Goal: Task Accomplishment & Management: Use online tool/utility

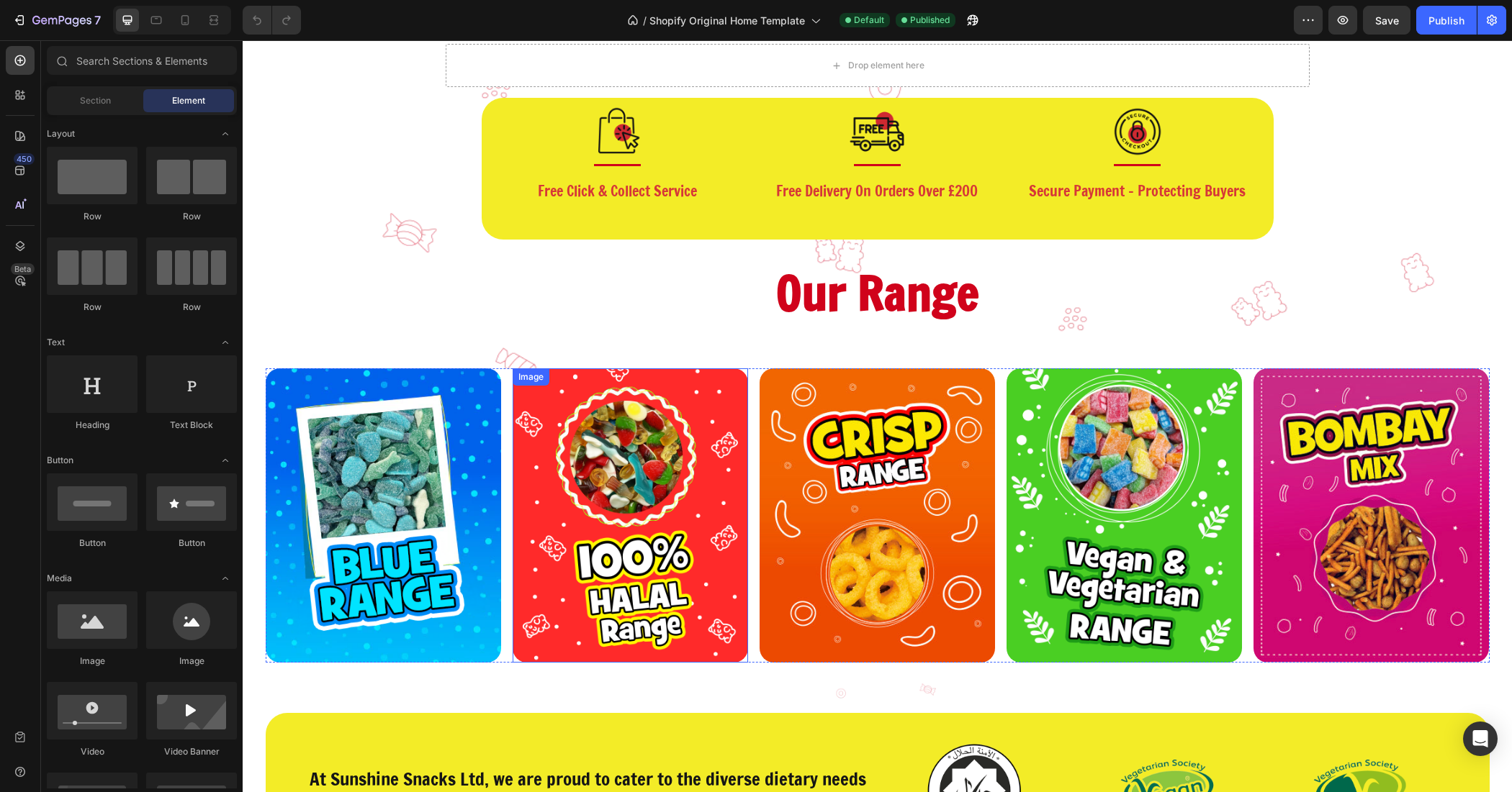
scroll to position [180, 0]
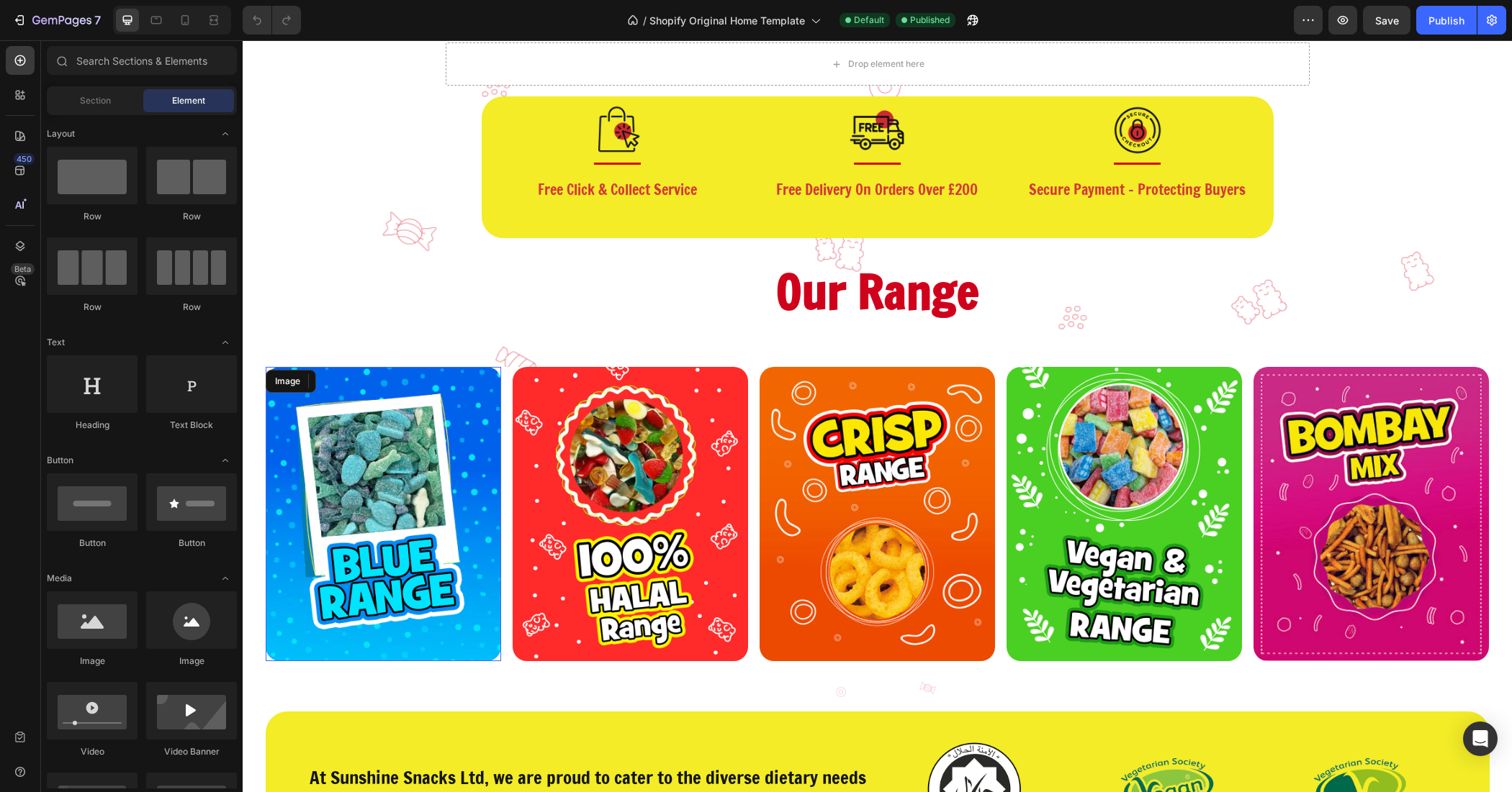
click at [461, 459] on img at bounding box center [383, 514] width 235 height 294
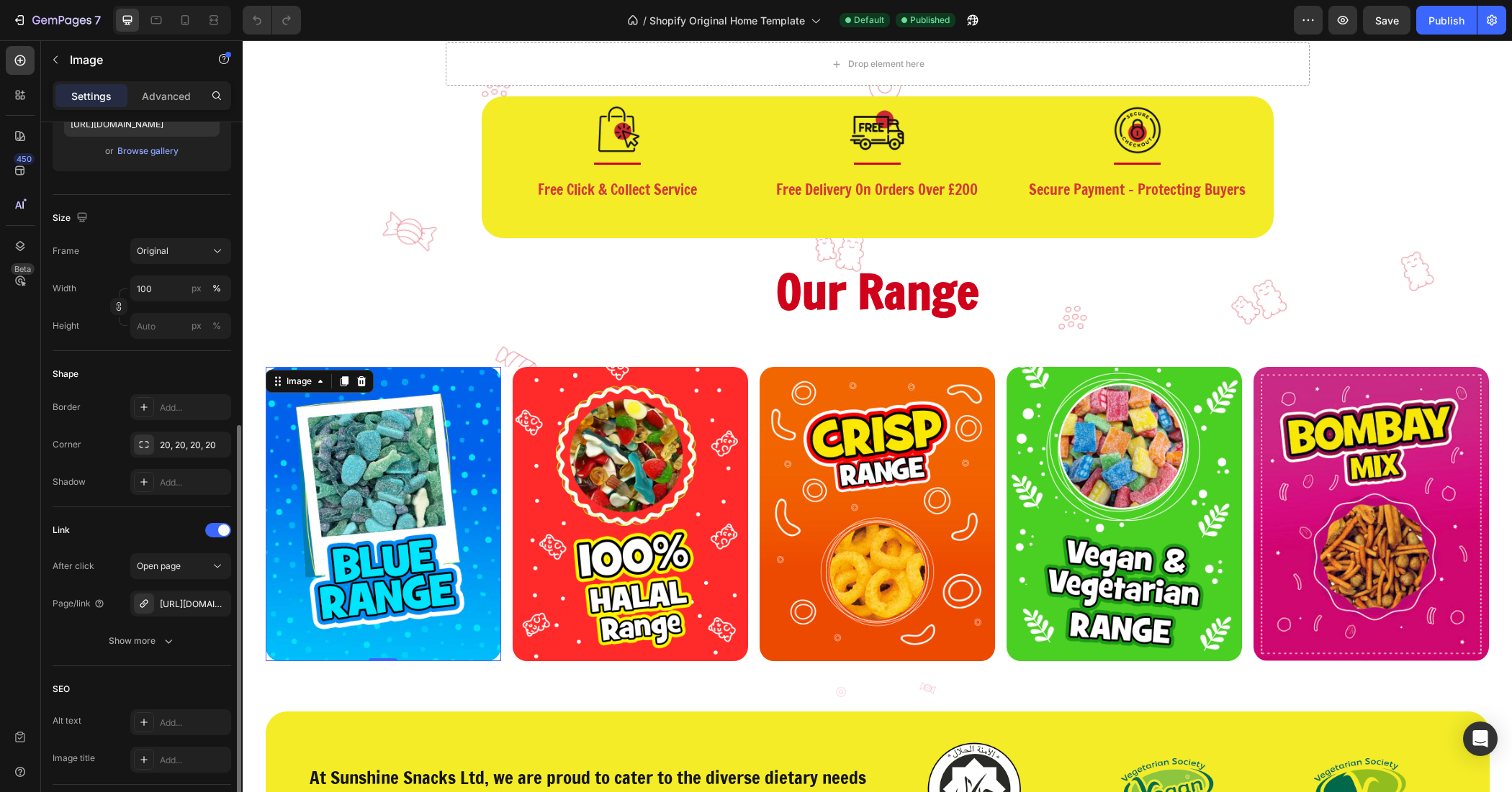
scroll to position [450, 0]
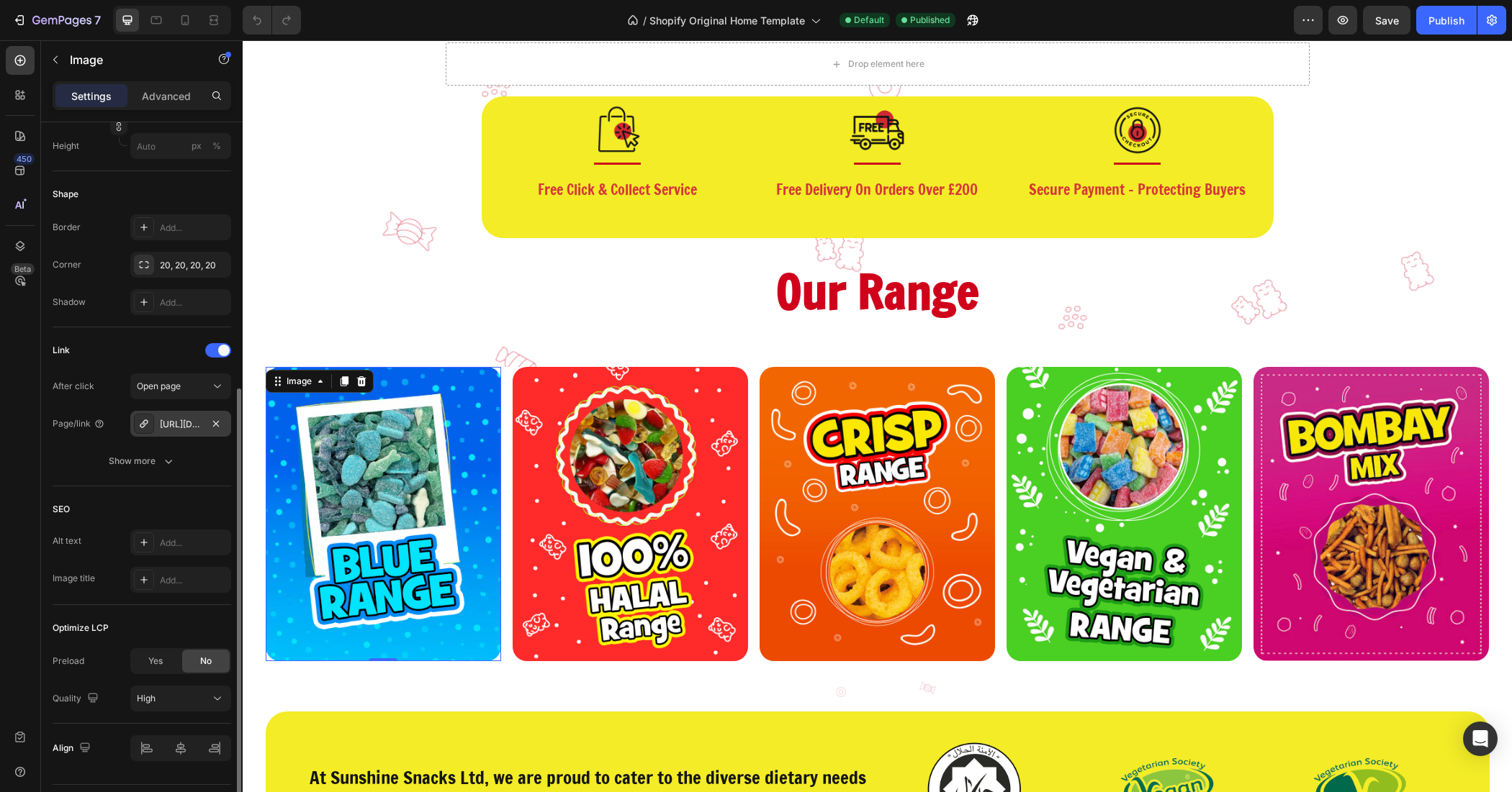
click at [192, 426] on div "https://sunshinesnack.myshopify.com/sour-blue-mix" at bounding box center [180, 425] width 41 height 13
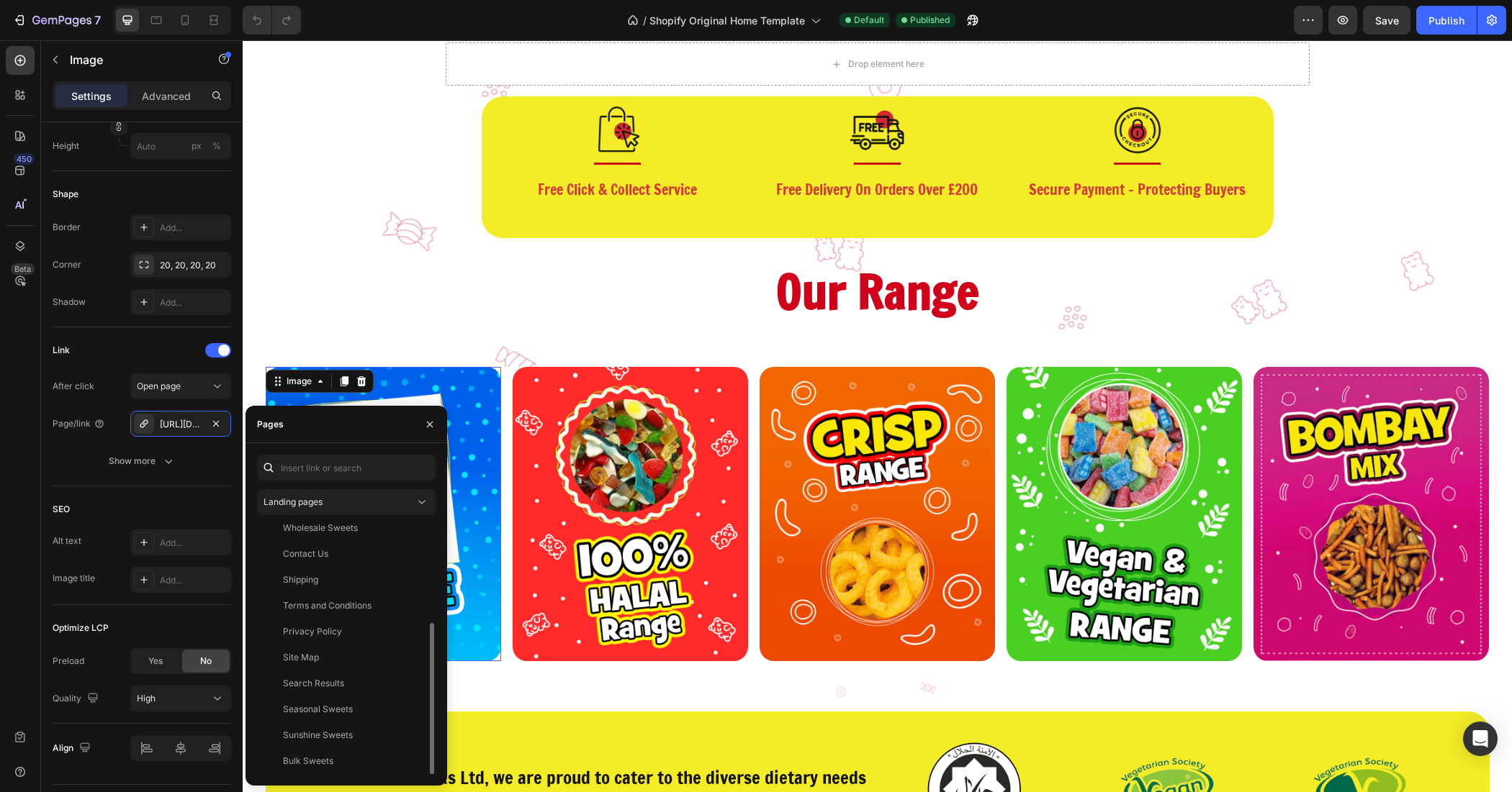
scroll to position [0, 0]
click at [216, 421] on icon "button" at bounding box center [216, 424] width 12 height 12
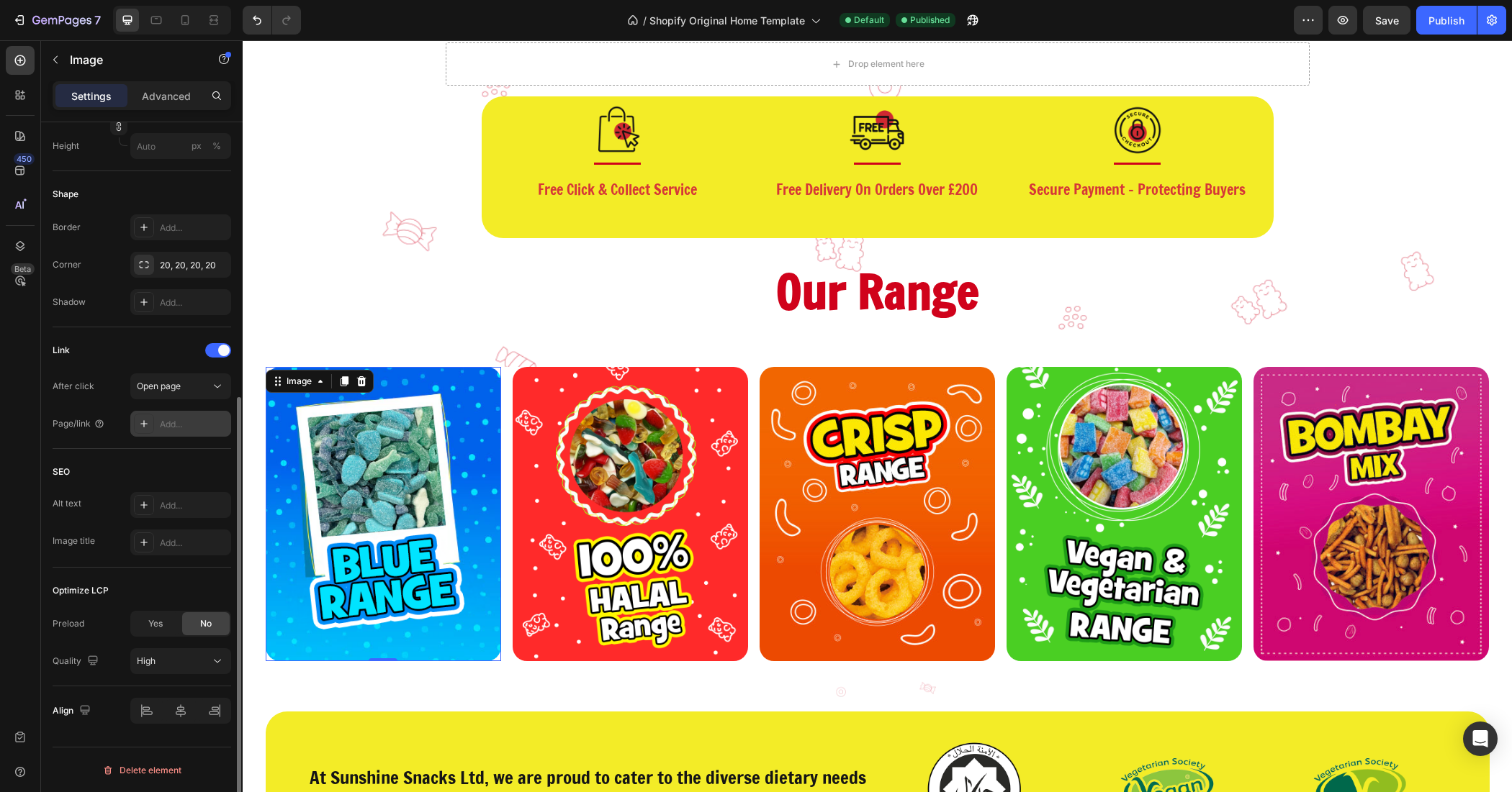
click at [189, 419] on div "Add..." at bounding box center [193, 425] width 68 height 13
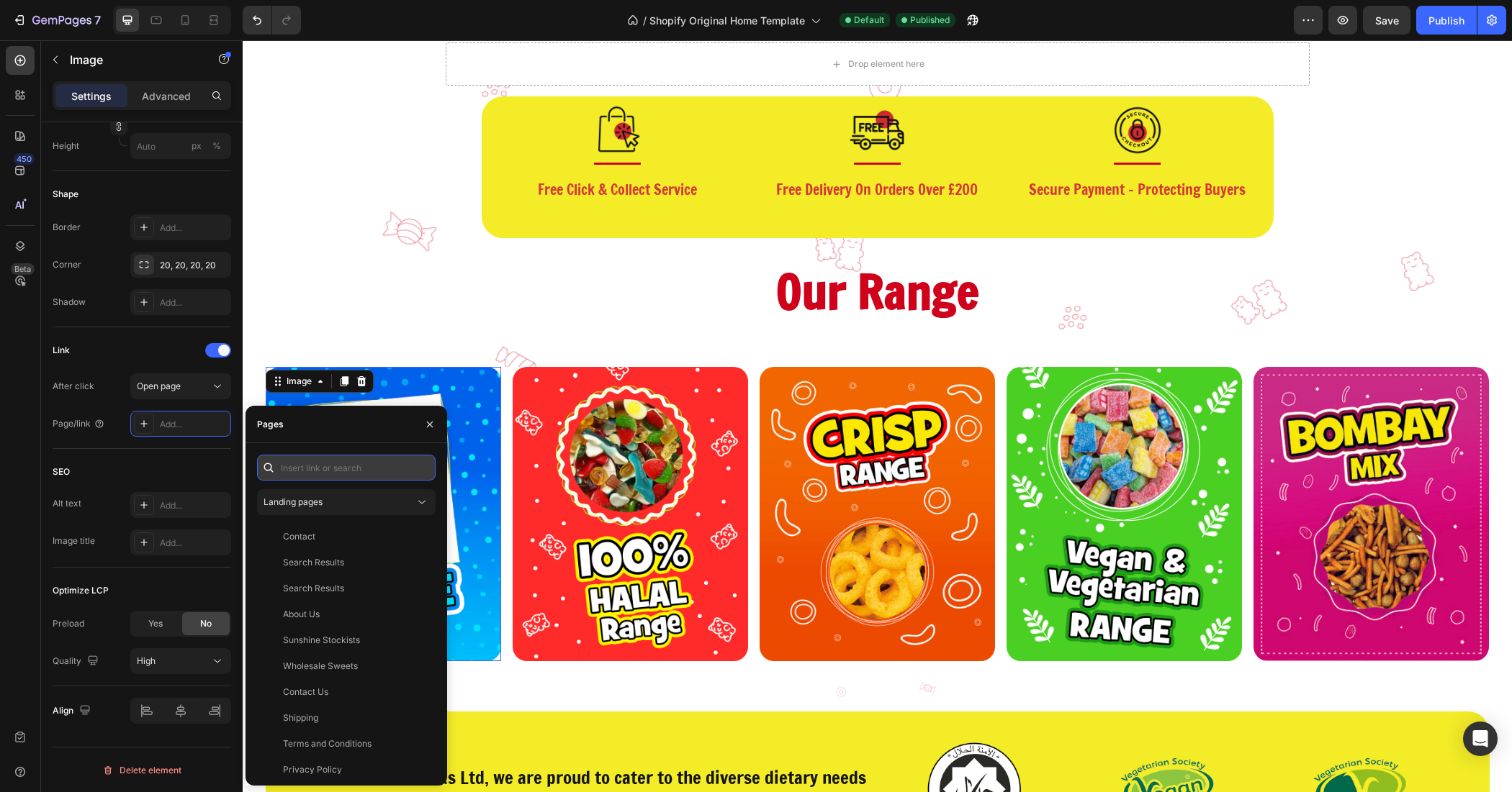
paste input "https://sunshinesnacks.co.uk/collections/blue-range"
type input "https://sunshinesnacks.co.uk/collections/blue-range"
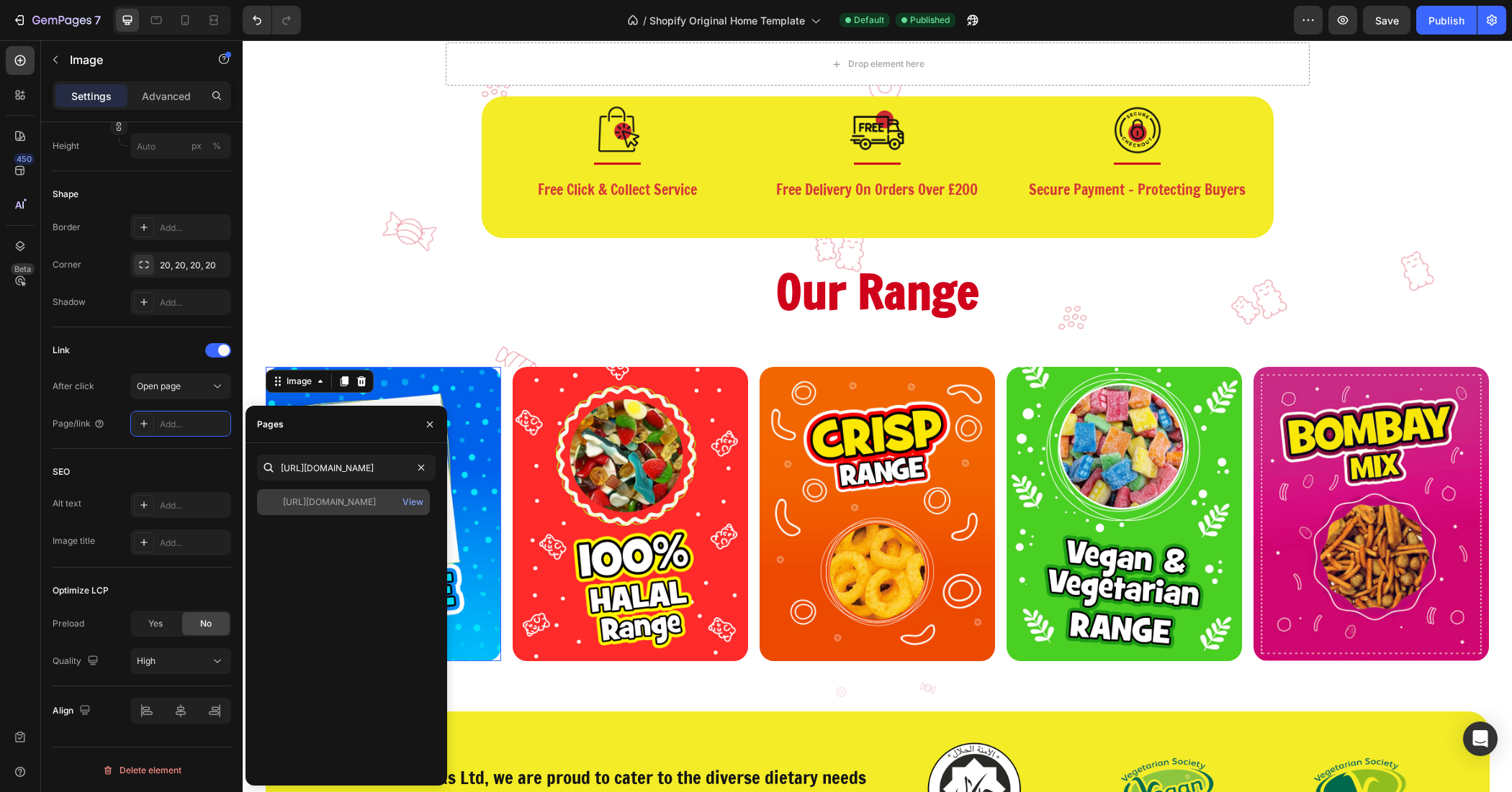
click at [346, 505] on div "https://sunshinesnacks.co.uk/collections/blue-range" at bounding box center [329, 502] width 93 height 13
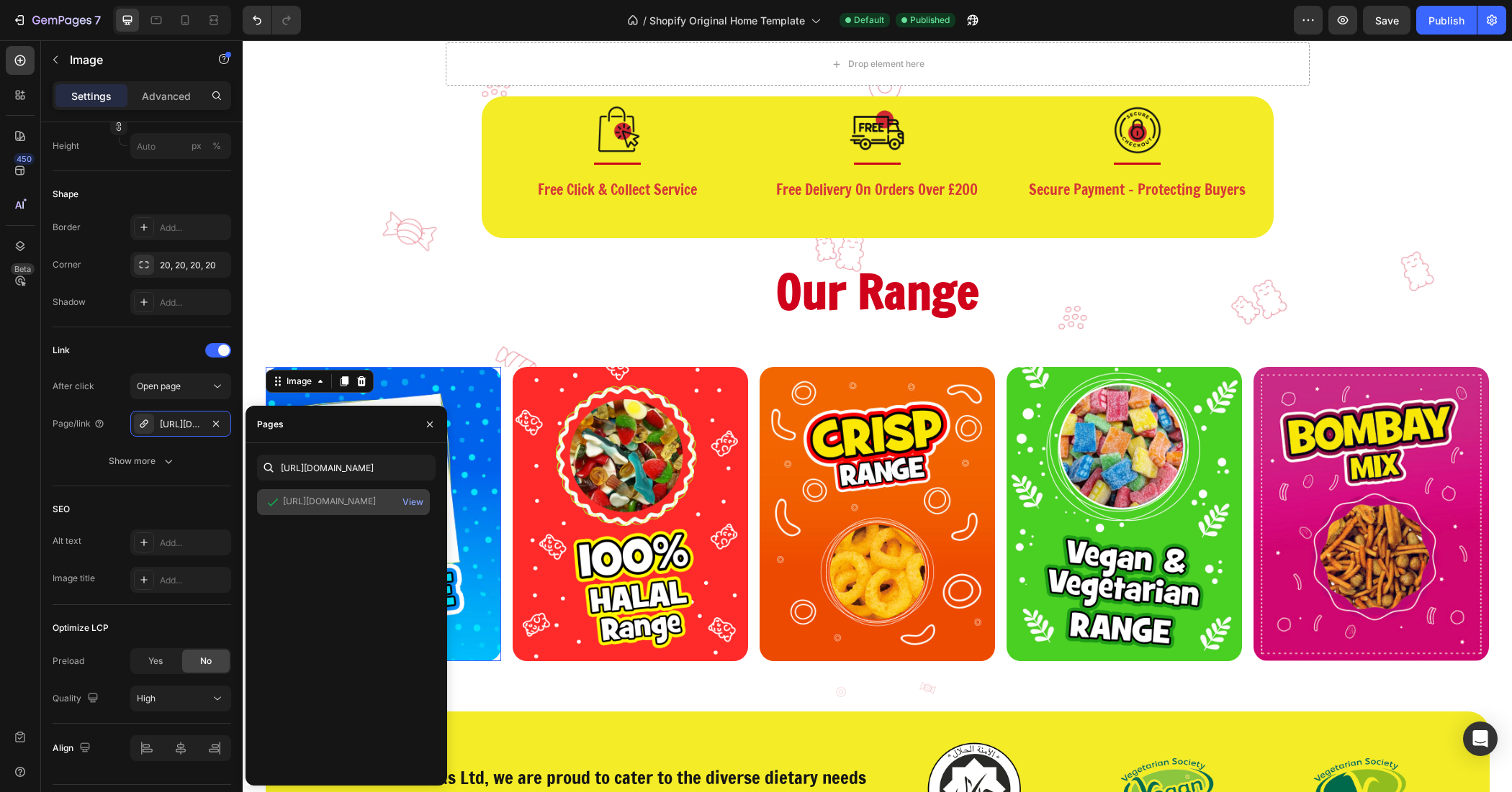
scroll to position [0, 0]
click at [1444, 13] on div "Publish" at bounding box center [1446, 20] width 36 height 15
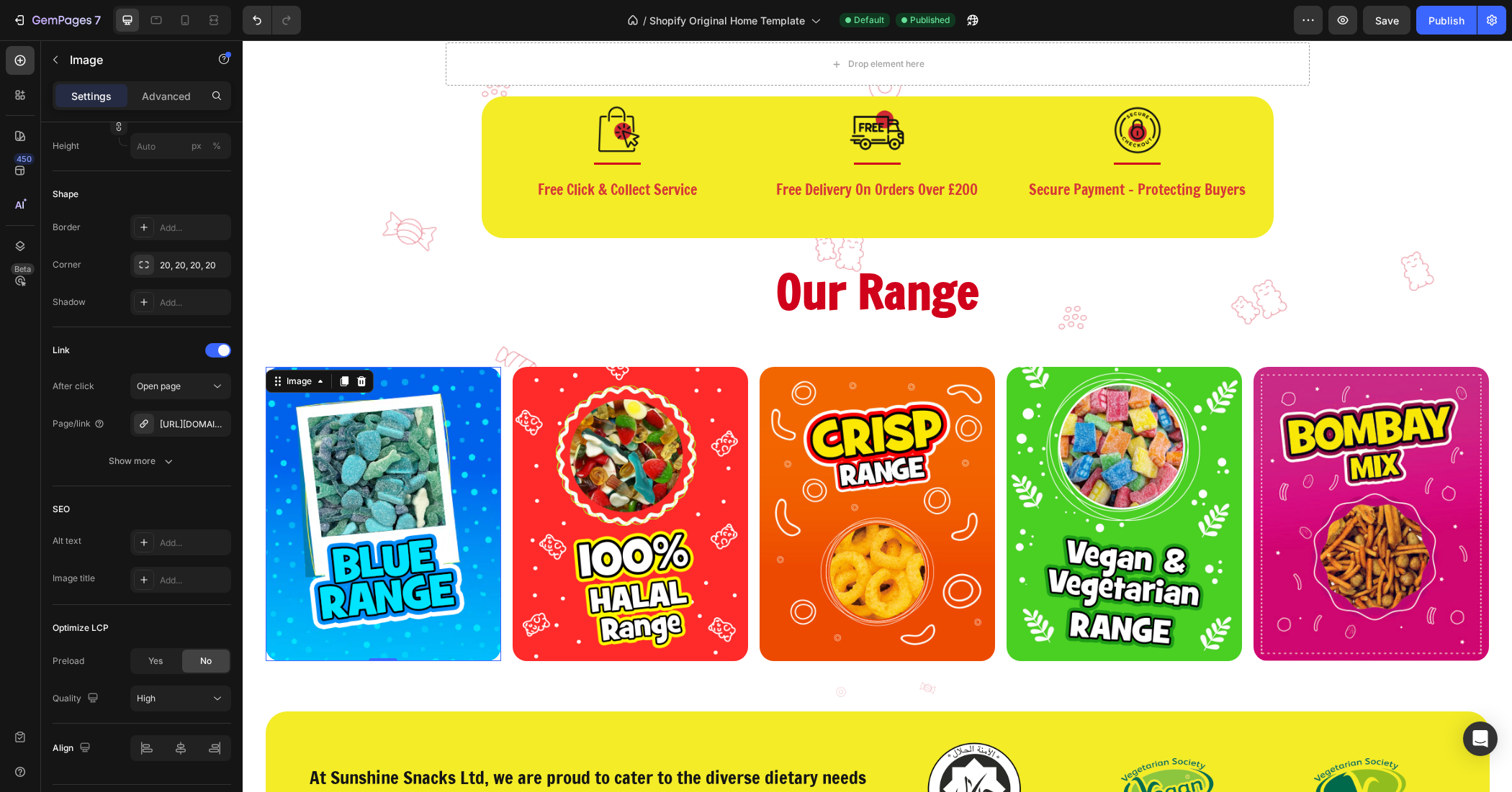
click at [318, 443] on img at bounding box center [383, 514] width 235 height 294
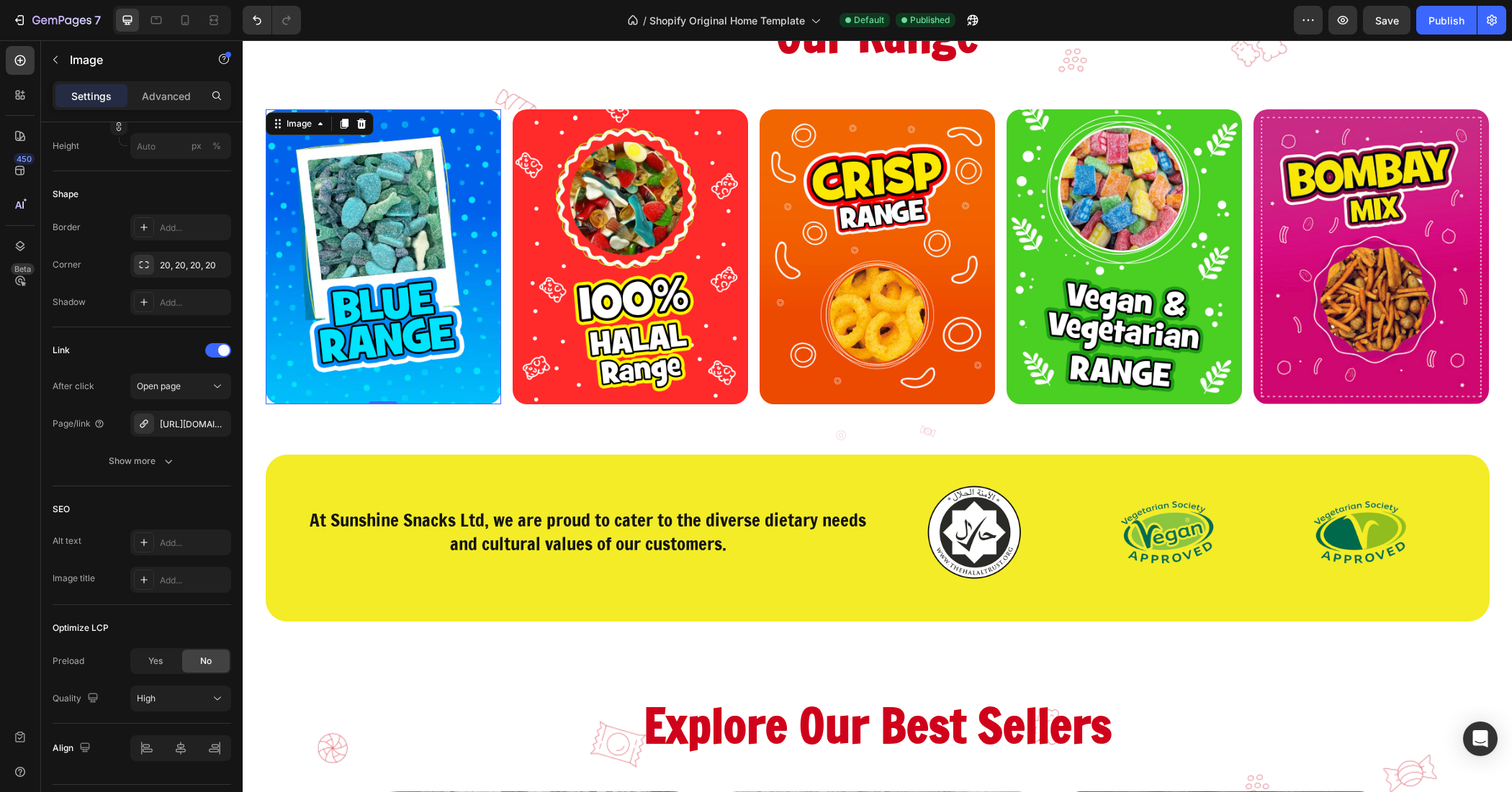
scroll to position [360, 0]
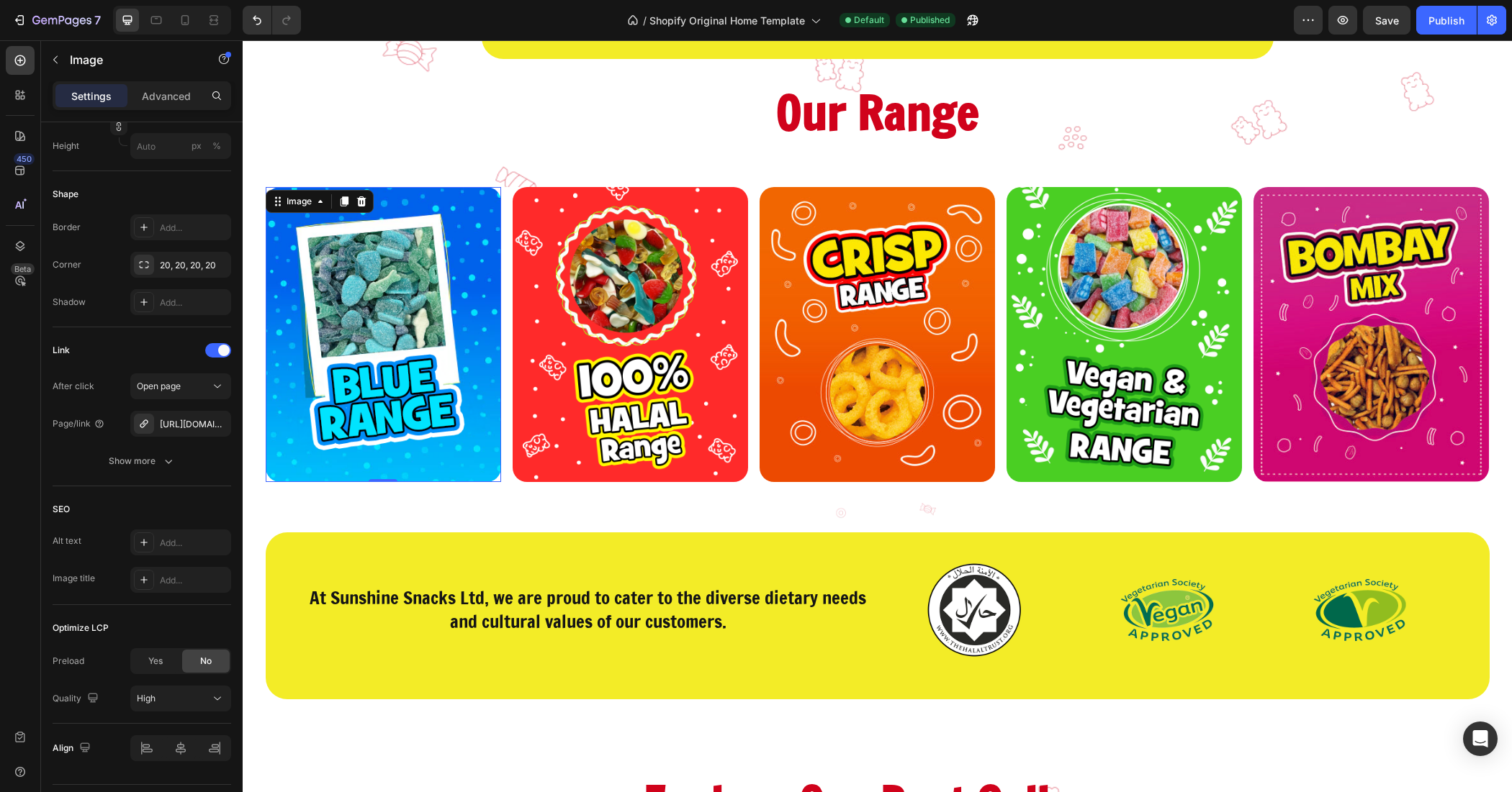
click at [349, 306] on img at bounding box center [383, 334] width 235 height 294
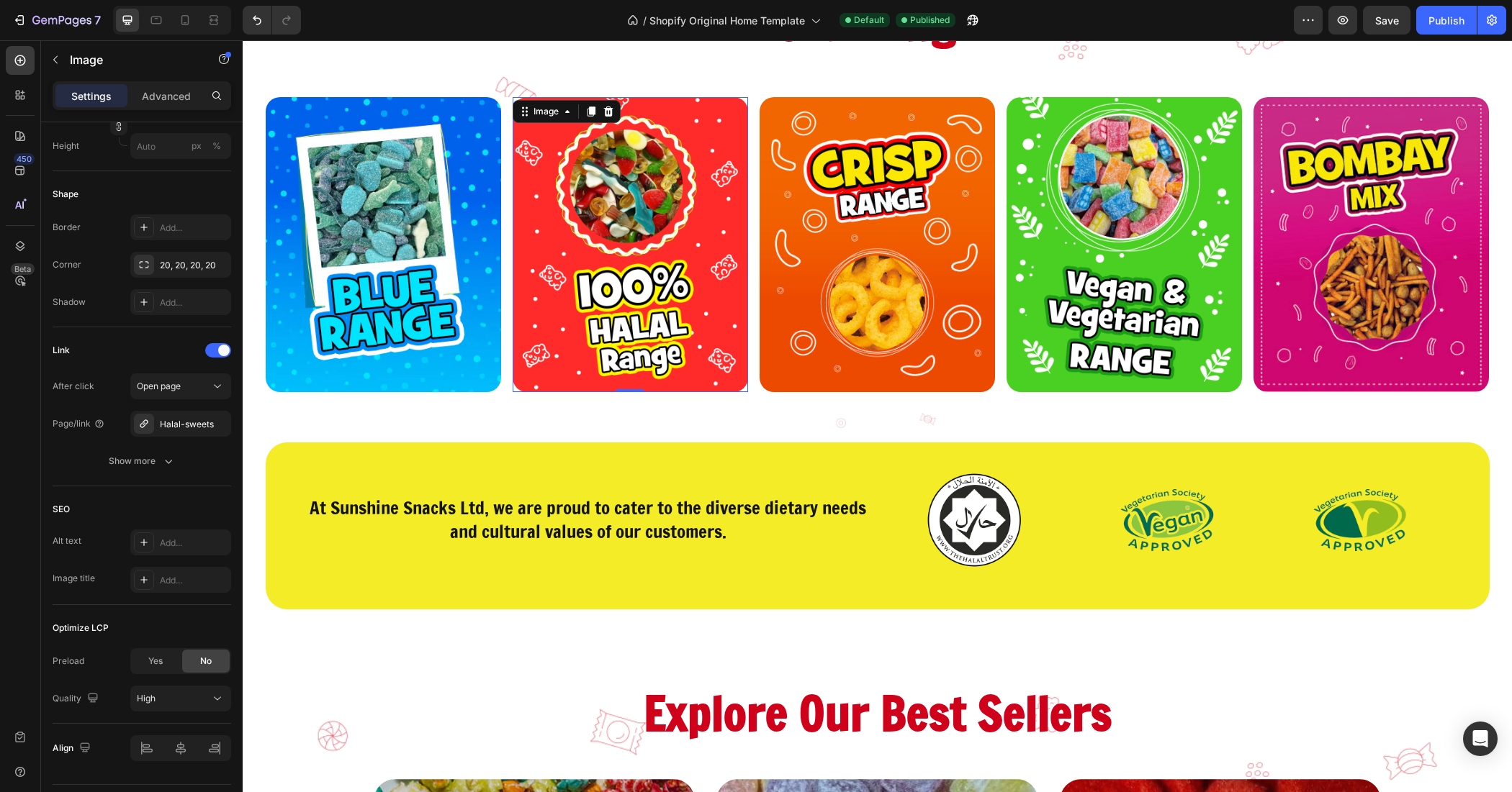
click at [512, 290] on img at bounding box center [630, 244] width 235 height 294
click at [501, 290] on div "Image Image 0 Image Image Image" at bounding box center [877, 244] width 1223 height 294
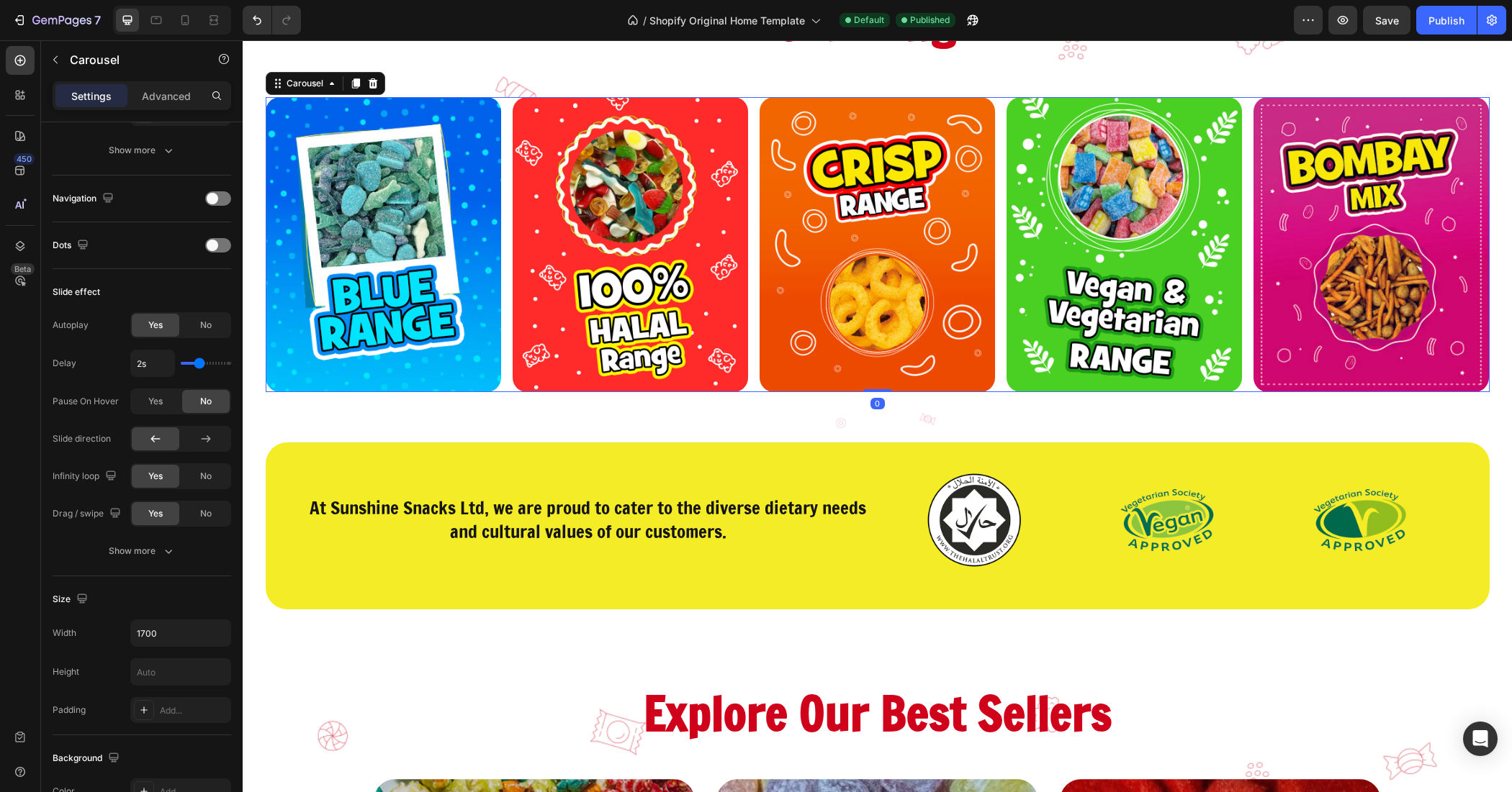
scroll to position [0, 0]
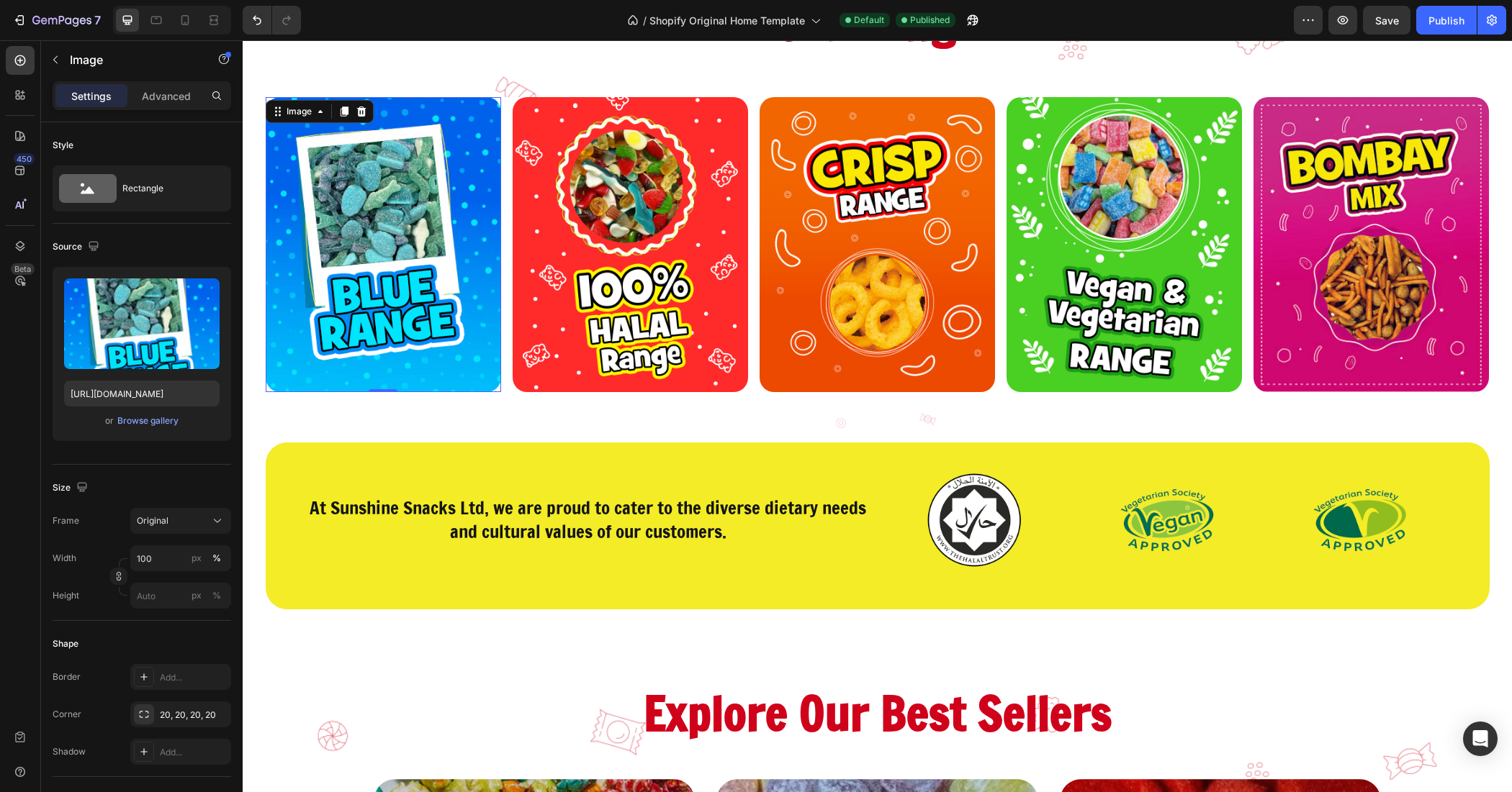
click at [311, 213] on img at bounding box center [383, 244] width 235 height 294
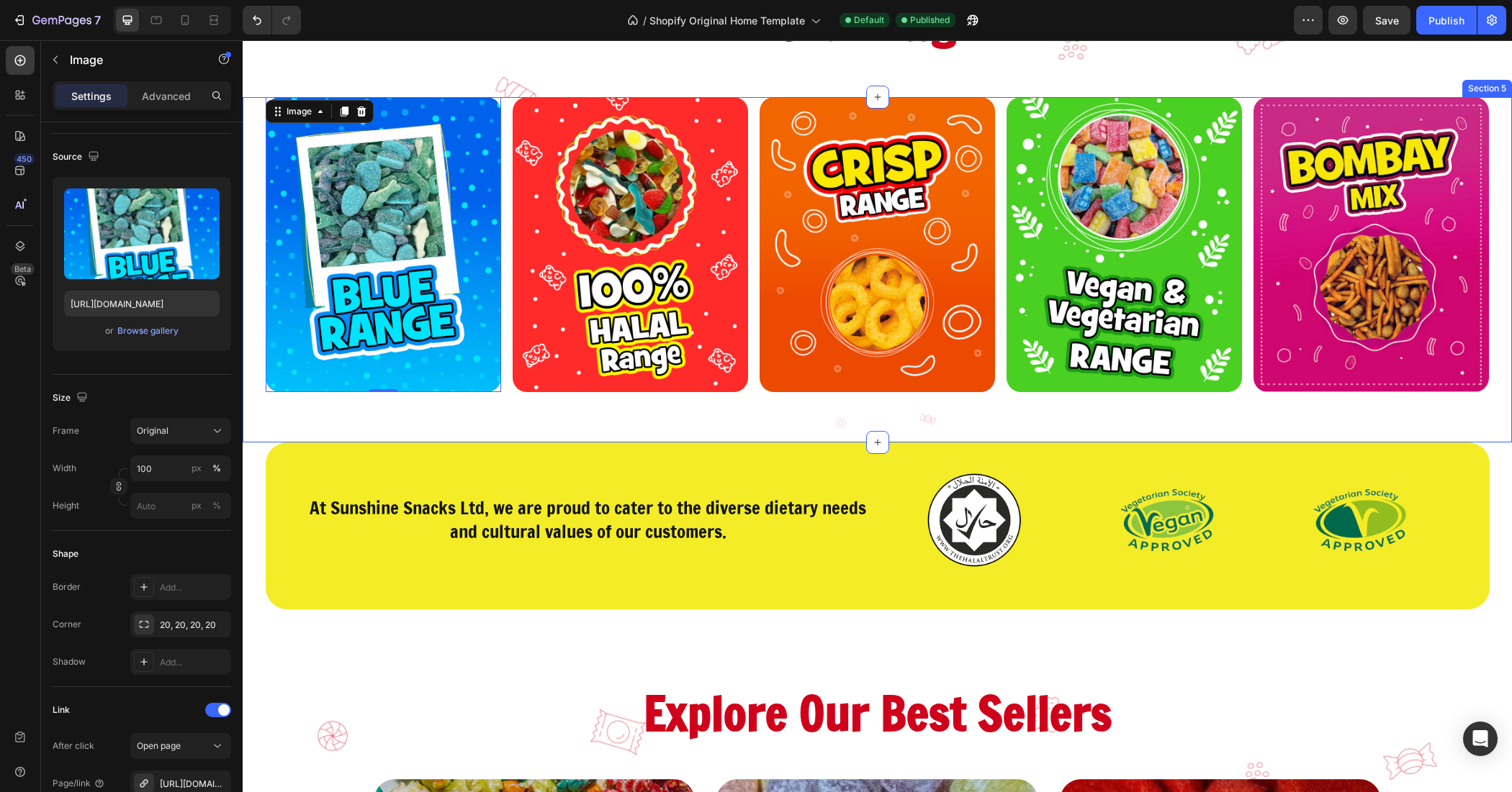
click at [297, 325] on img at bounding box center [383, 244] width 235 height 294
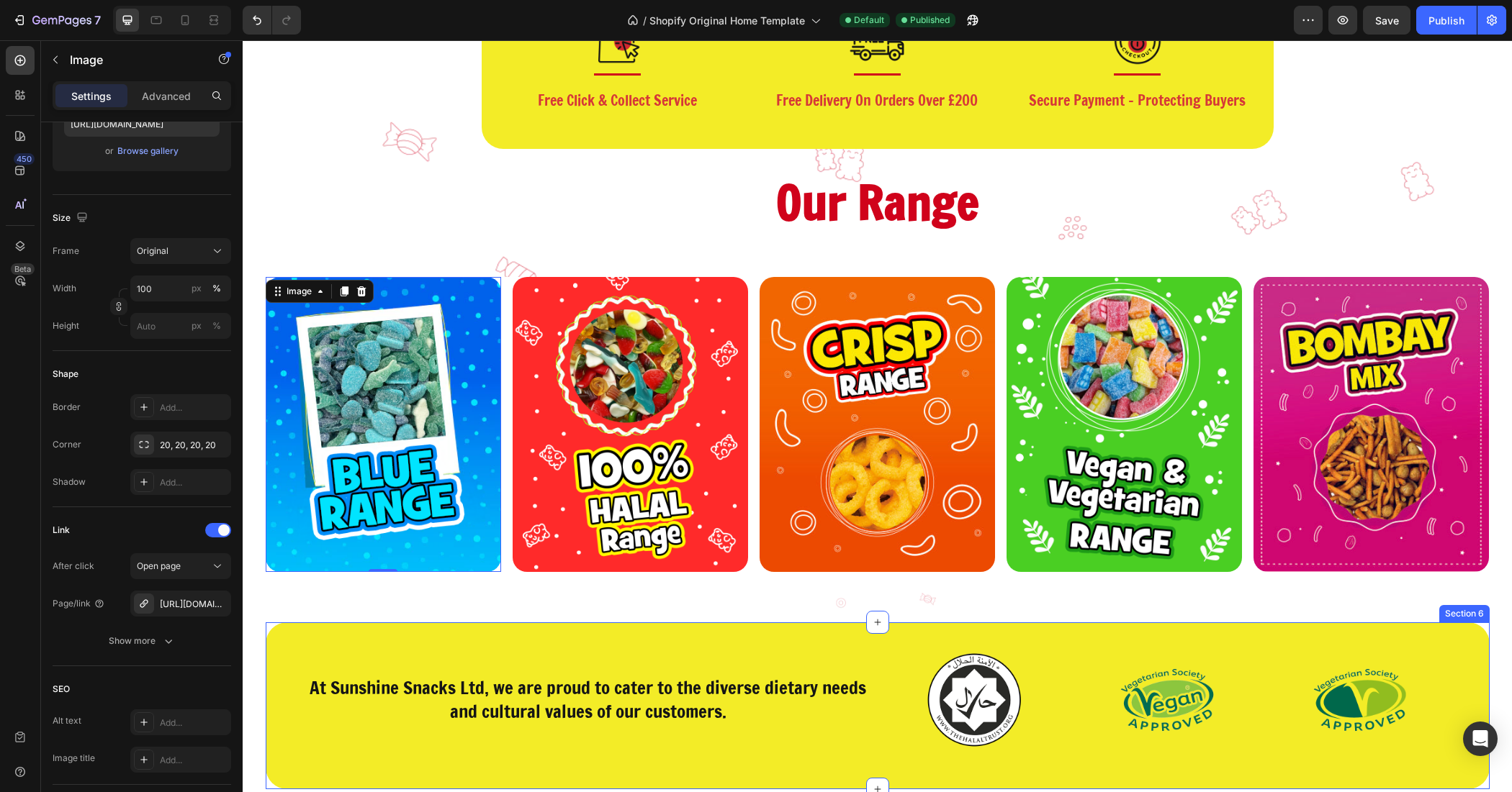
scroll to position [360, 0]
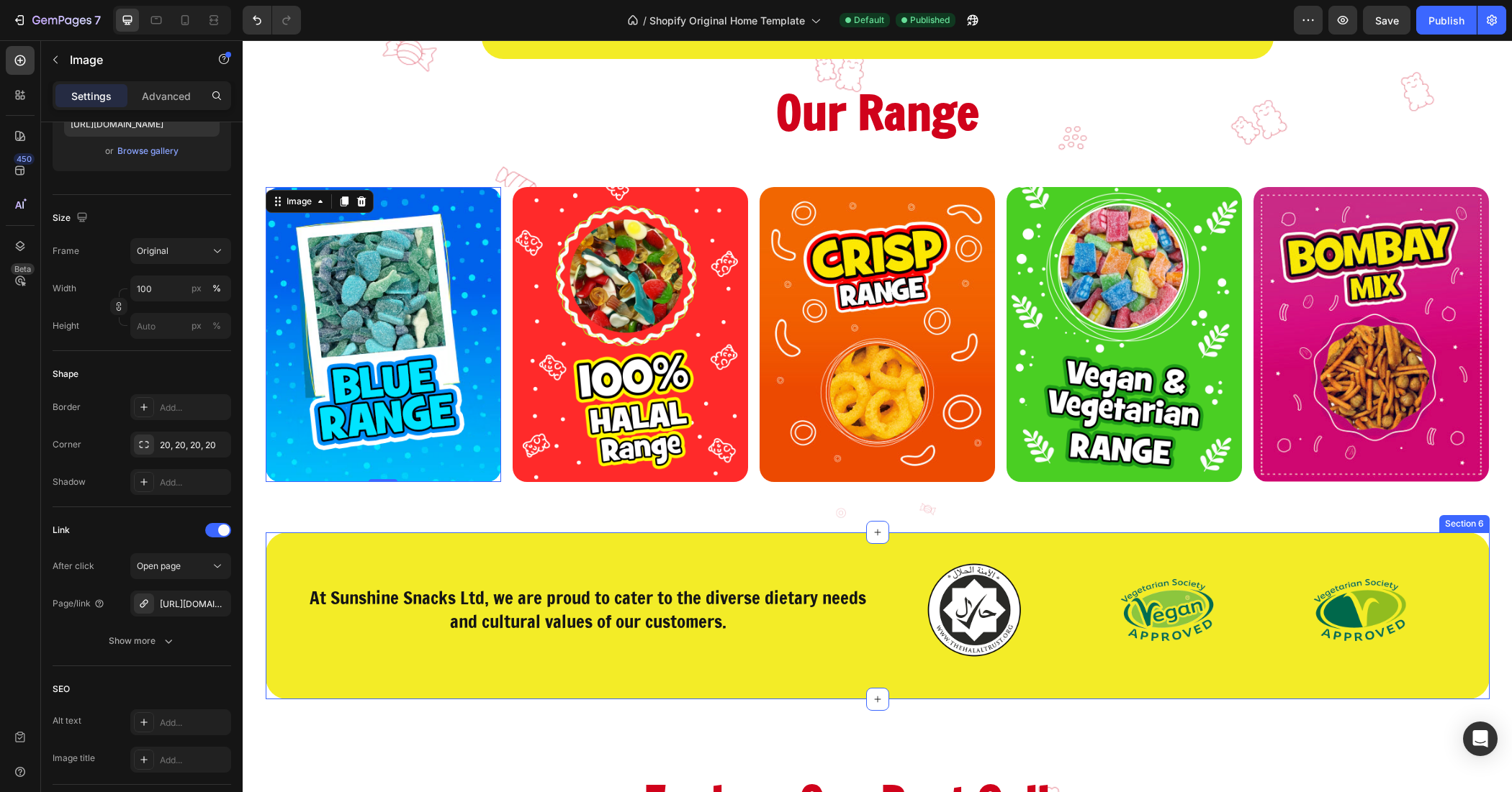
click at [270, 621] on div "At Sunshine Snacks Ltd, we are proud to cater to the diverse dietary needs and …" at bounding box center [877, 615] width 1223 height 167
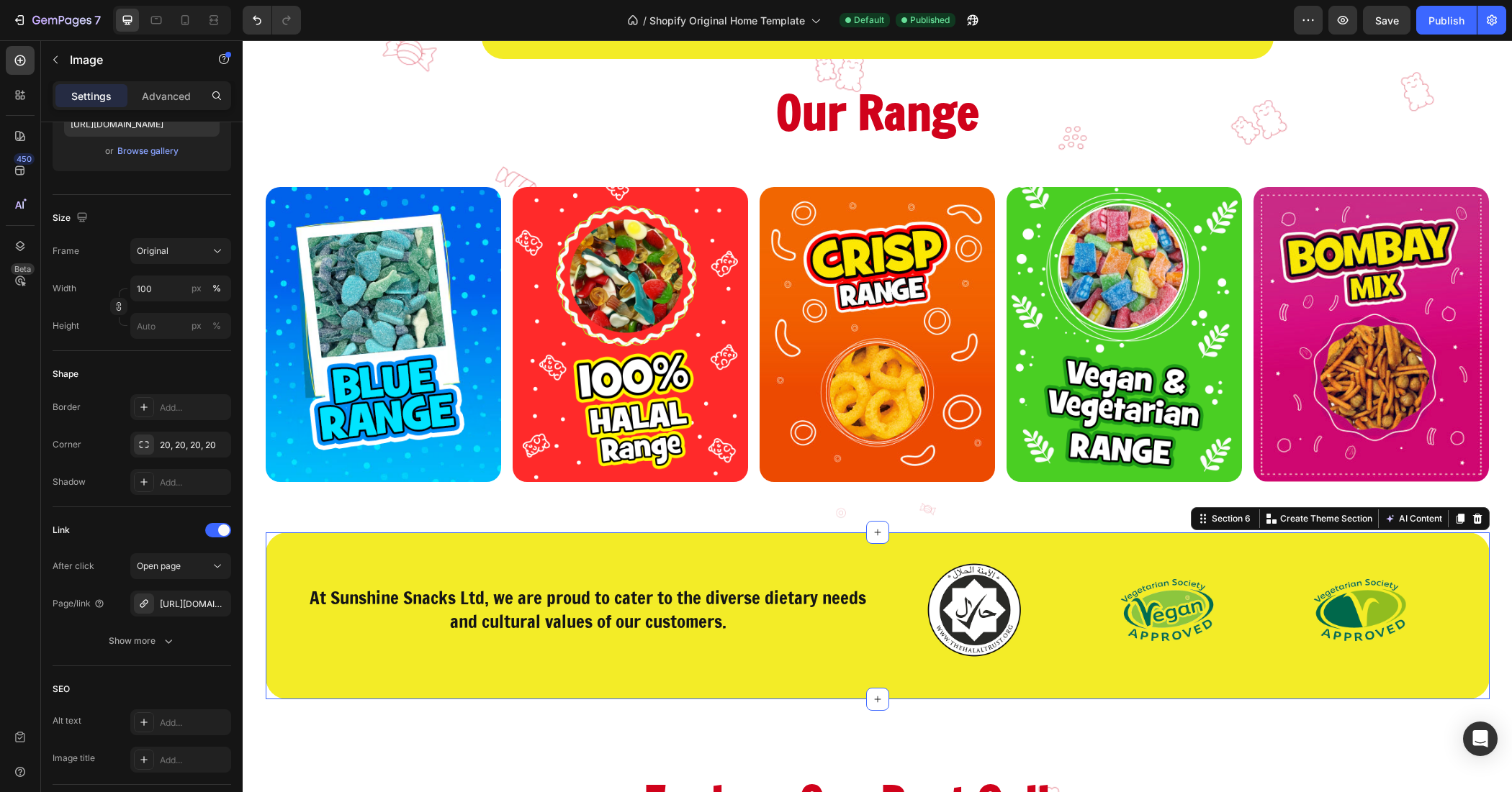
scroll to position [0, 0]
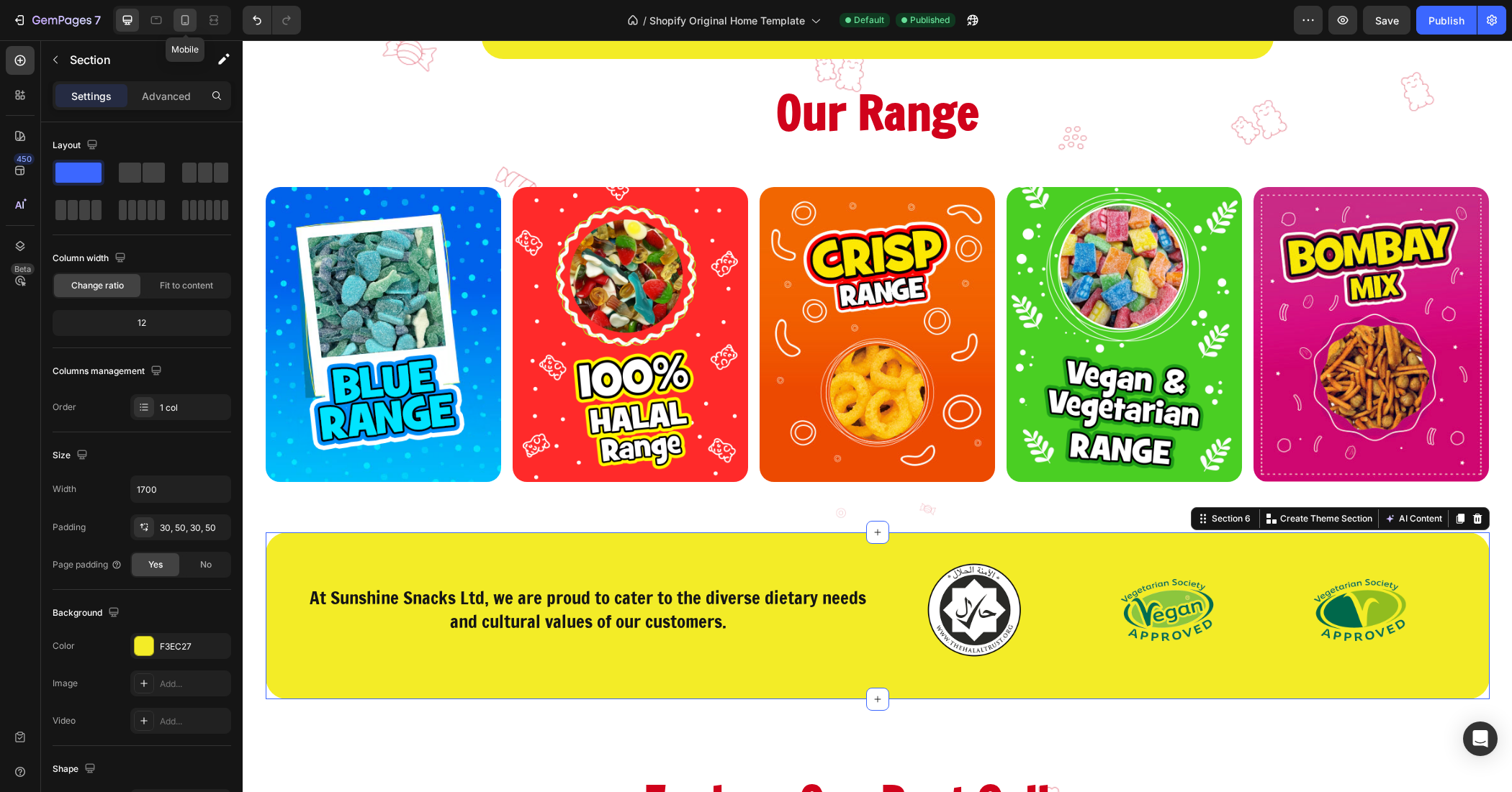
click at [183, 19] on icon at bounding box center [185, 20] width 14 height 14
type input "100%"
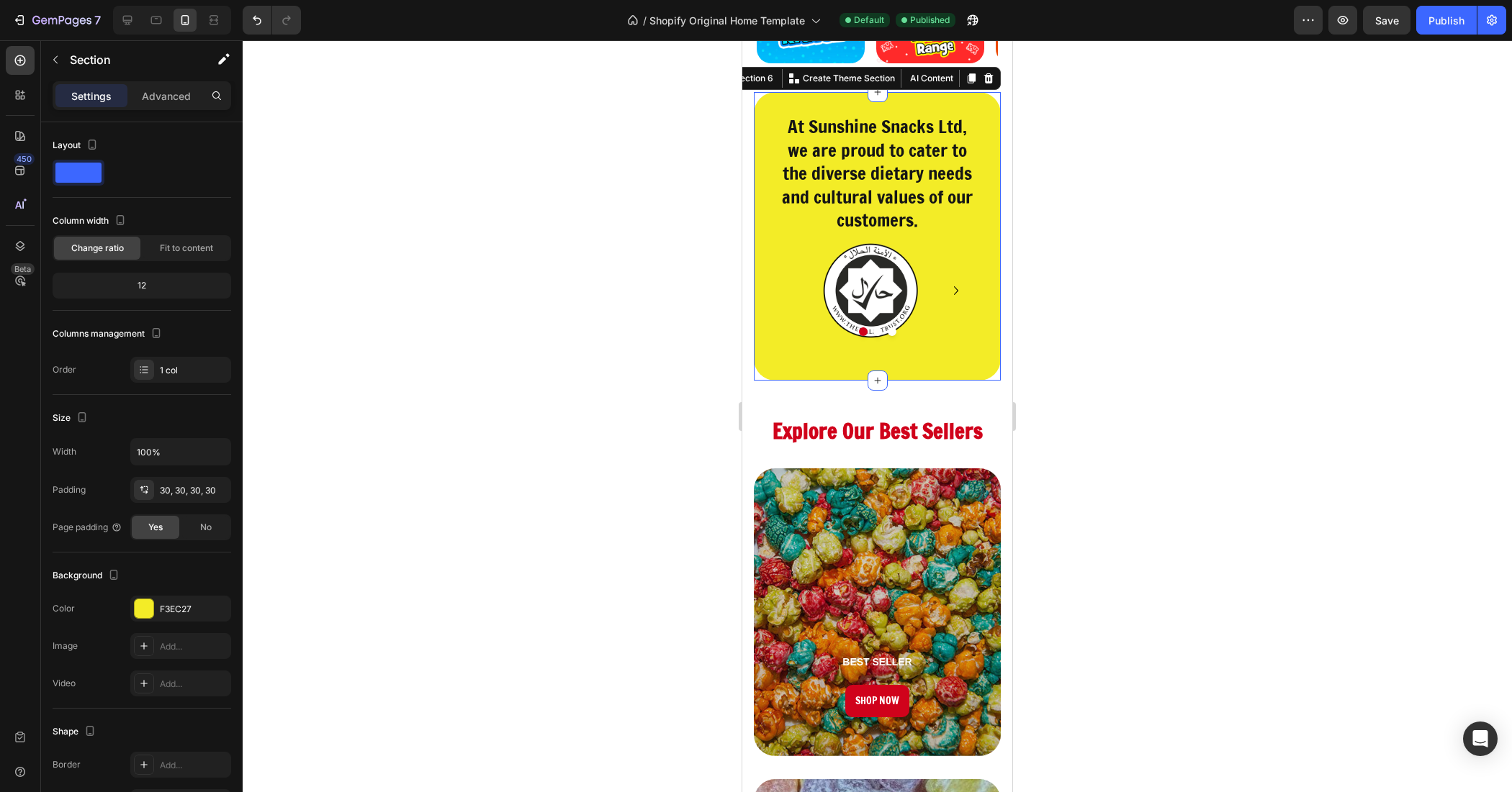
scroll to position [416, 0]
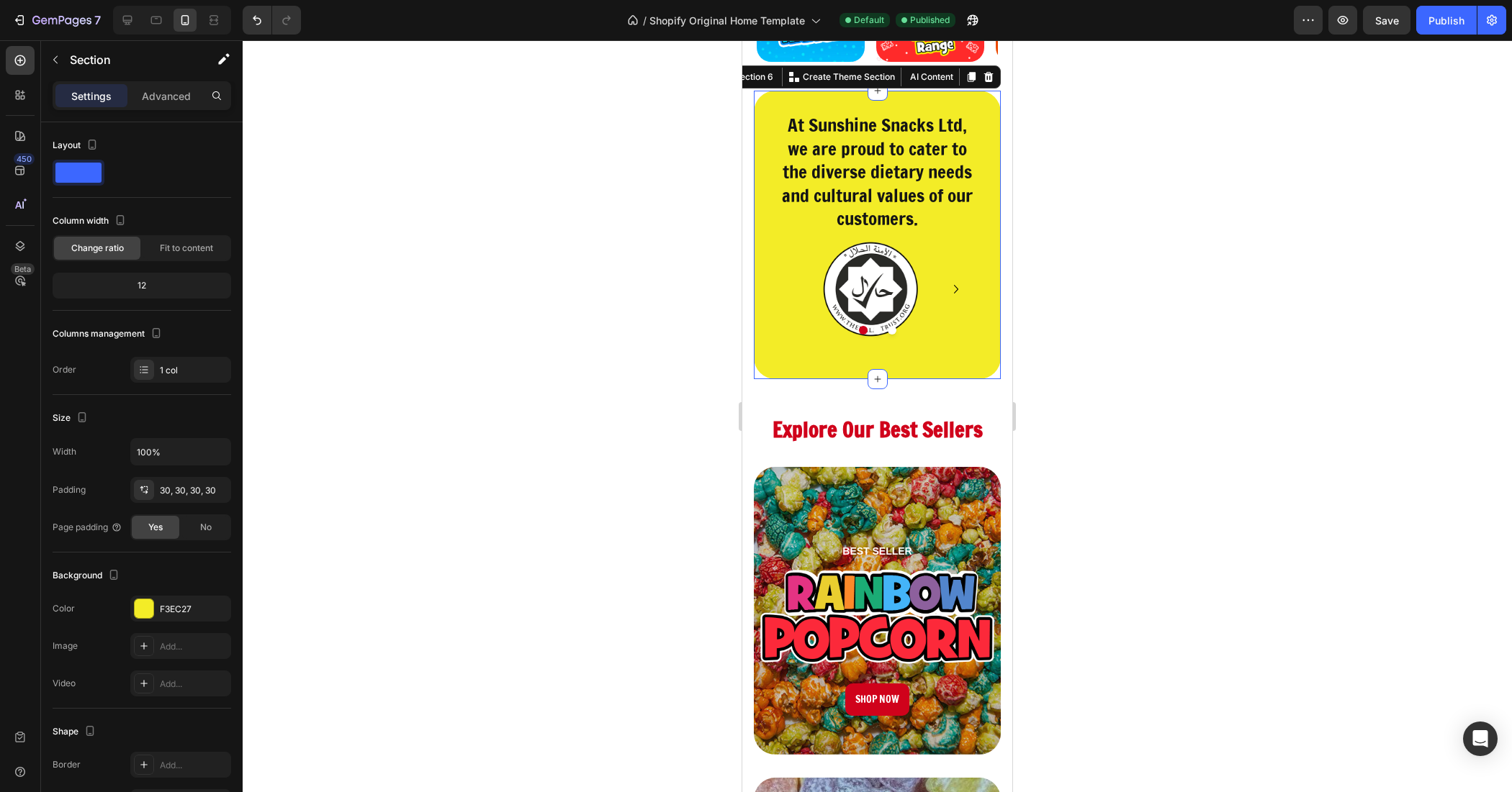
click at [963, 358] on div "At Sunshine Snacks Ltd, we are proud to cater to the diverse dietary needs and …" at bounding box center [877, 235] width 247 height 289
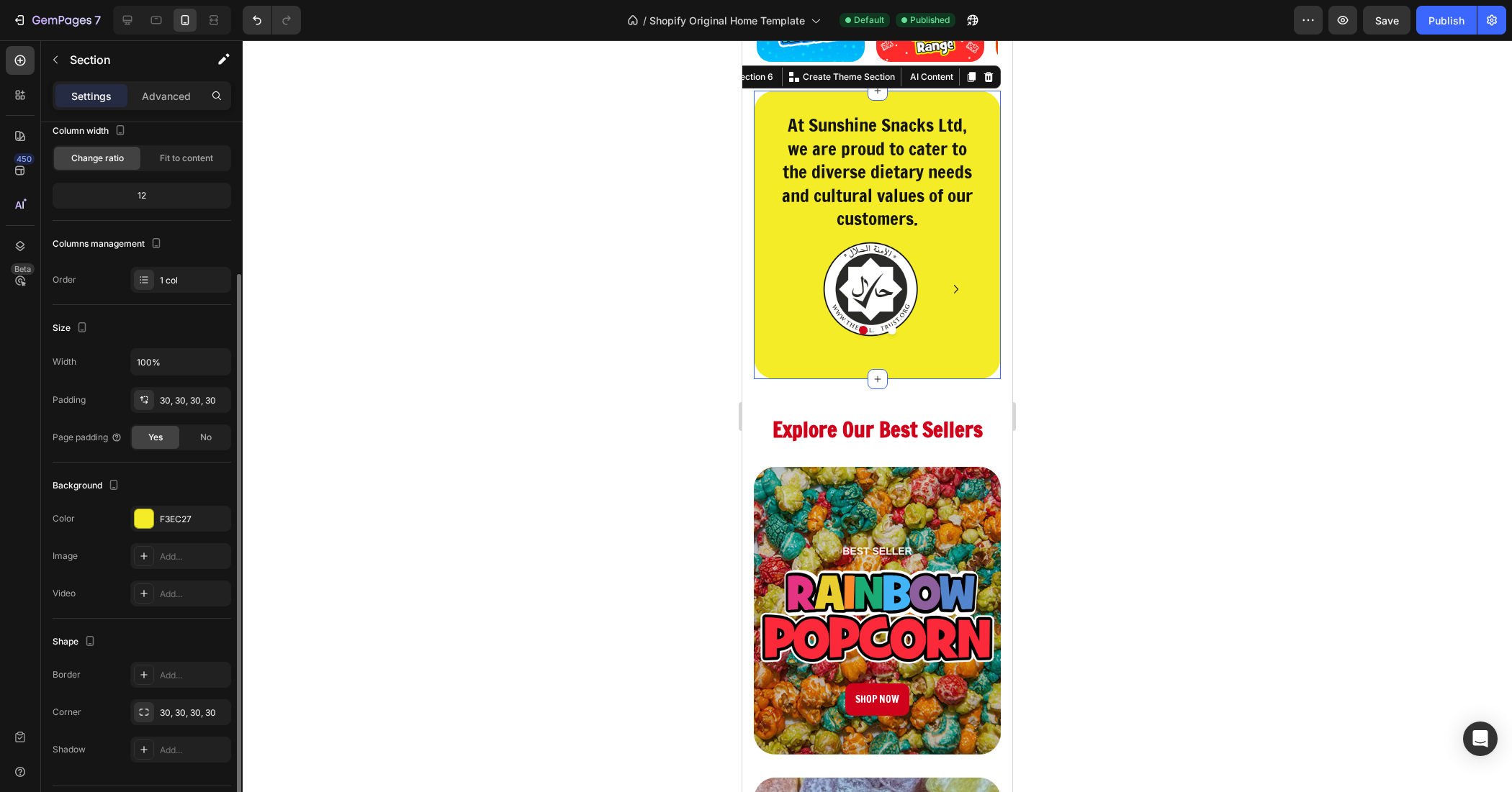
scroll to position [131, 0]
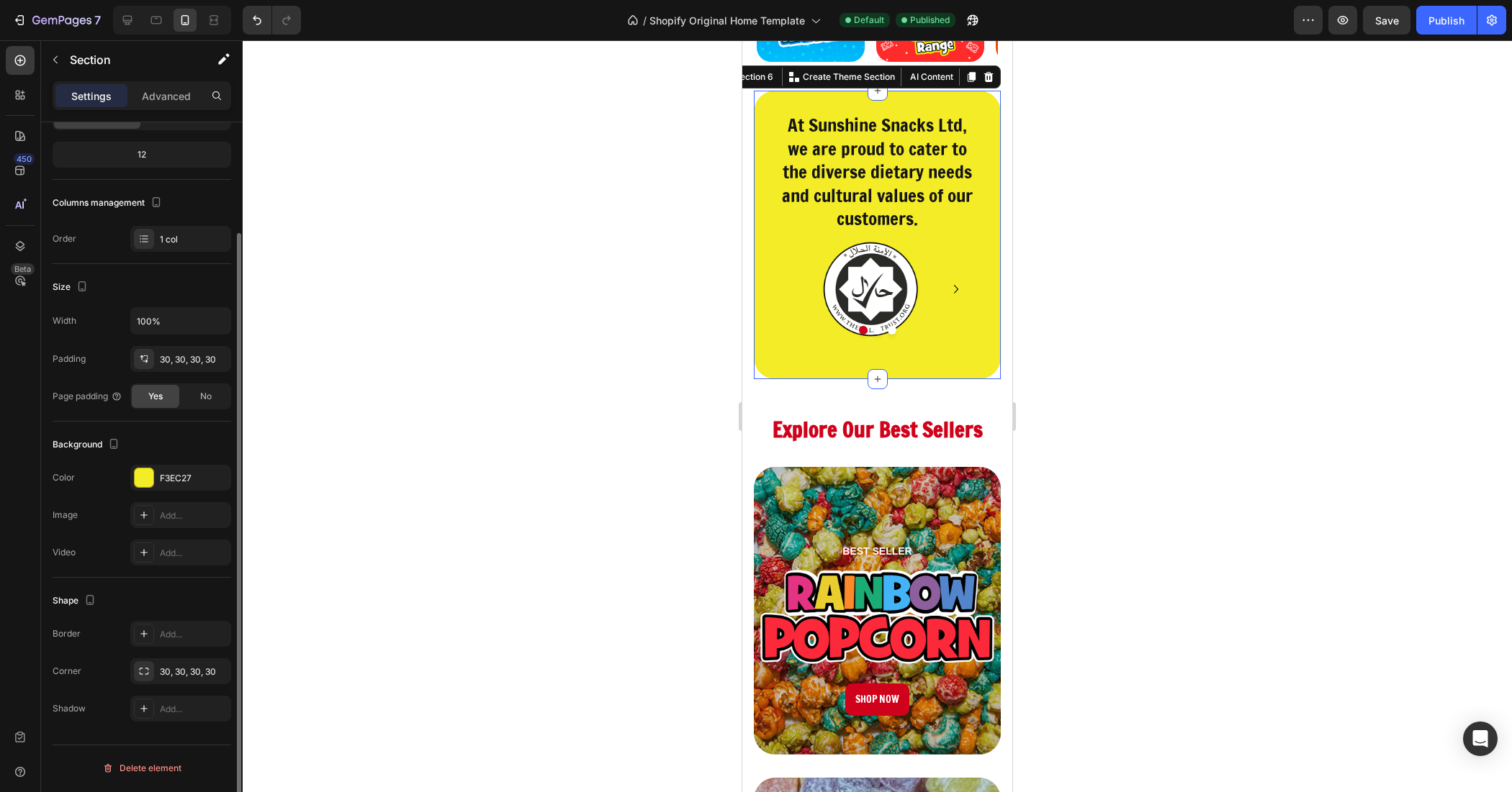
click at [710, 376] on div at bounding box center [877, 417] width 1269 height 752
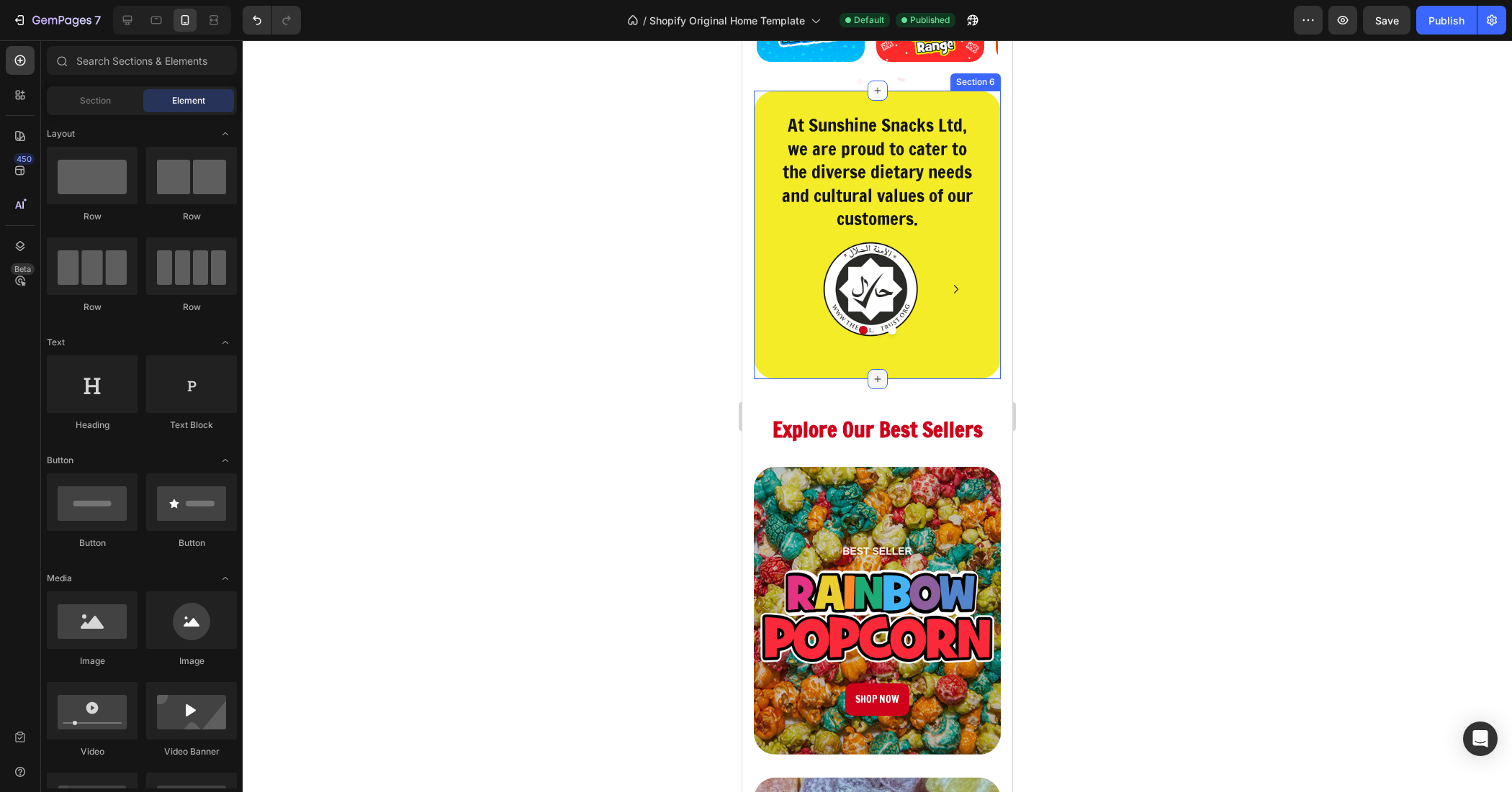
click at [871, 375] on icon at bounding box center [877, 379] width 12 height 12
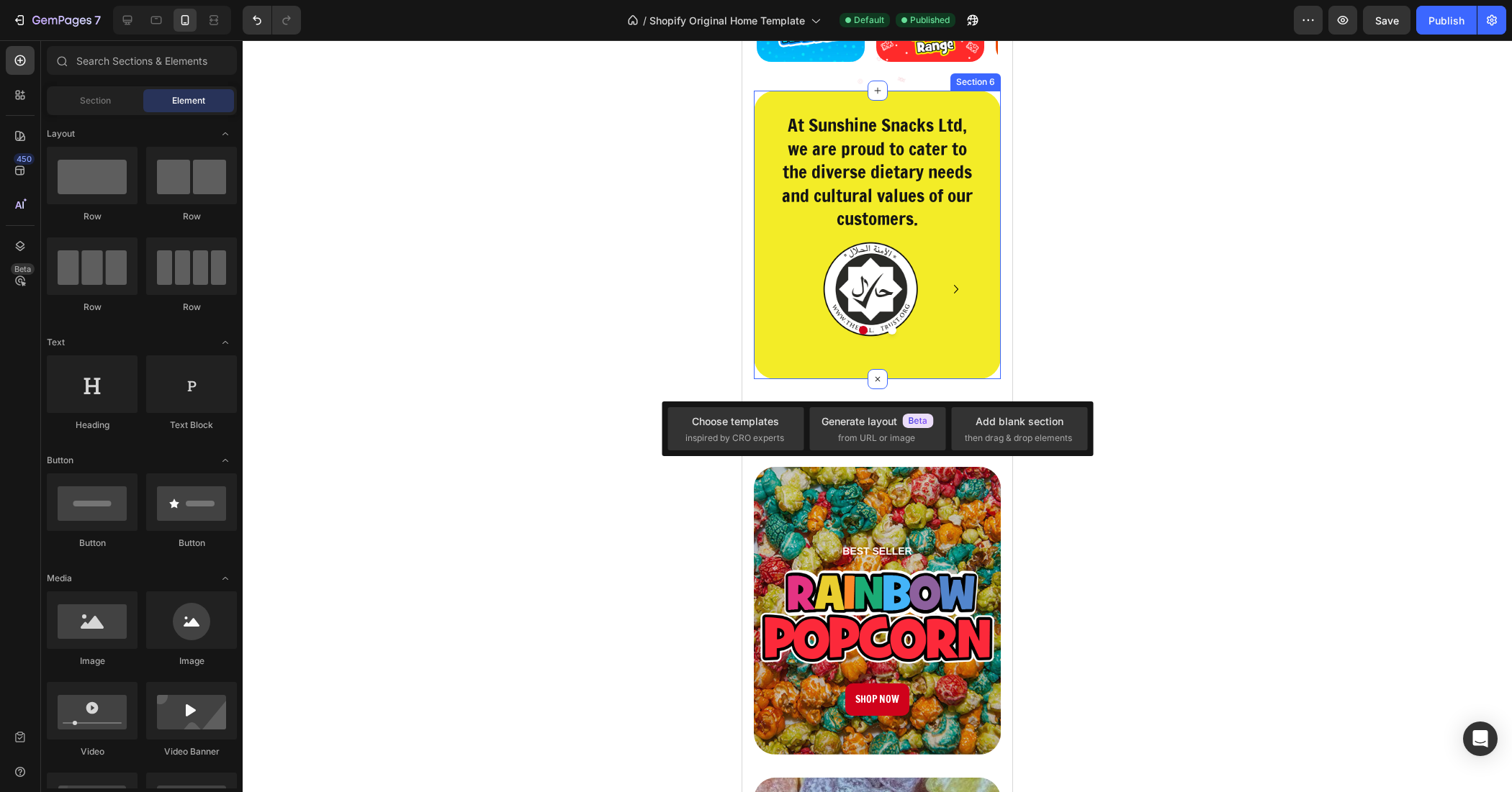
click at [834, 345] on img at bounding box center [871, 290] width 115 height 115
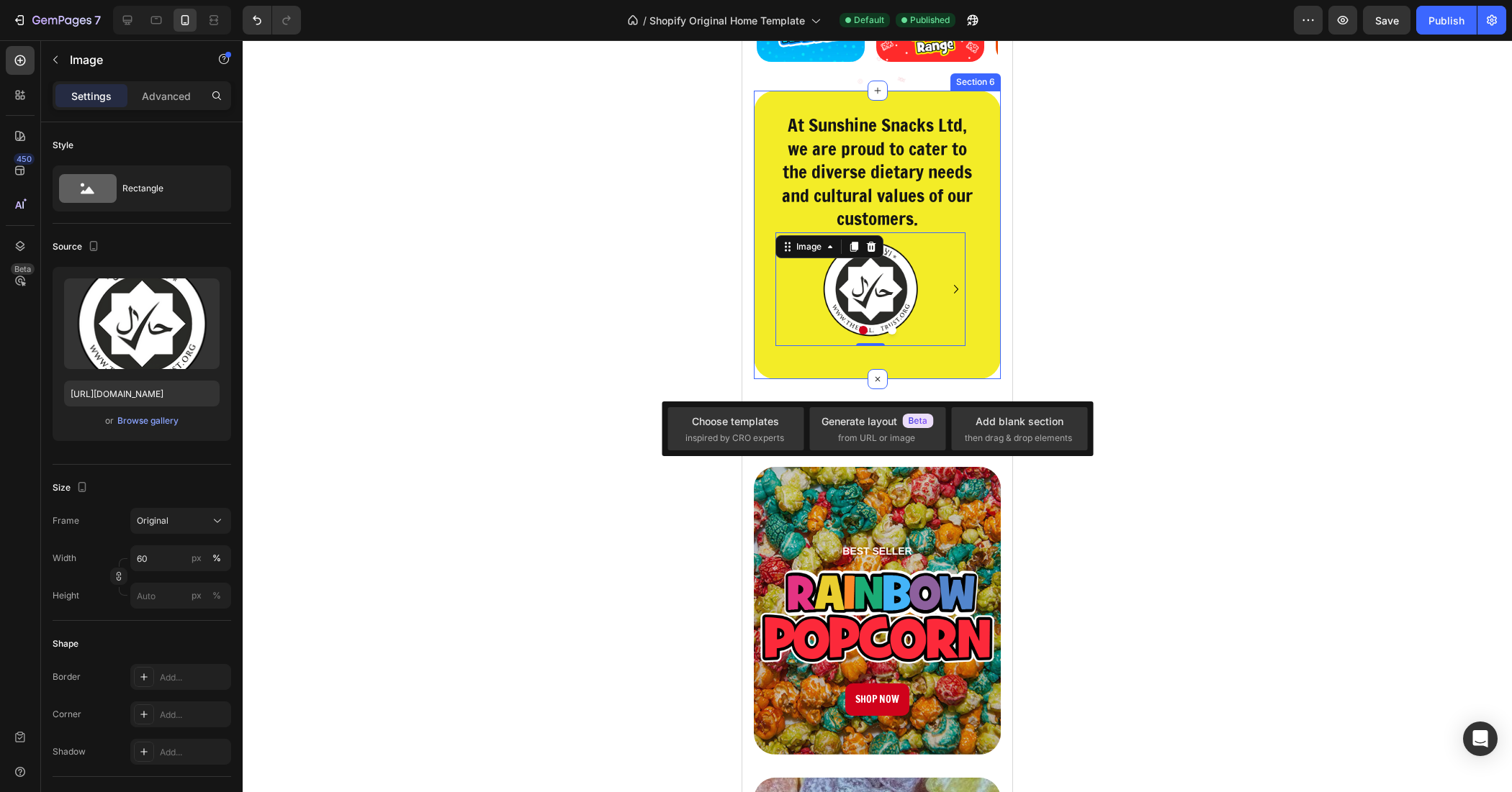
click at [779, 350] on div "At Sunshine Snacks Ltd, we are proud to cater to the diverse dietary needs and …" at bounding box center [877, 235] width 204 height 245
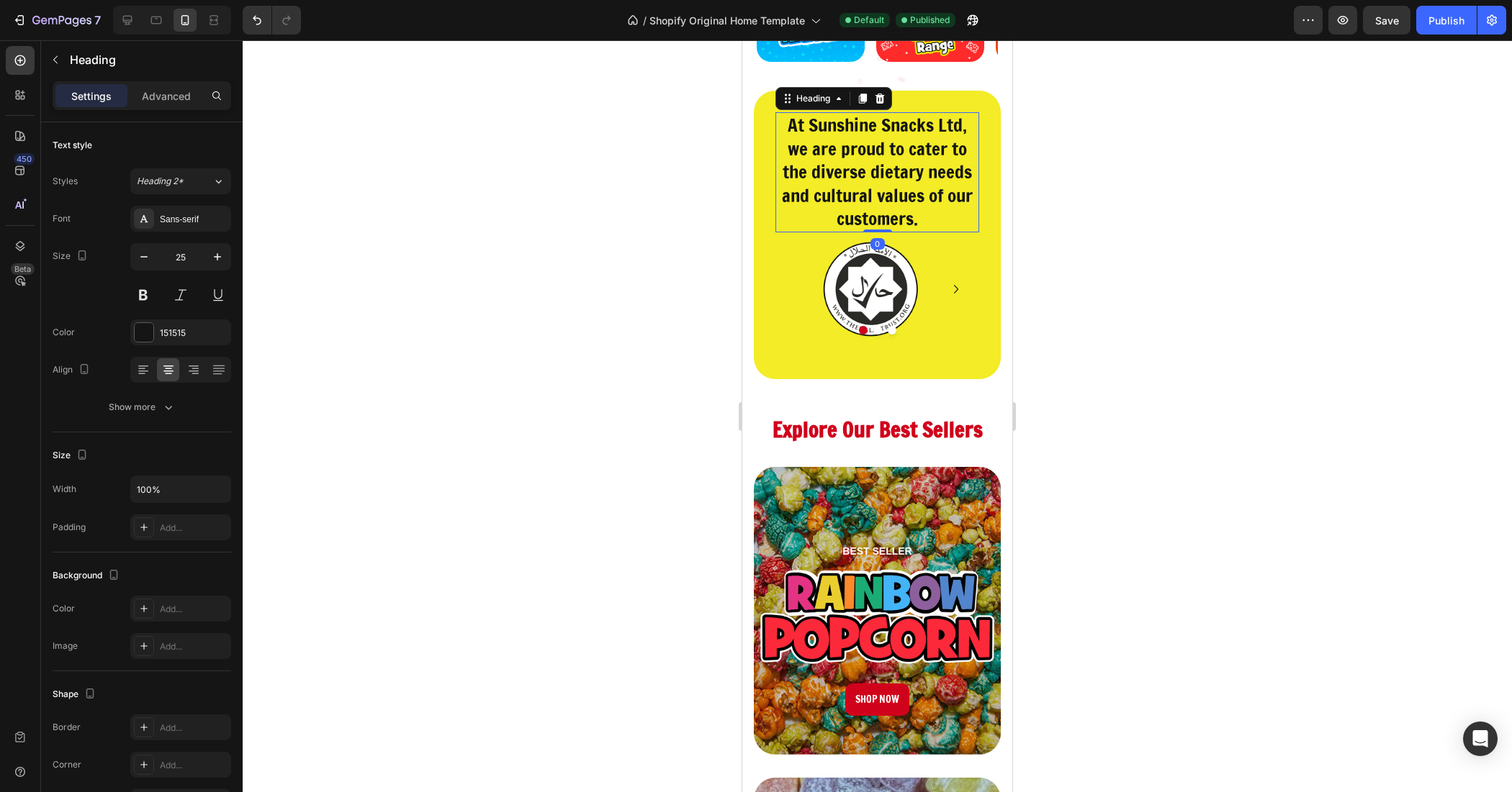
click at [814, 210] on h2 "At Sunshine Snacks Ltd, we are proud to cater to the diverse dietary needs and …" at bounding box center [877, 171] width 204 height 120
click at [135, 260] on button "button" at bounding box center [143, 256] width 26 height 26
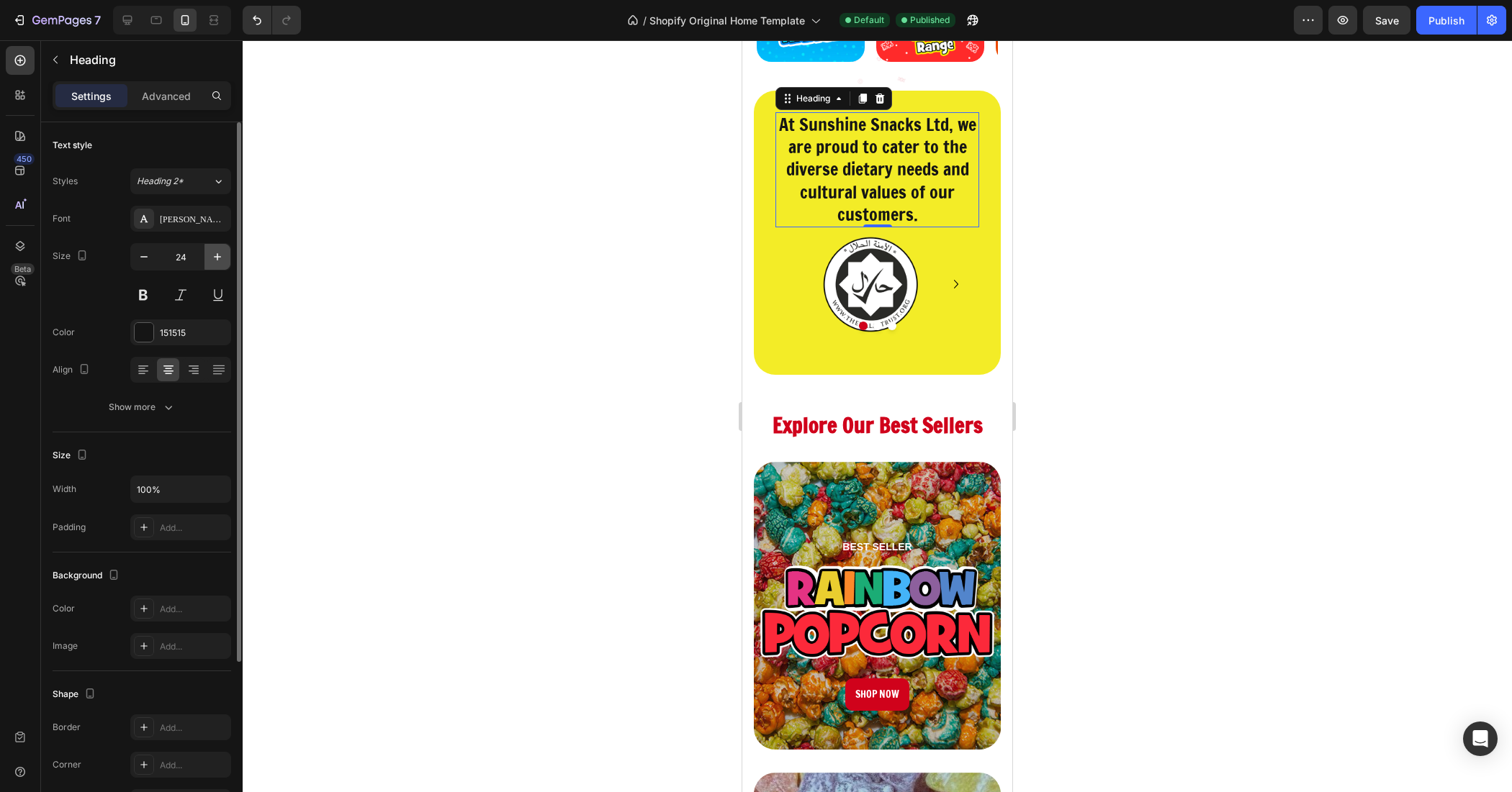
click at [218, 251] on icon "button" at bounding box center [217, 257] width 14 height 14
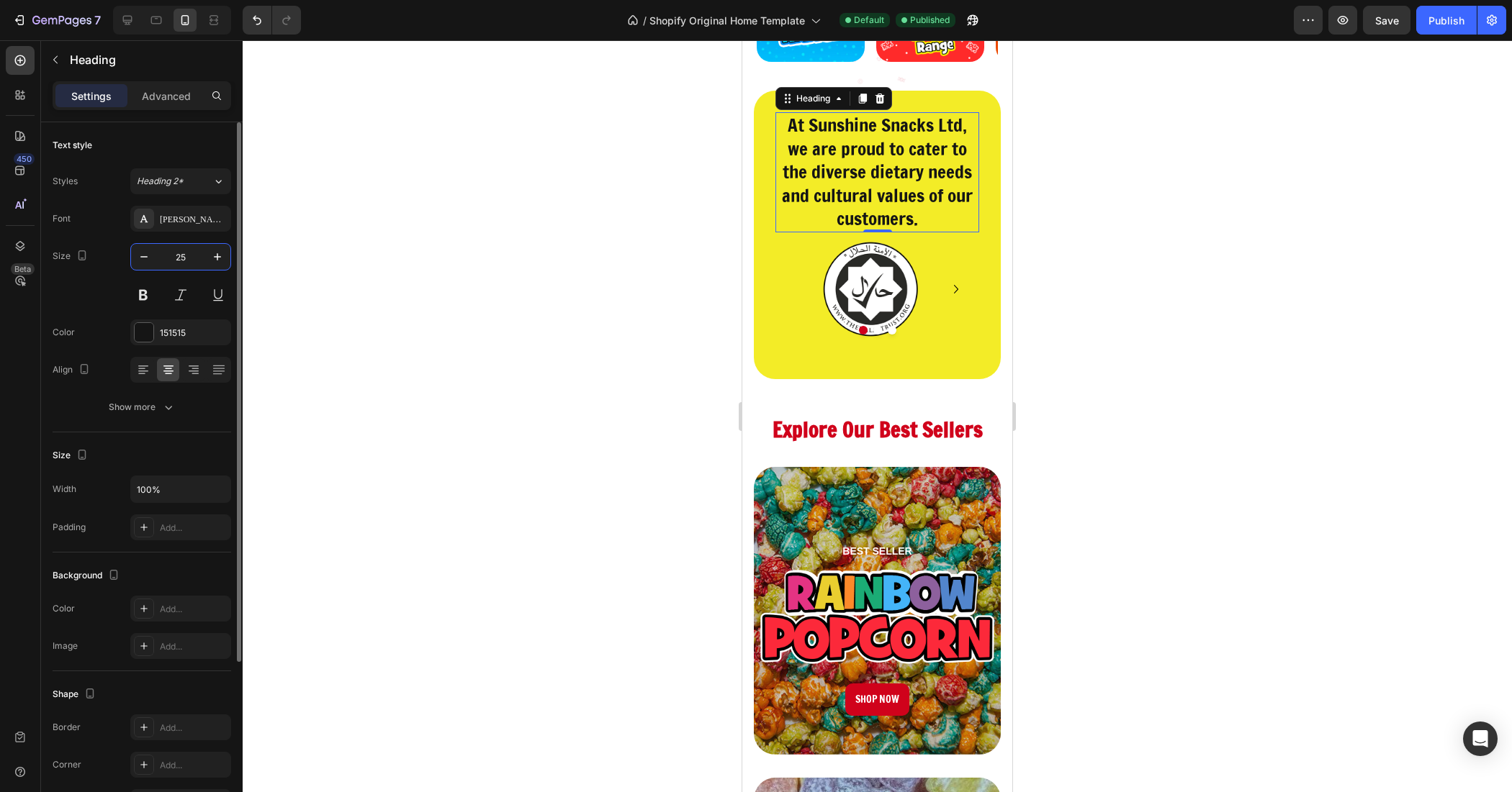
click at [171, 256] on input "25" at bounding box center [180, 256] width 48 height 26
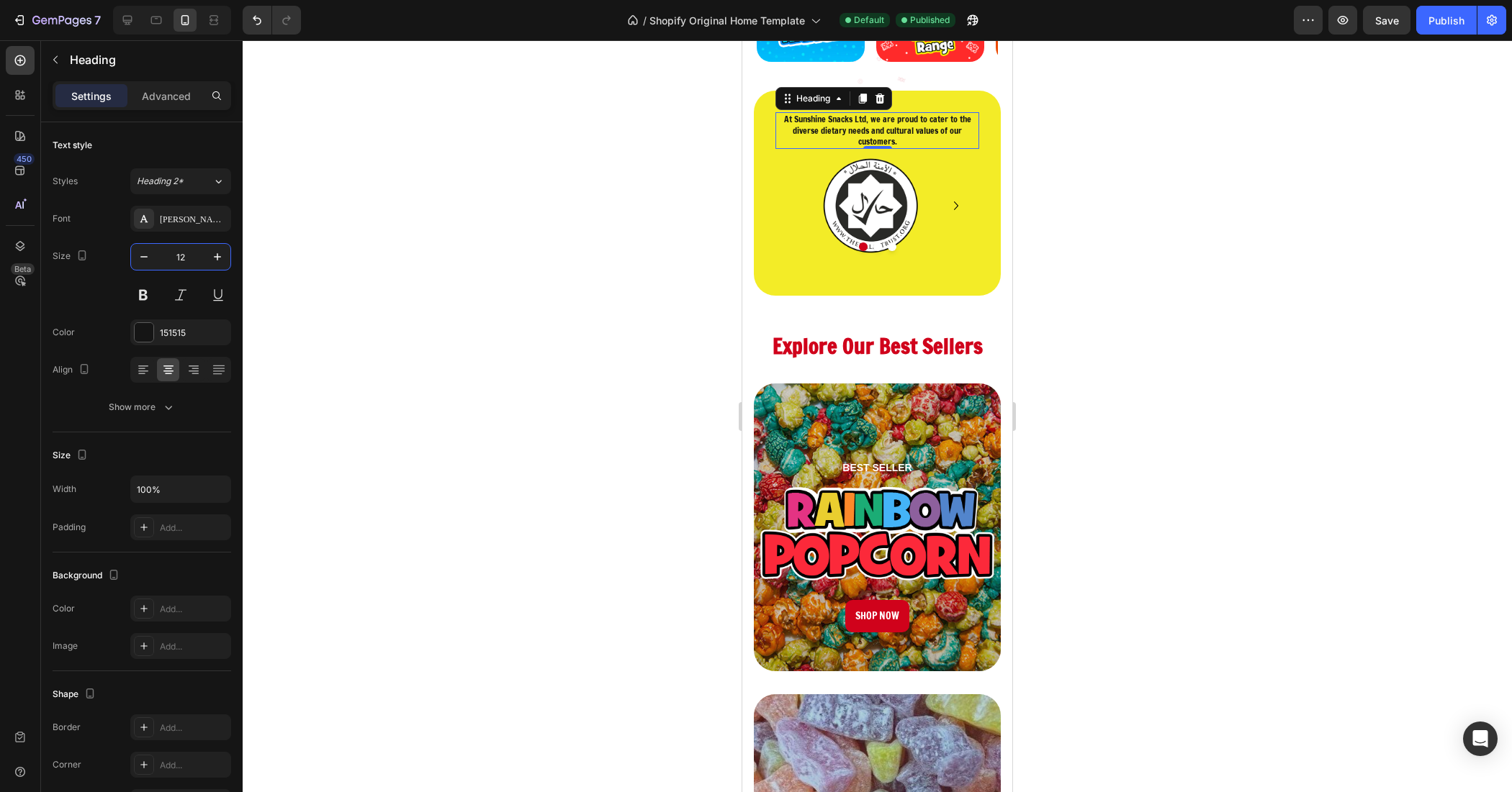
type input "12"
click at [510, 159] on div at bounding box center [877, 417] width 1269 height 752
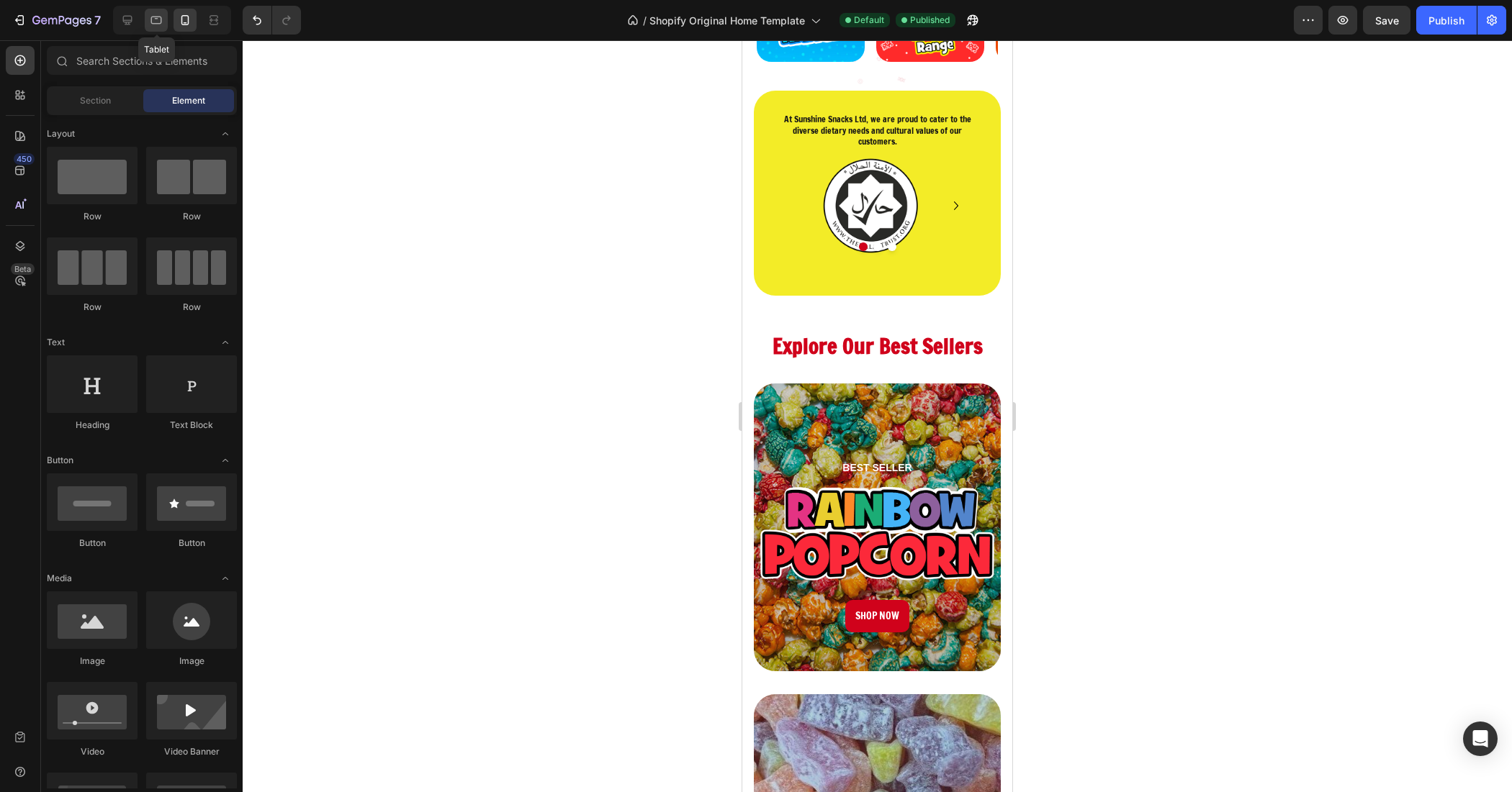
click at [160, 25] on icon at bounding box center [156, 20] width 14 height 14
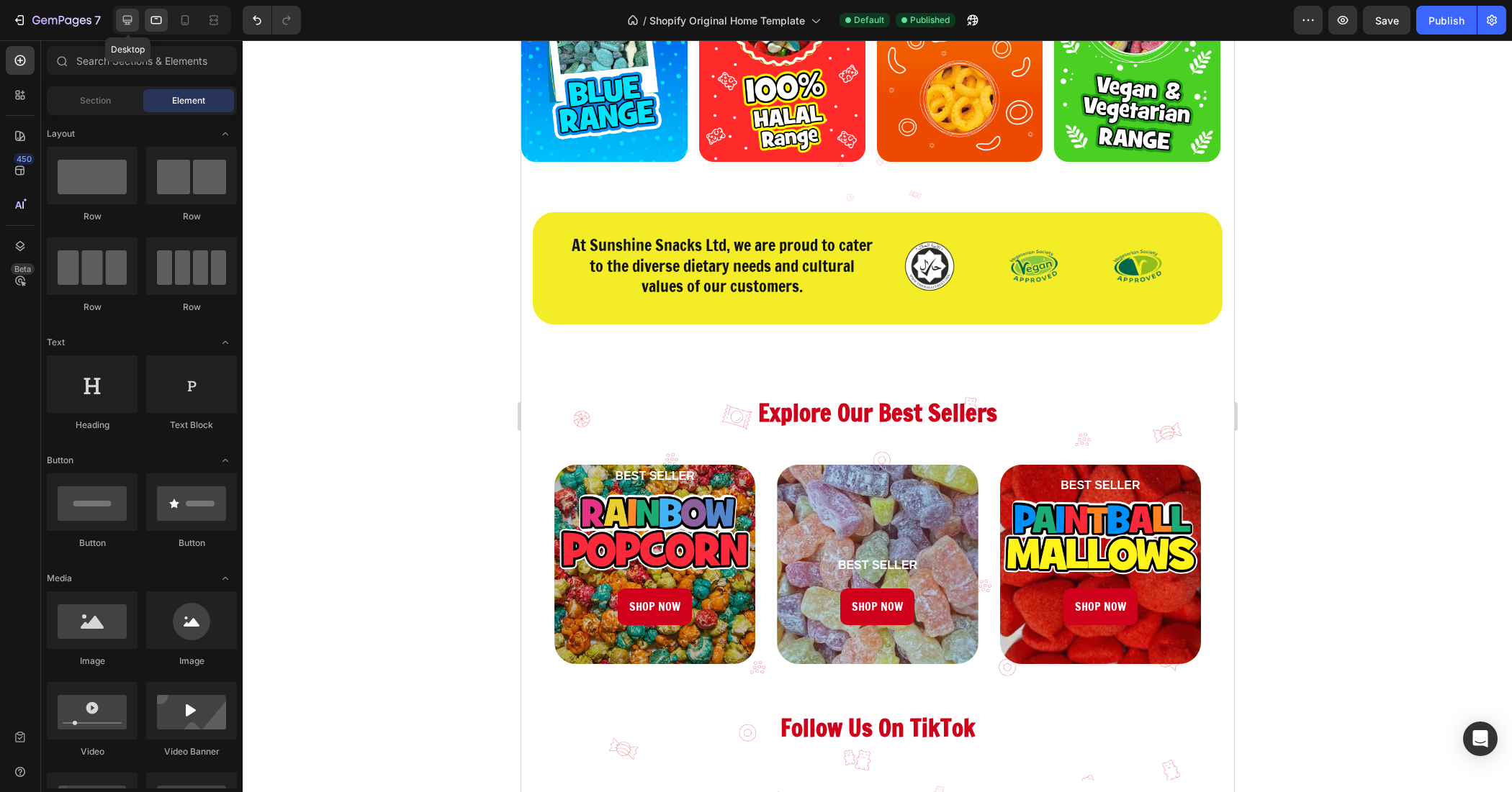
click at [119, 20] on div at bounding box center [127, 21] width 23 height 23
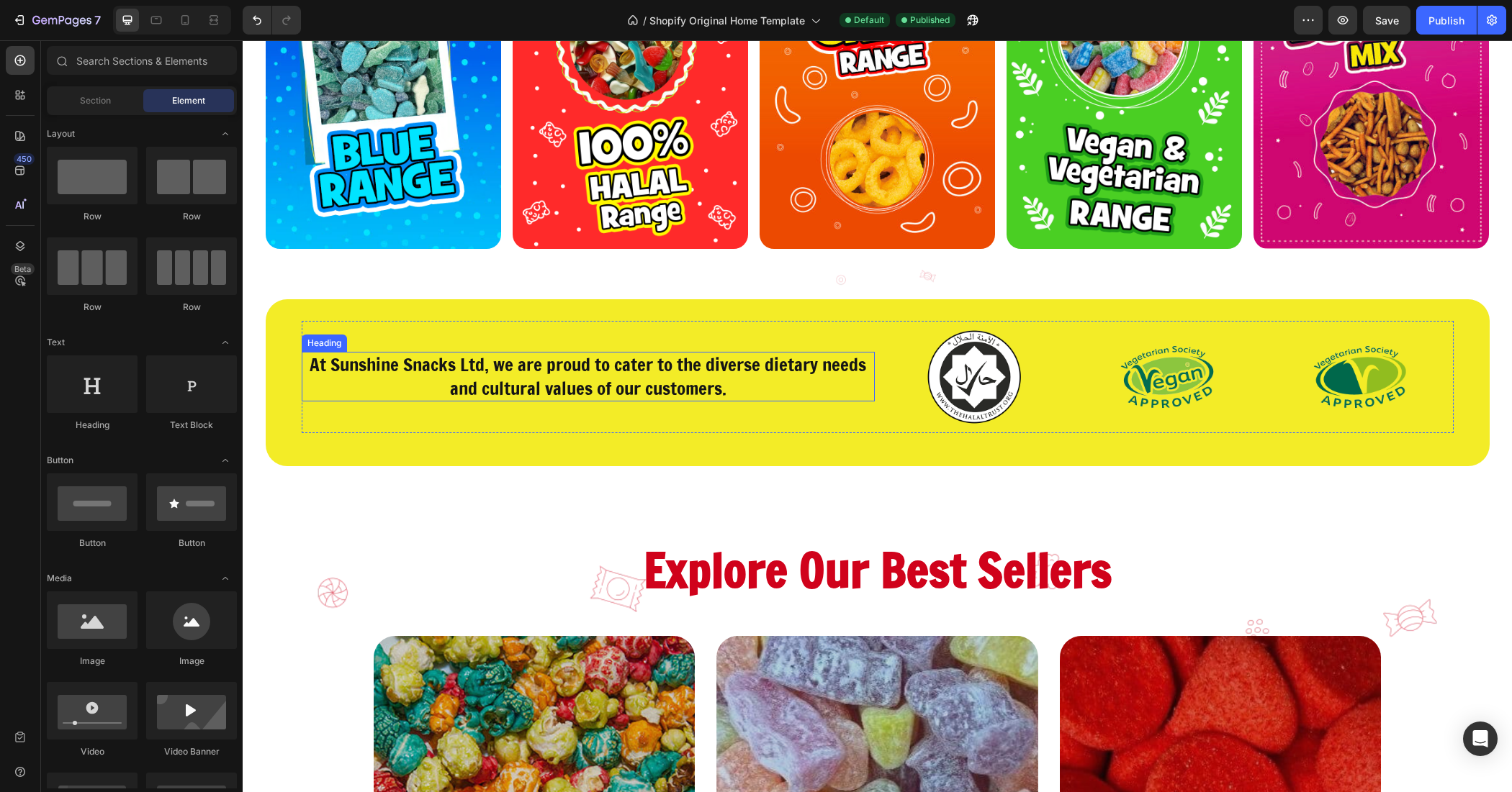
click at [419, 373] on h2 "At Sunshine Snacks Ltd, we are proud to cater to the diverse dietary needs and …" at bounding box center [587, 376] width 573 height 50
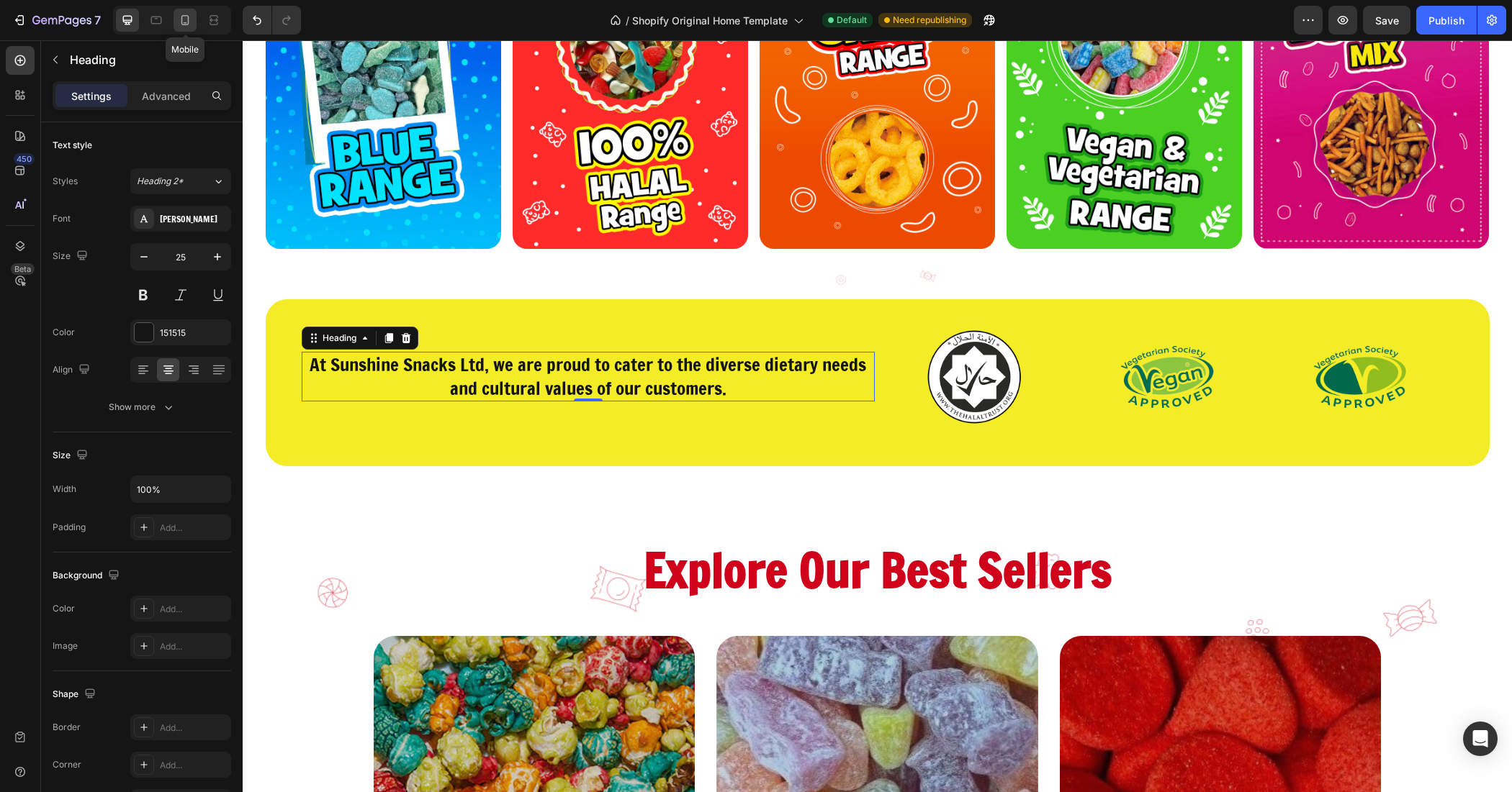
click at [180, 16] on icon at bounding box center [185, 20] width 14 height 14
type input "12"
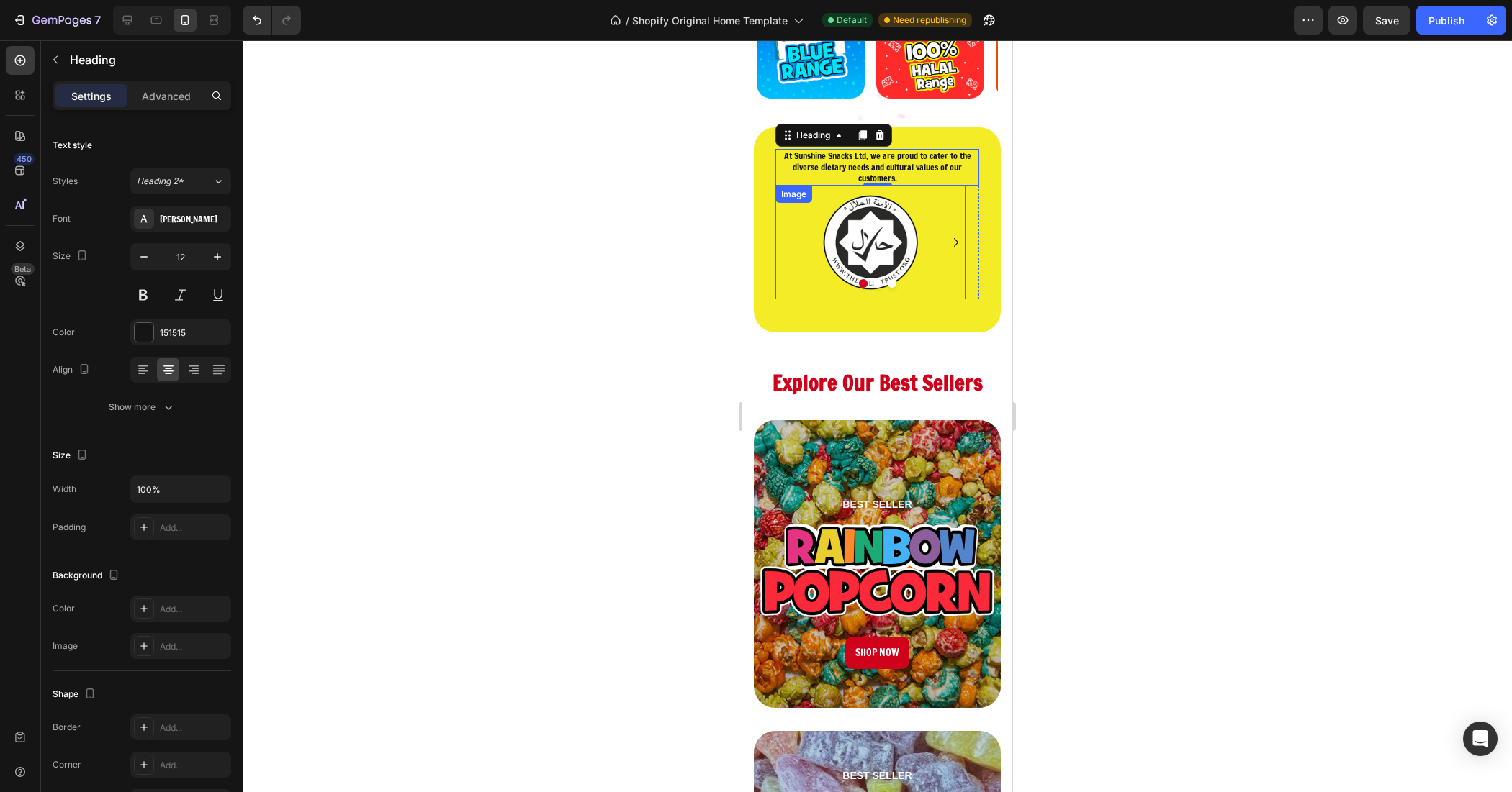
scroll to position [347, 0]
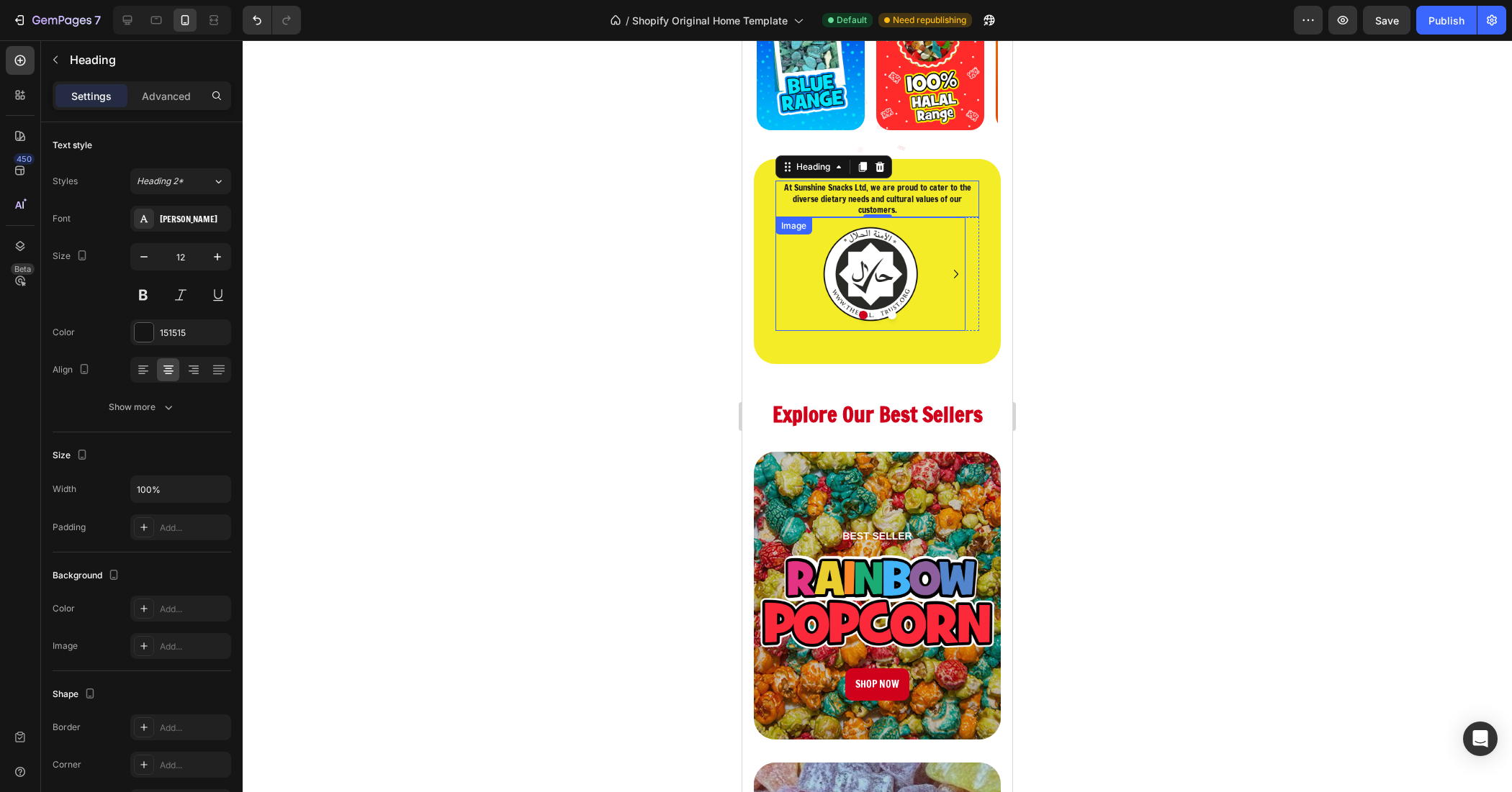
click at [786, 308] on div at bounding box center [870, 274] width 190 height 115
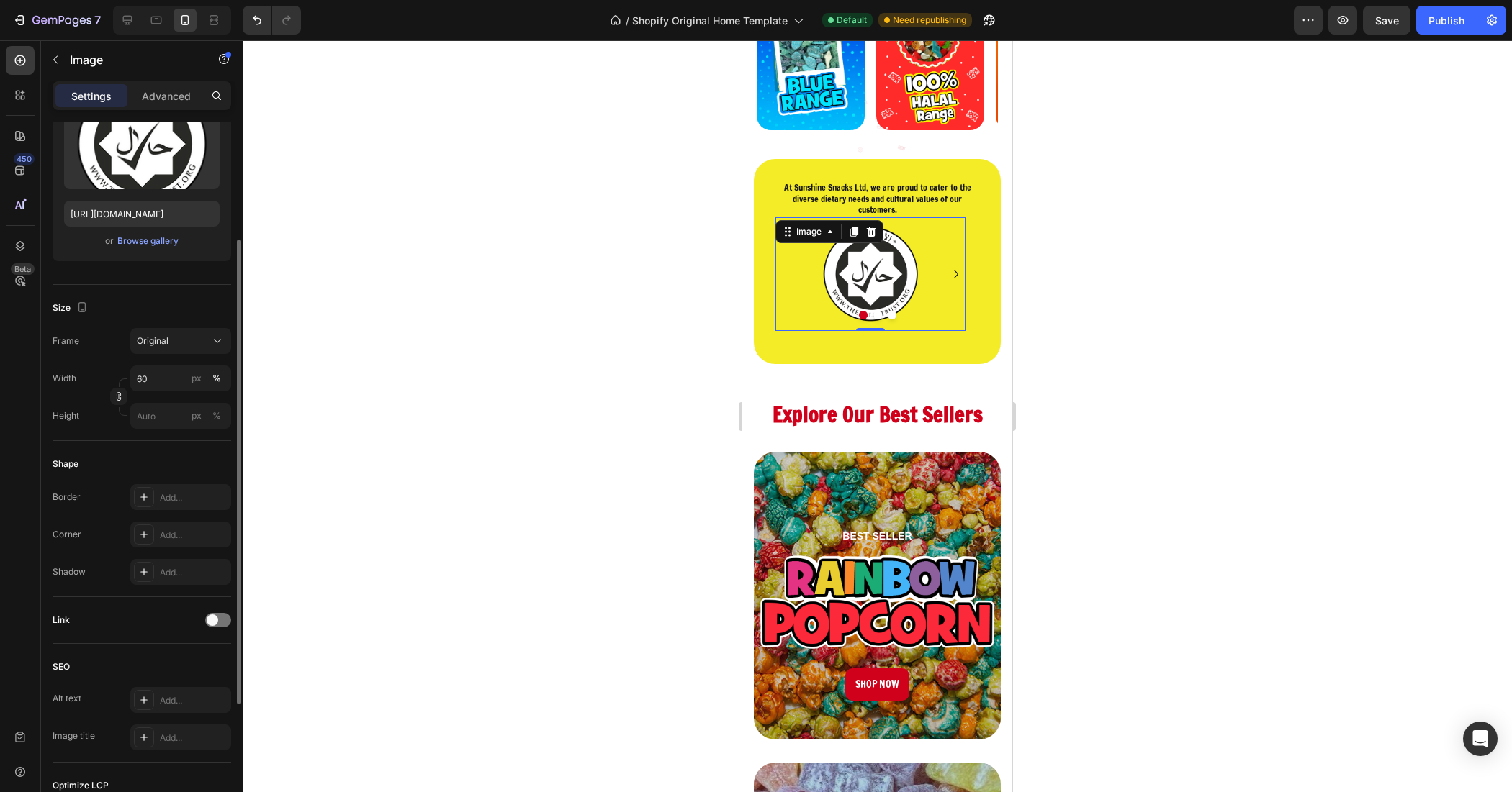
scroll to position [376, 0]
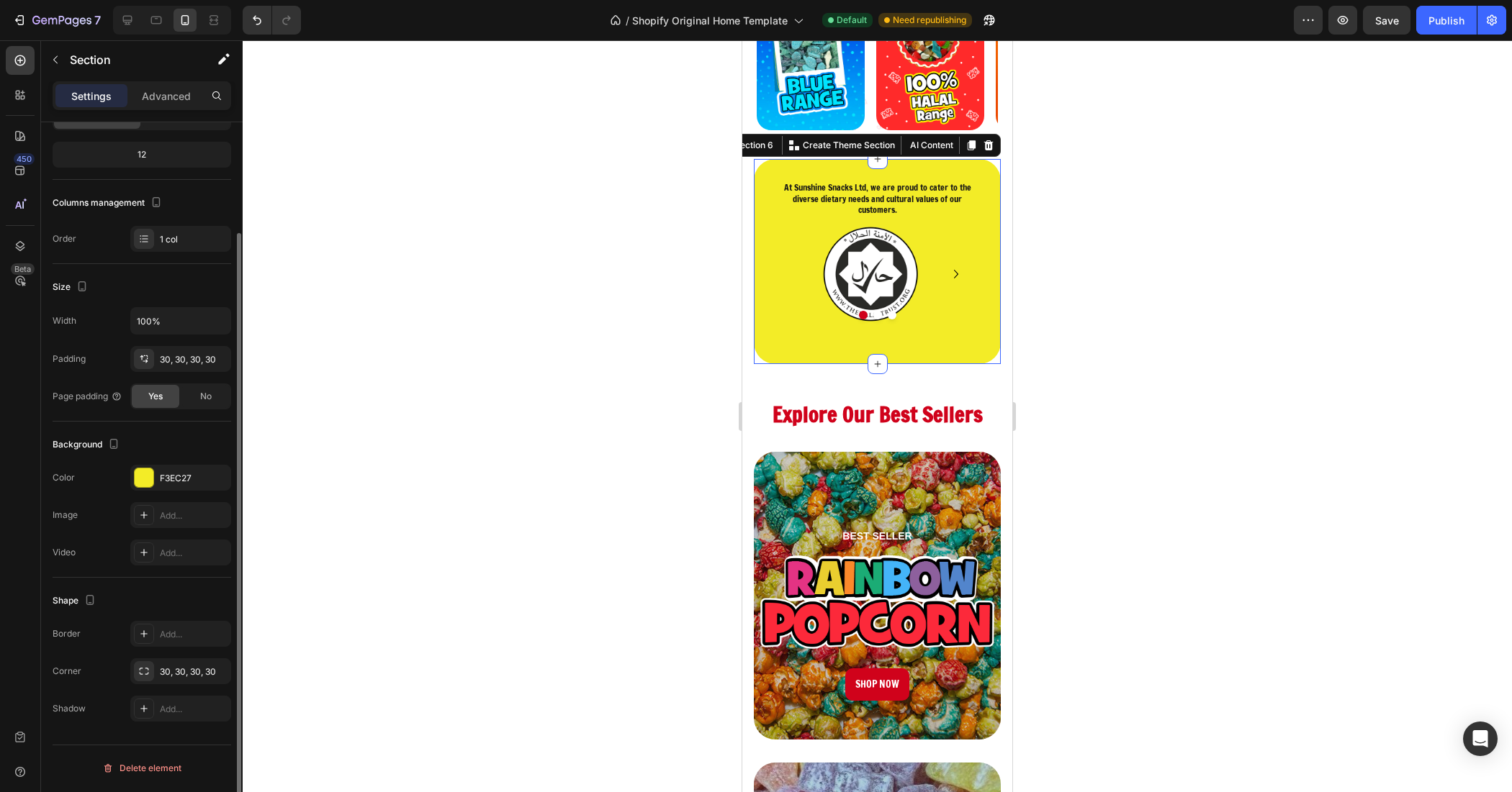
click at [764, 331] on div "At Sunshine Snacks Ltd, we are proud to cater to the diverse dietary needs and …" at bounding box center [877, 261] width 247 height 205
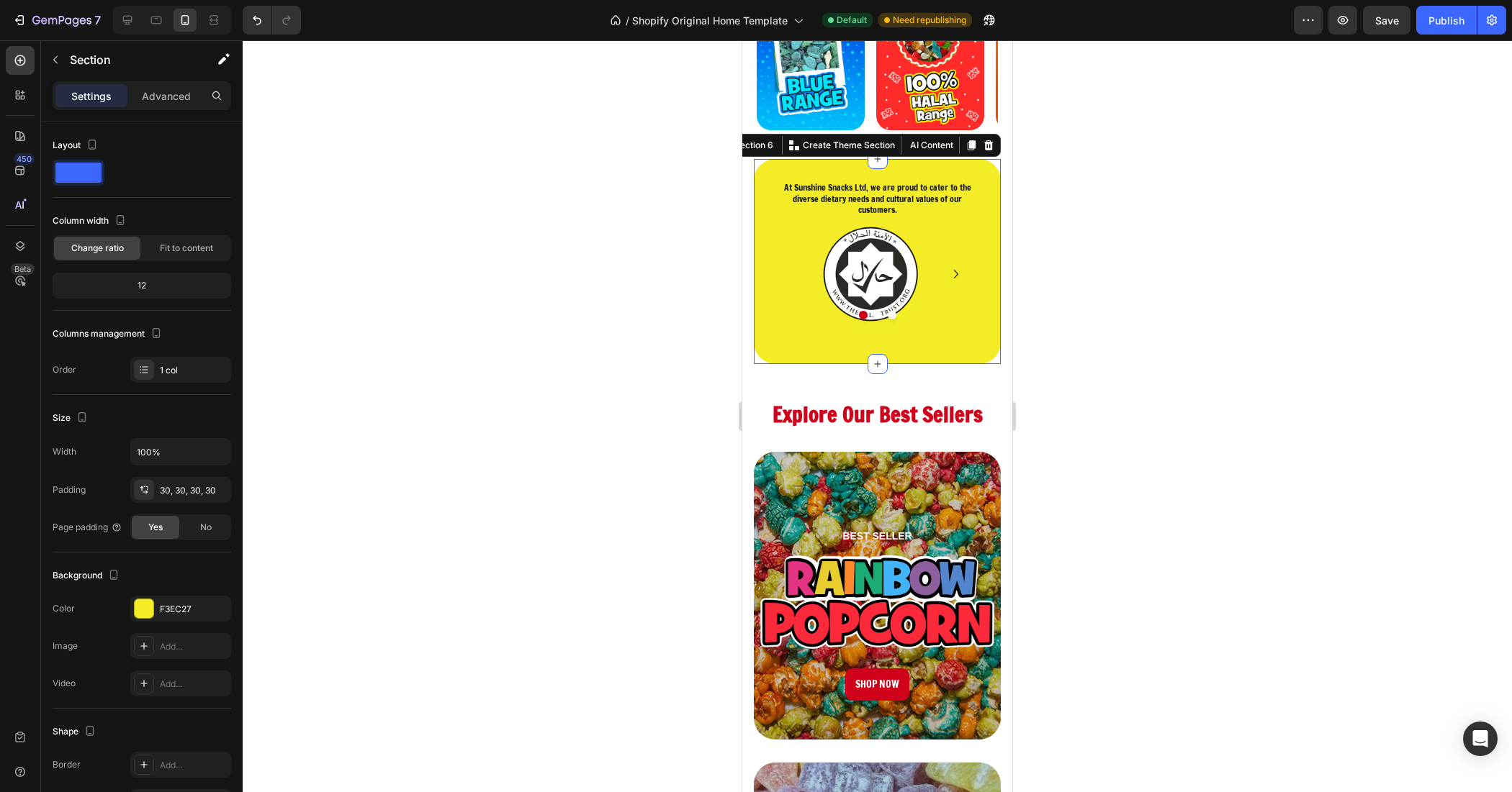
click at [155, 113] on div "Settings Advanced" at bounding box center [141, 101] width 201 height 41
click at [155, 102] on p "Advanced" at bounding box center [166, 96] width 49 height 15
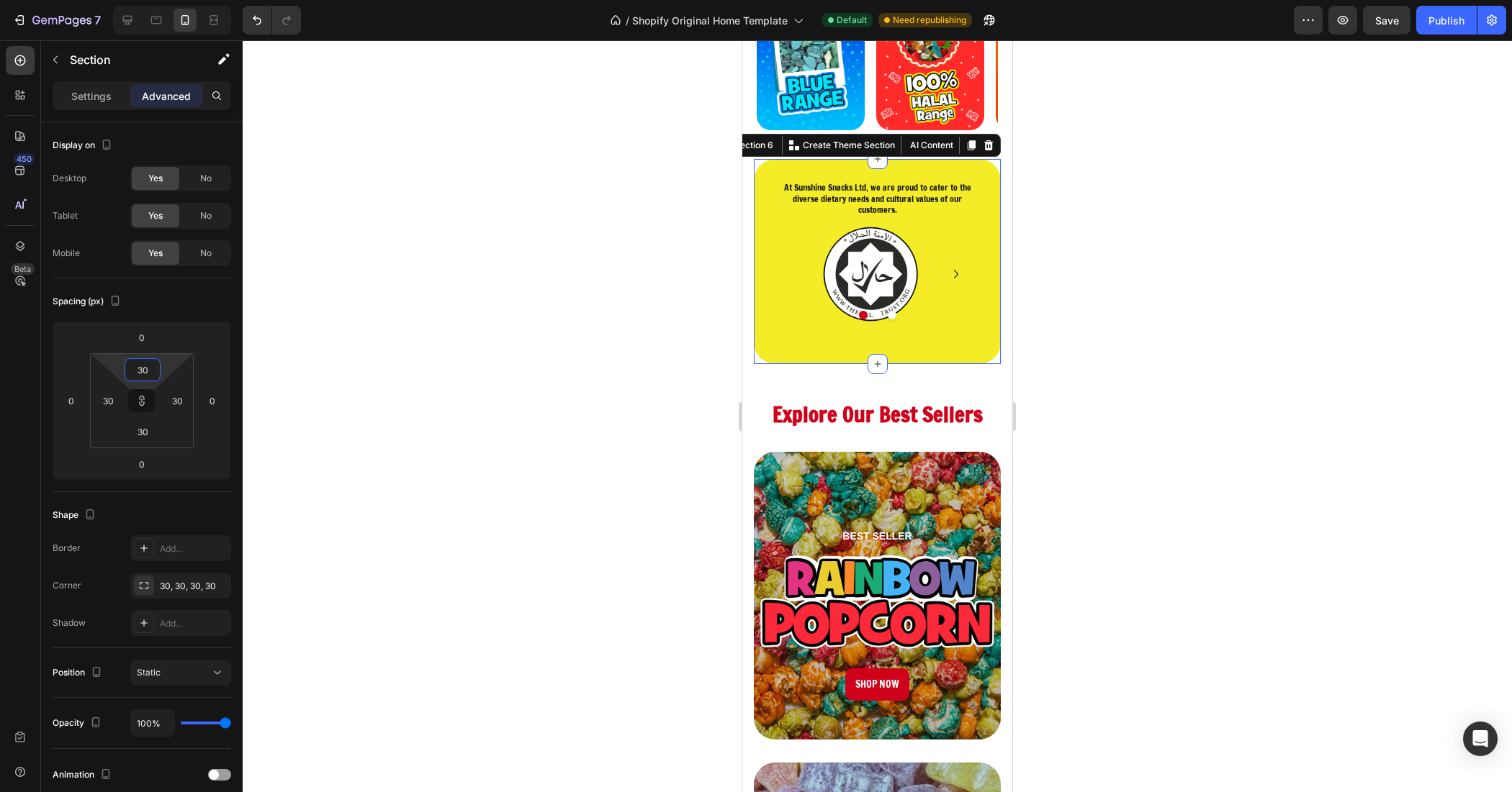
type input "2"
type input "0"
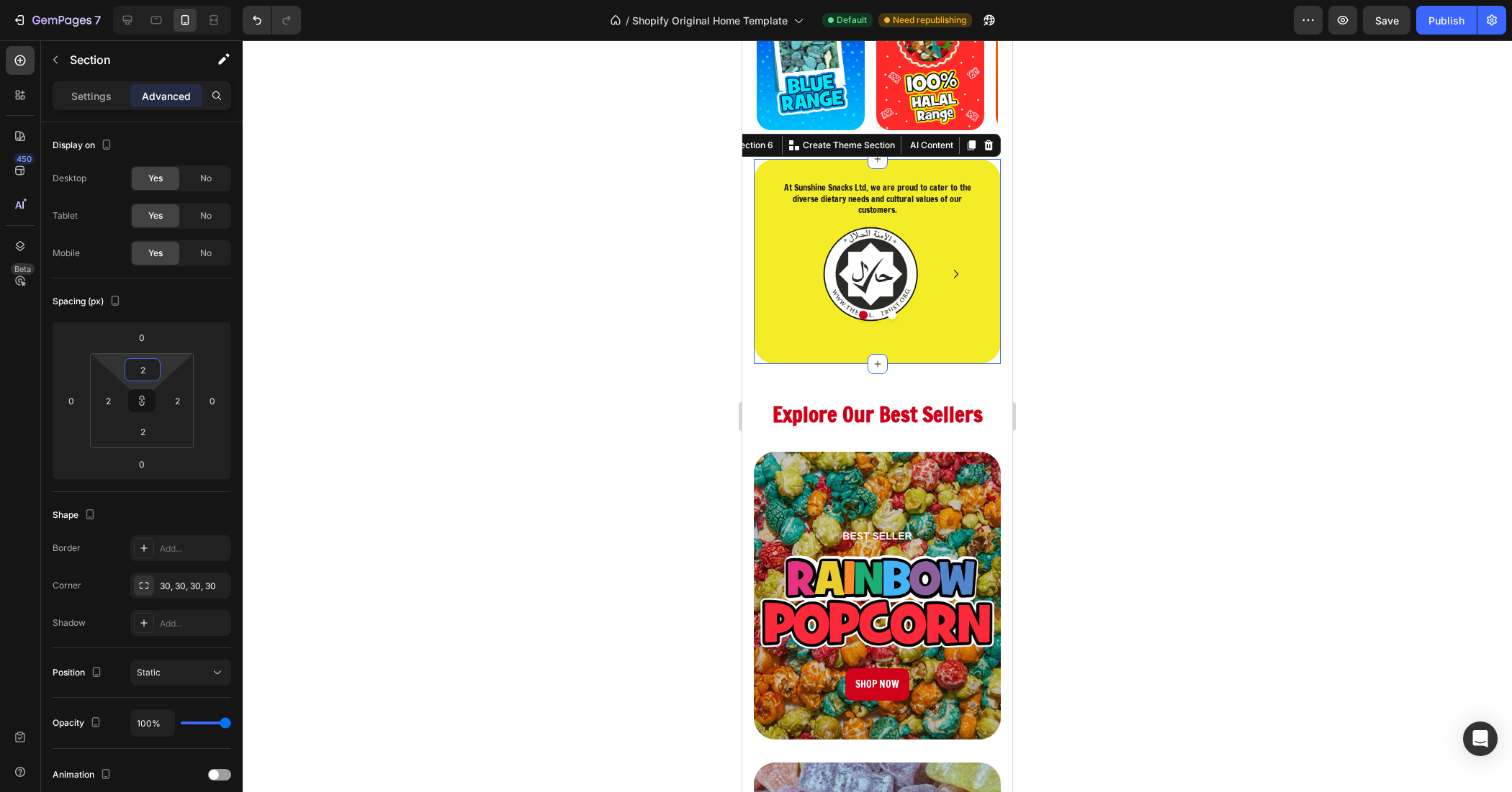
type input "0"
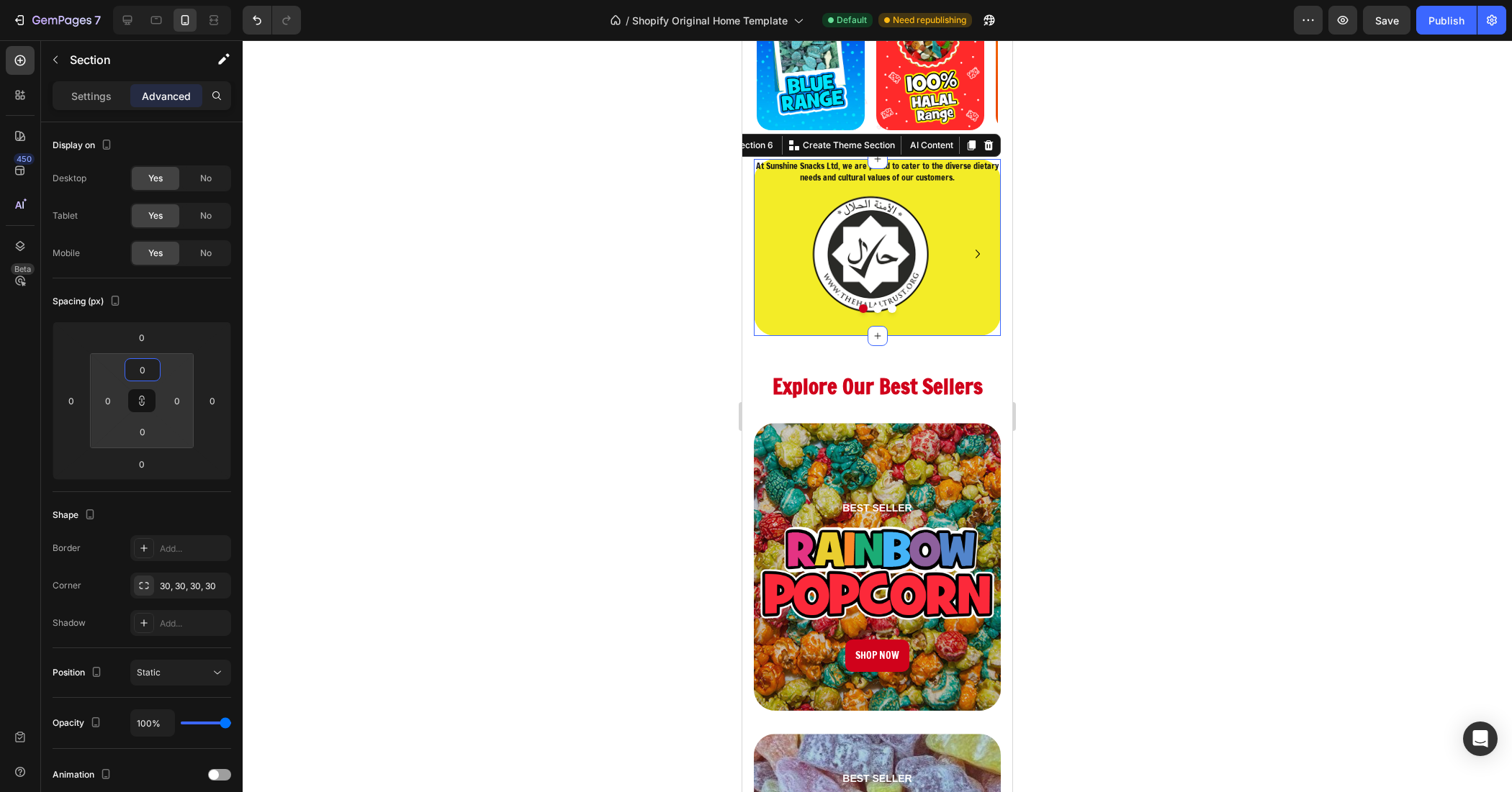
type input "6"
type input "12"
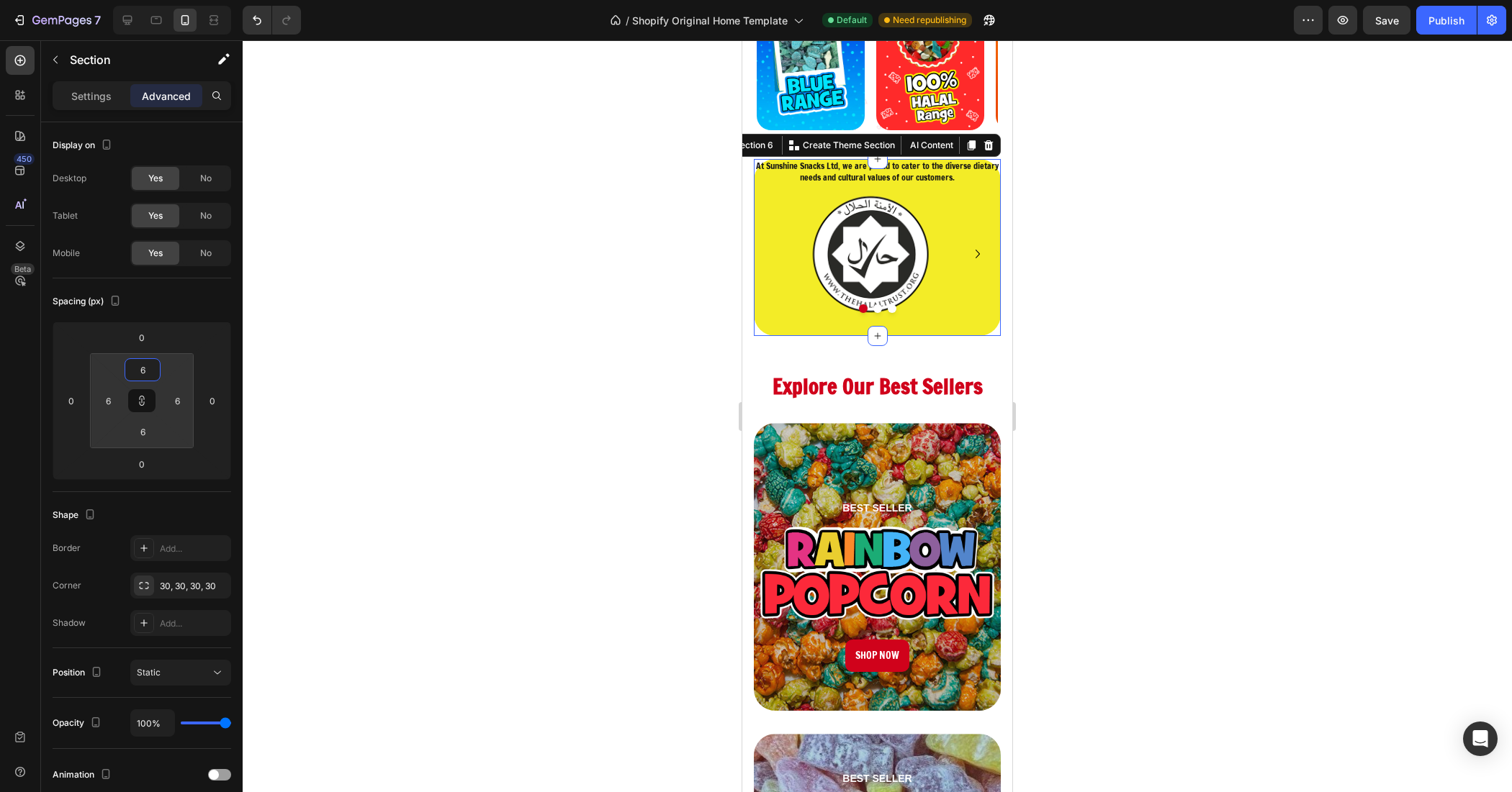
type input "12"
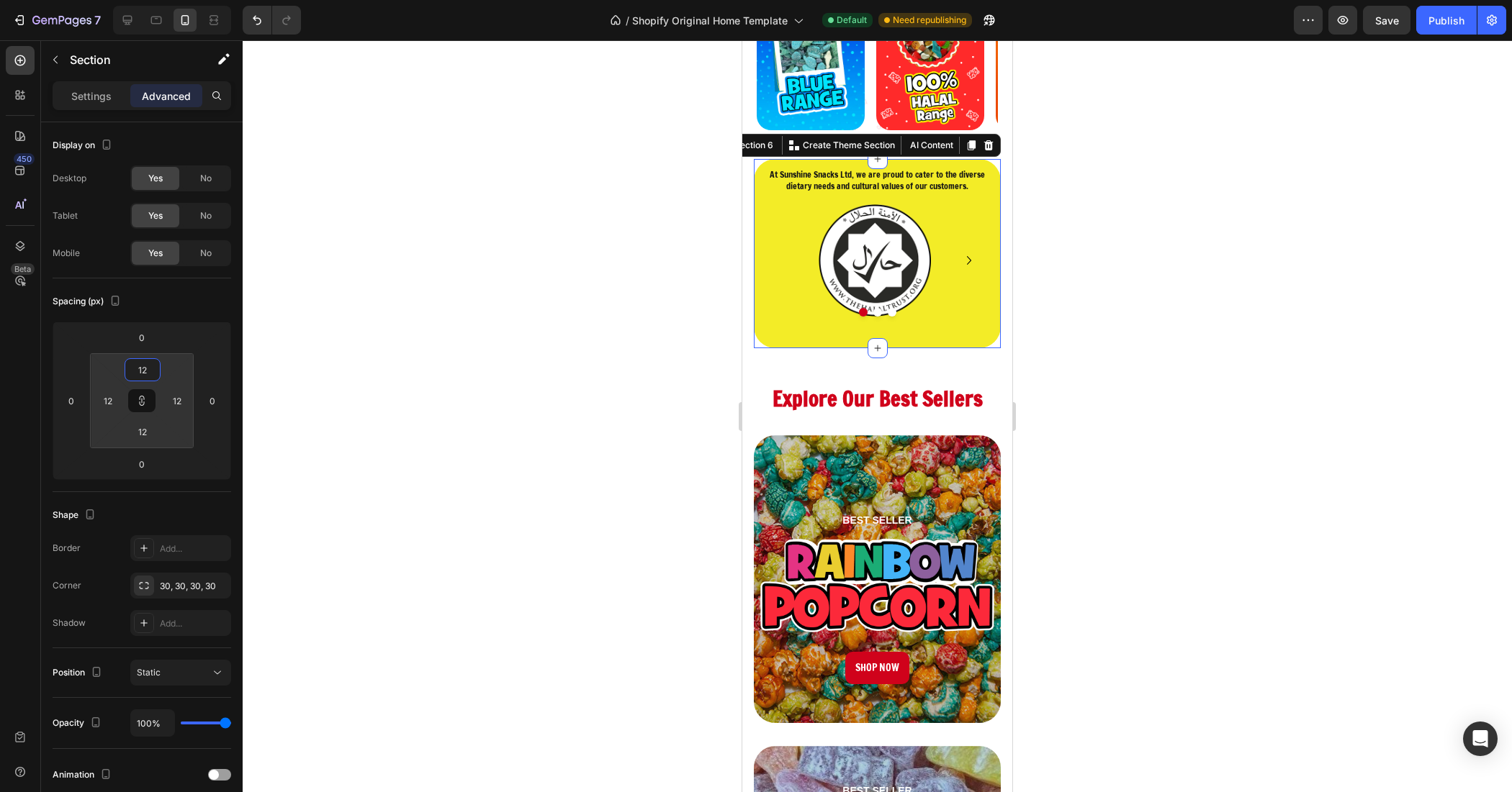
type input "14"
type input "18"
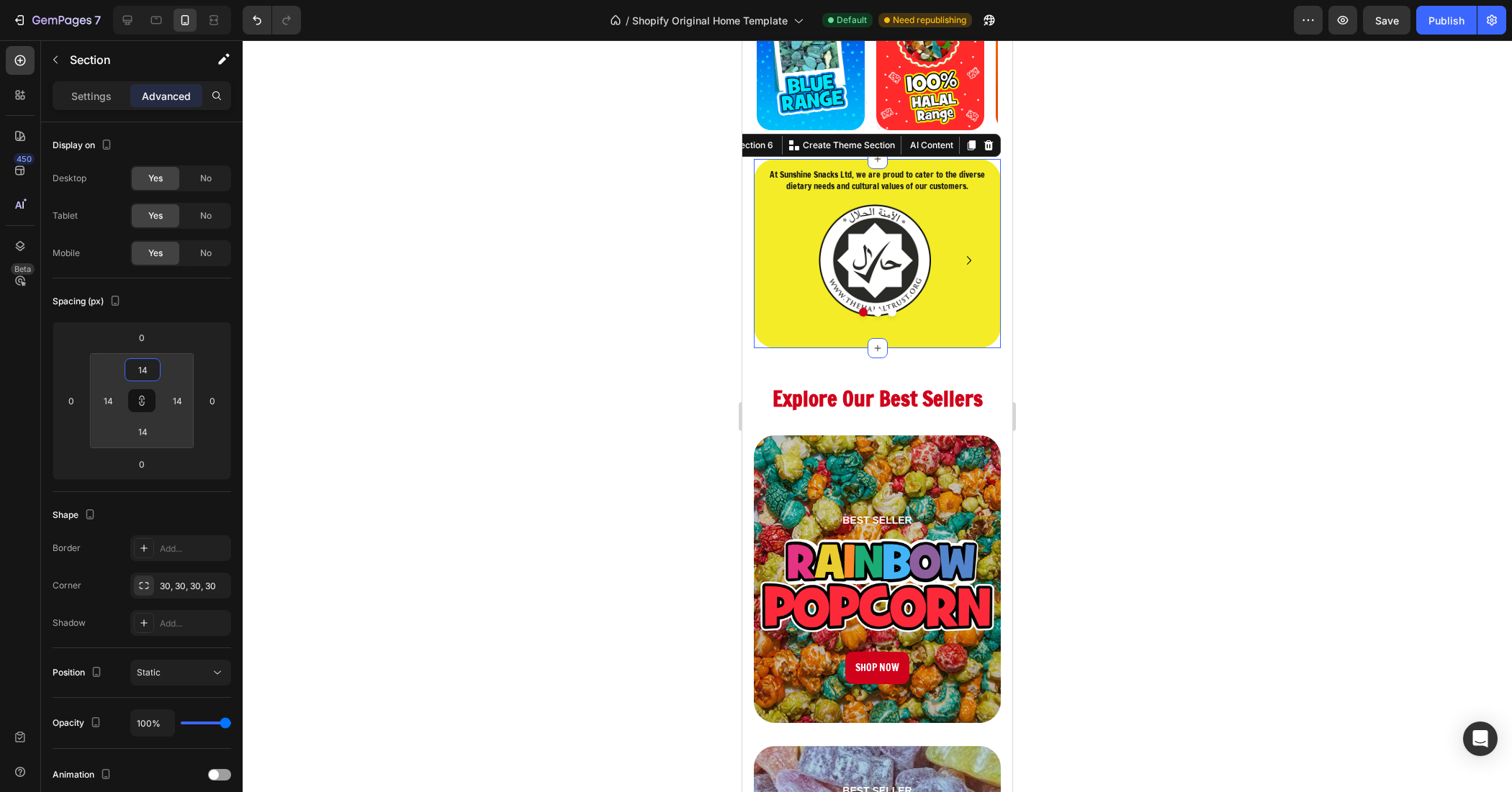
type input "18"
type input "28"
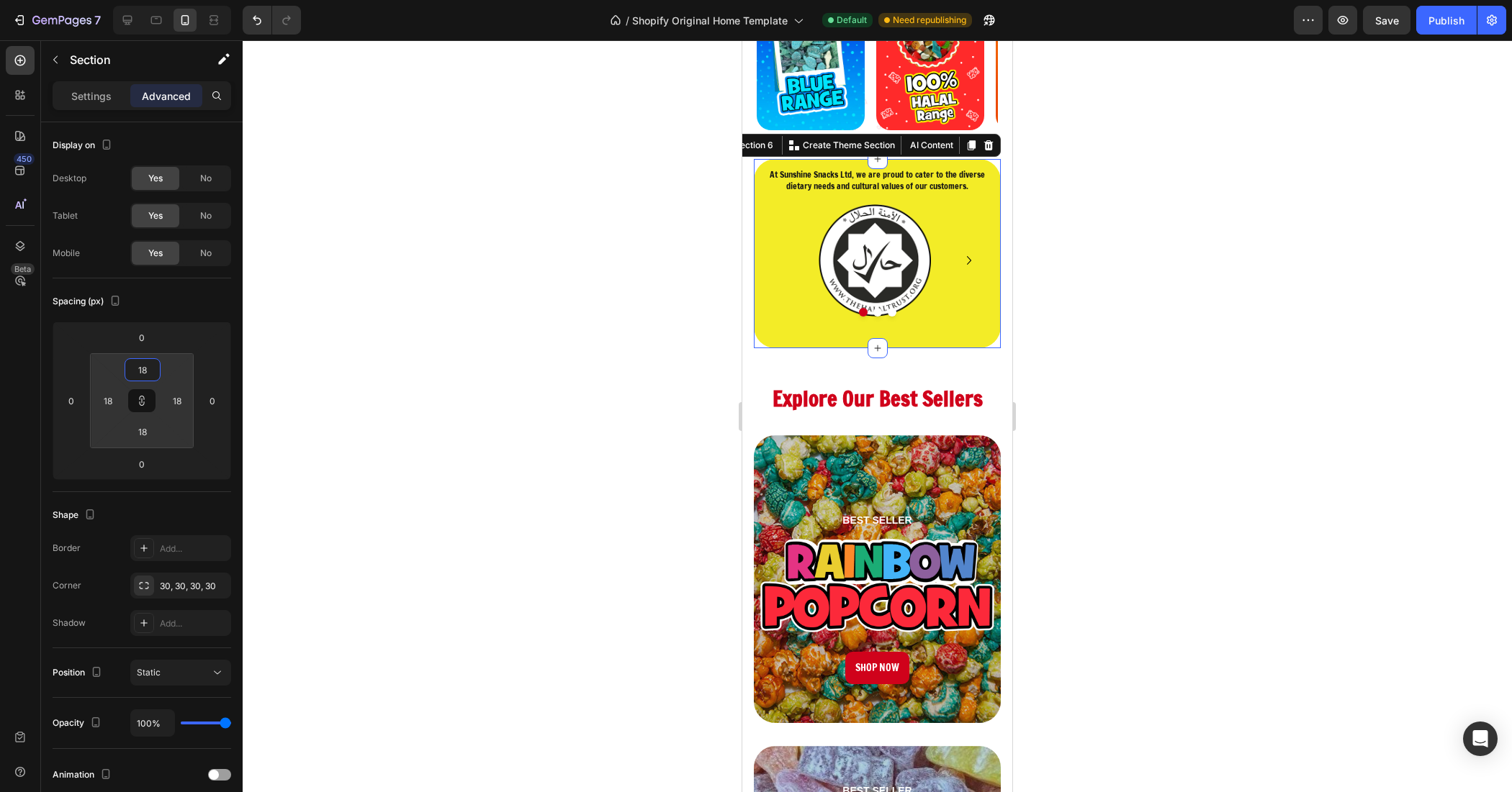
type input "28"
type input "34"
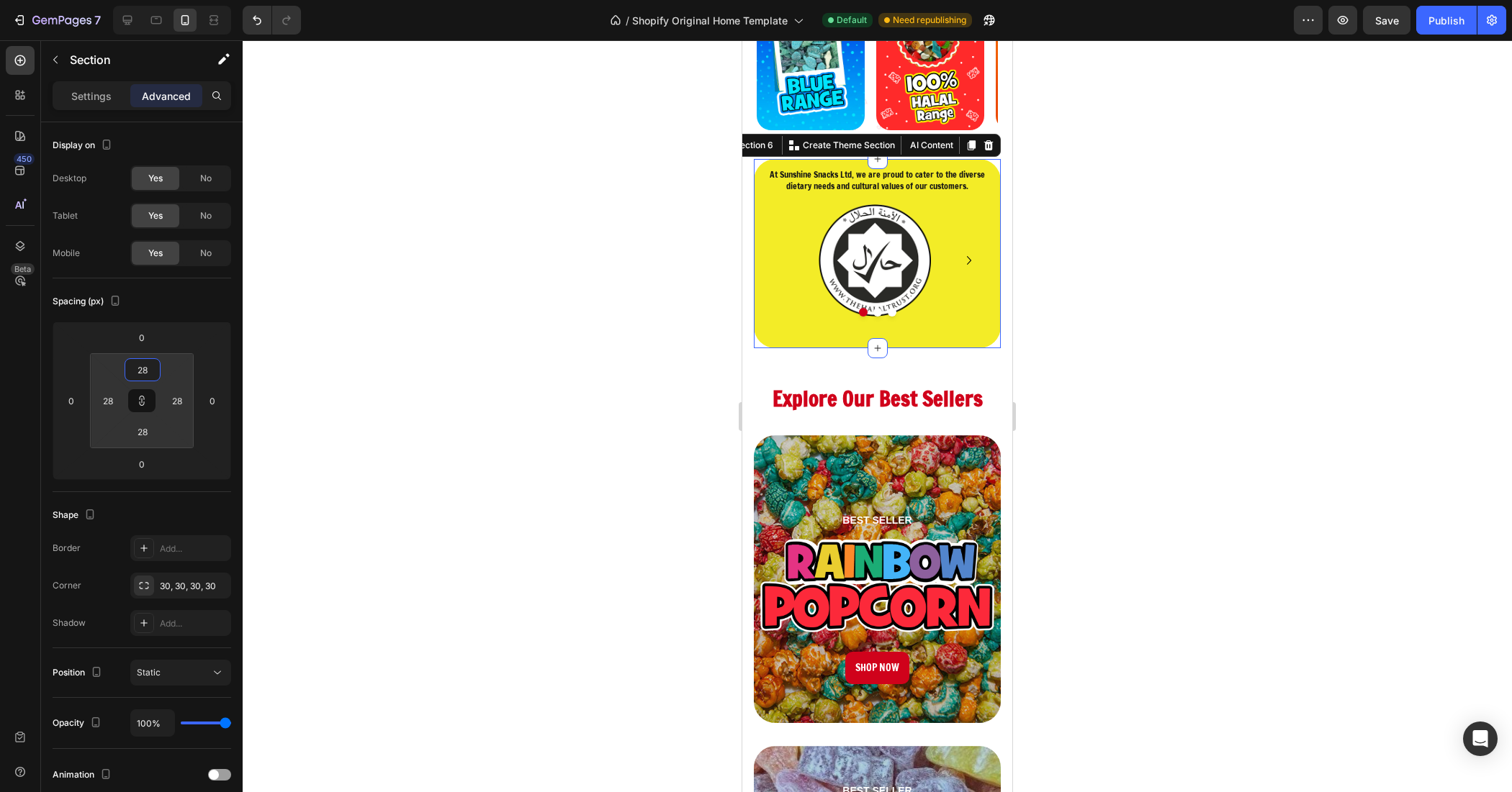
type input "34"
type input "36"
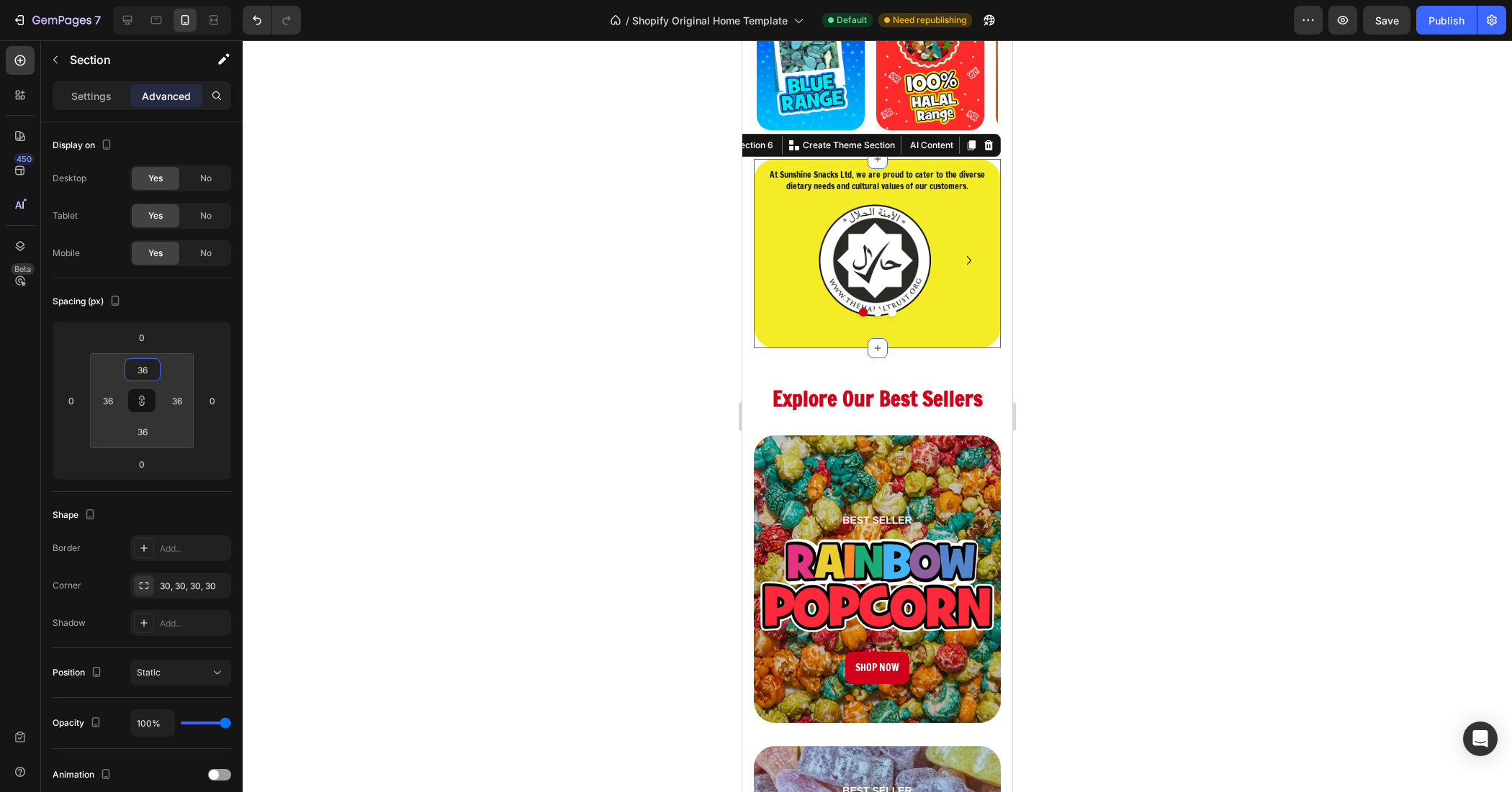
type input "40"
type input "46"
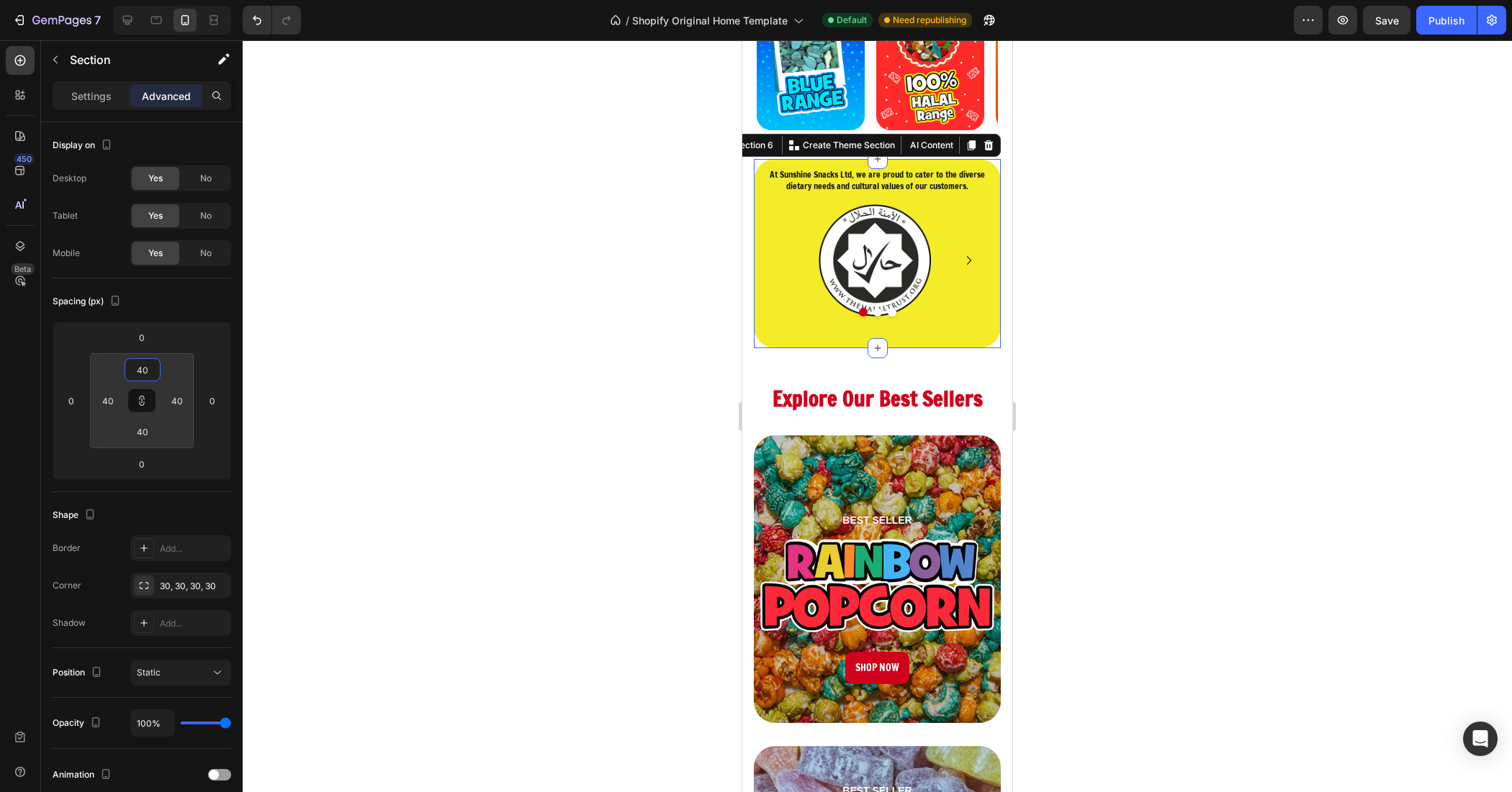
type input "46"
type input "48"
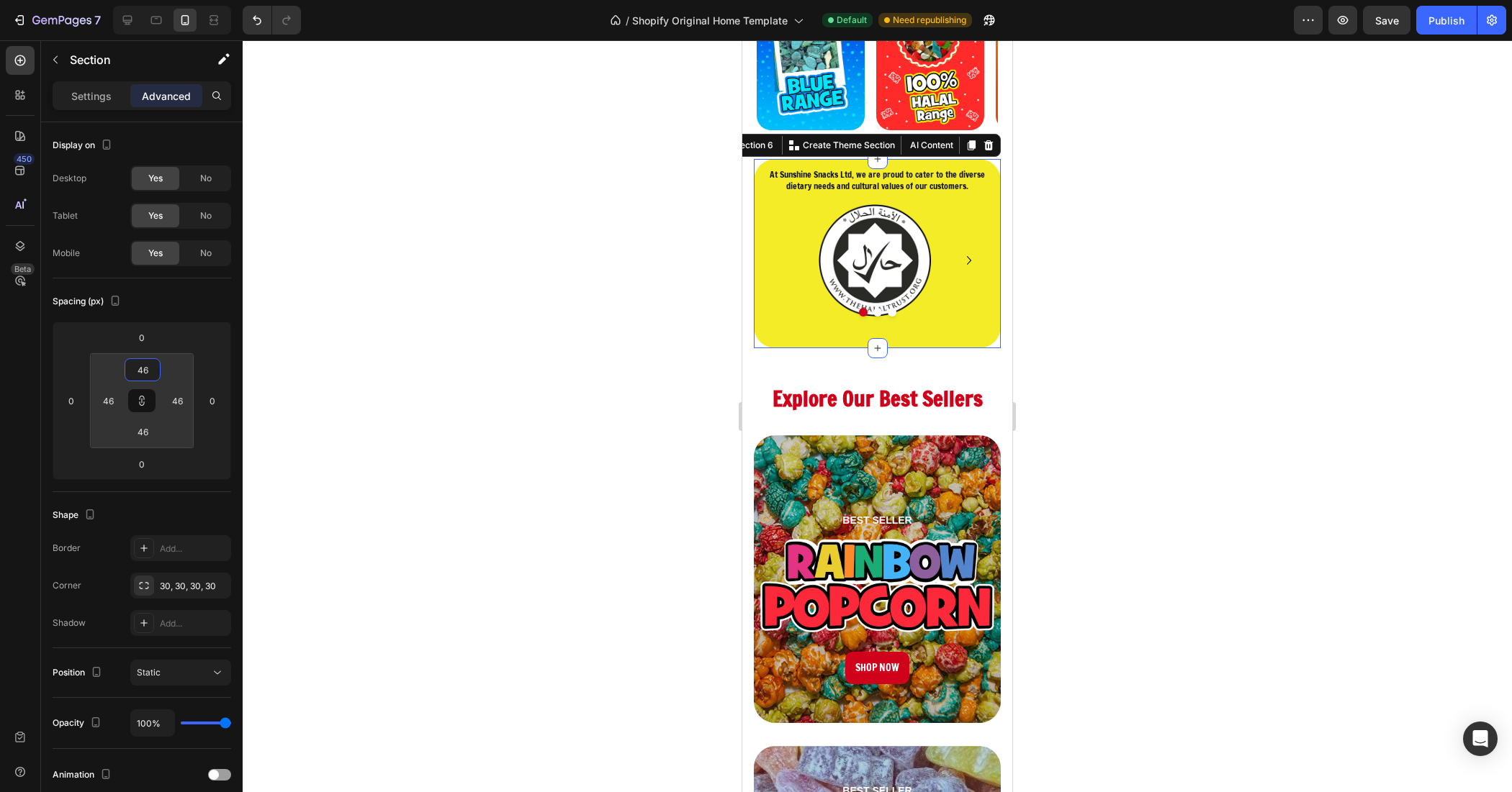
type input "48"
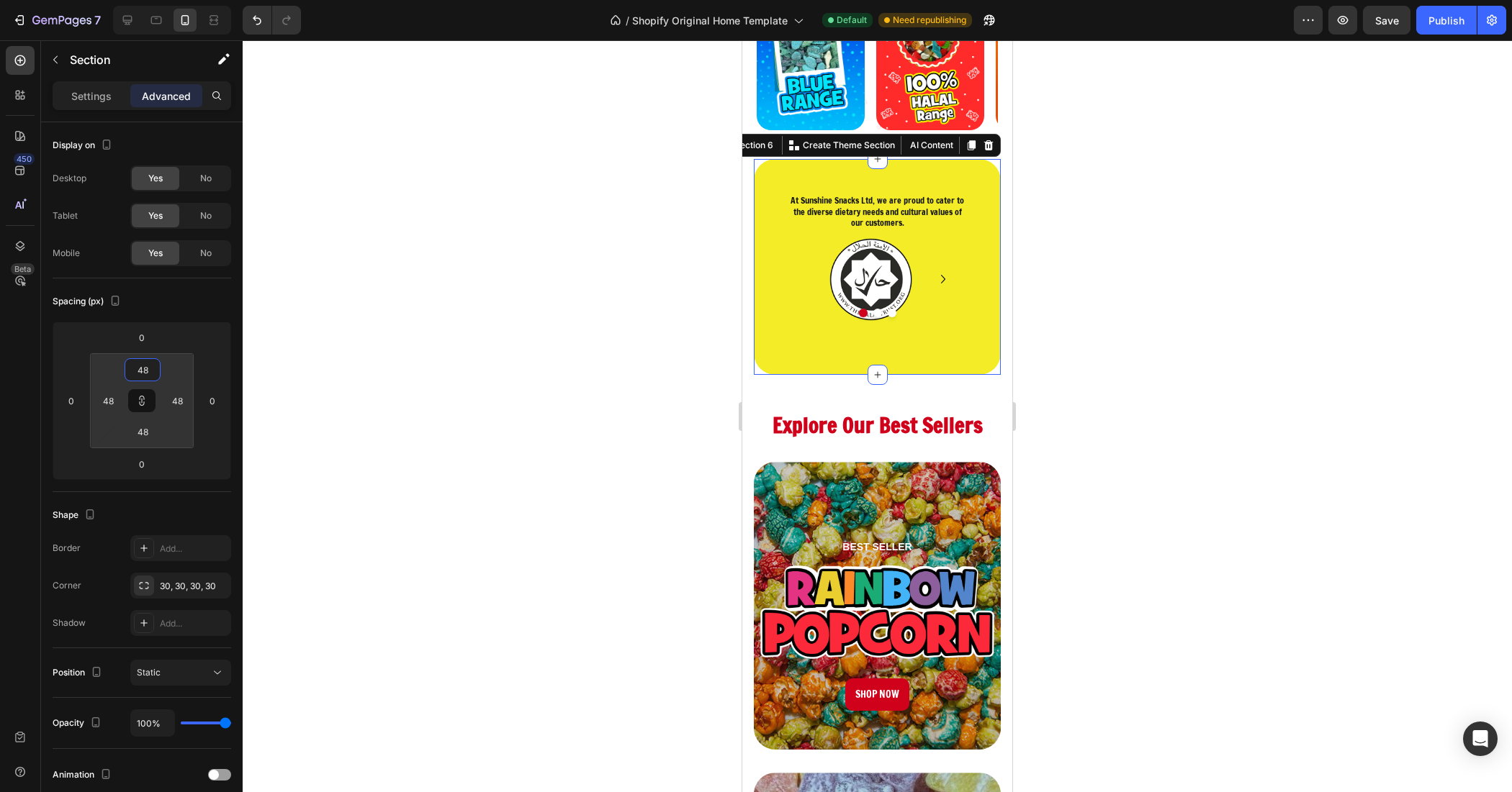
drag, startPoint x: 171, startPoint y: 358, endPoint x: 184, endPoint y: 353, distance: 13.9
click at [184, 0] on html "7 / Shopify Original Home Template Default Need republishing Preview Save Publi…" at bounding box center [756, 0] width 1512 height 0
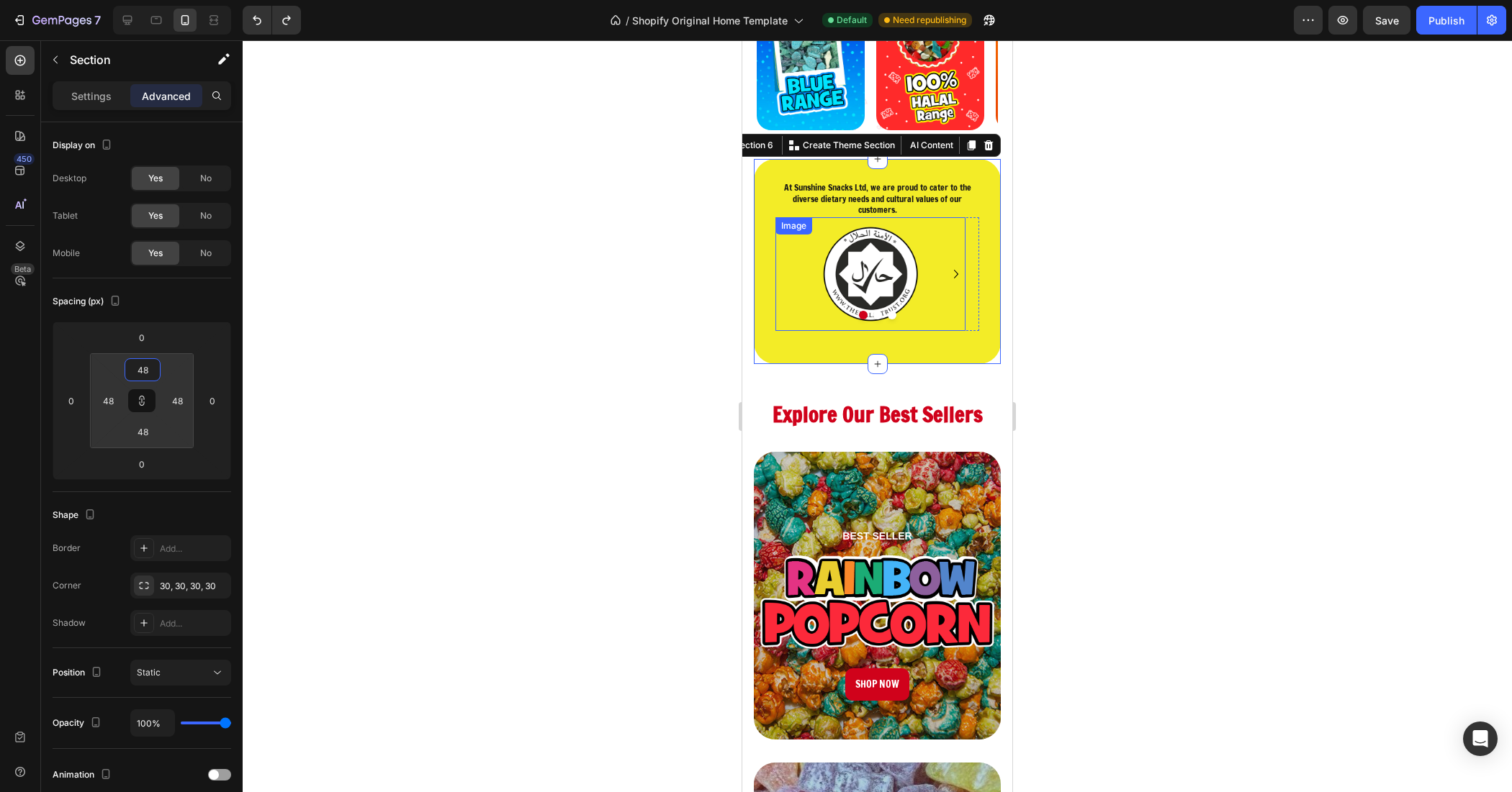
click at [817, 280] on div at bounding box center [870, 274] width 190 height 115
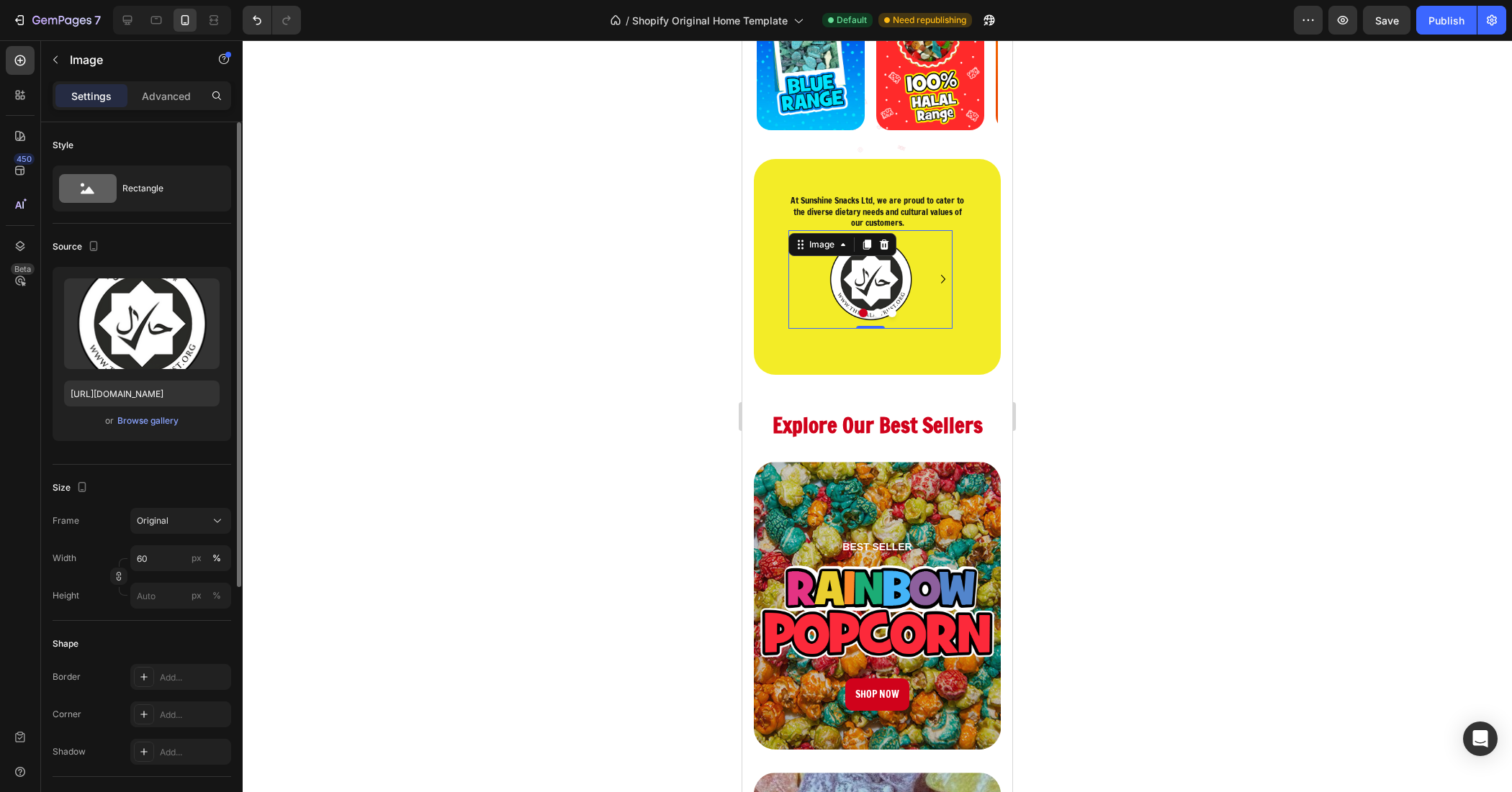
scroll to position [90, 0]
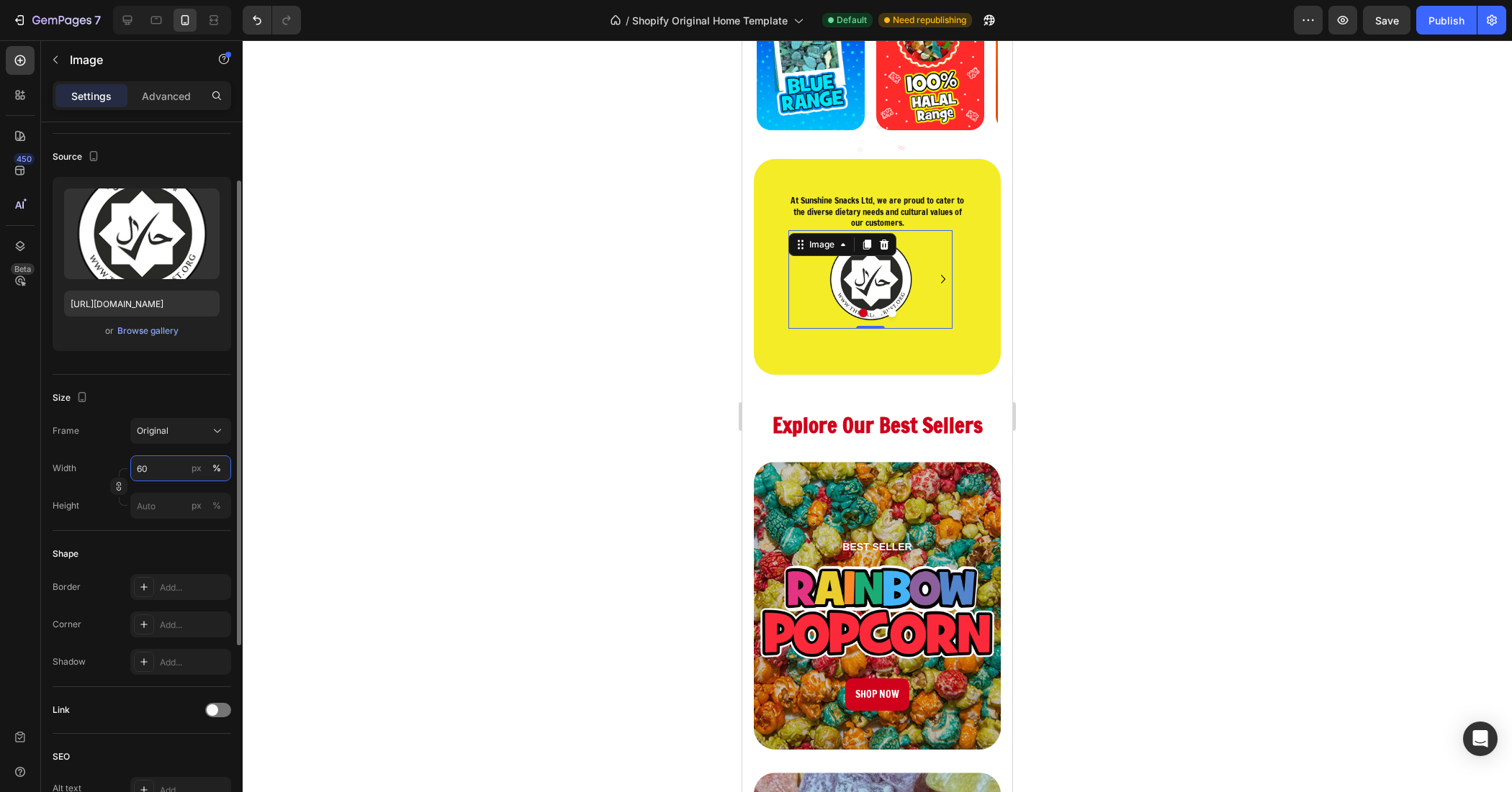
click at [167, 469] on input "60" at bounding box center [180, 468] width 101 height 26
type input "25"
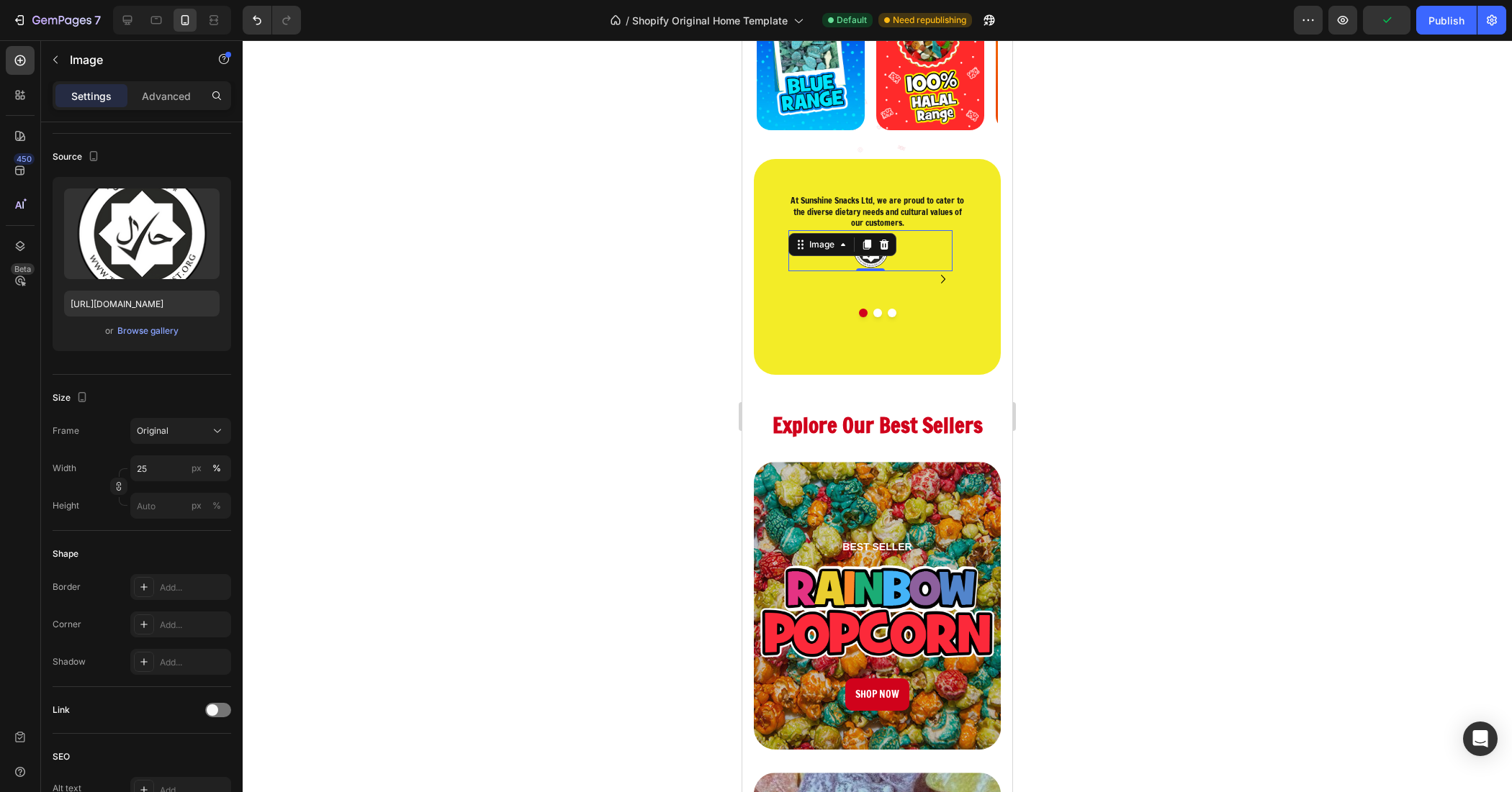
click at [585, 398] on div at bounding box center [877, 417] width 1269 height 752
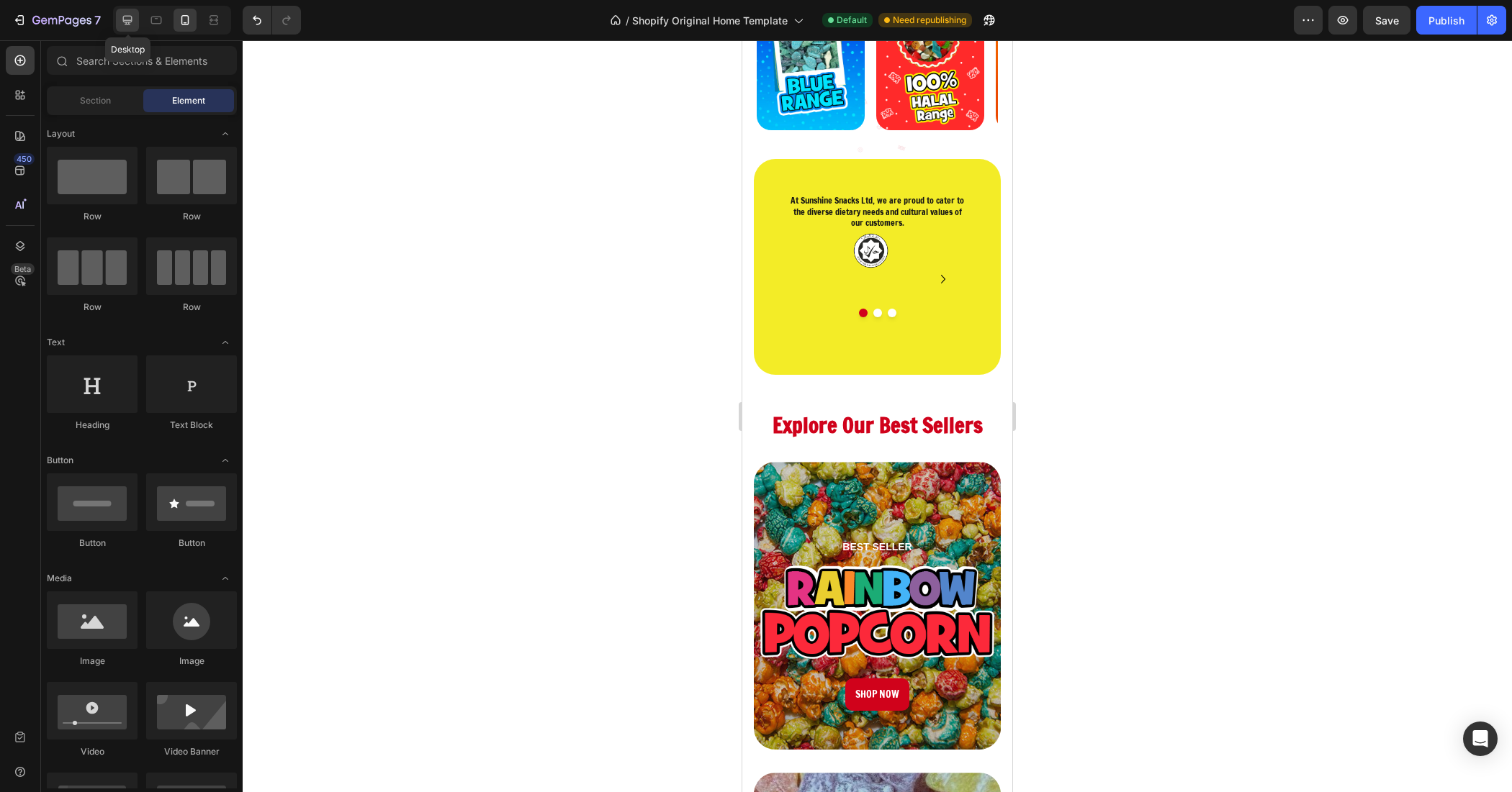
click at [135, 19] on div at bounding box center [127, 21] width 23 height 23
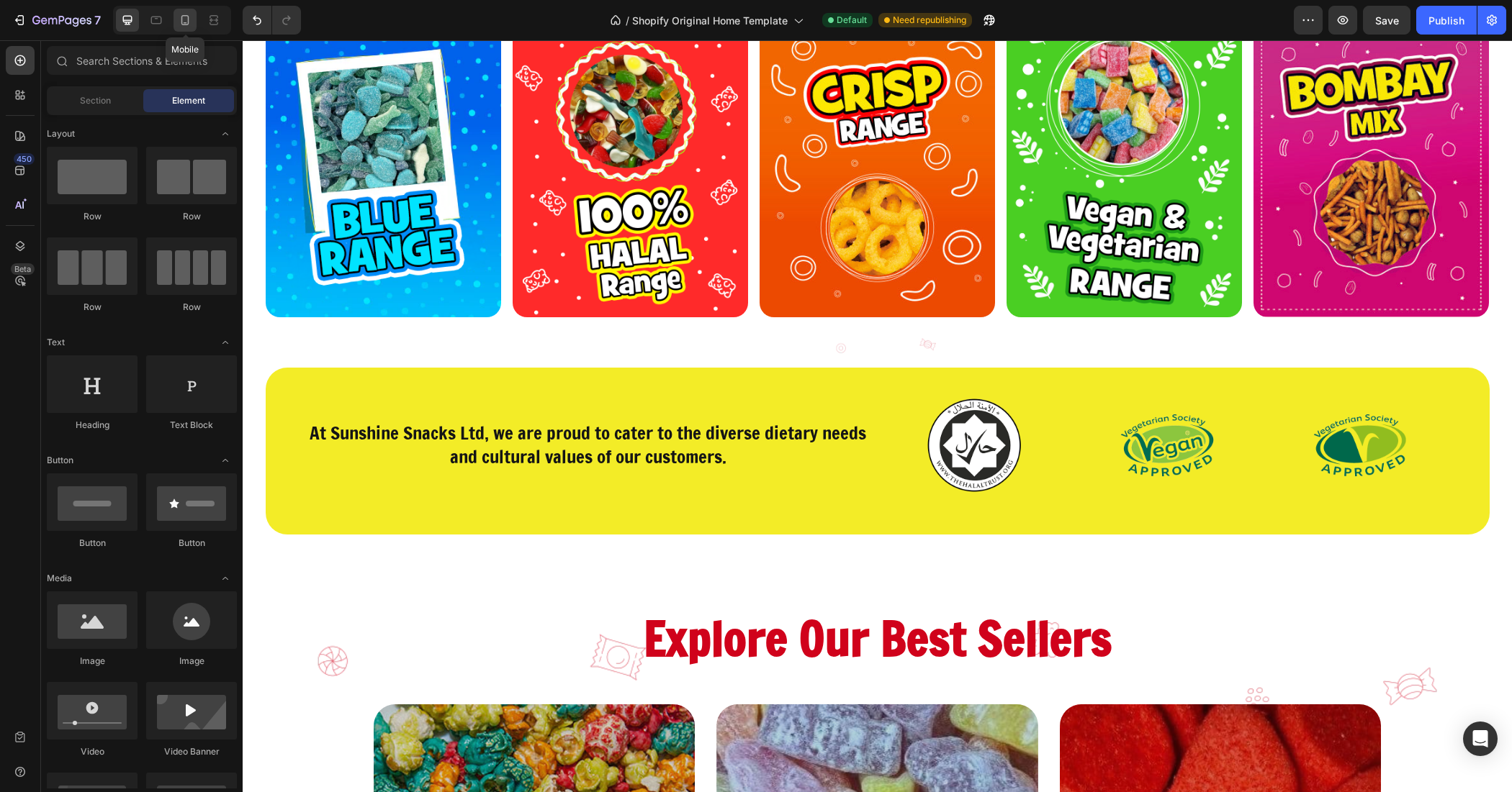
click at [188, 23] on icon at bounding box center [185, 20] width 14 height 14
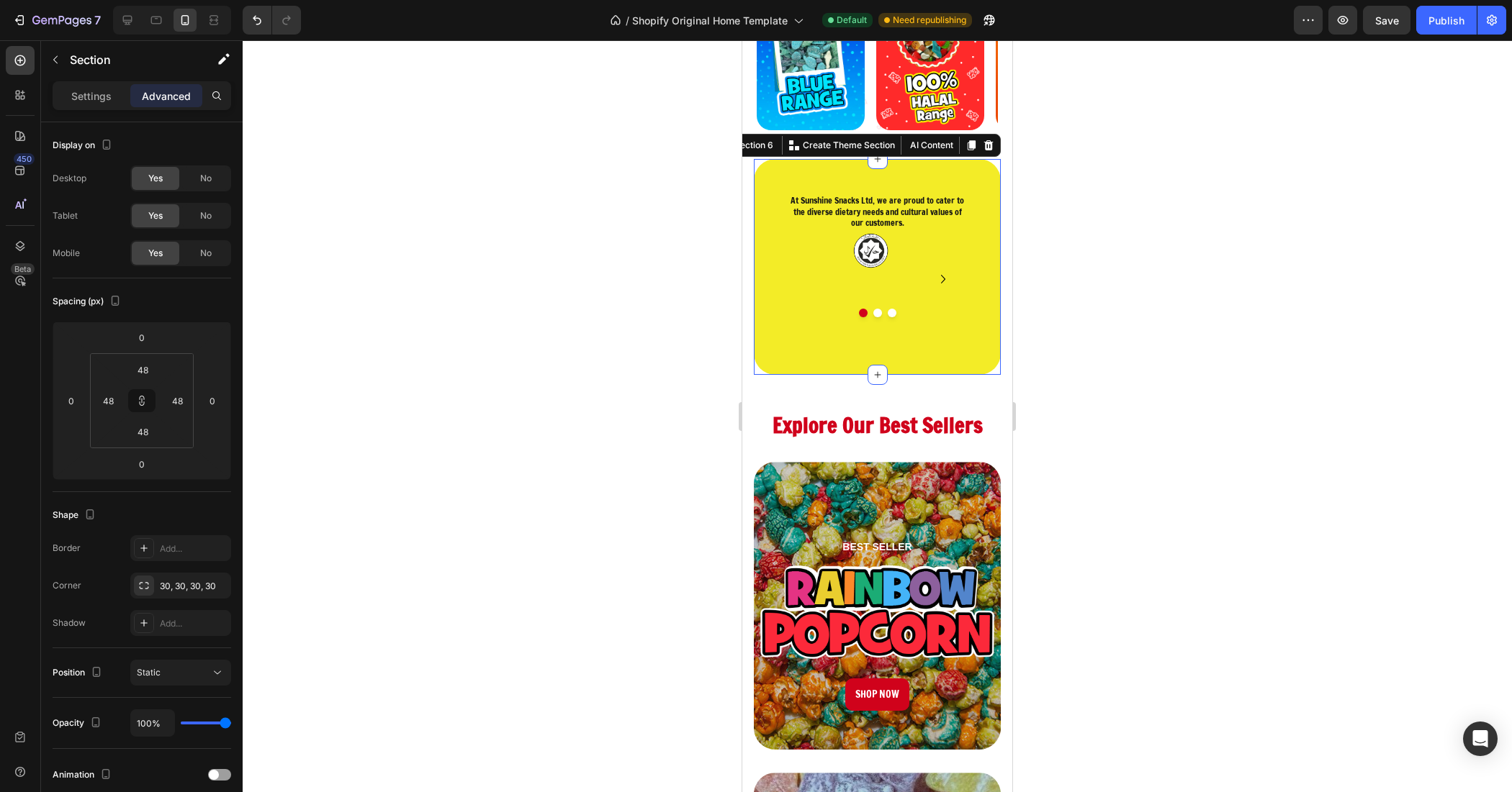
click at [804, 347] on div "At Sunshine Snacks Ltd, we are proud to cater to the diverse dietary needs and …" at bounding box center [877, 266] width 247 height 216
click at [91, 98] on p "Settings" at bounding box center [91, 96] width 41 height 15
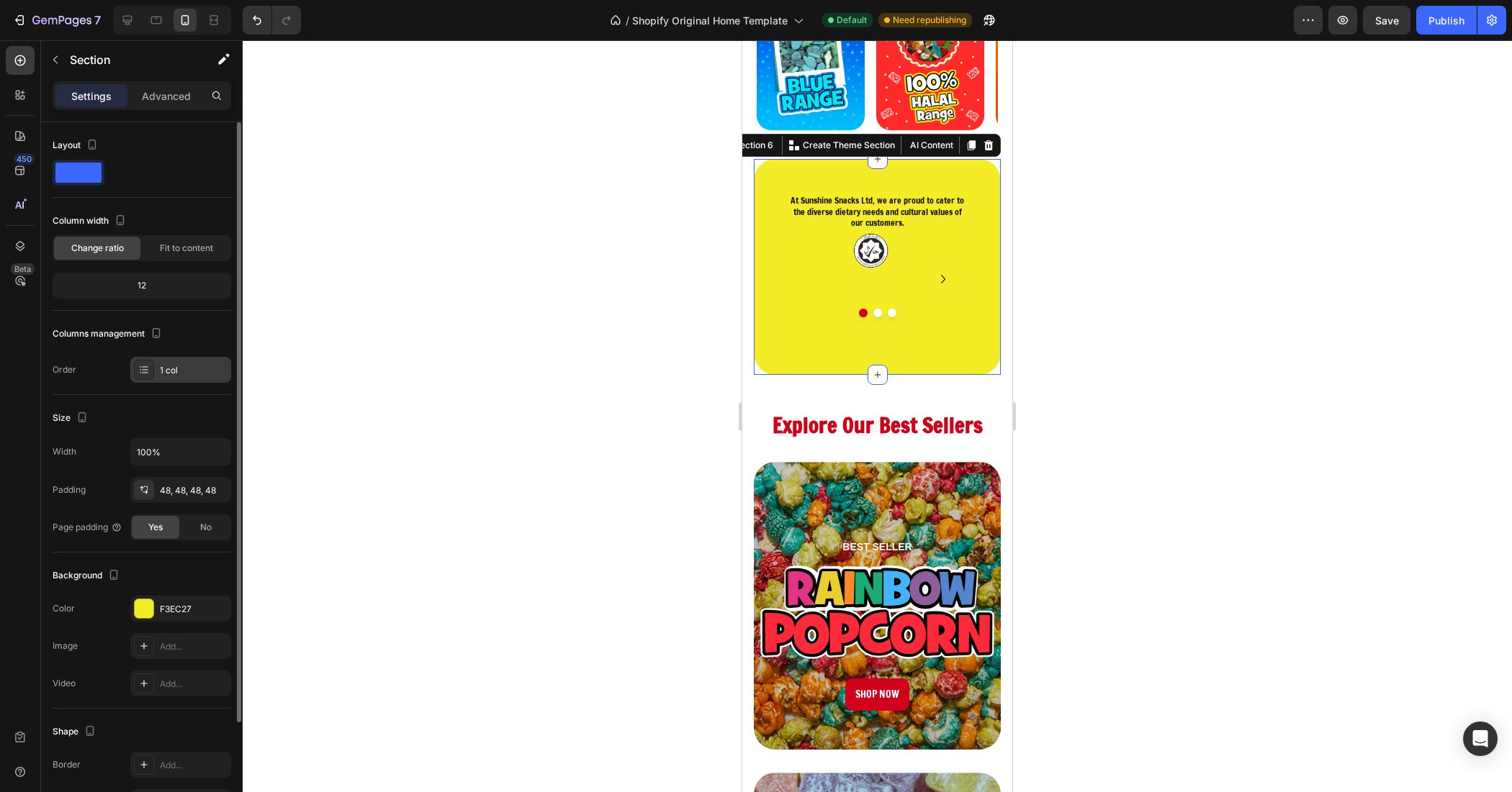
scroll to position [90, 0]
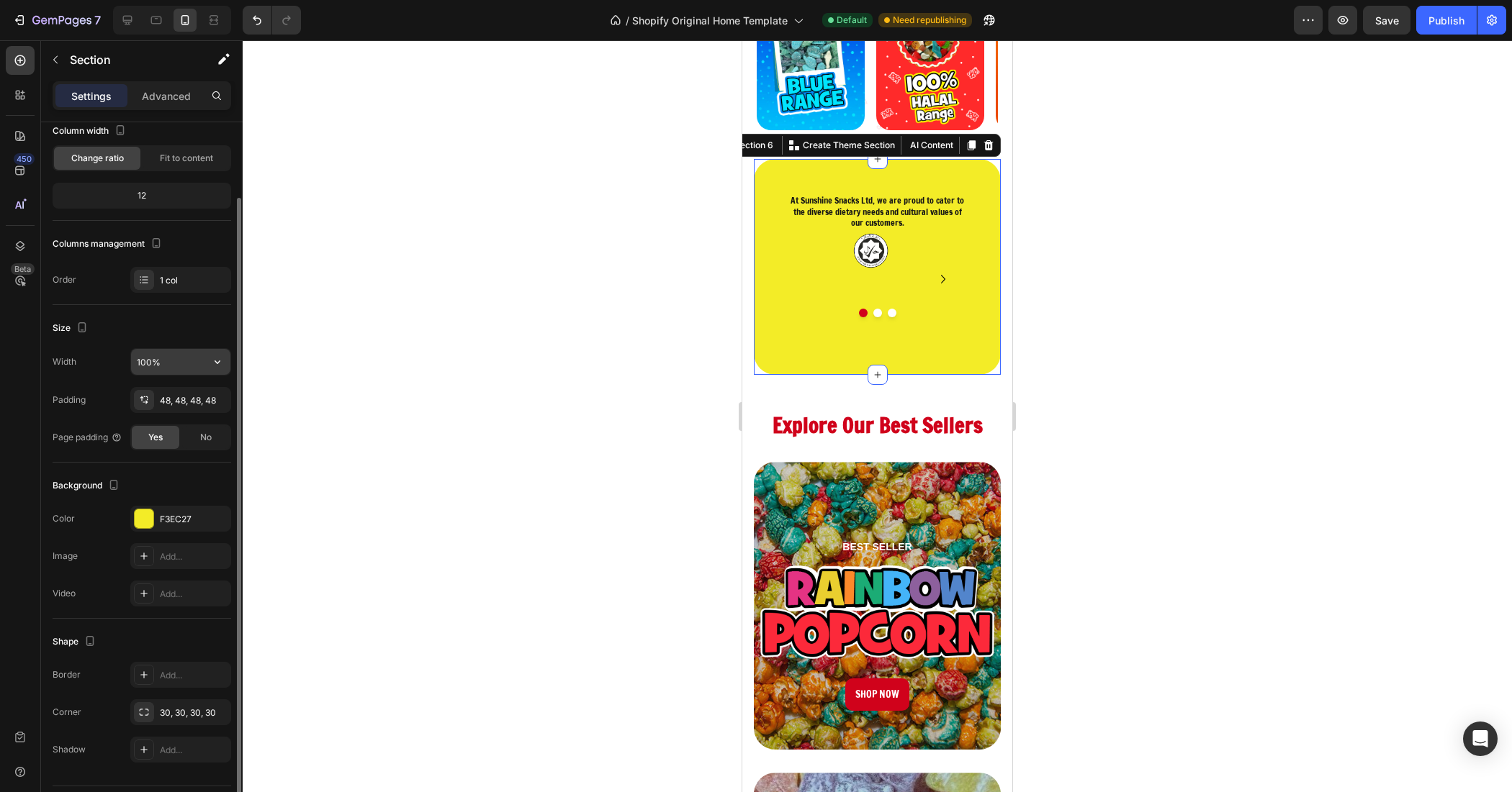
click at [167, 364] on input "100%" at bounding box center [180, 362] width 99 height 26
click at [210, 364] on icon "button" at bounding box center [217, 362] width 14 height 14
click at [172, 375] on input "100%" at bounding box center [180, 362] width 99 height 26
drag, startPoint x: 169, startPoint y: 362, endPoint x: 94, endPoint y: 362, distance: 75.0
click at [94, 362] on div "Width 100%" at bounding box center [142, 362] width 179 height 27
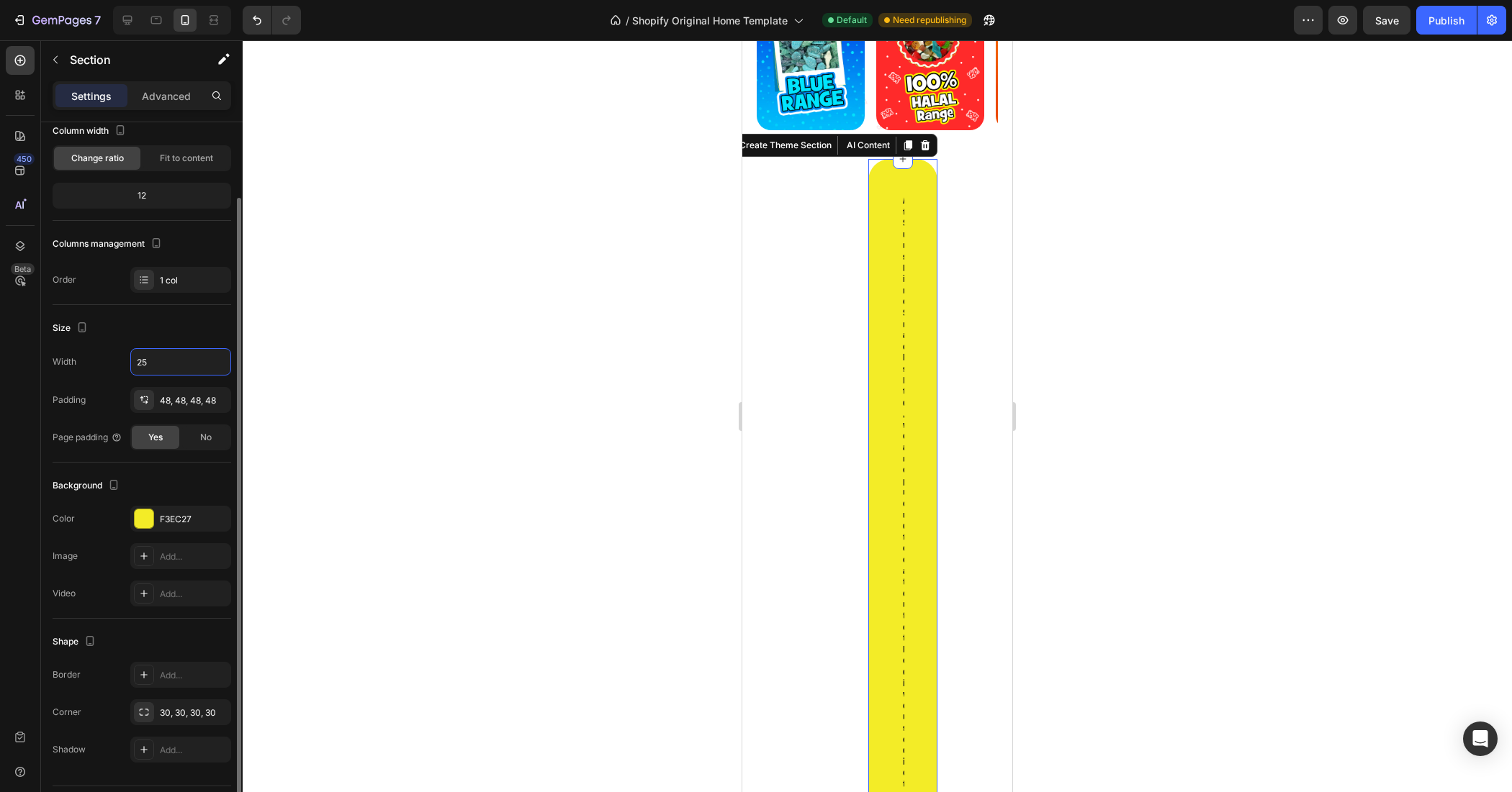
drag, startPoint x: 186, startPoint y: 360, endPoint x: 114, endPoint y: 369, distance: 72.6
click at [114, 369] on div "Width 25" at bounding box center [142, 362] width 179 height 27
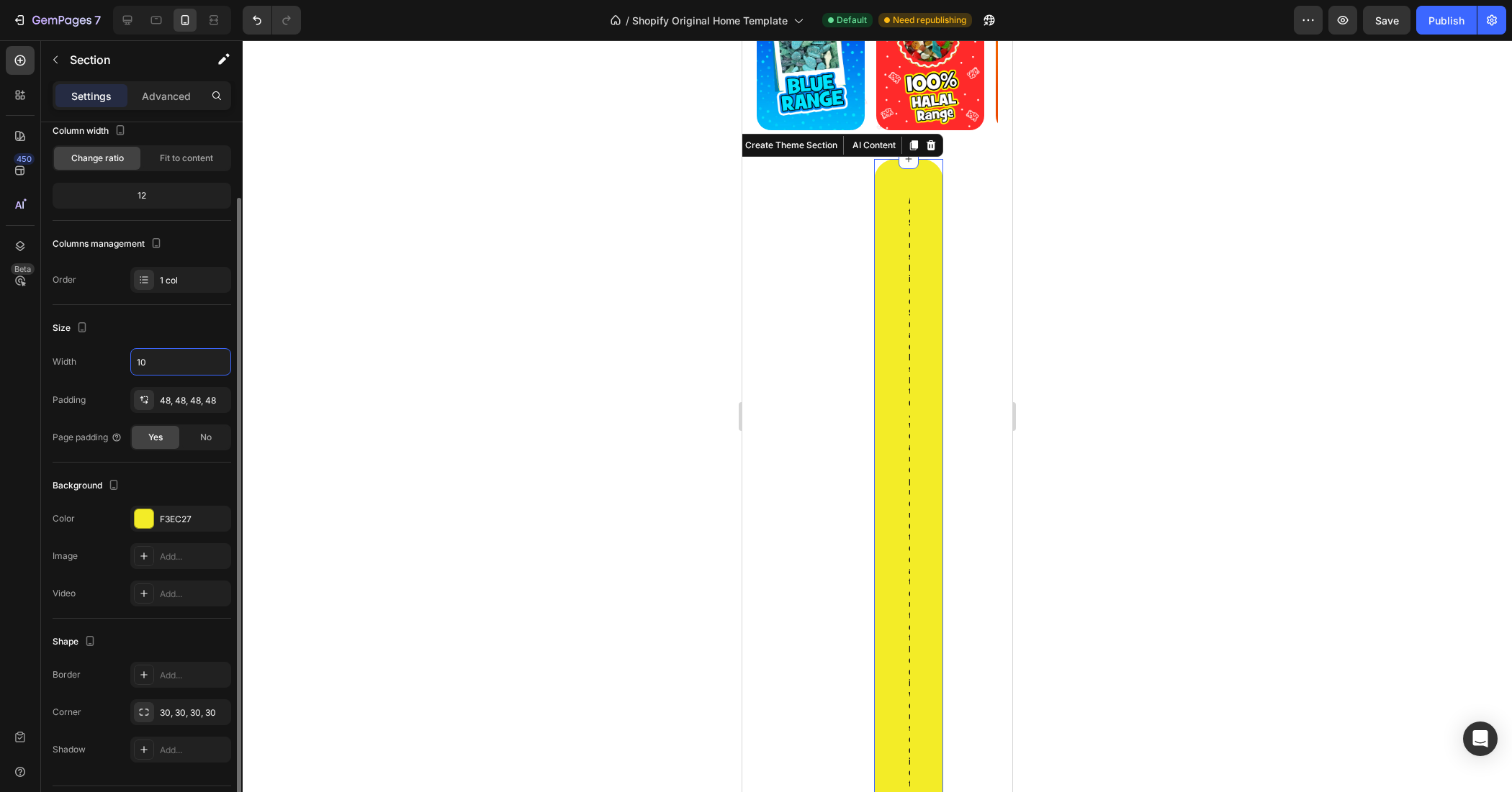
type input "100"
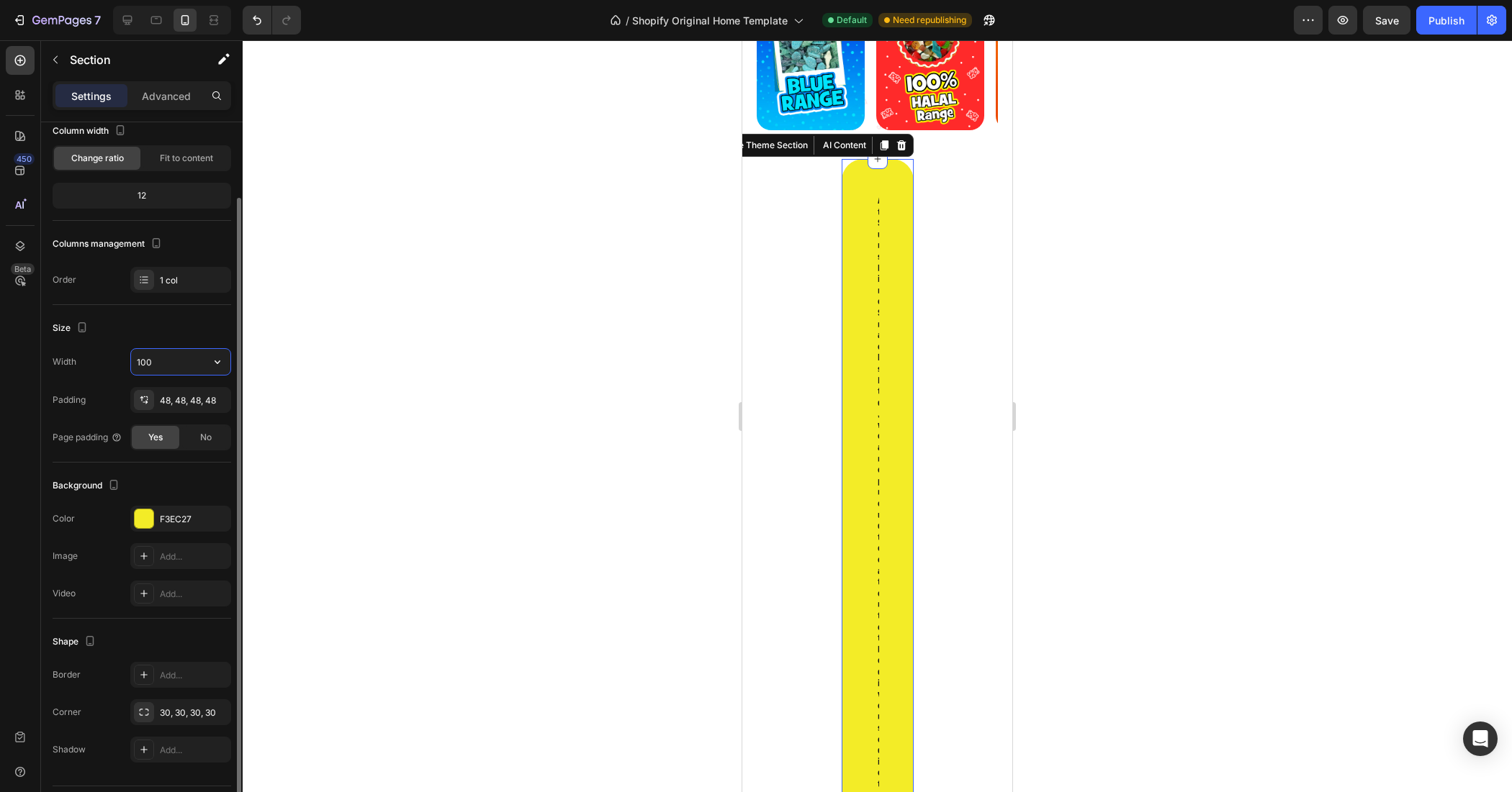
click at [144, 364] on input "100" at bounding box center [180, 362] width 99 height 26
click at [253, 344] on div at bounding box center [877, 417] width 1269 height 752
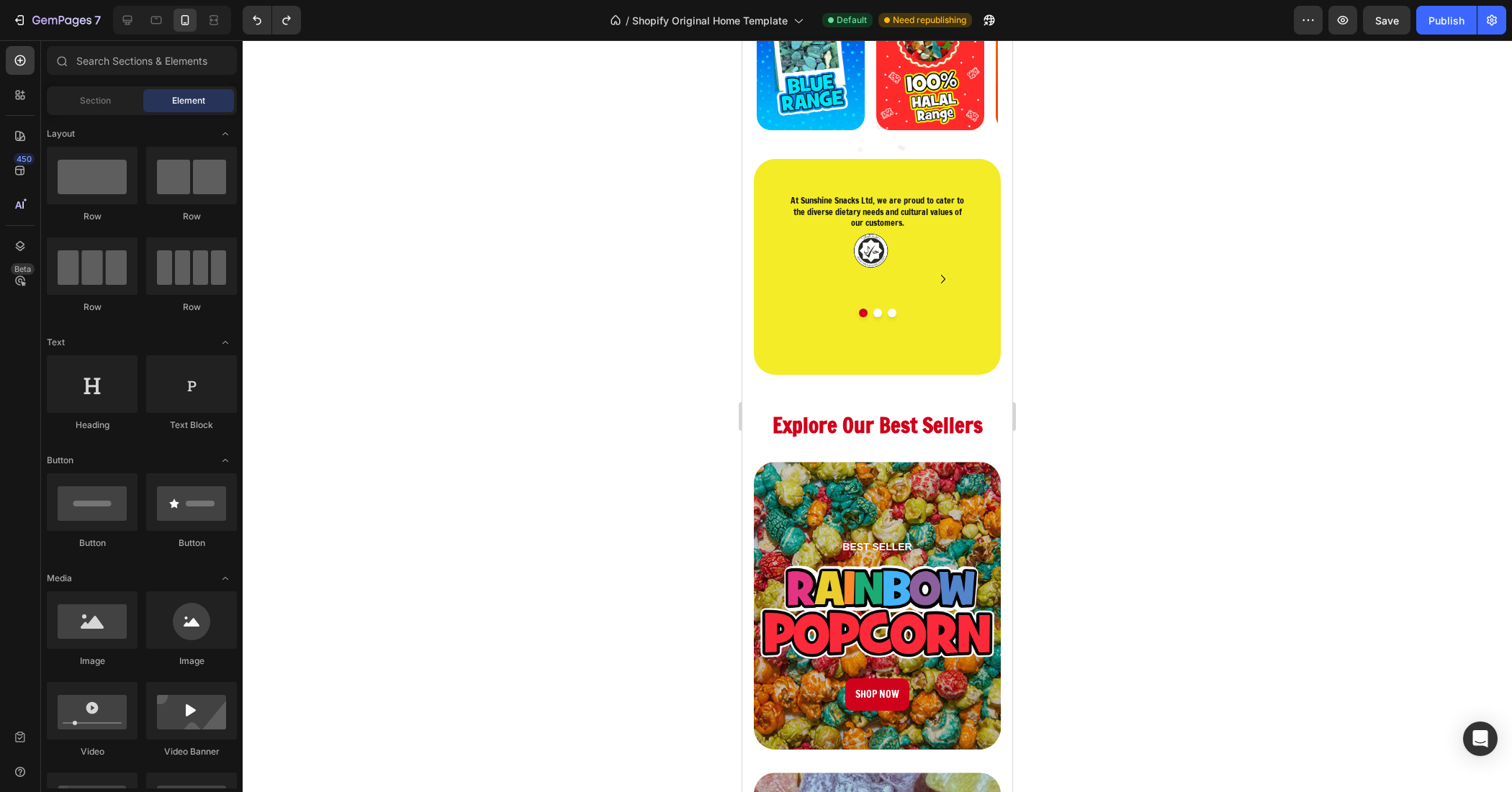
click at [302, 293] on div at bounding box center [877, 417] width 1269 height 752
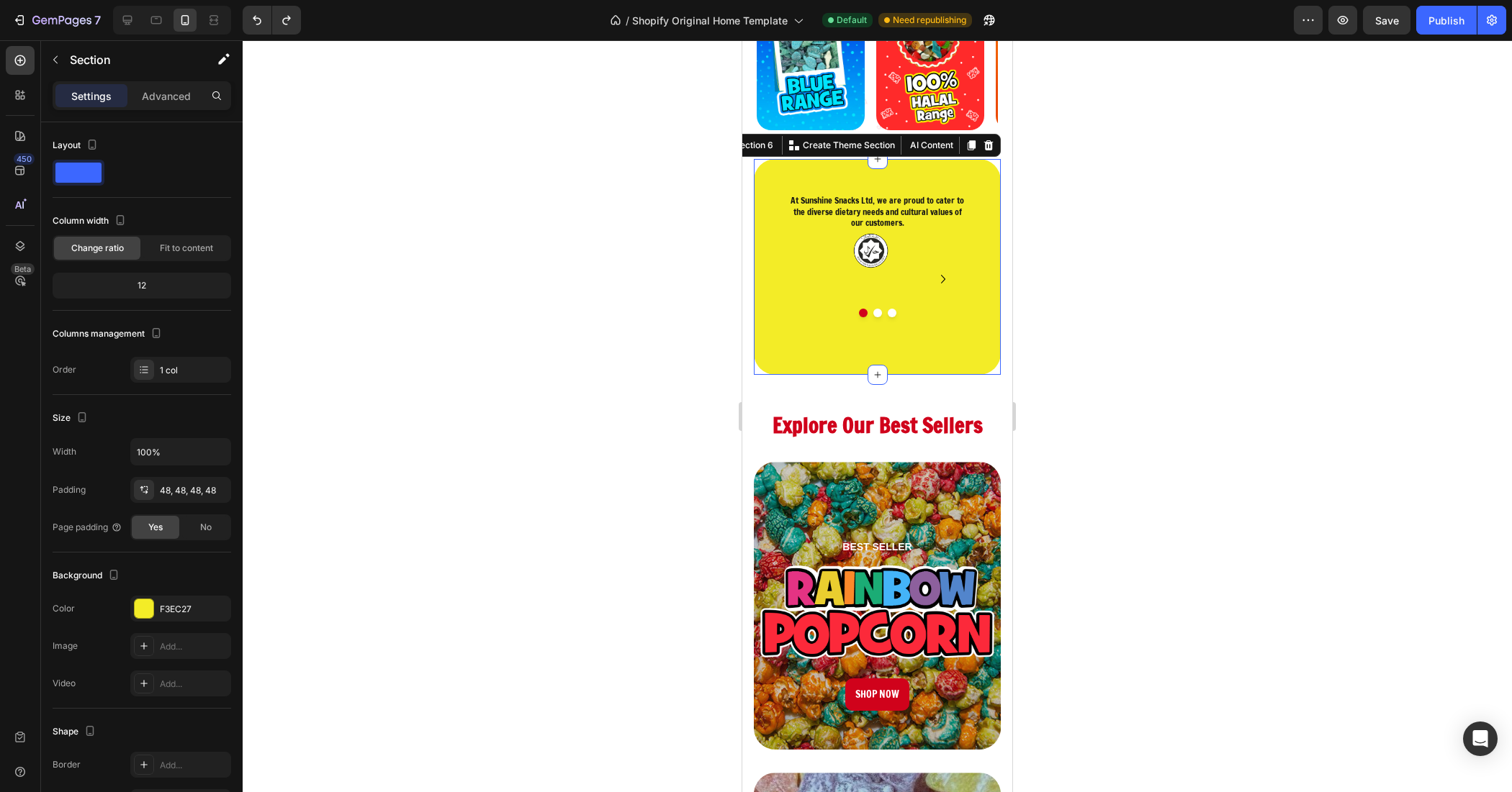
click at [786, 338] on div "At Sunshine Snacks Ltd, we are proud to cater to the diverse dietary needs and …" at bounding box center [877, 266] width 247 height 216
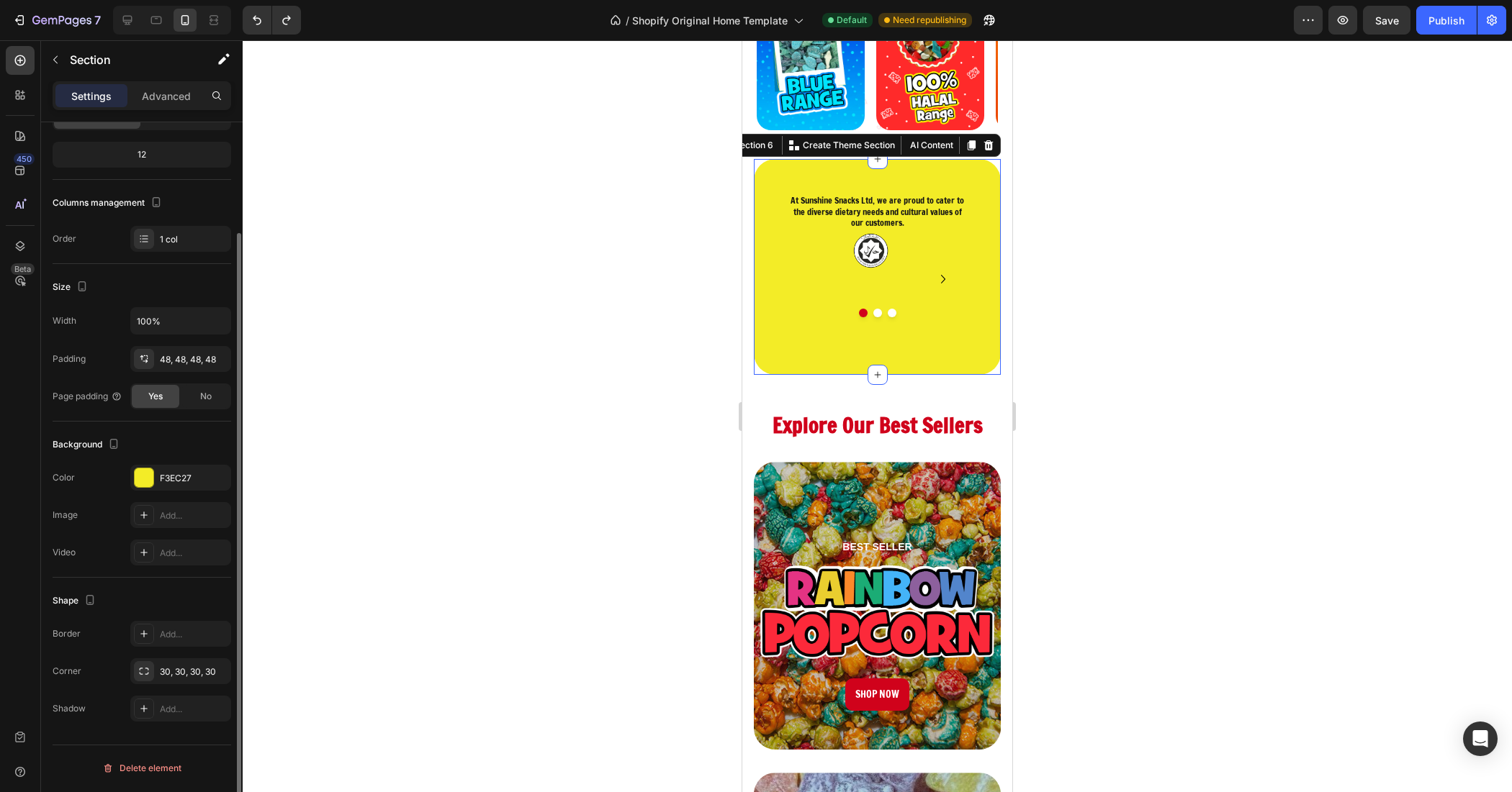
scroll to position [0, 0]
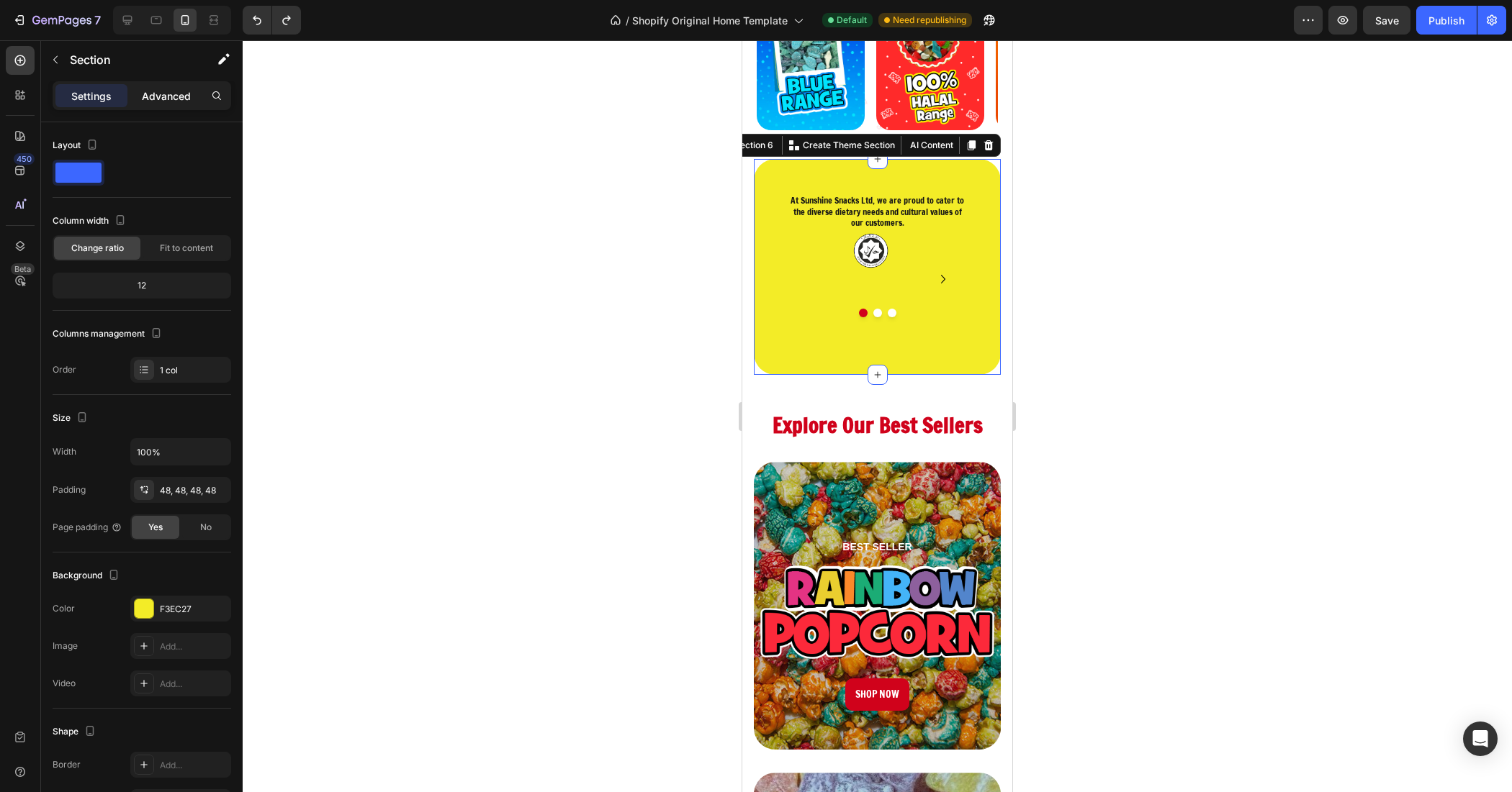
click at [166, 98] on p "Advanced" at bounding box center [166, 96] width 49 height 15
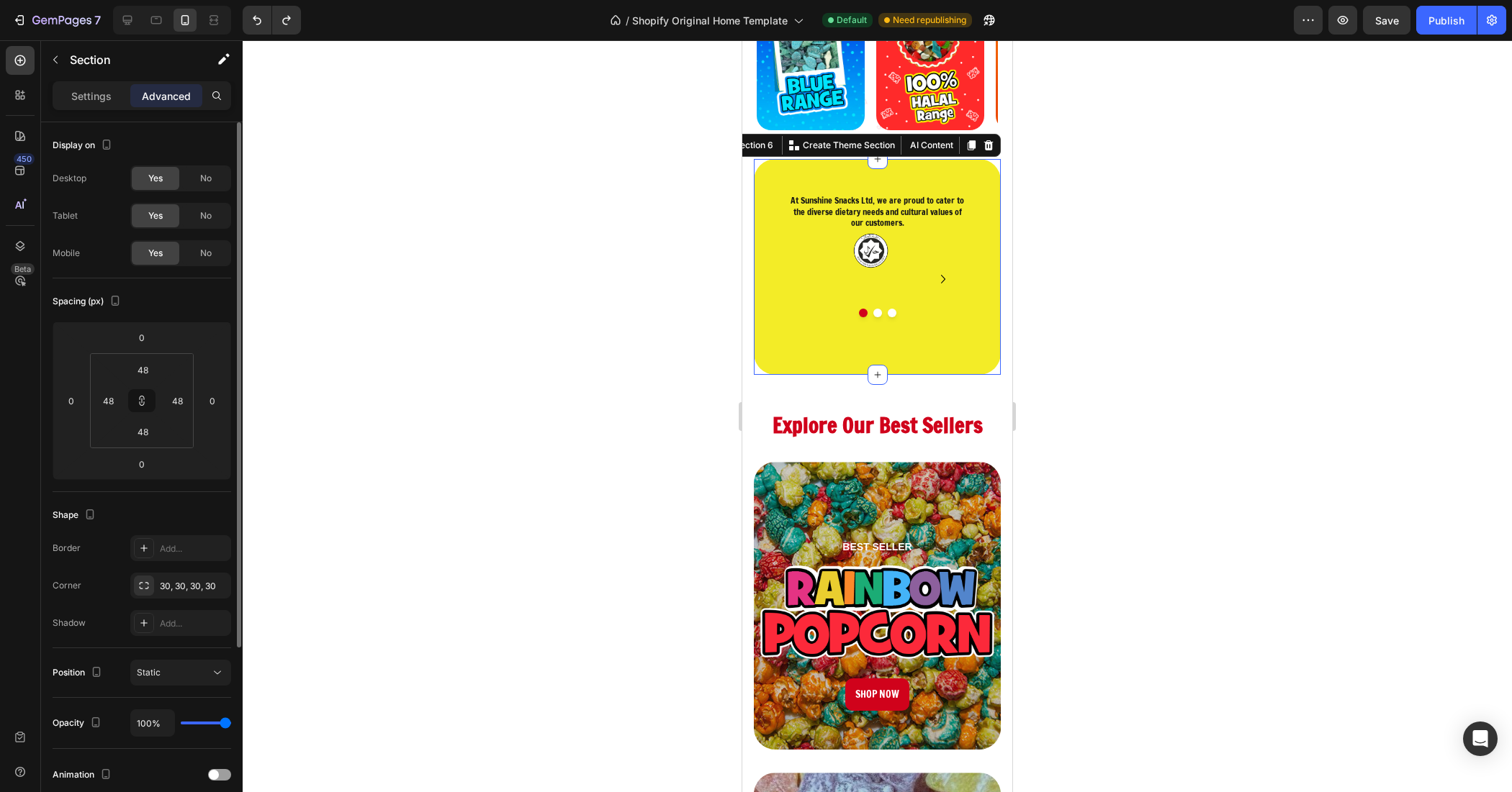
scroll to position [90, 0]
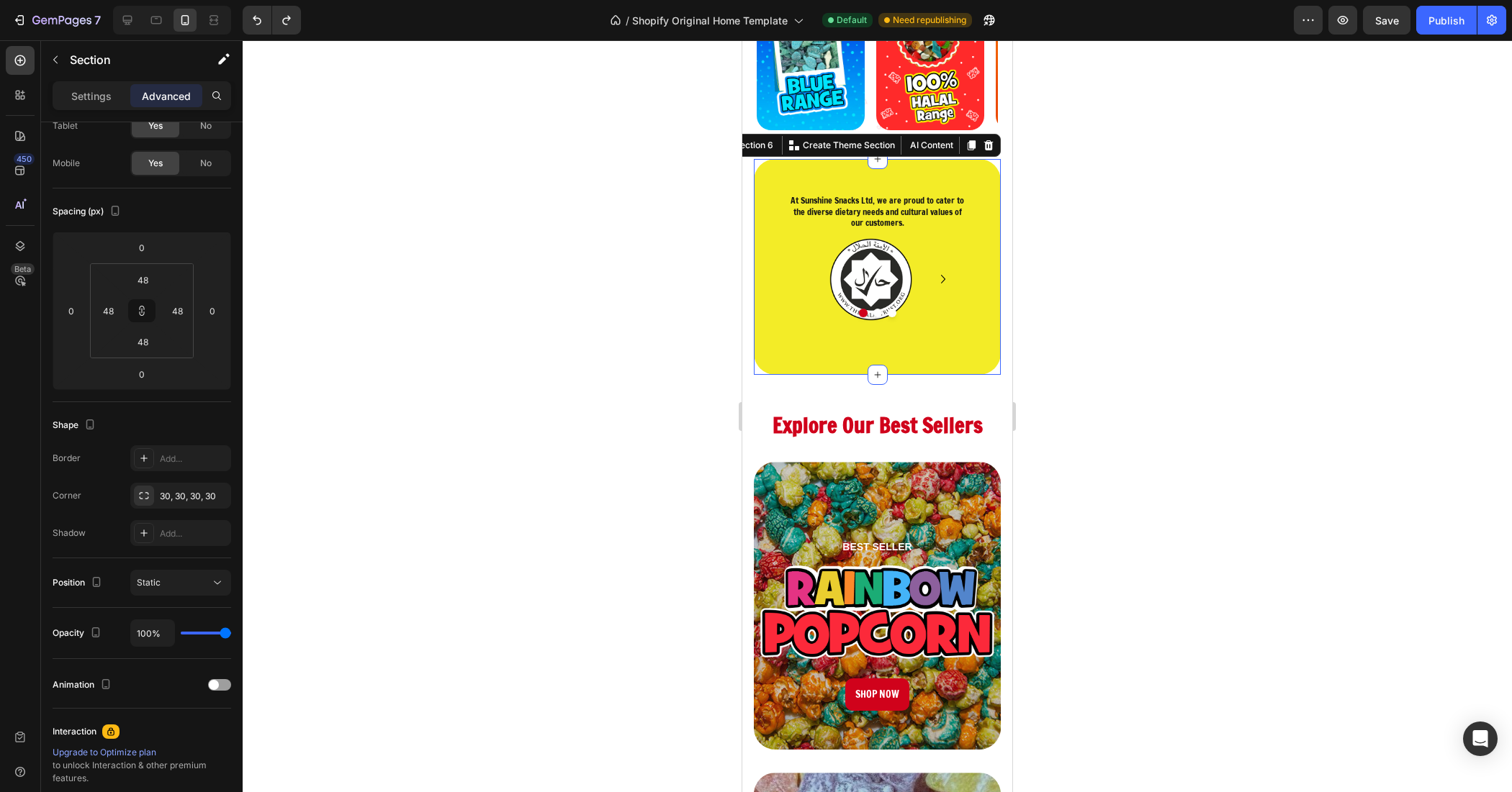
type input "30"
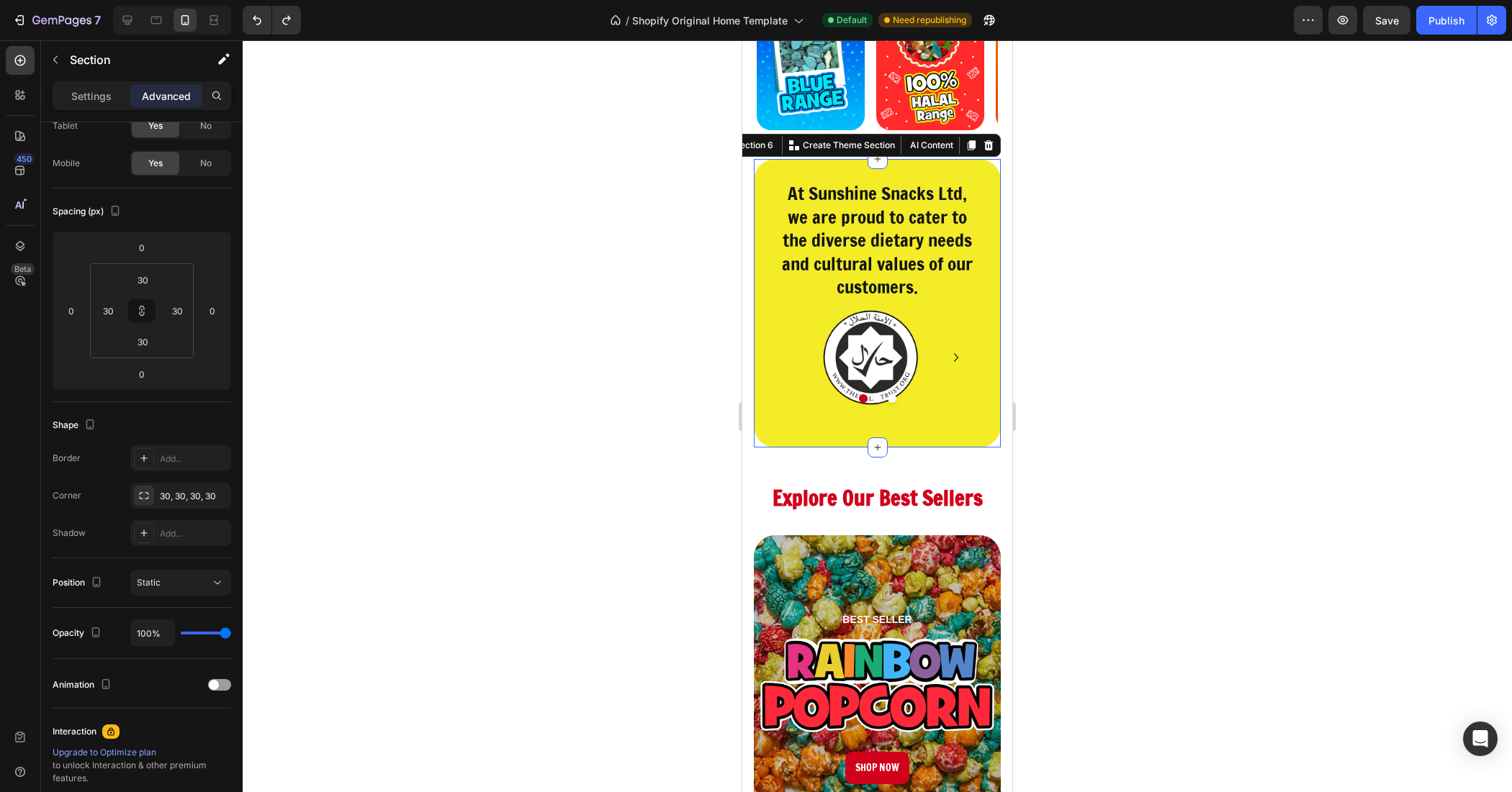
click at [633, 265] on div at bounding box center [877, 417] width 1269 height 752
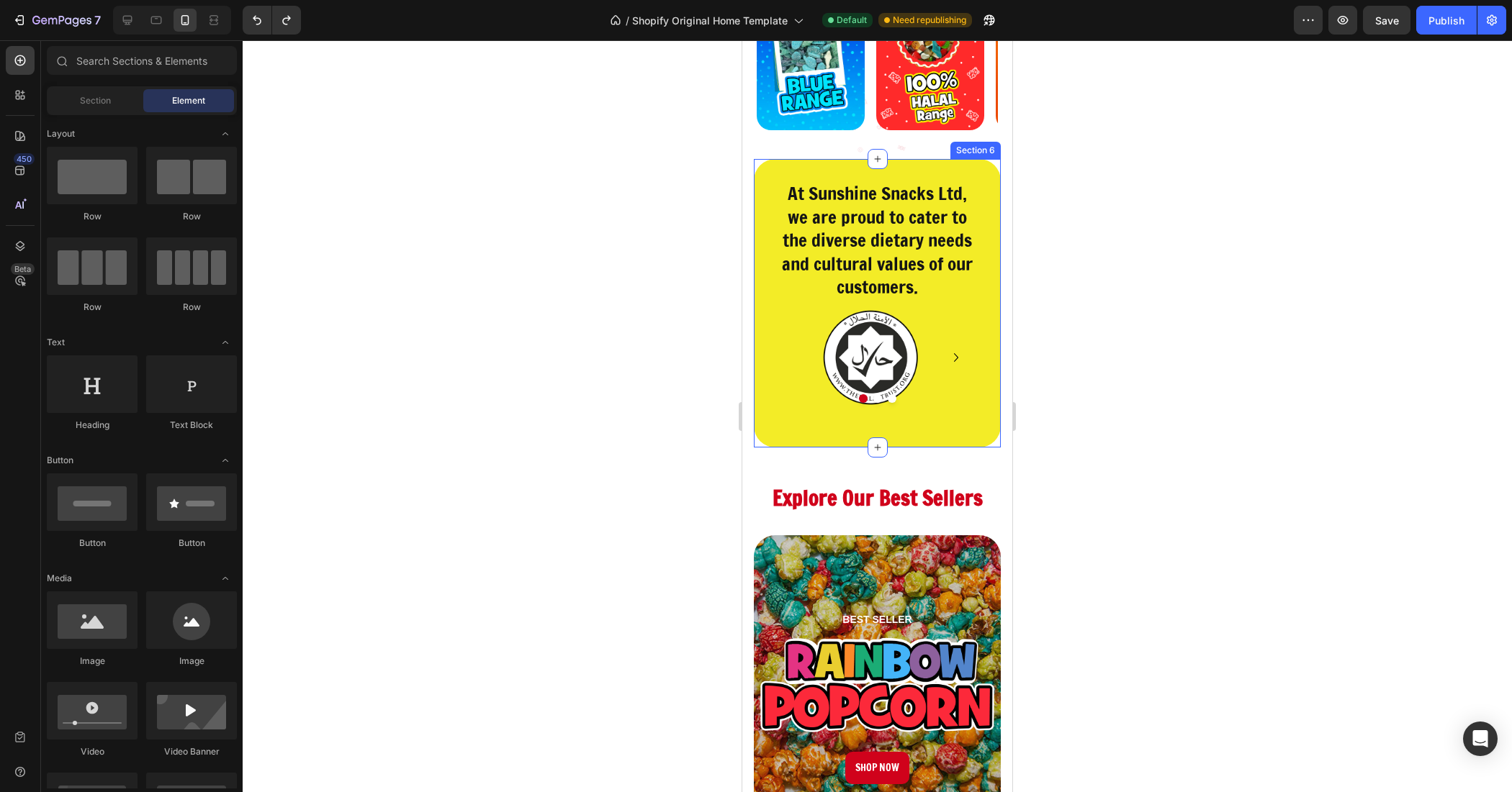
click at [772, 429] on div "At Sunshine Snacks Ltd, we are proud to cater to the diverse dietary needs and …" at bounding box center [877, 303] width 247 height 289
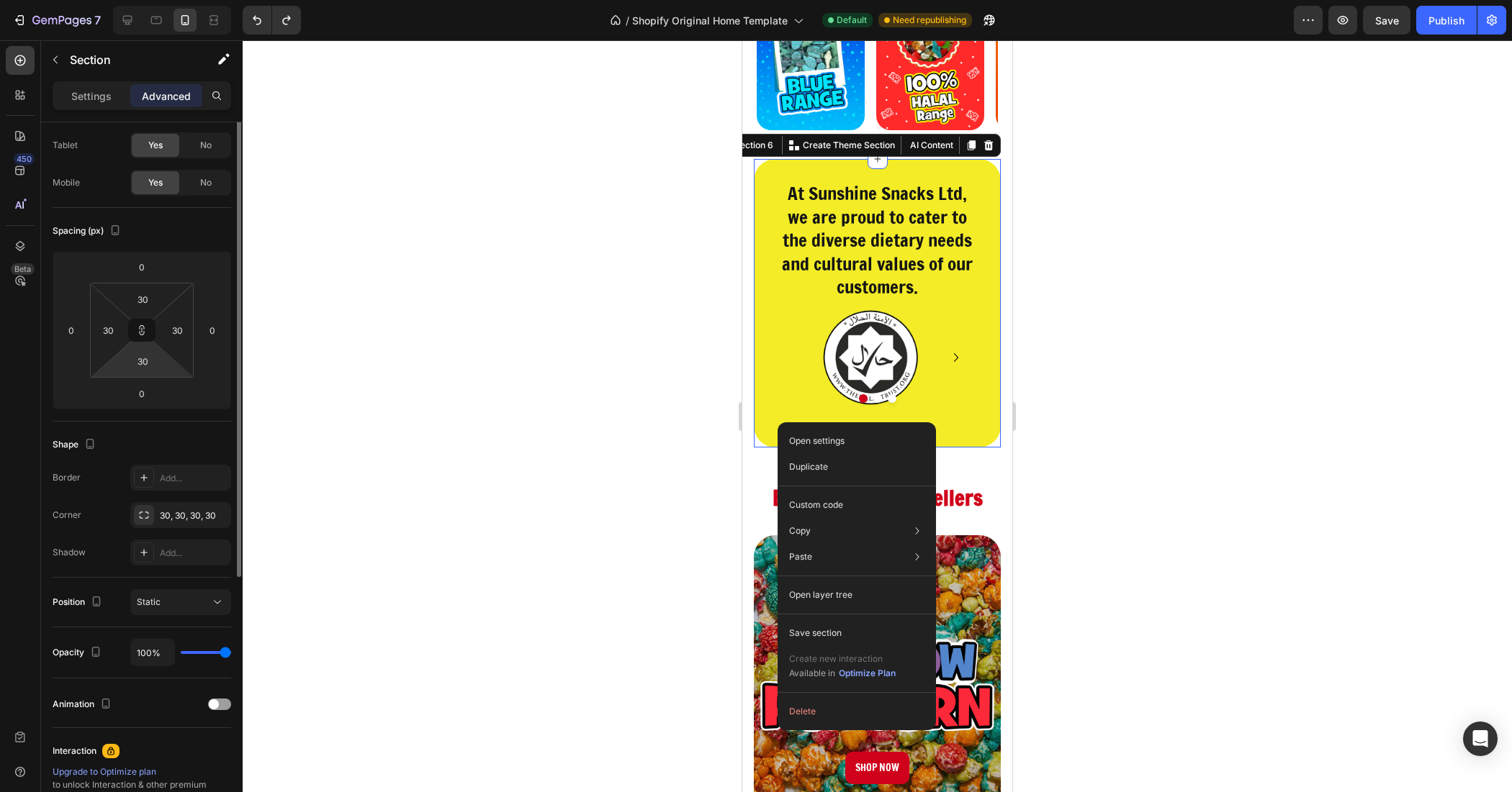
scroll to position [0, 0]
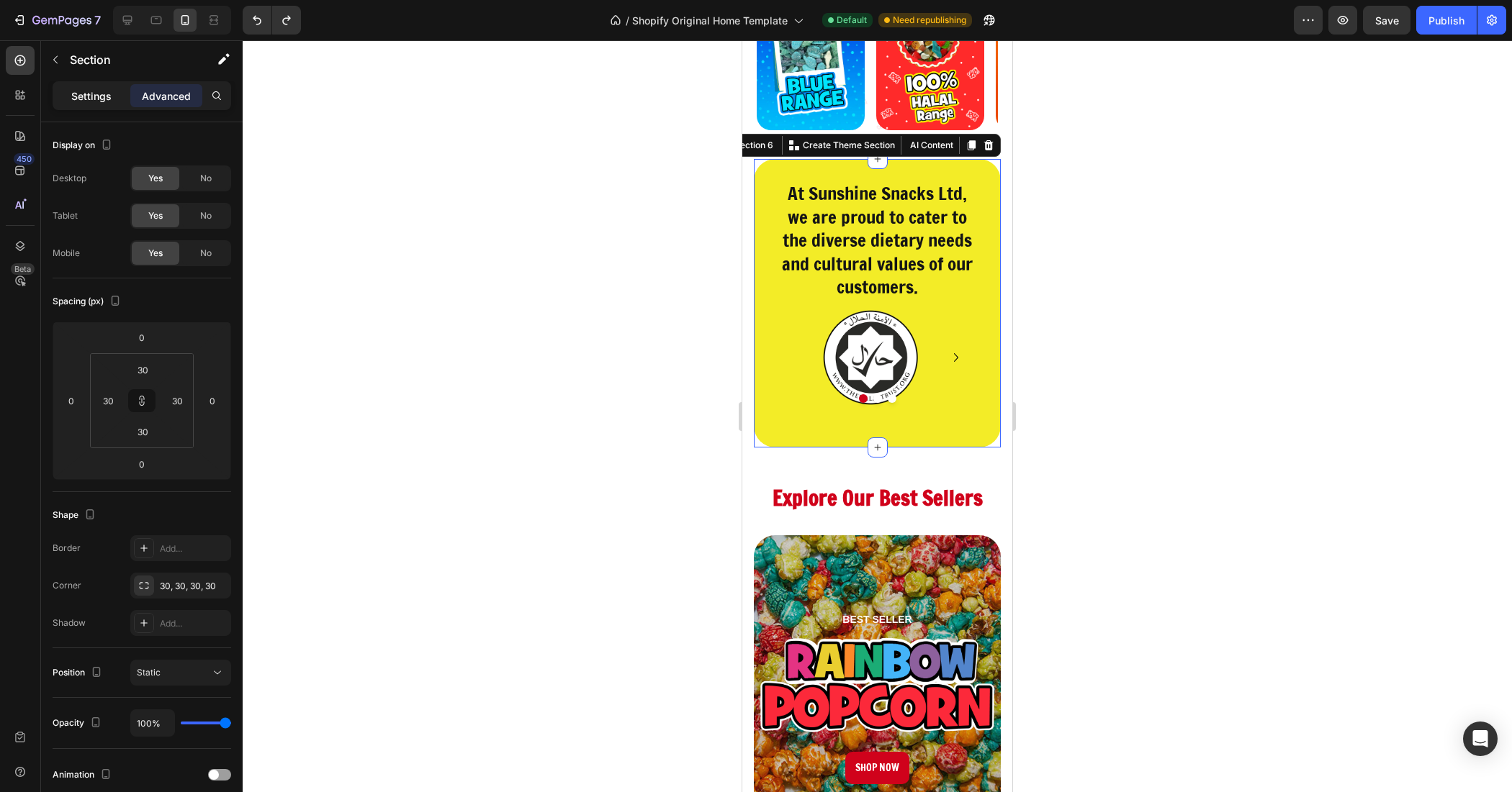
click at [88, 97] on p "Settings" at bounding box center [91, 96] width 41 height 15
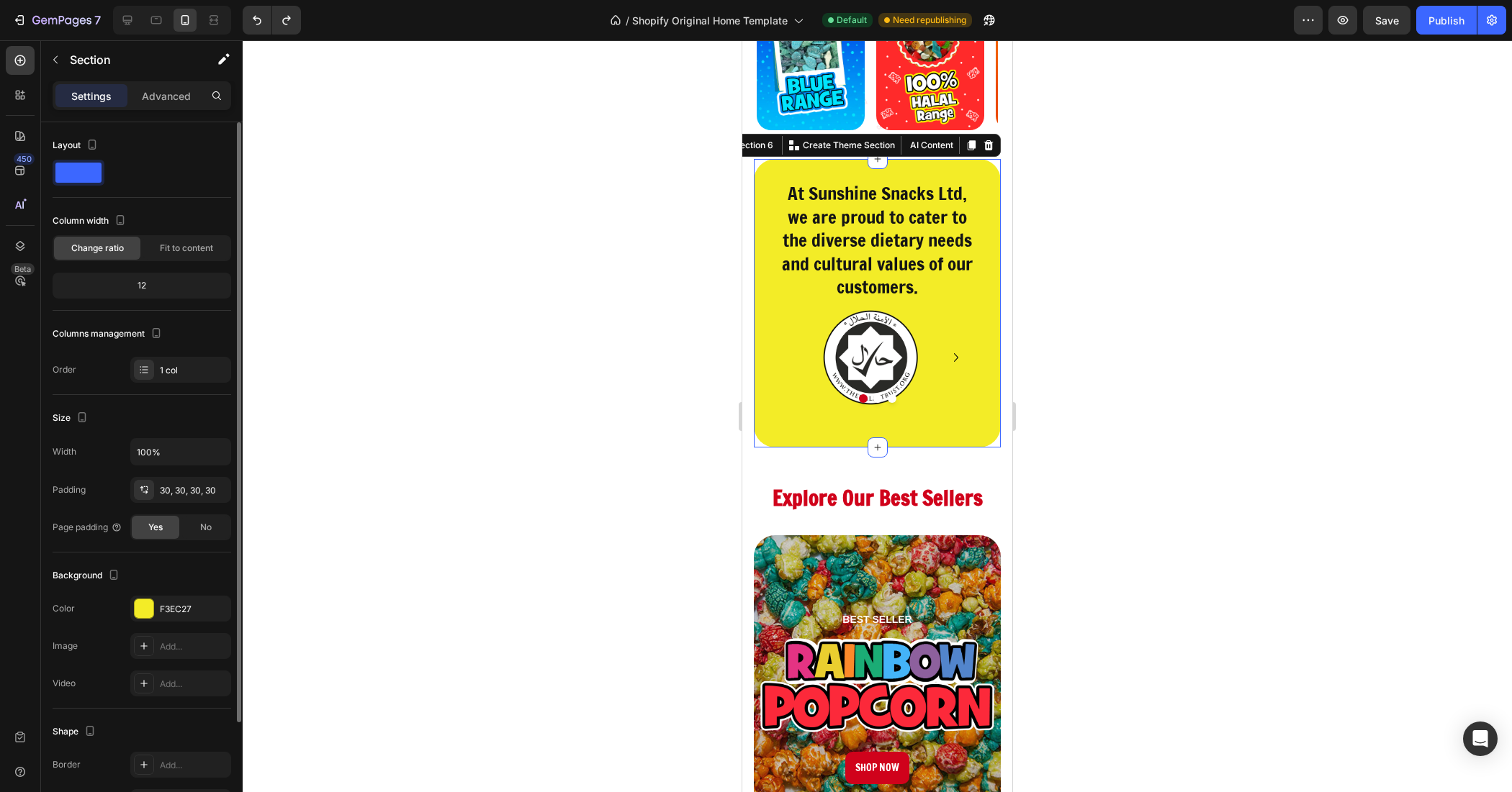
click at [159, 284] on div "12" at bounding box center [141, 286] width 172 height 20
click at [171, 256] on div "Fit to content" at bounding box center [187, 248] width 87 height 23
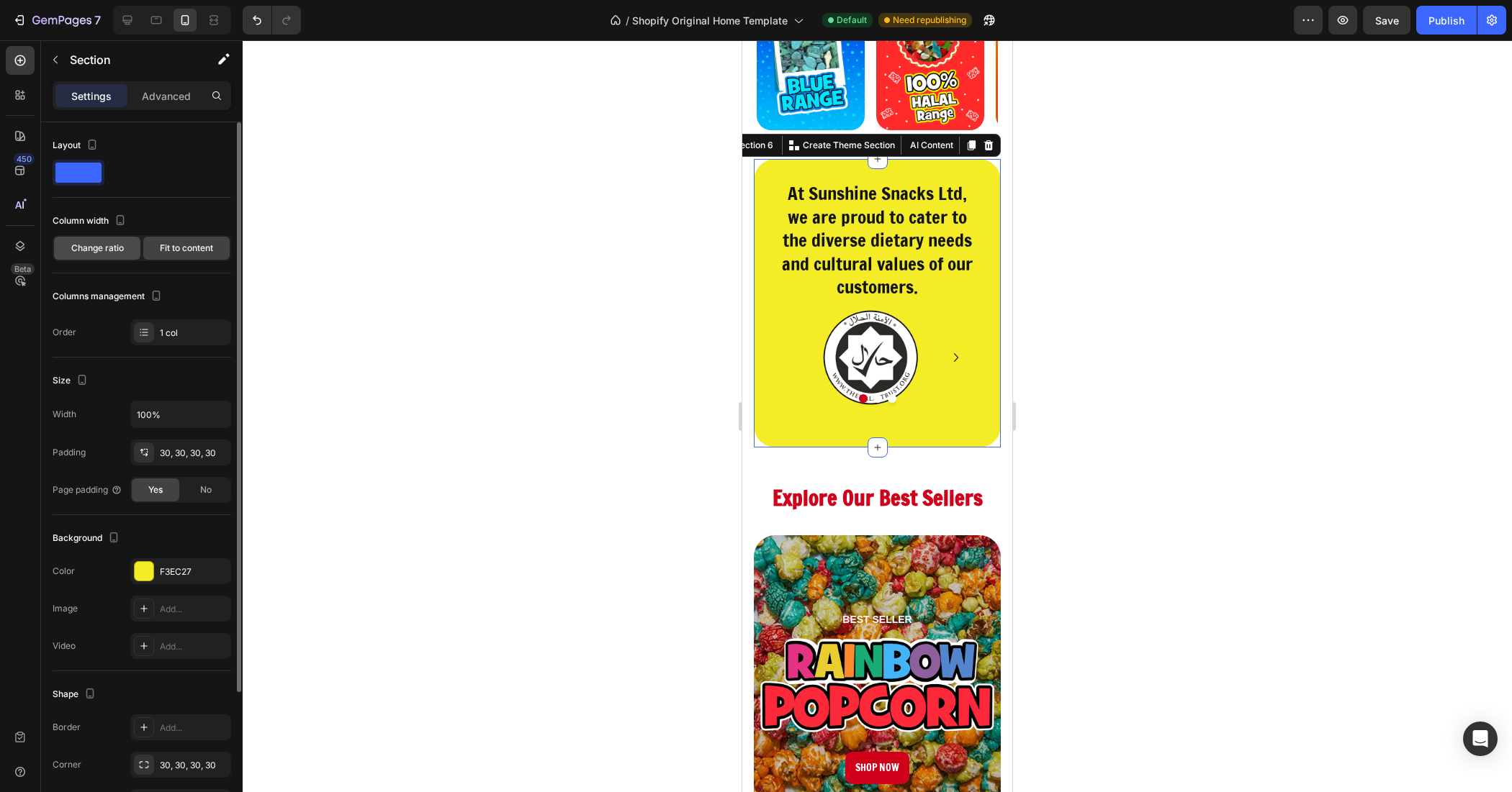
click at [91, 244] on span "Change ratio" at bounding box center [97, 248] width 52 height 13
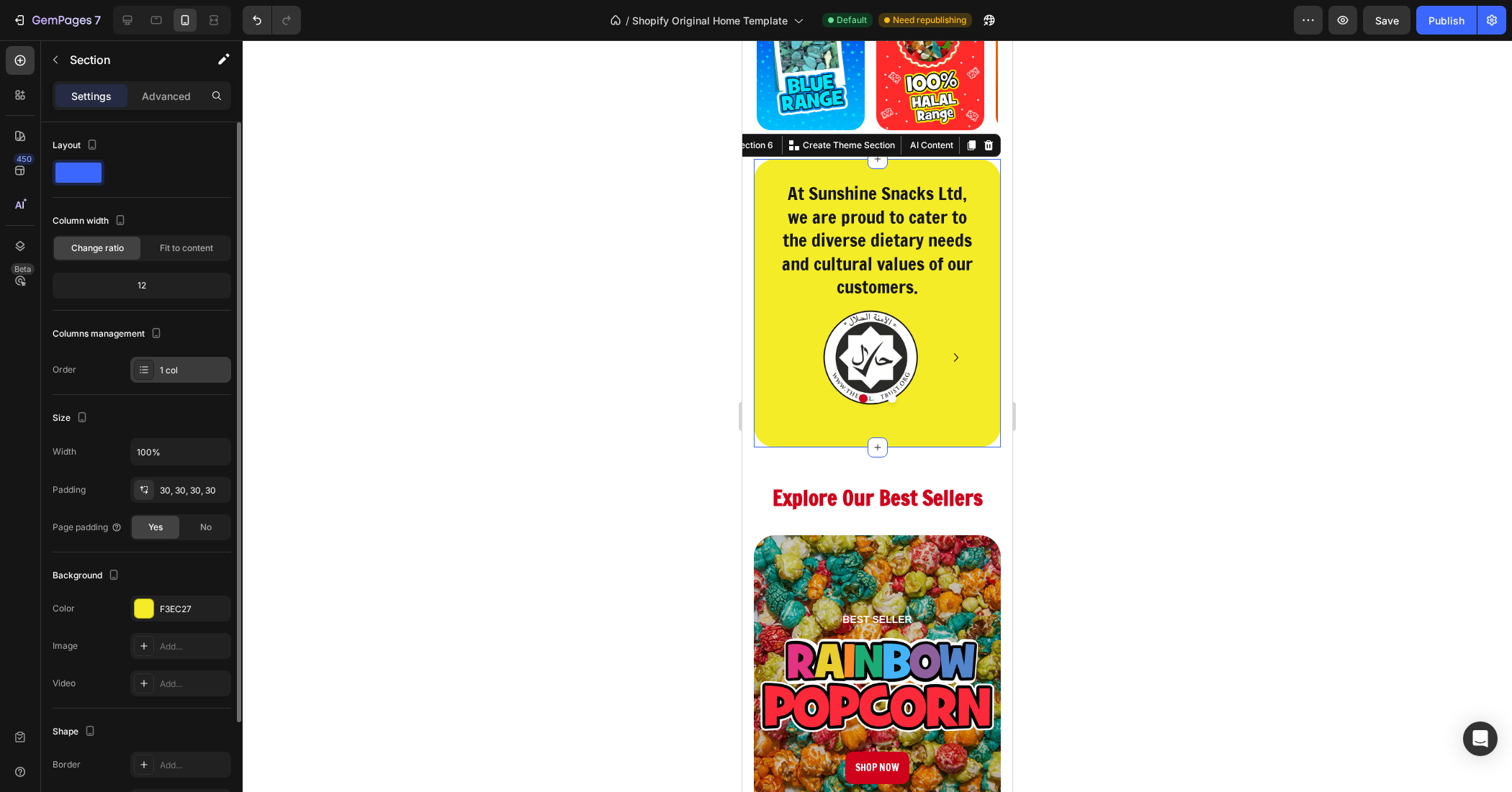
click at [157, 364] on div "1 col" at bounding box center [180, 370] width 101 height 26
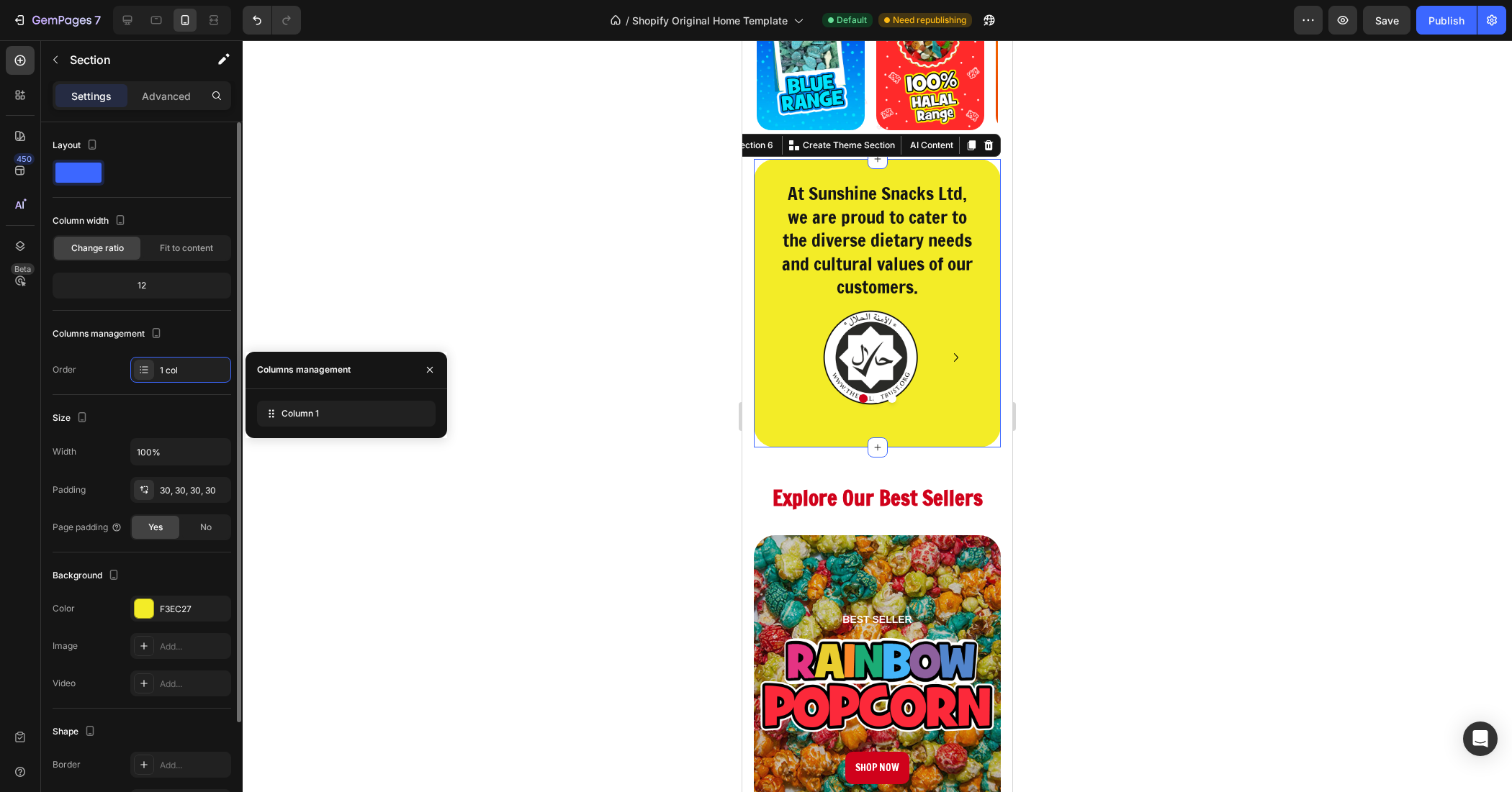
click at [180, 207] on div "Layout Column width Change ratio Fit to content 12 Columns management Order 1 c…" at bounding box center [142, 258] width 179 height 249
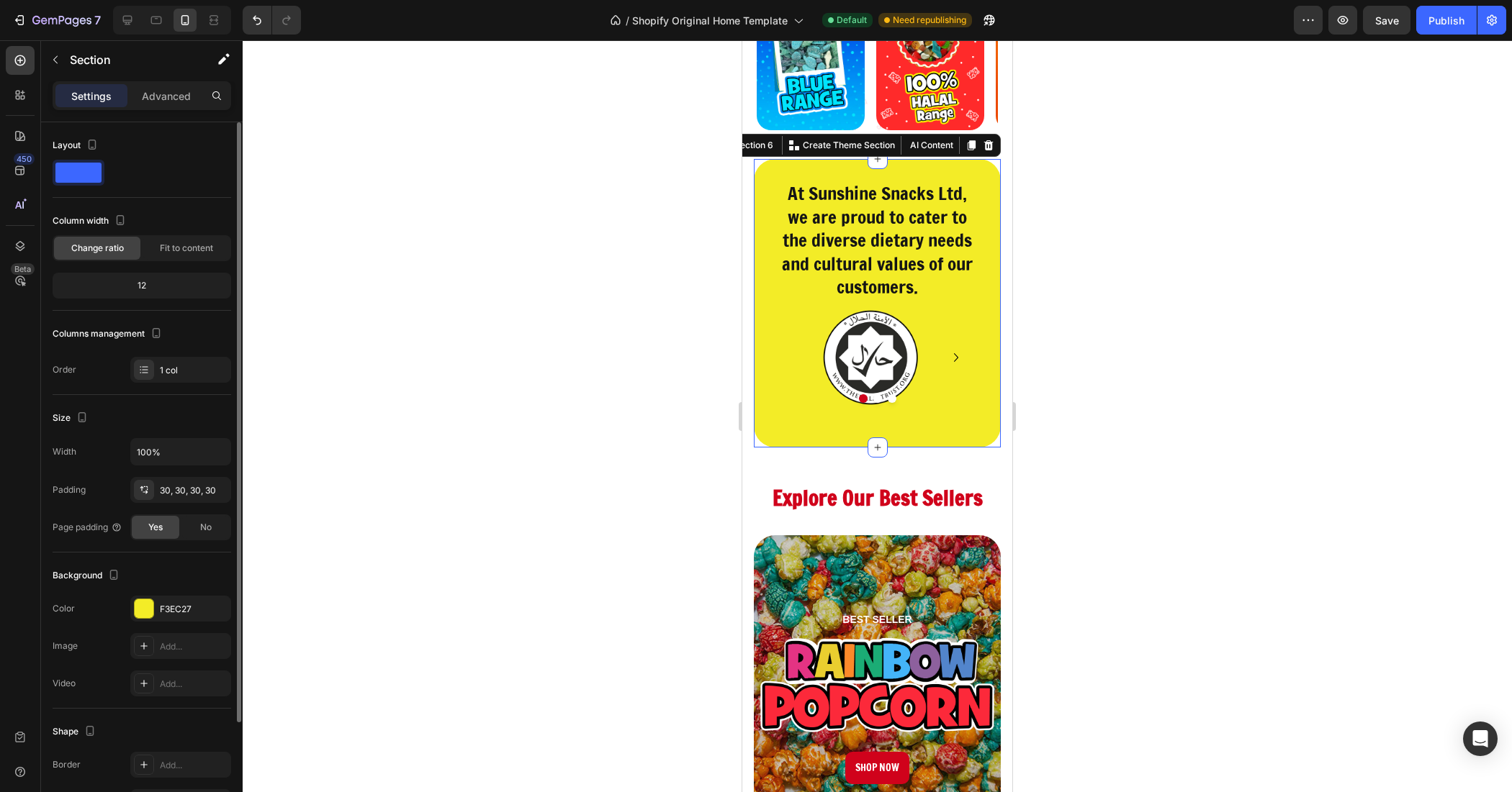
click at [88, 162] on span at bounding box center [78, 172] width 46 height 20
click at [159, 91] on p "Advanced" at bounding box center [166, 96] width 49 height 15
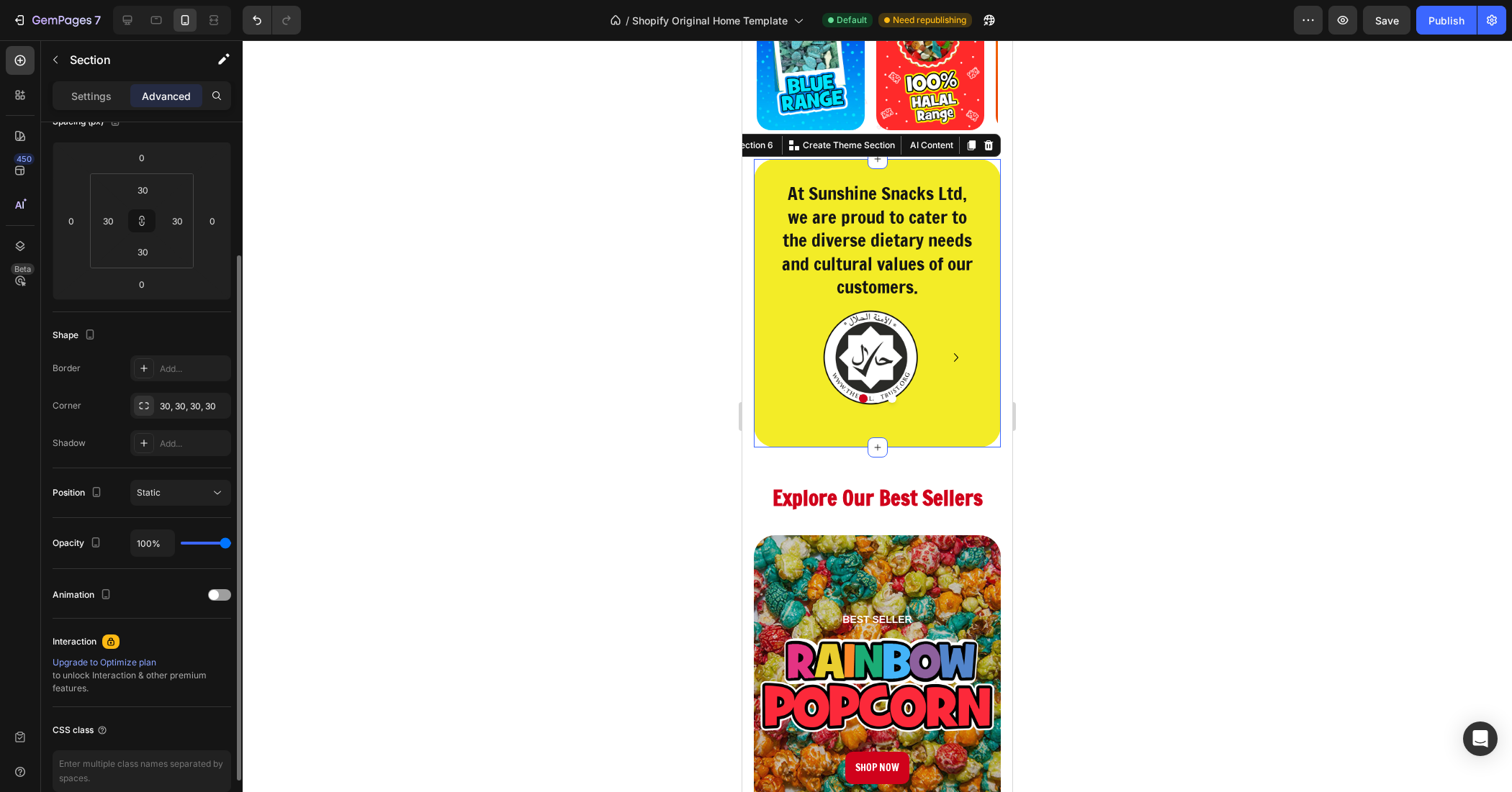
scroll to position [251, 0]
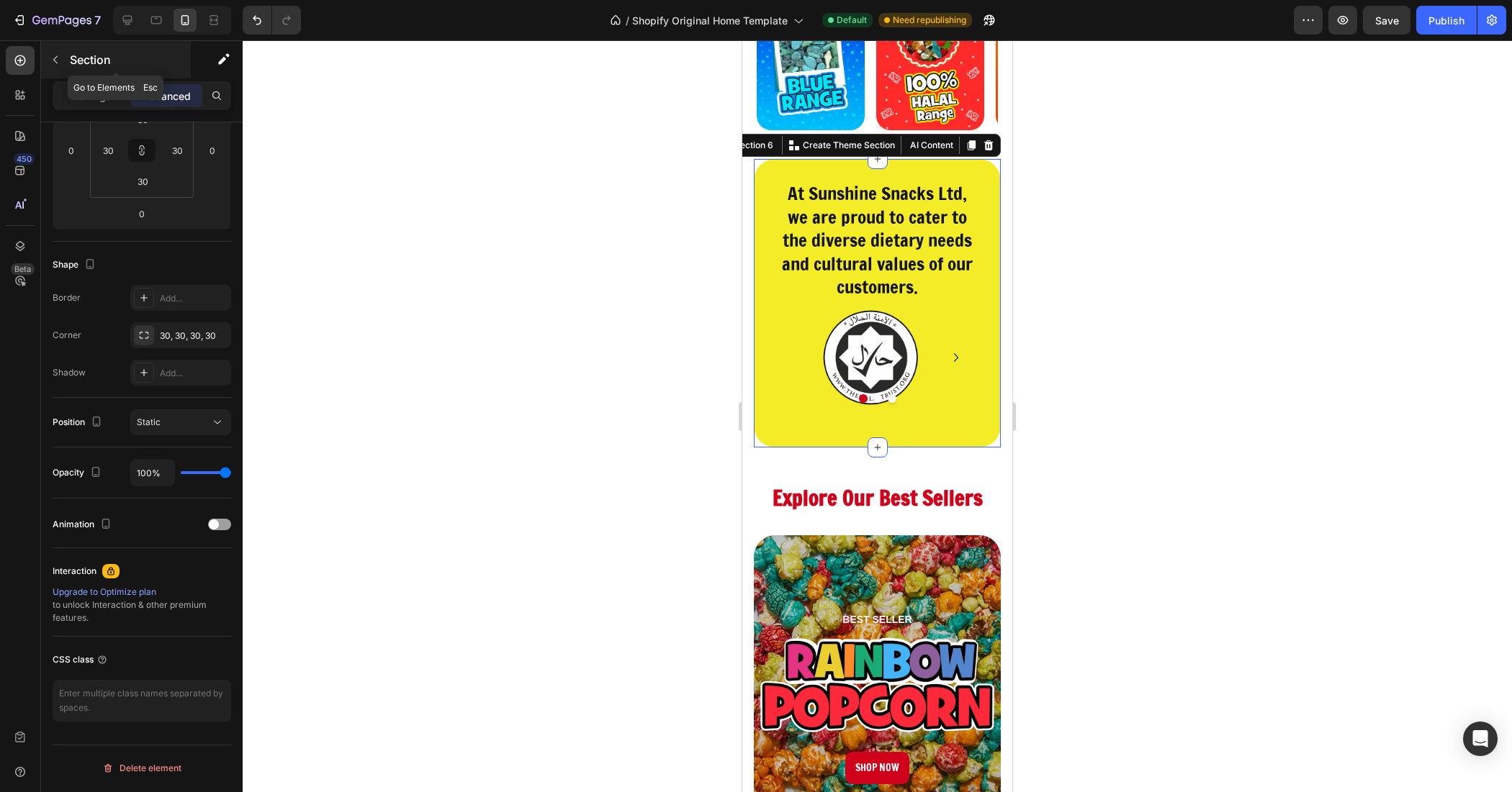
click at [62, 43] on div "Section" at bounding box center [115, 59] width 150 height 37
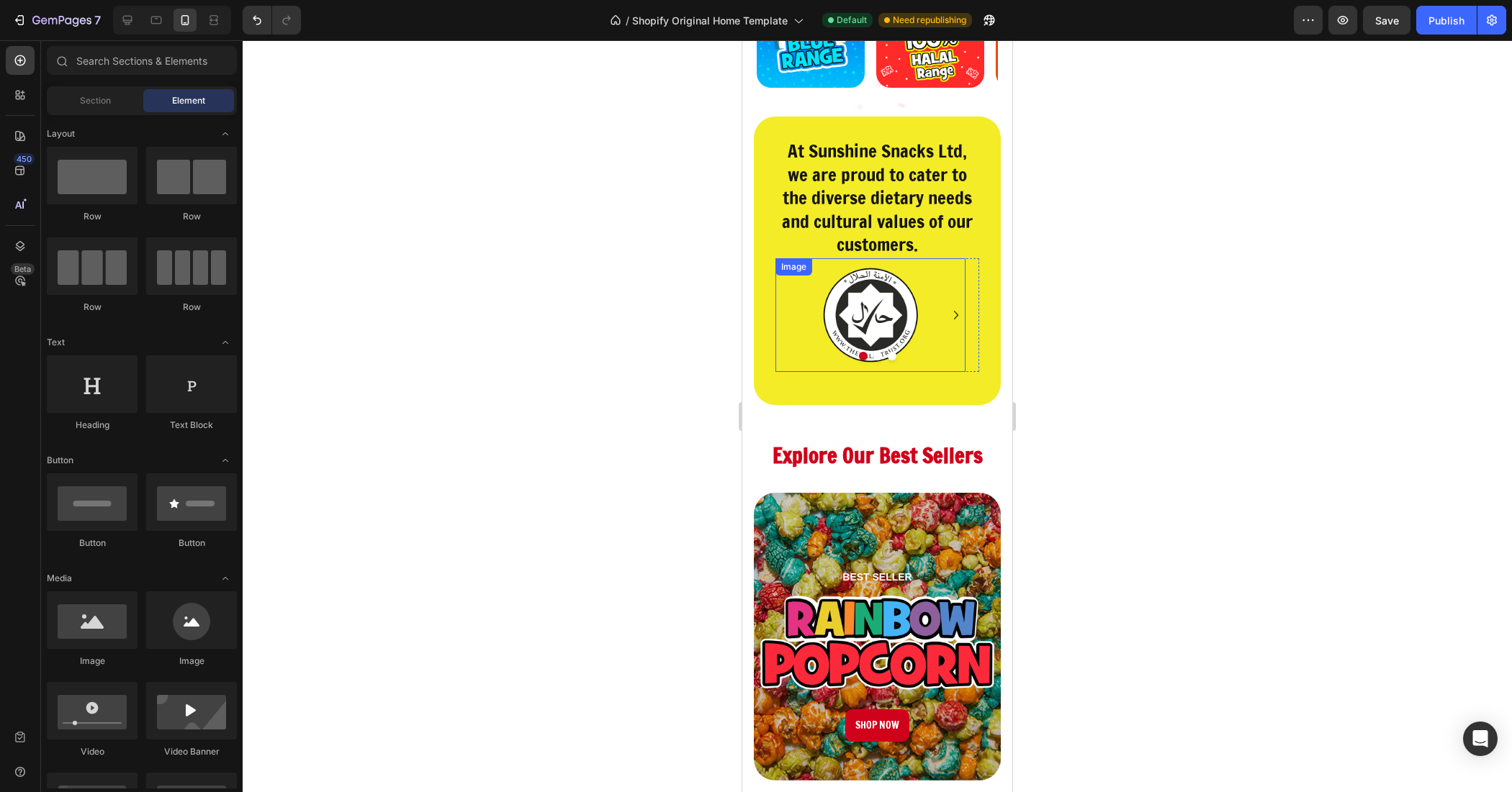
scroll to position [347, 0]
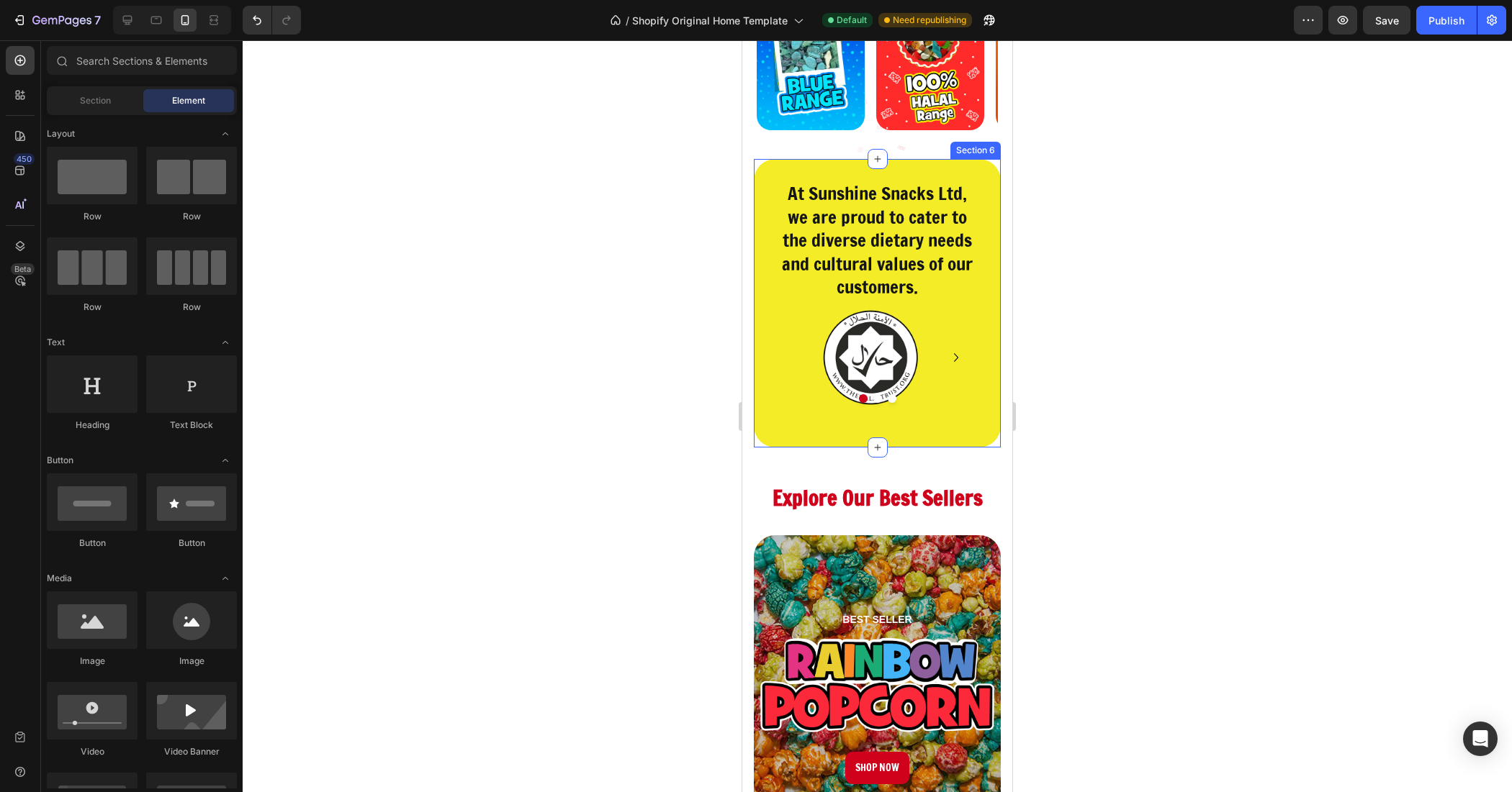
click at [853, 434] on div "At Sunshine Snacks Ltd, we are proud to cater to the diverse dietary needs and …" at bounding box center [877, 303] width 247 height 289
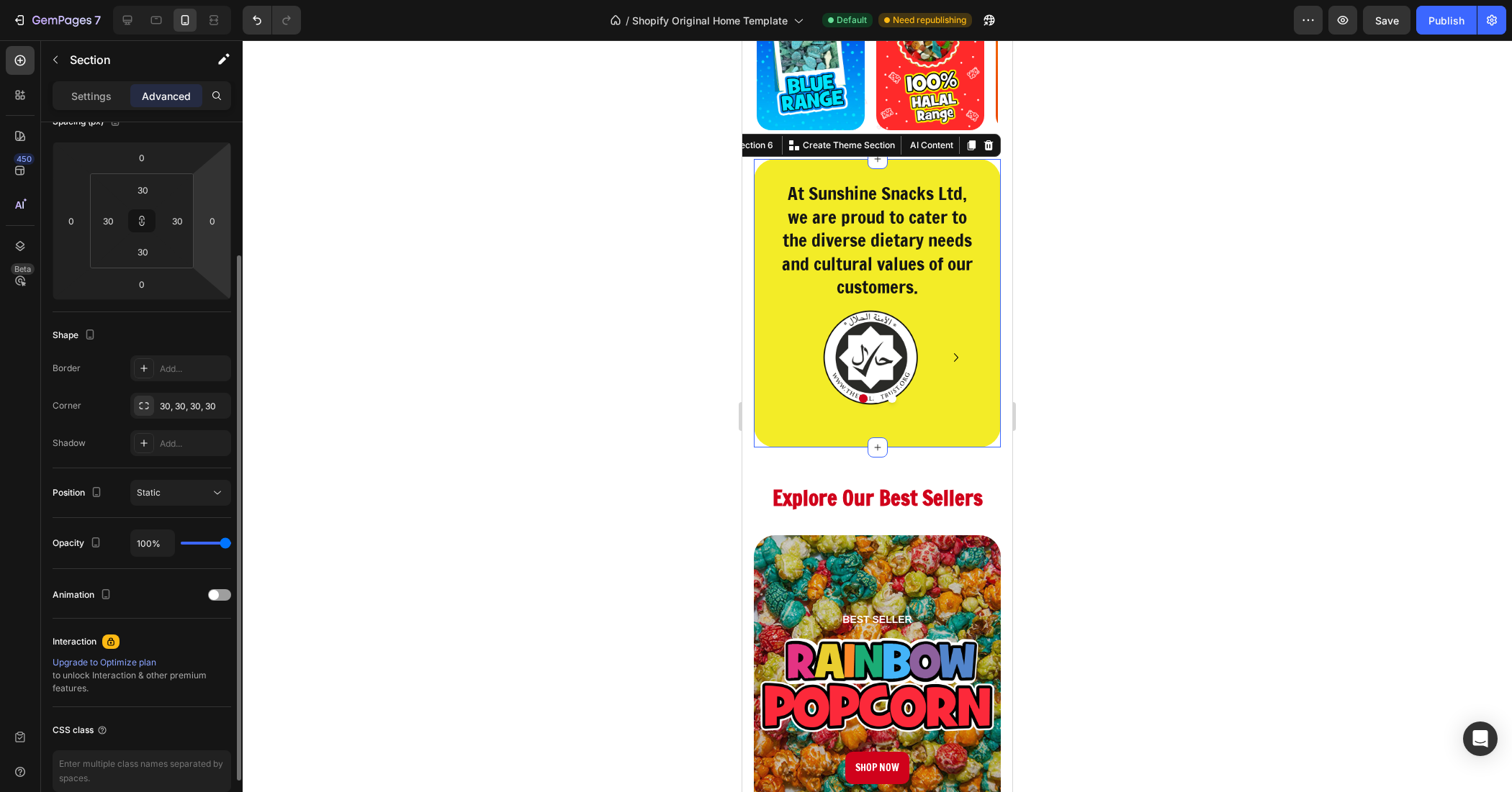
scroll to position [0, 0]
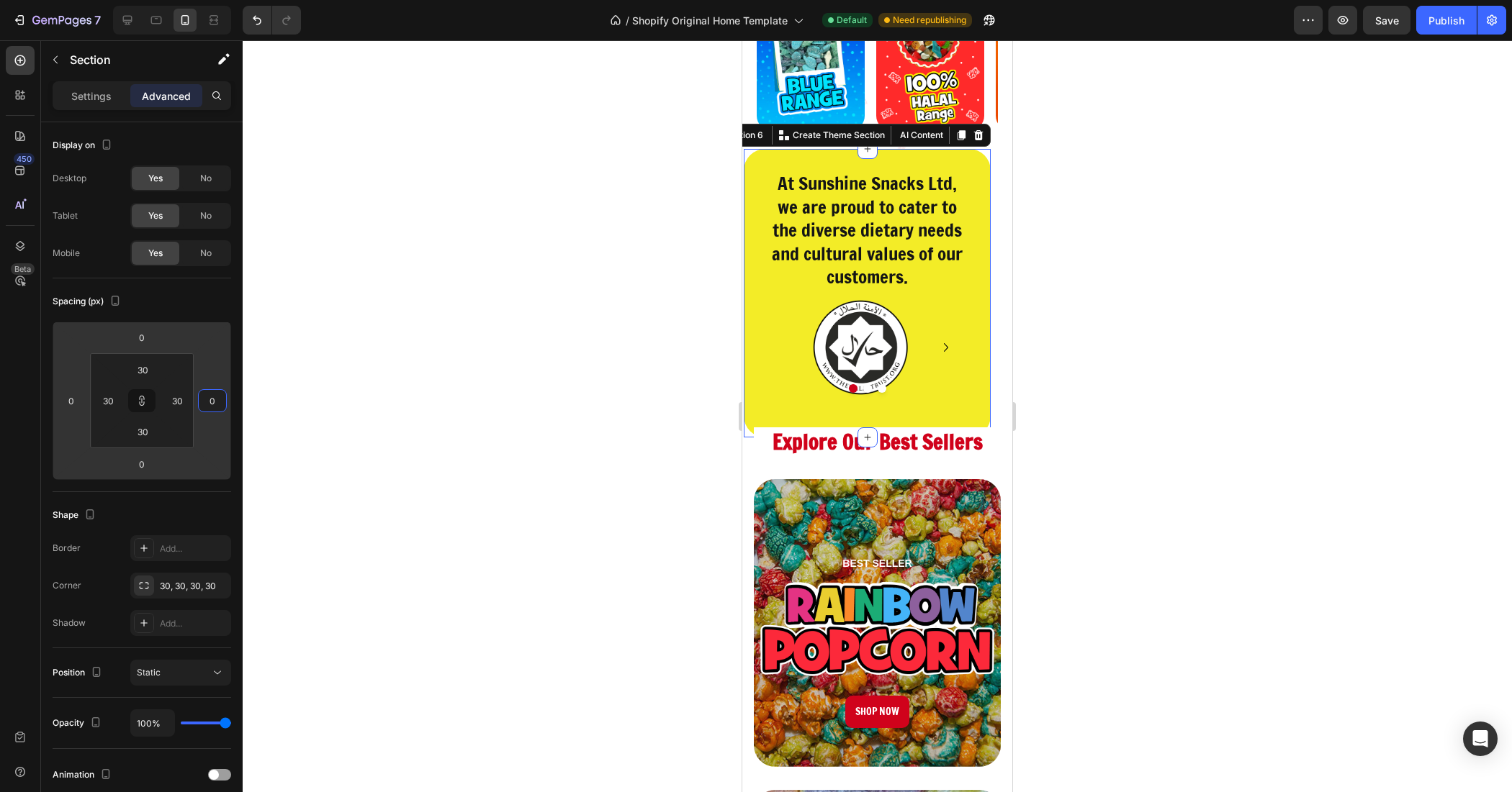
type input "-52"
type input "-58"
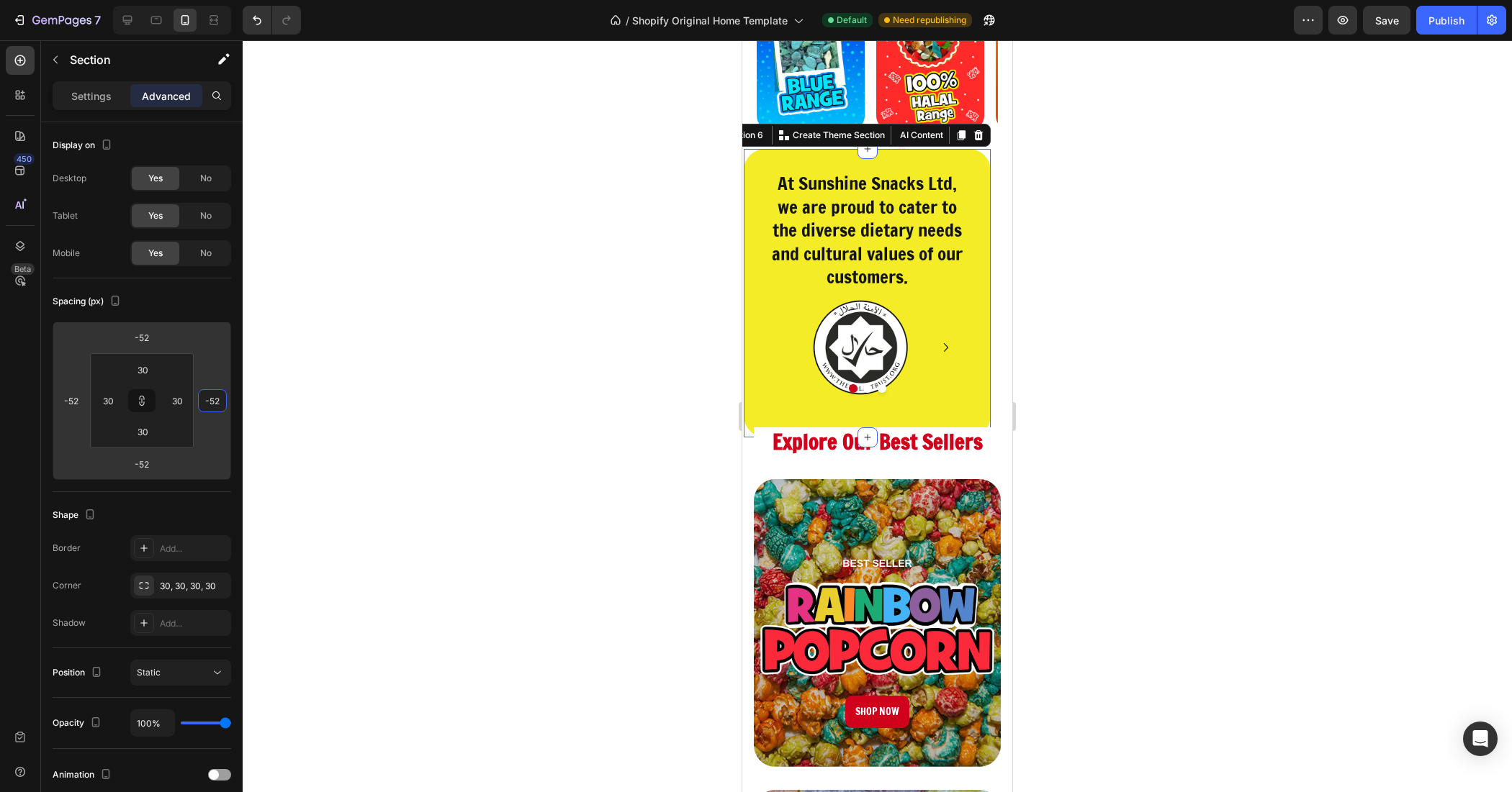
type input "-58"
type input "-62"
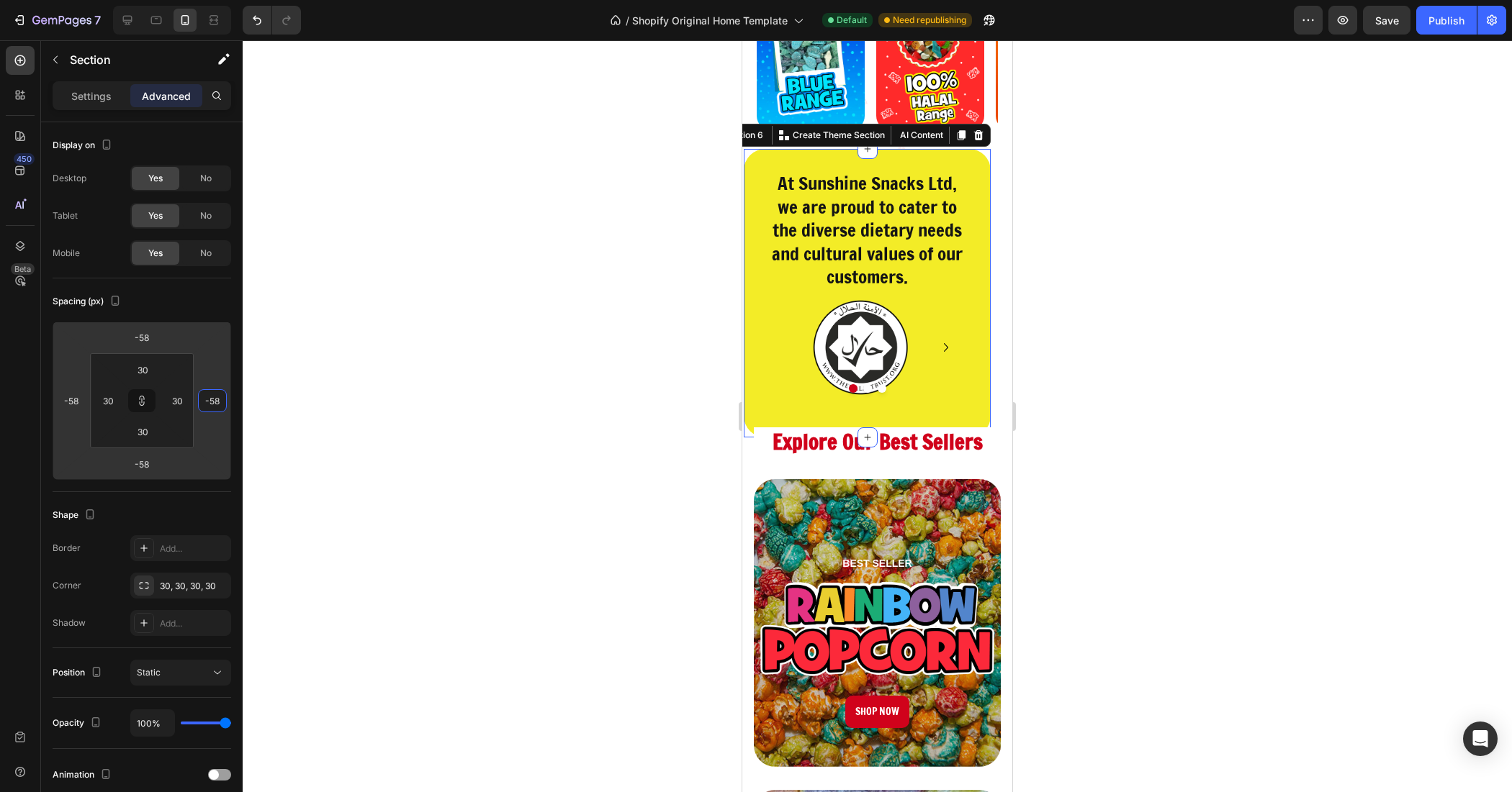
type input "-62"
type input "-66"
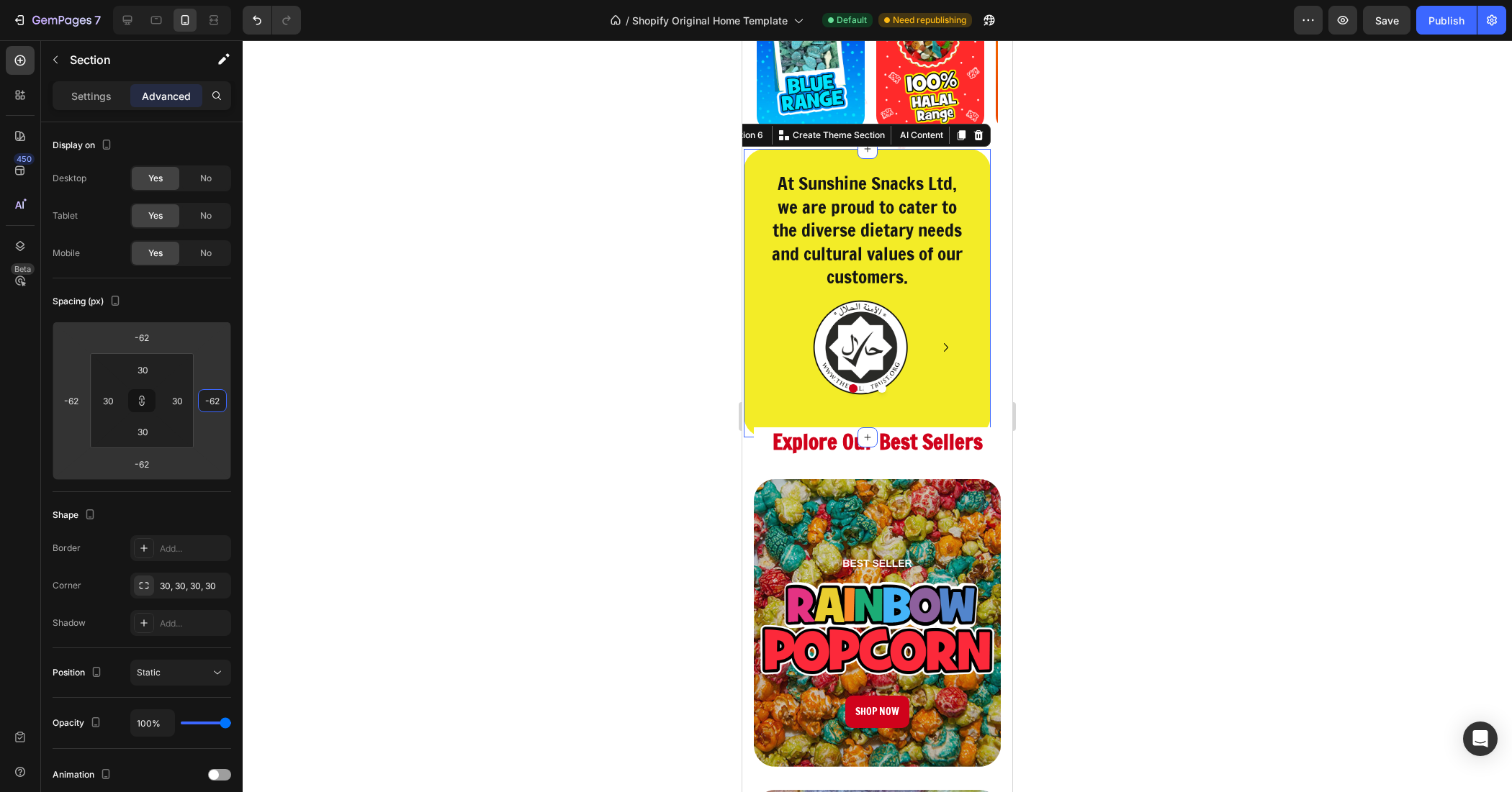
type input "-66"
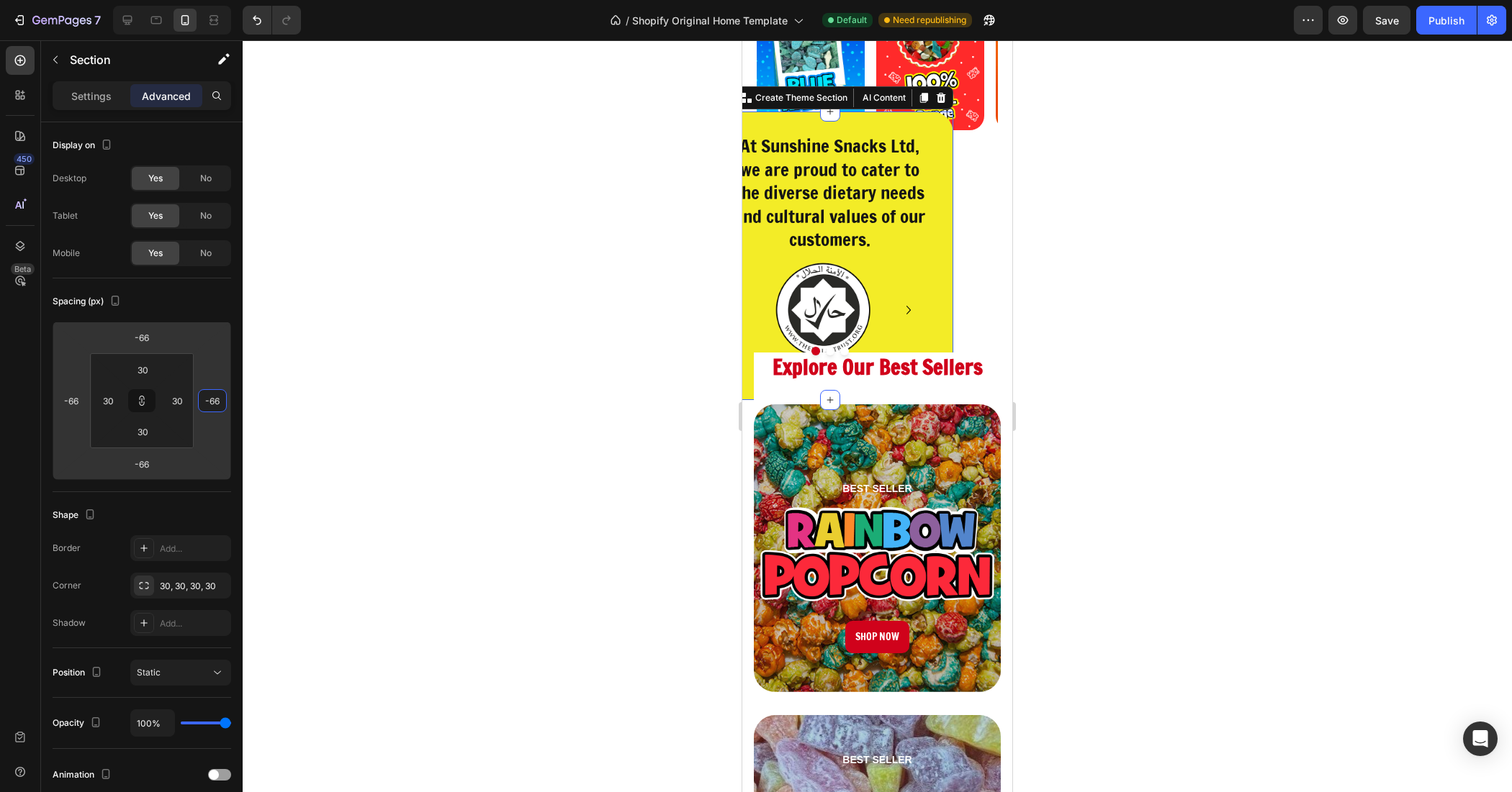
type input "-68"
type input "-36"
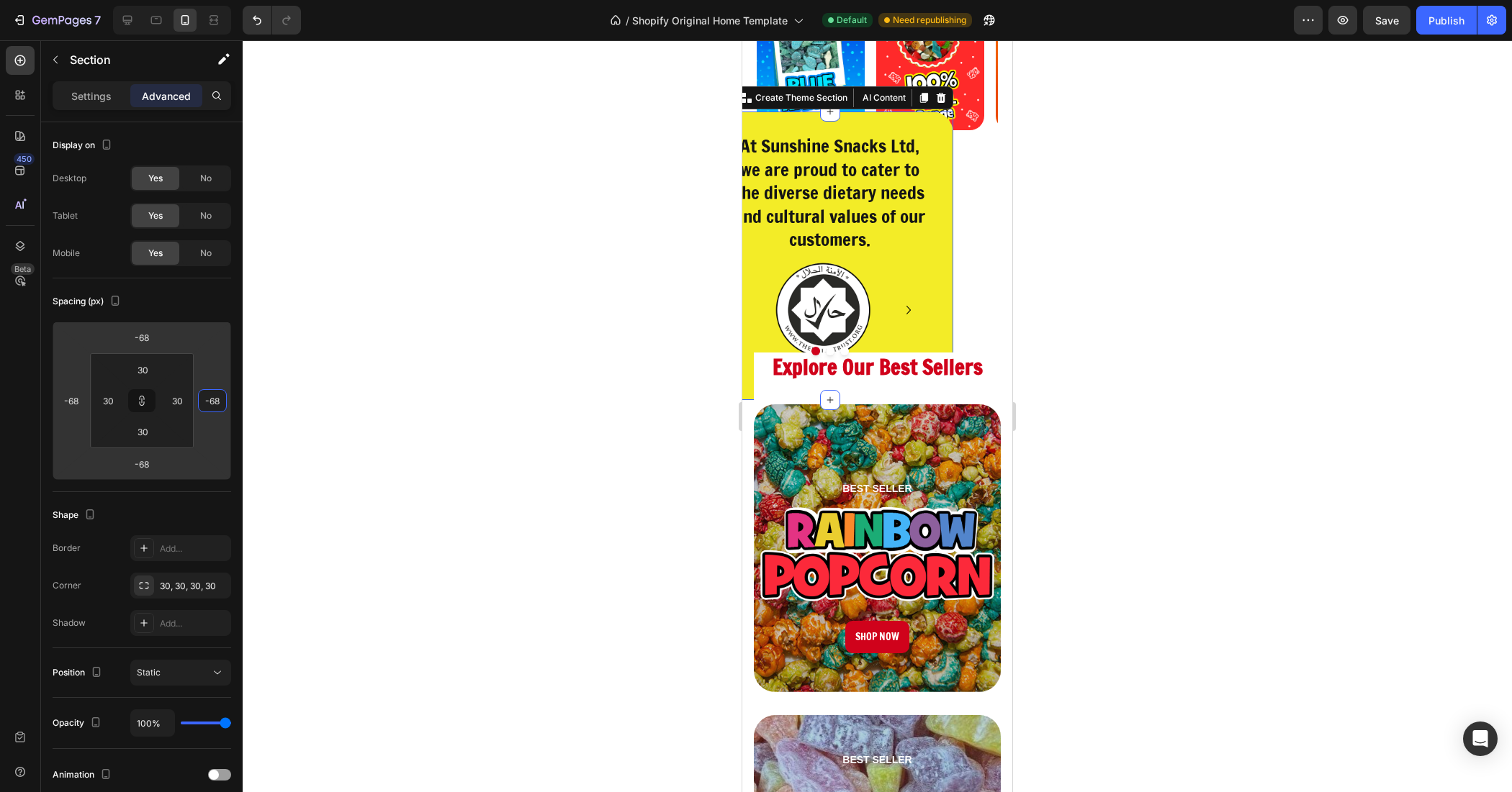
type input "-36"
type input "-22"
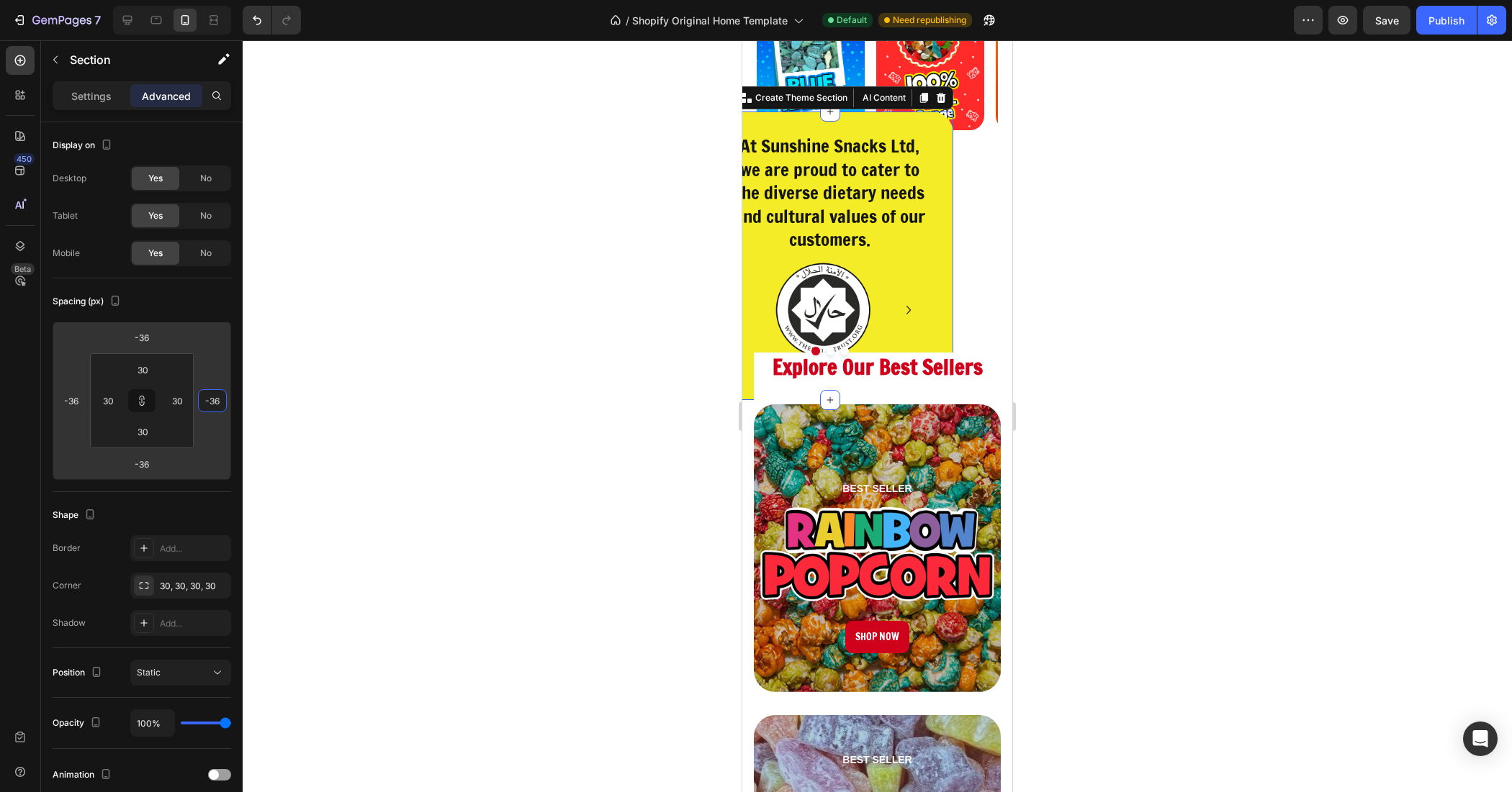
type input "-22"
type input "-16"
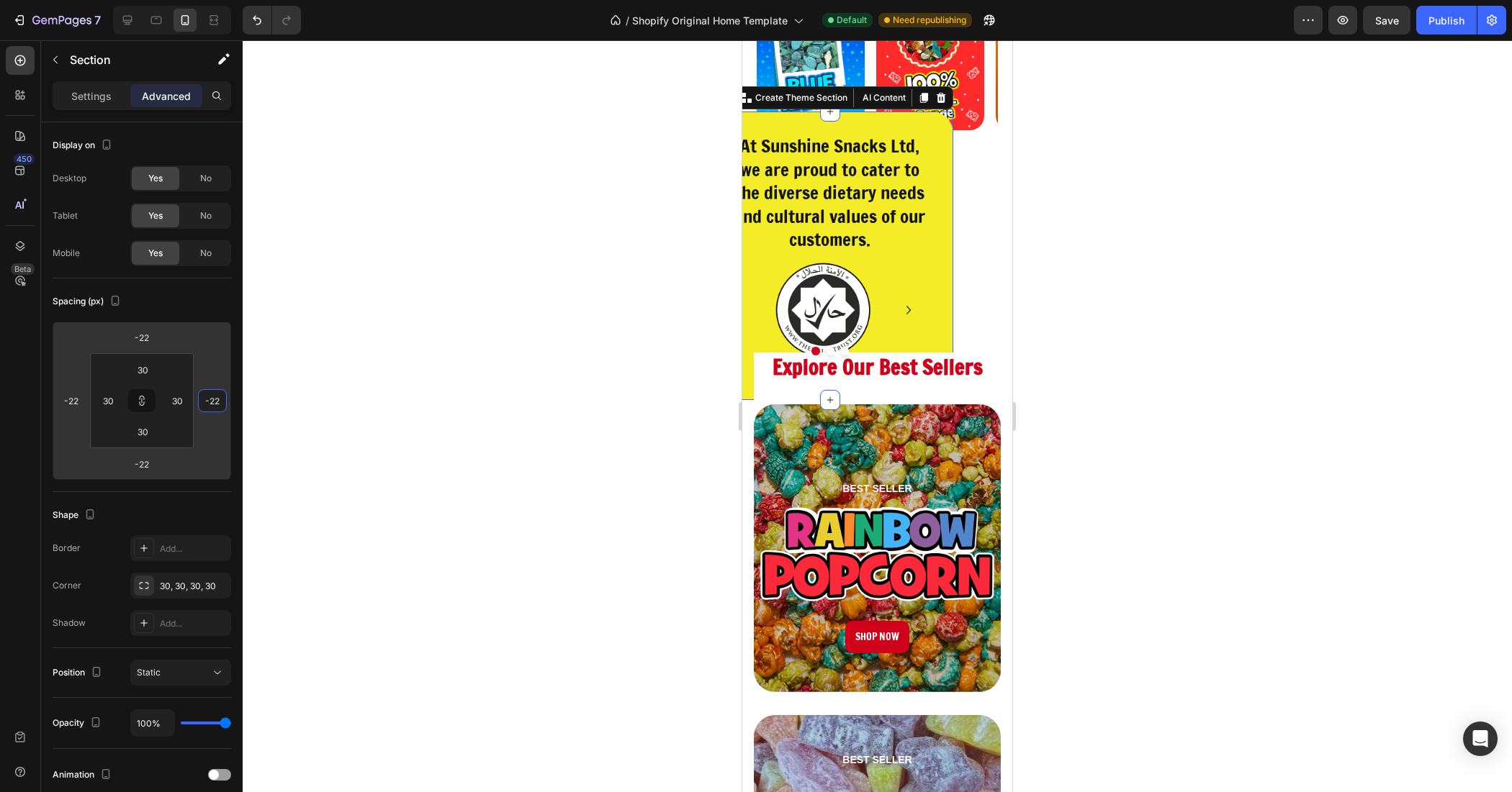
type input "-16"
type input "-12"
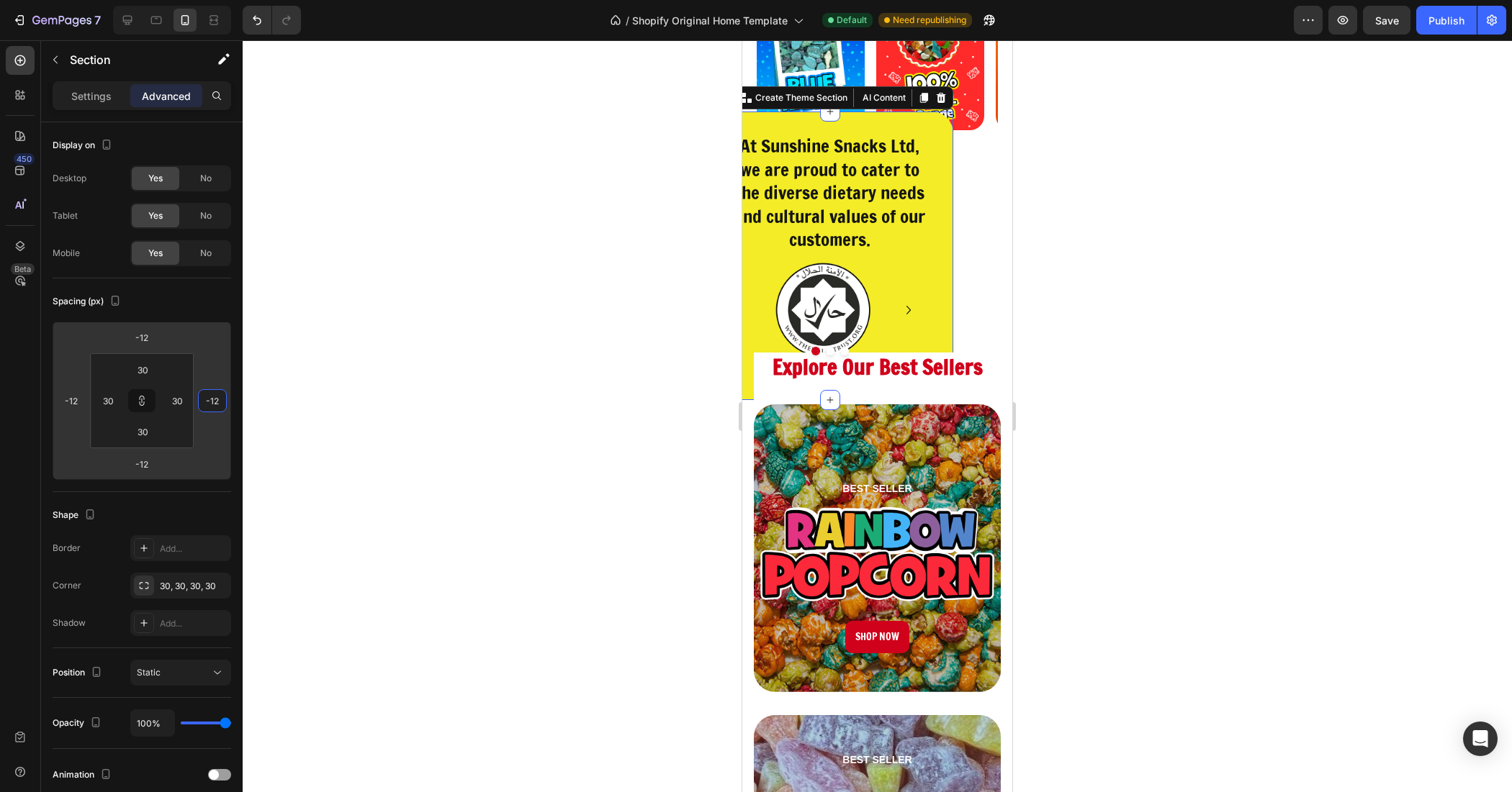
type input "-10"
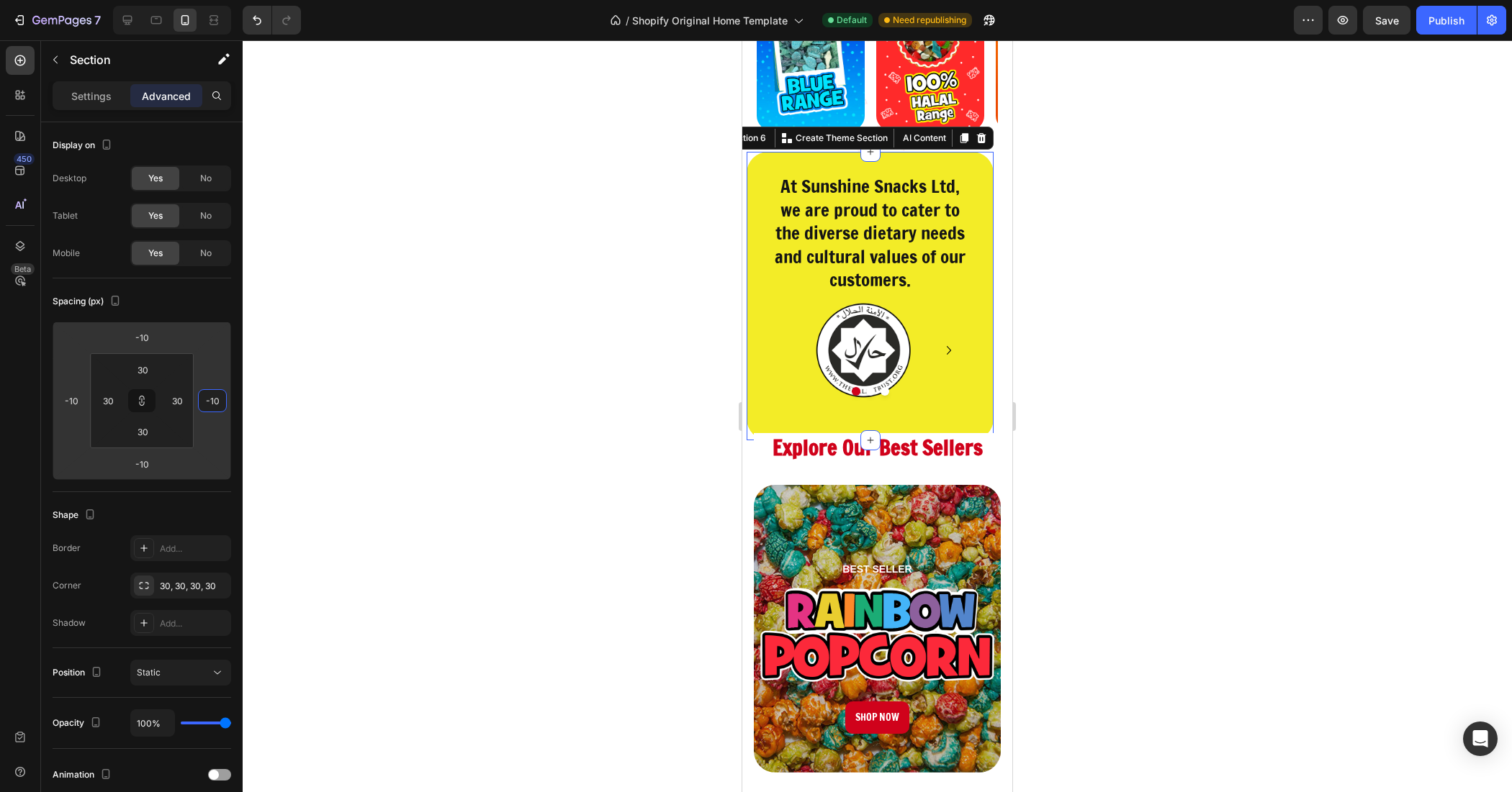
type input "8"
type input "26"
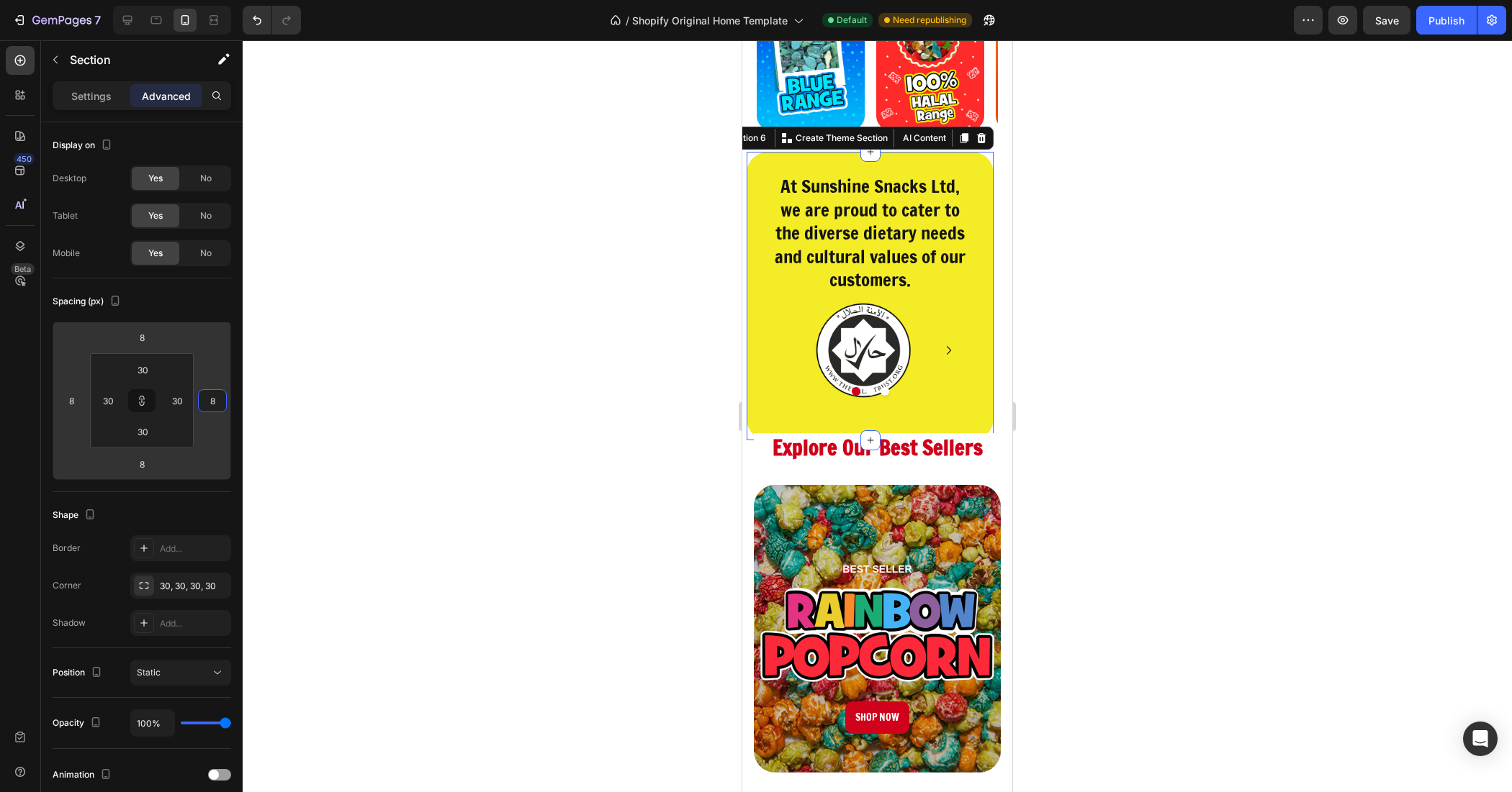
type input "26"
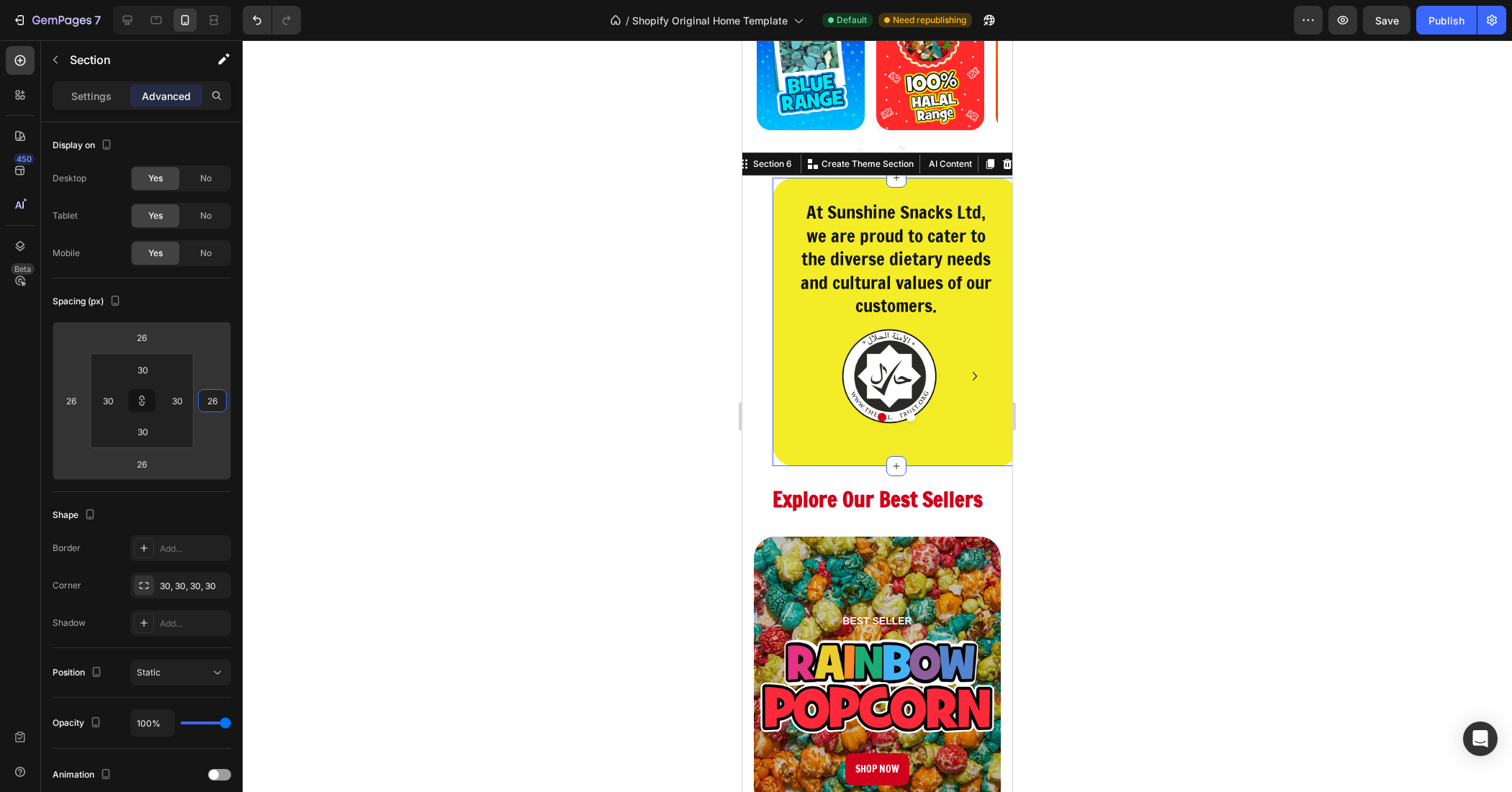
drag, startPoint x: 210, startPoint y: 419, endPoint x: 225, endPoint y: 408, distance: 18.6
click at [225, 0] on html "7 / Shopify Original Home Template Default Need republishing Preview Save Publi…" at bounding box center [756, 0] width 1512 height 0
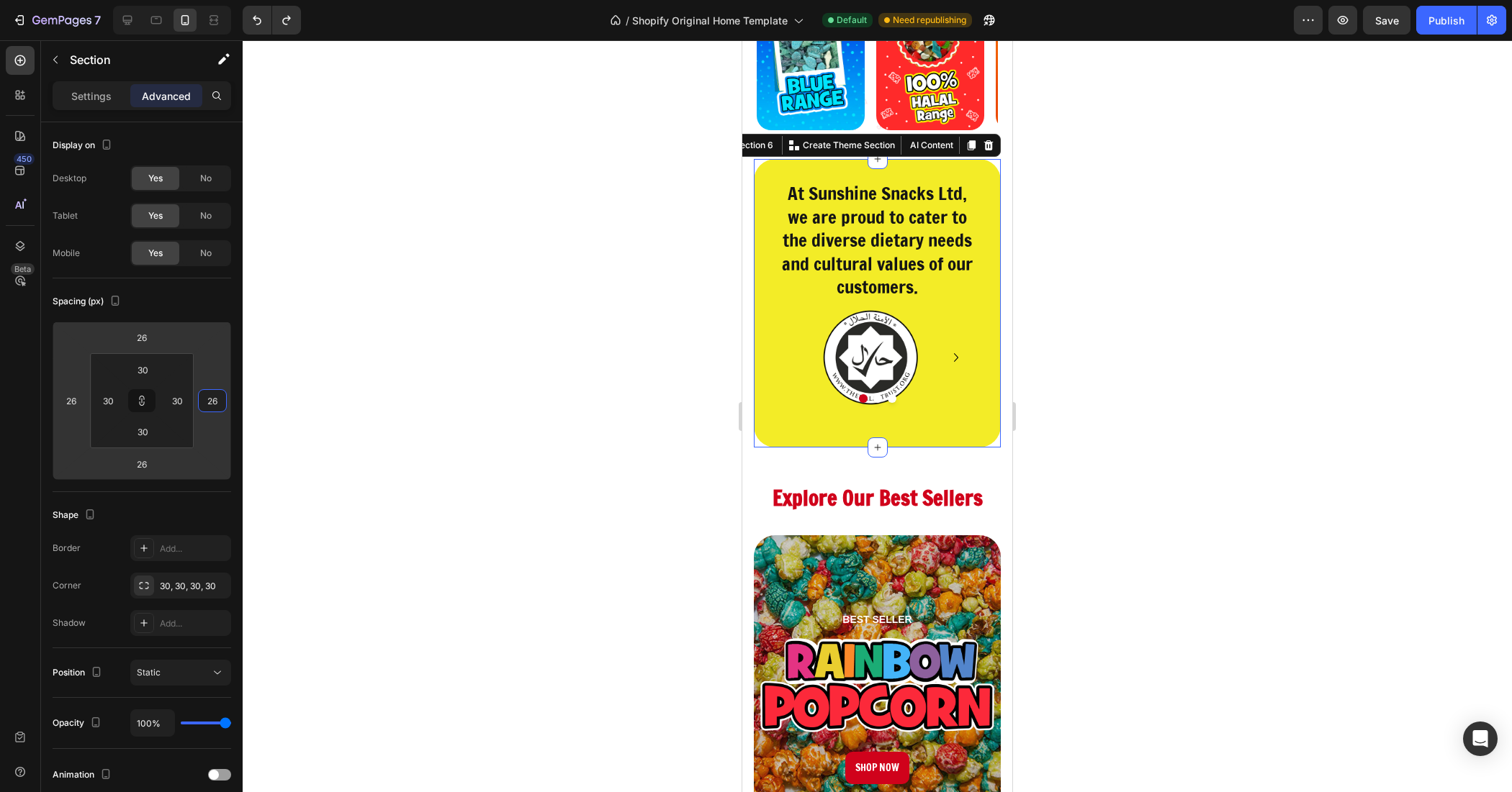
click at [250, 414] on div at bounding box center [877, 417] width 1269 height 752
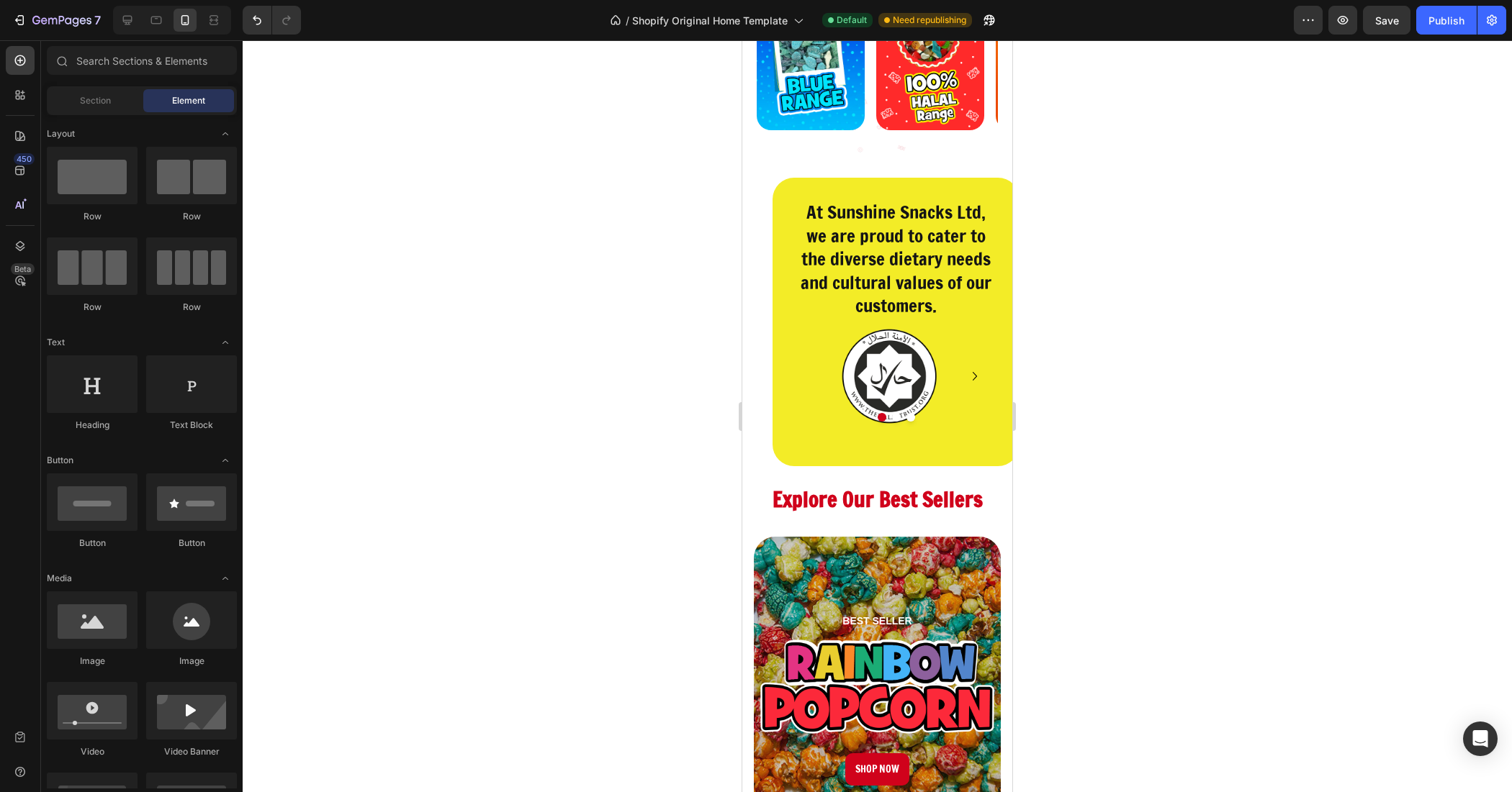
click at [775, 295] on div "At Sunshine Snacks Ltd, we are proud to cater to the diverse dietary needs and …" at bounding box center [896, 322] width 247 height 289
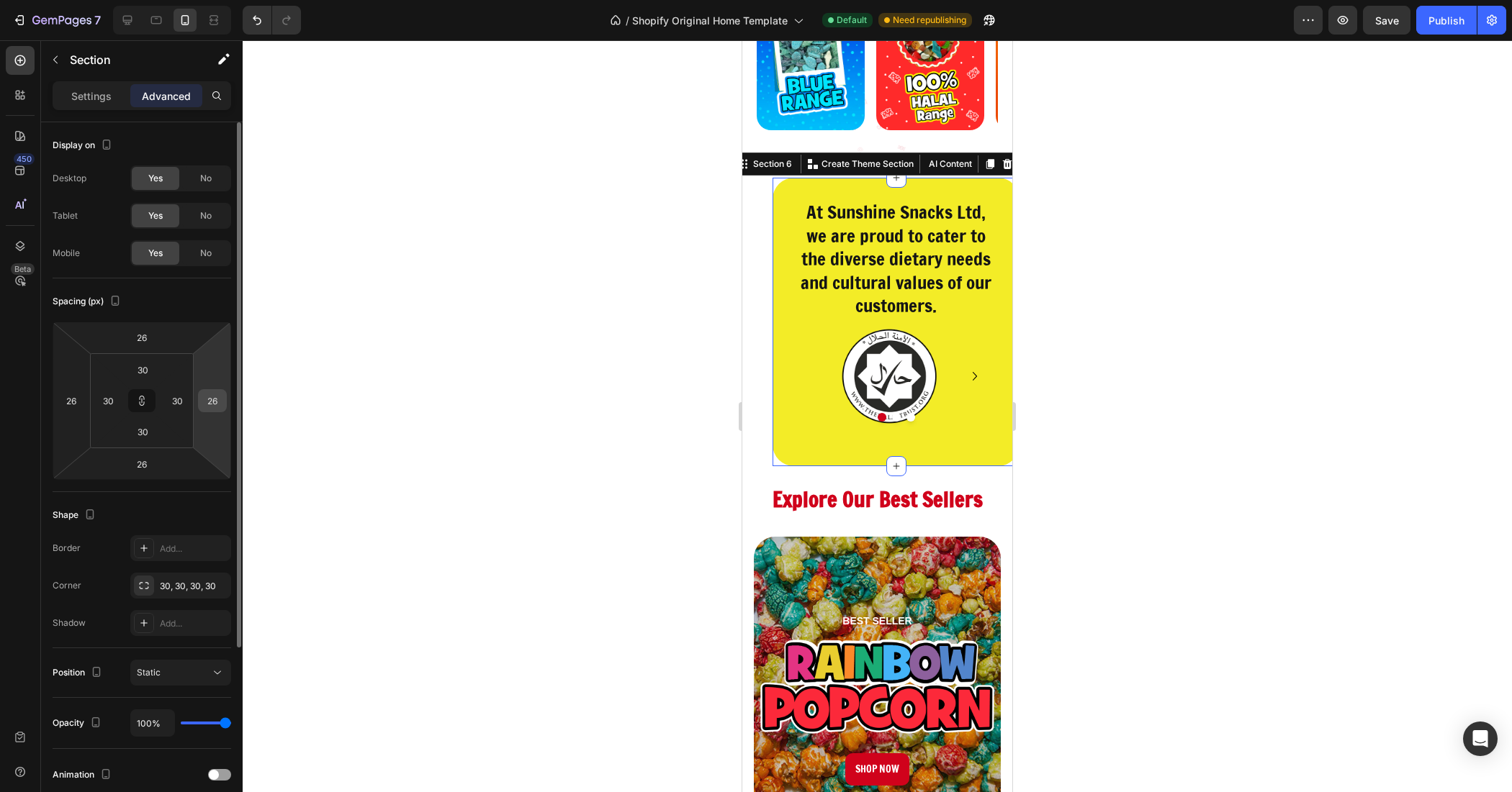
click at [214, 408] on input "26" at bounding box center [212, 401] width 22 height 22
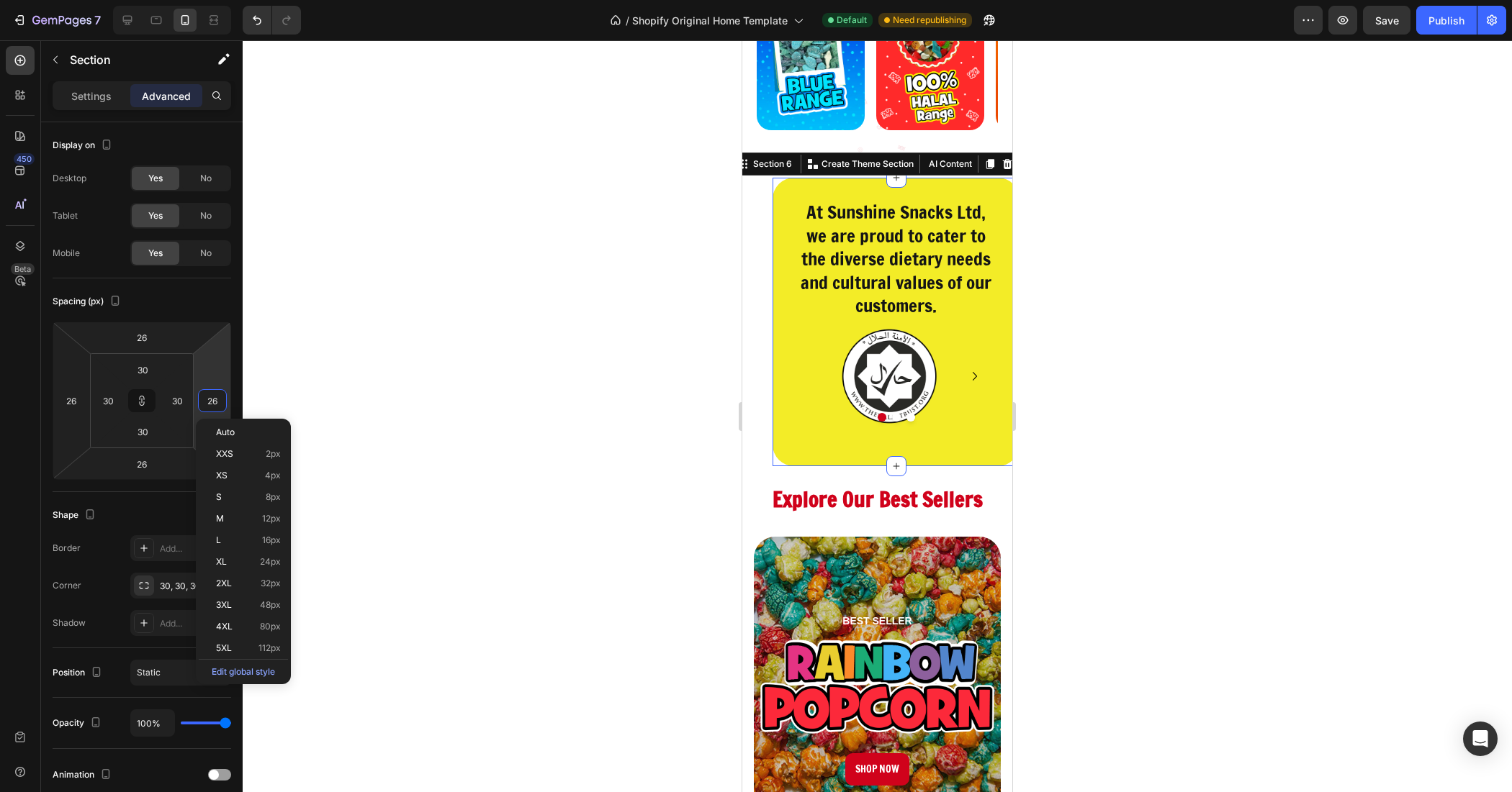
type input "0"
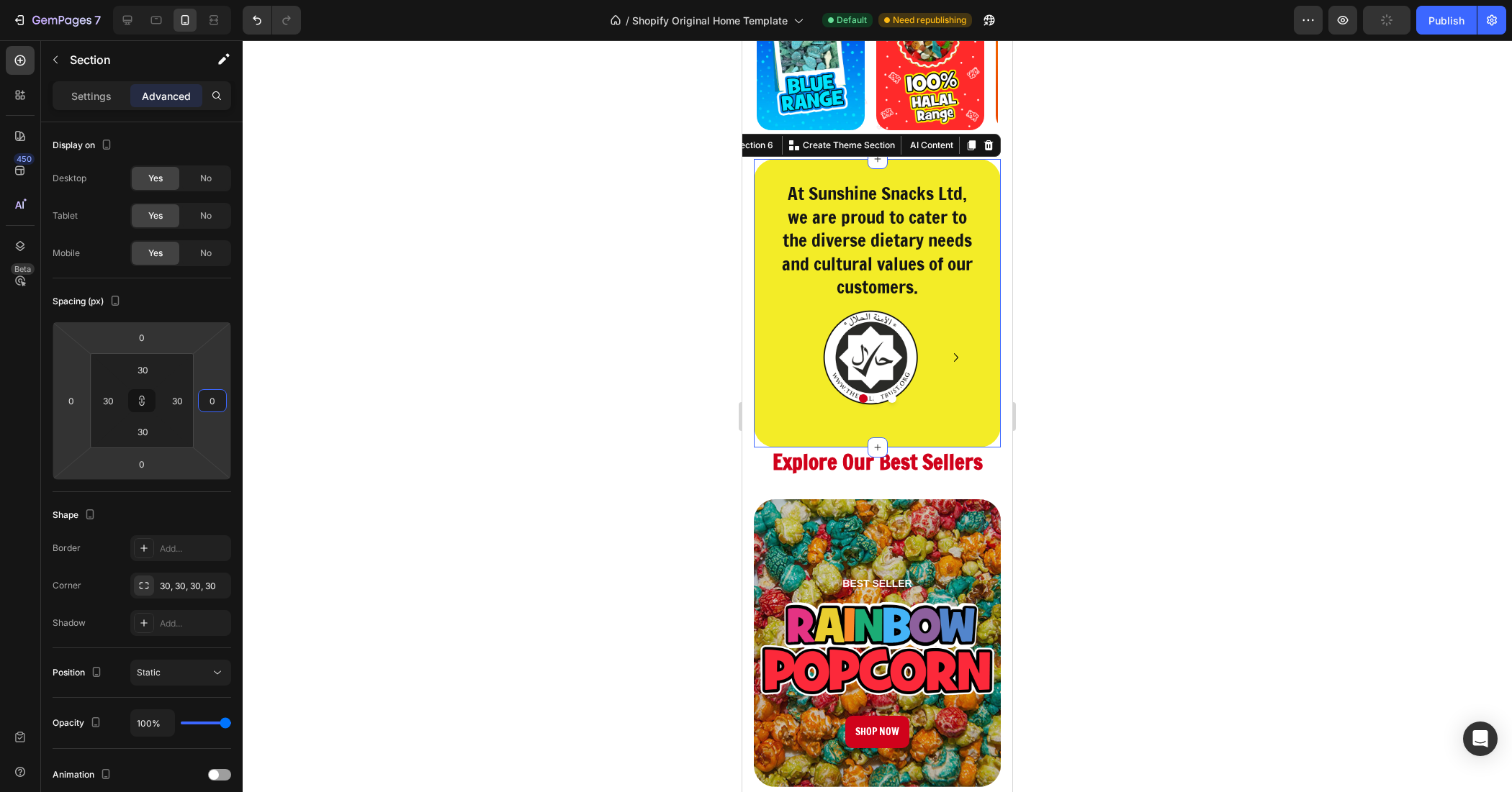
type input "0"
click at [291, 448] on div at bounding box center [877, 417] width 1269 height 752
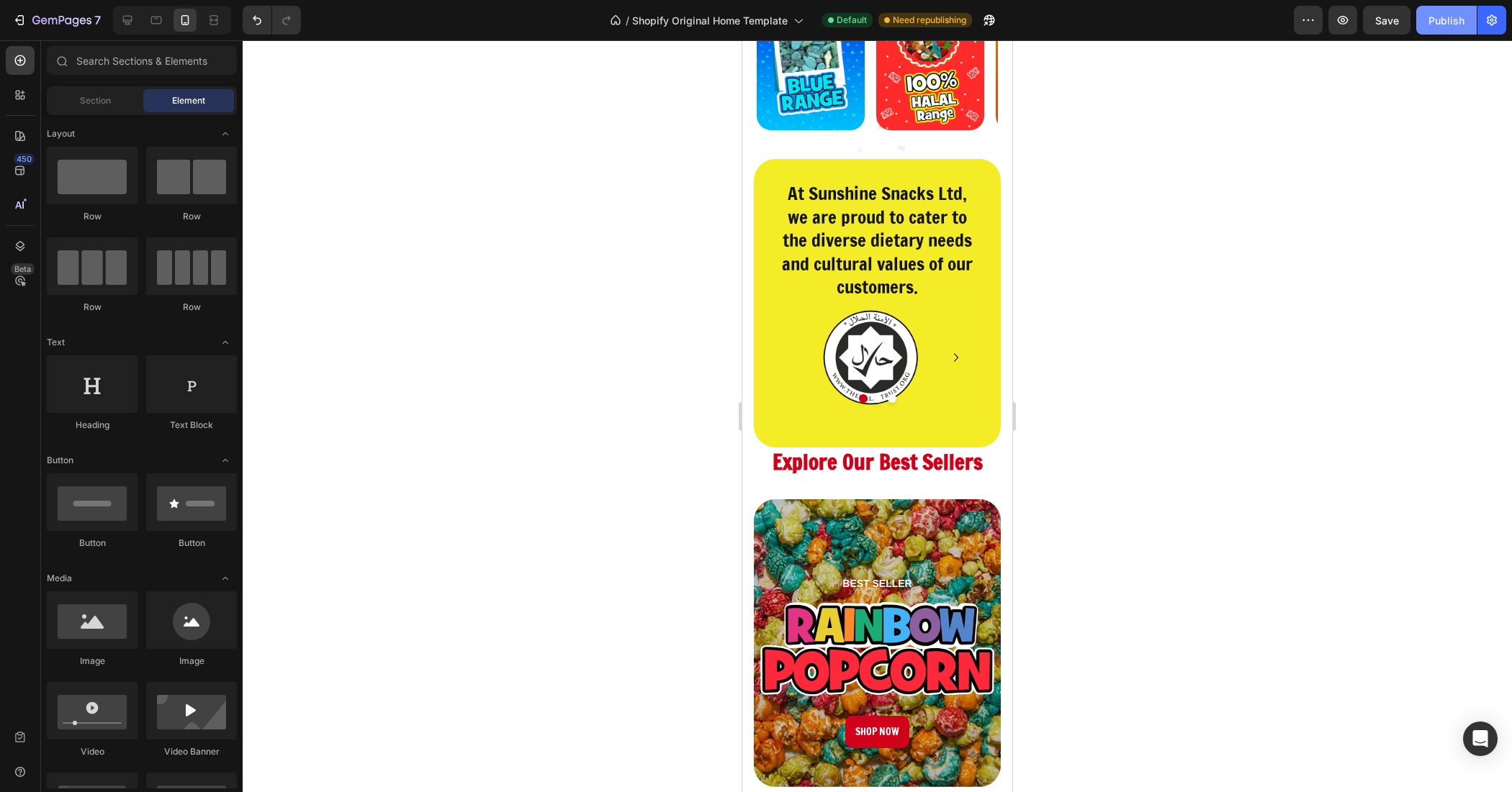
click at [1437, 31] on button "Publish" at bounding box center [1445, 20] width 60 height 29
click at [789, 427] on div "At Sunshine Snacks Ltd, we are proud to cater to the diverse dietary needs and …" at bounding box center [877, 303] width 247 height 289
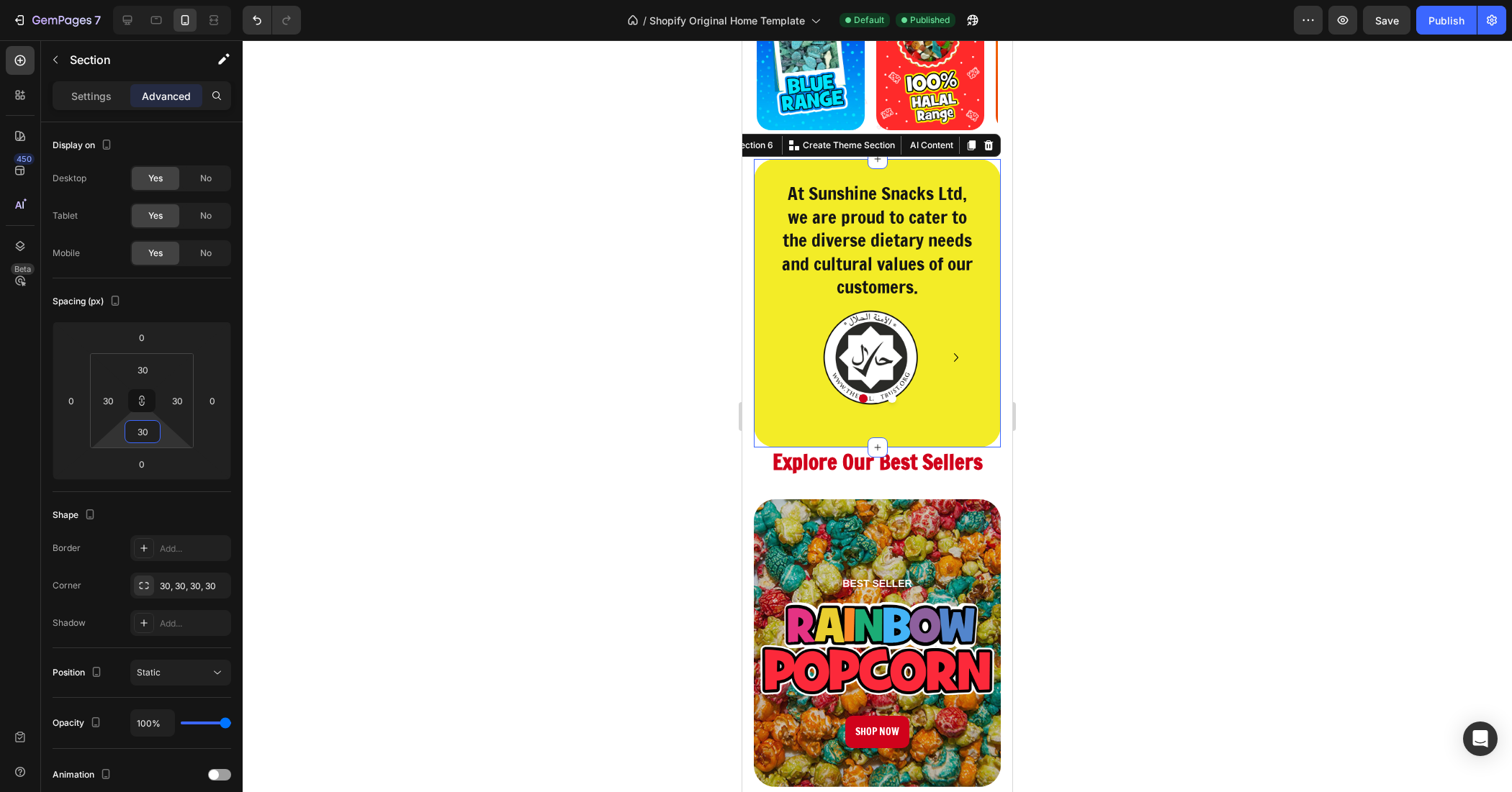
type input "46"
type input "50"
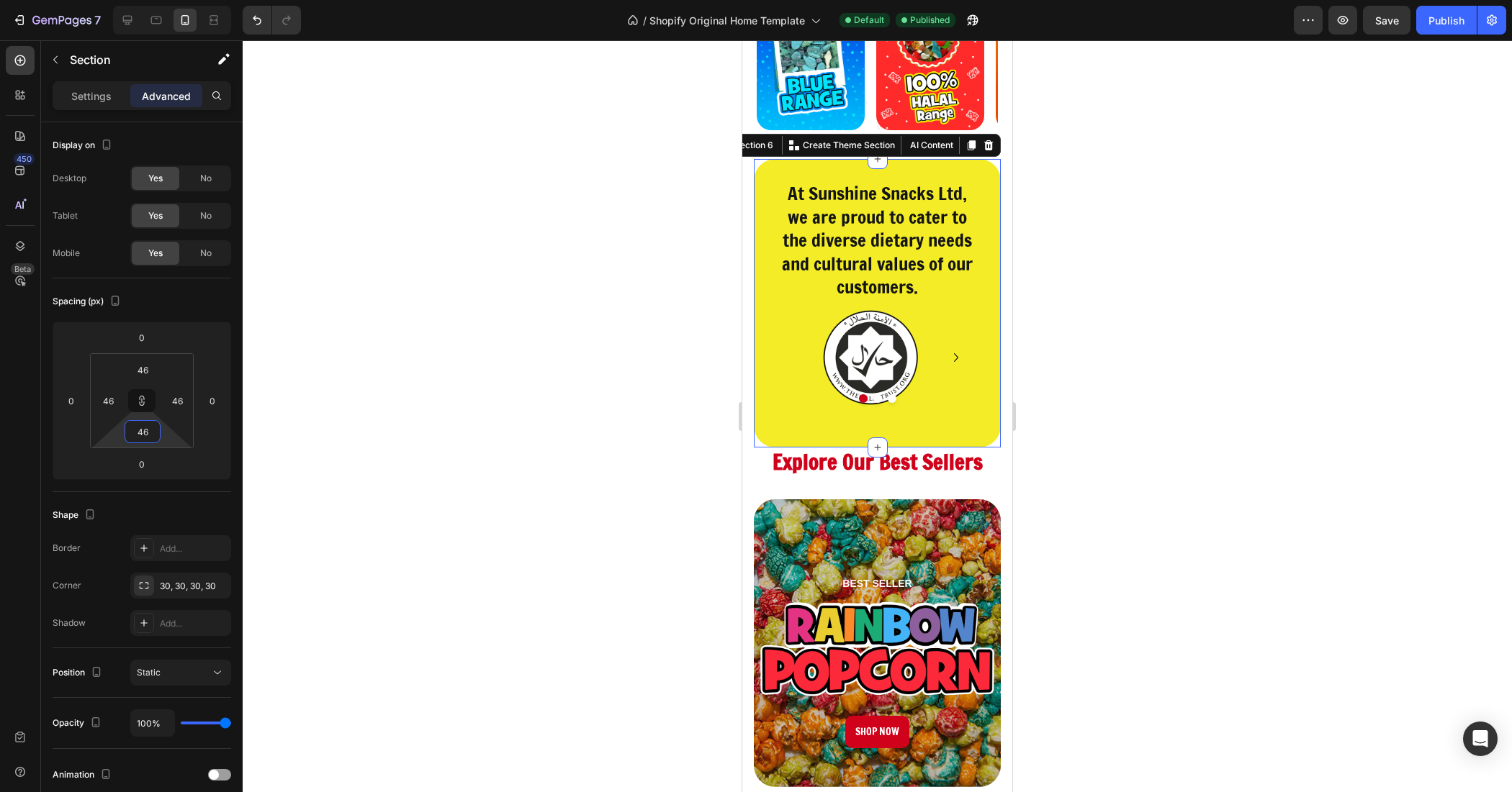
type input "50"
type input "54"
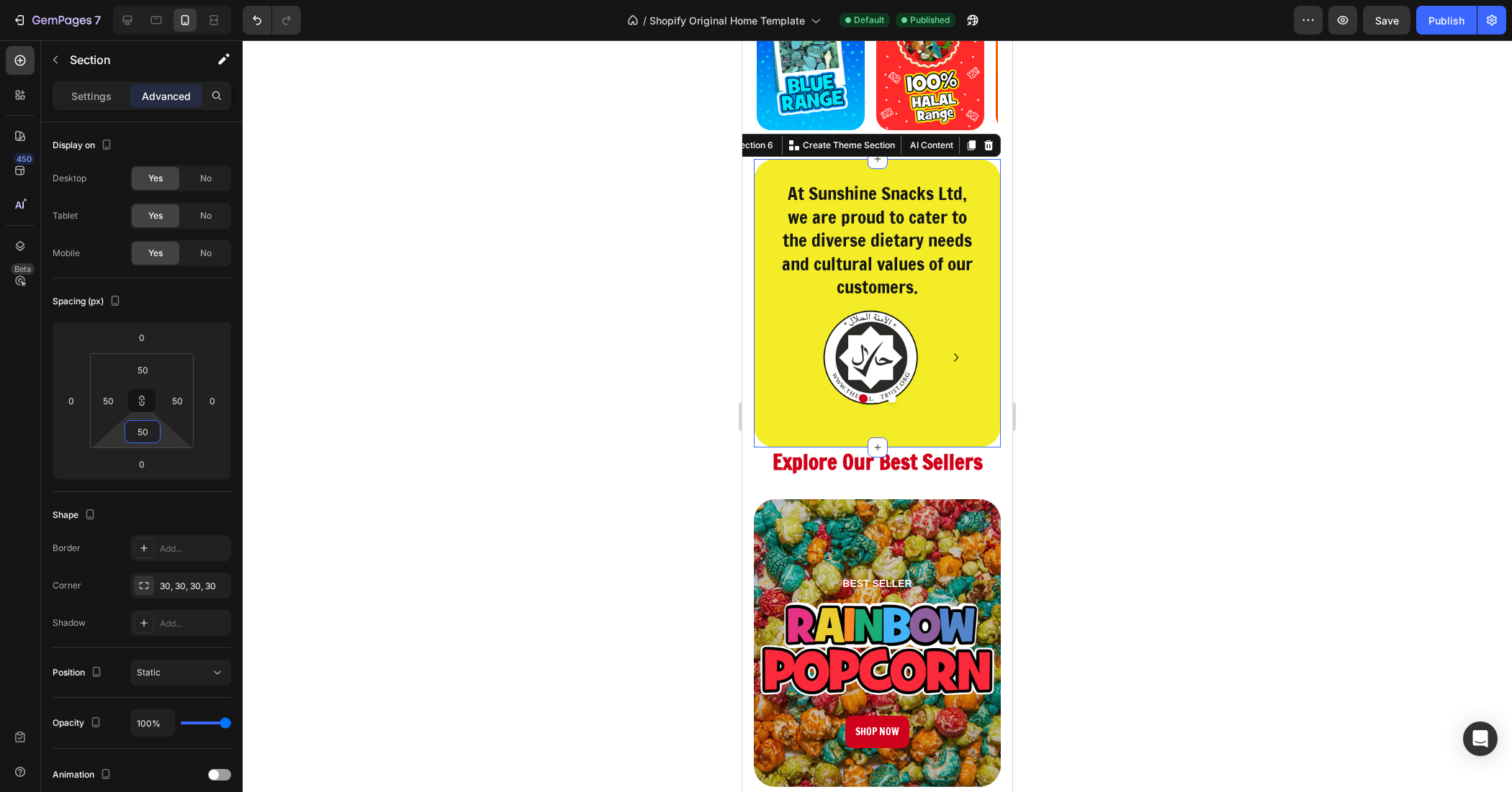
type input "54"
type input "60"
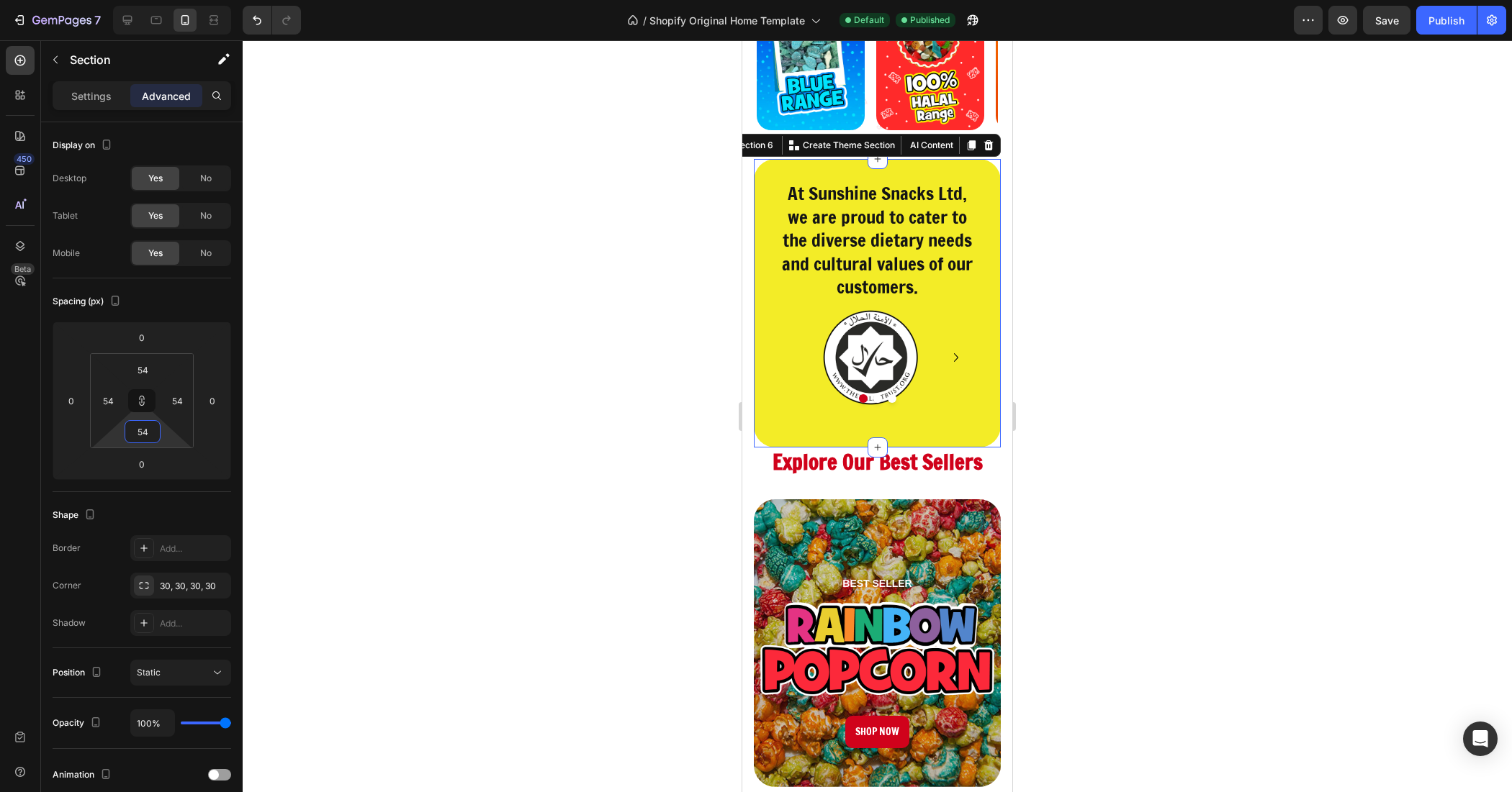
type input "60"
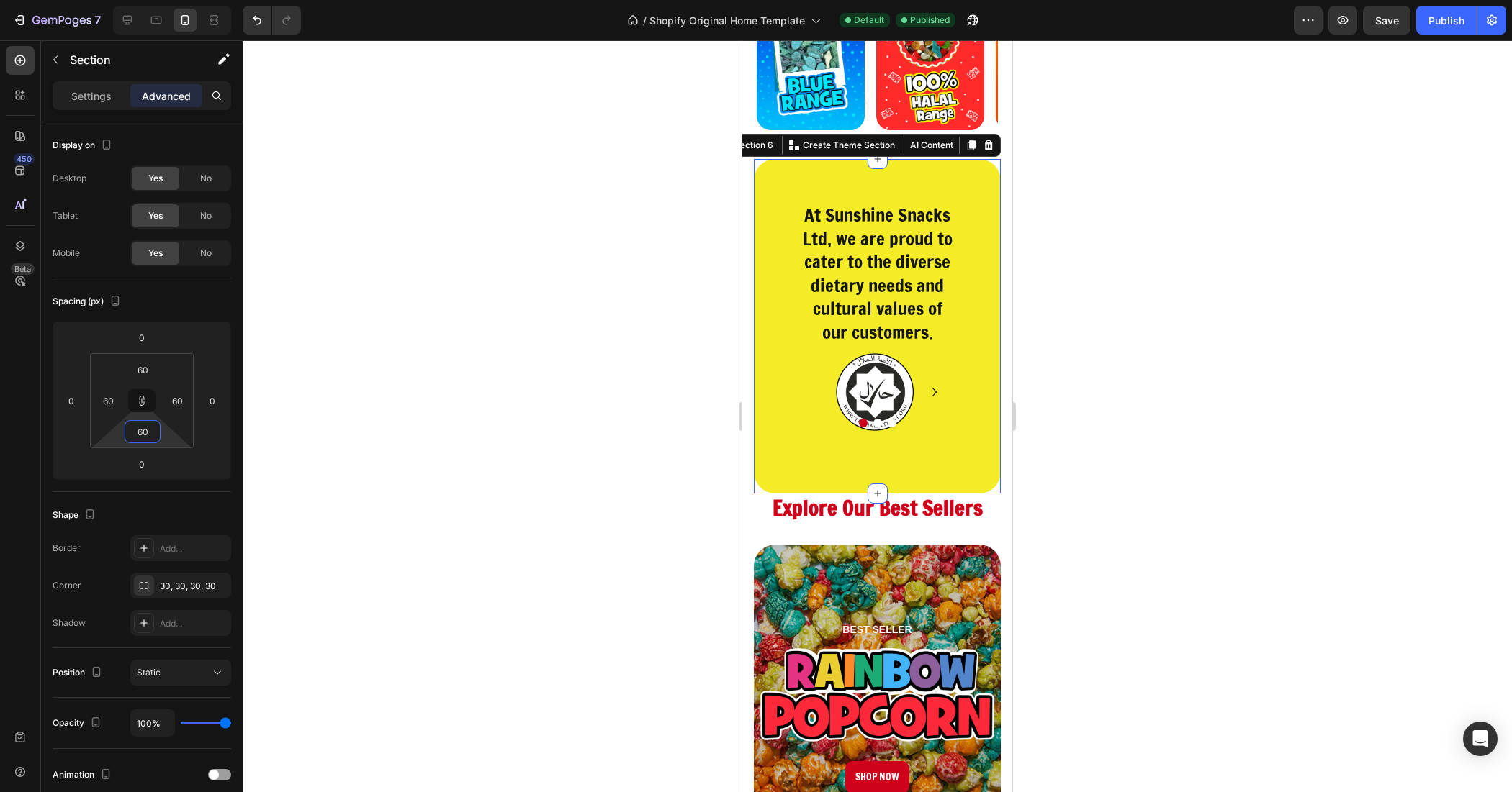
type input "64"
type input "70"
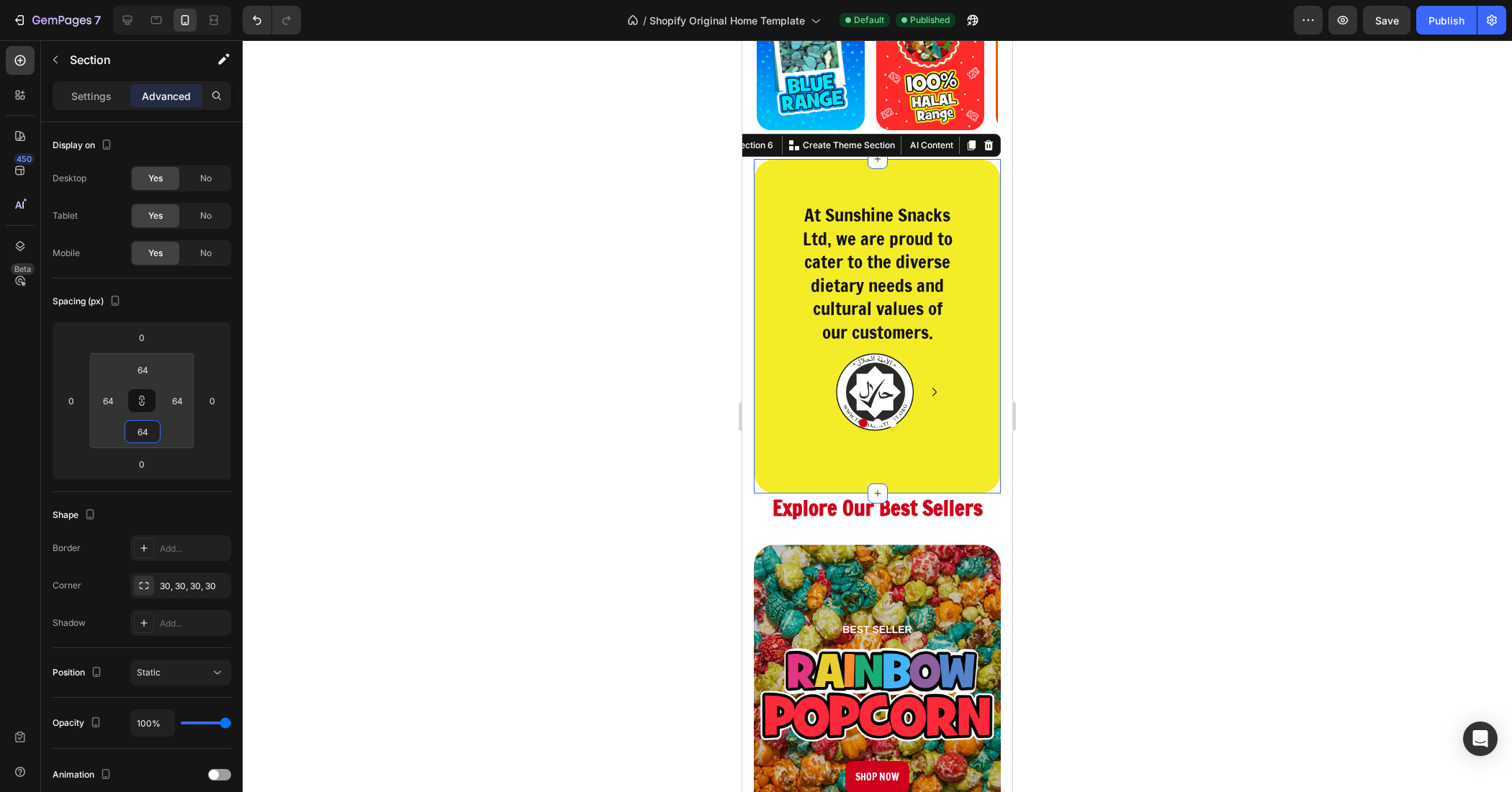
type input "70"
type input "72"
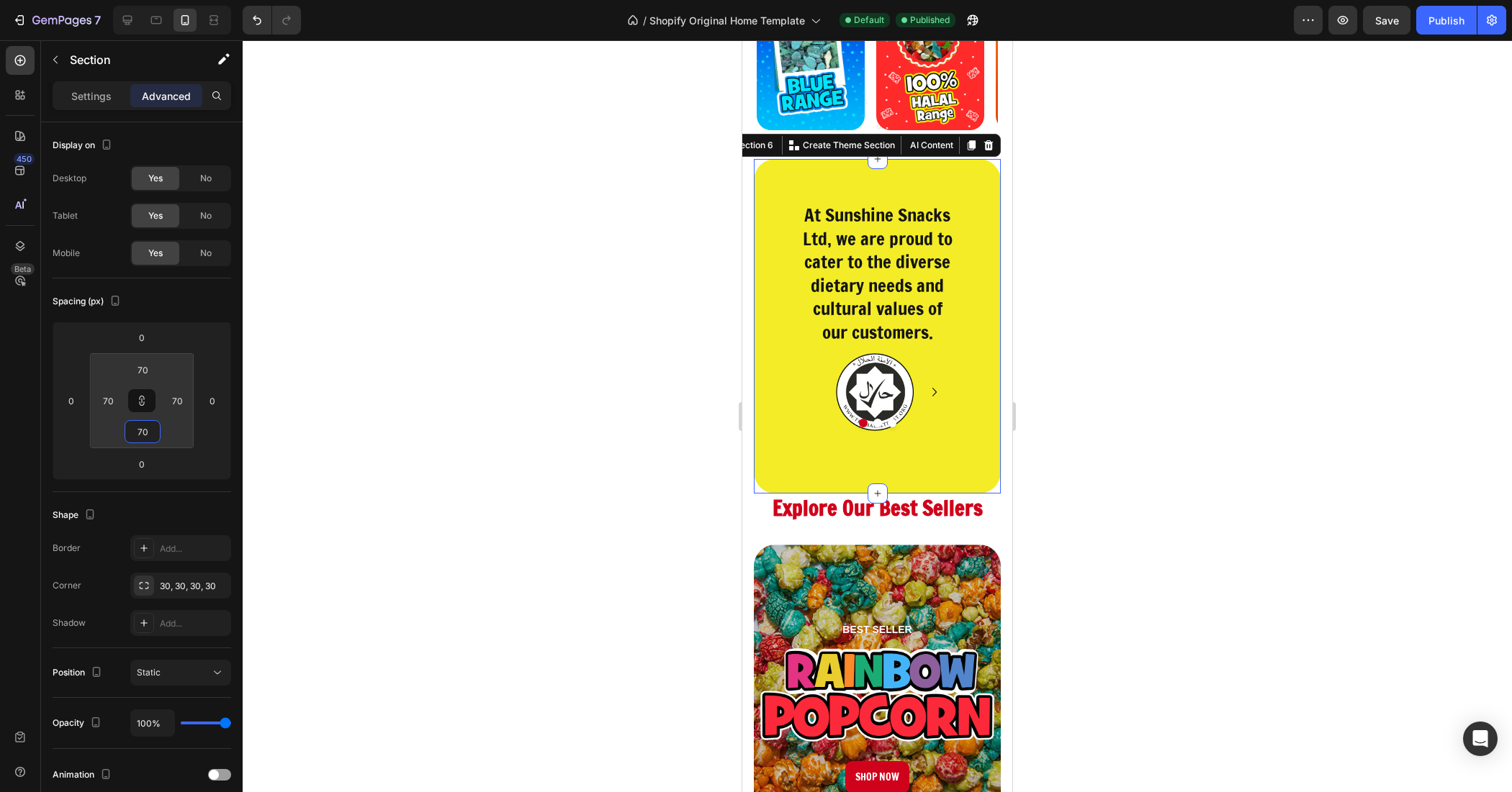
type input "72"
type input "74"
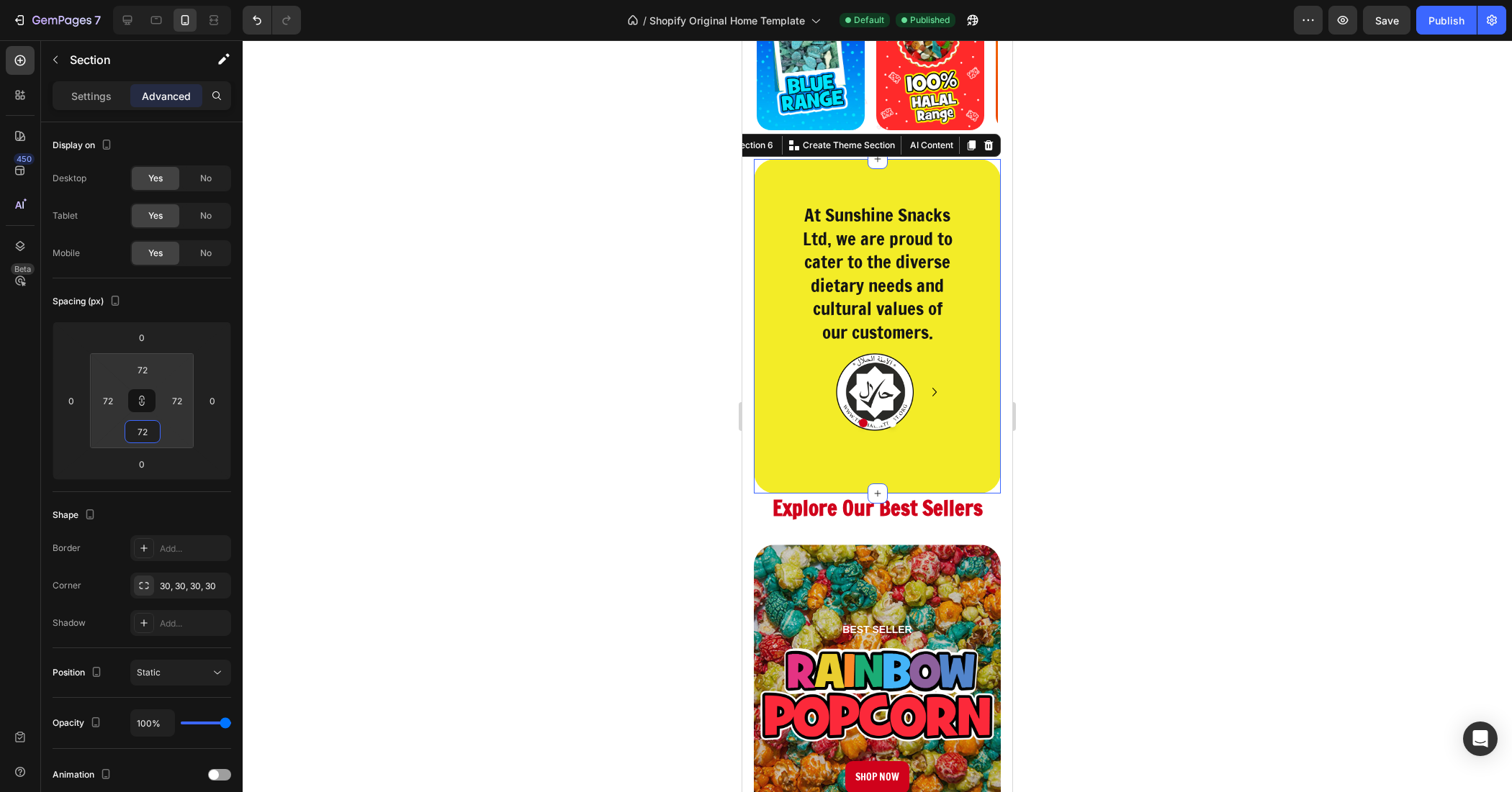
type input "74"
type input "76"
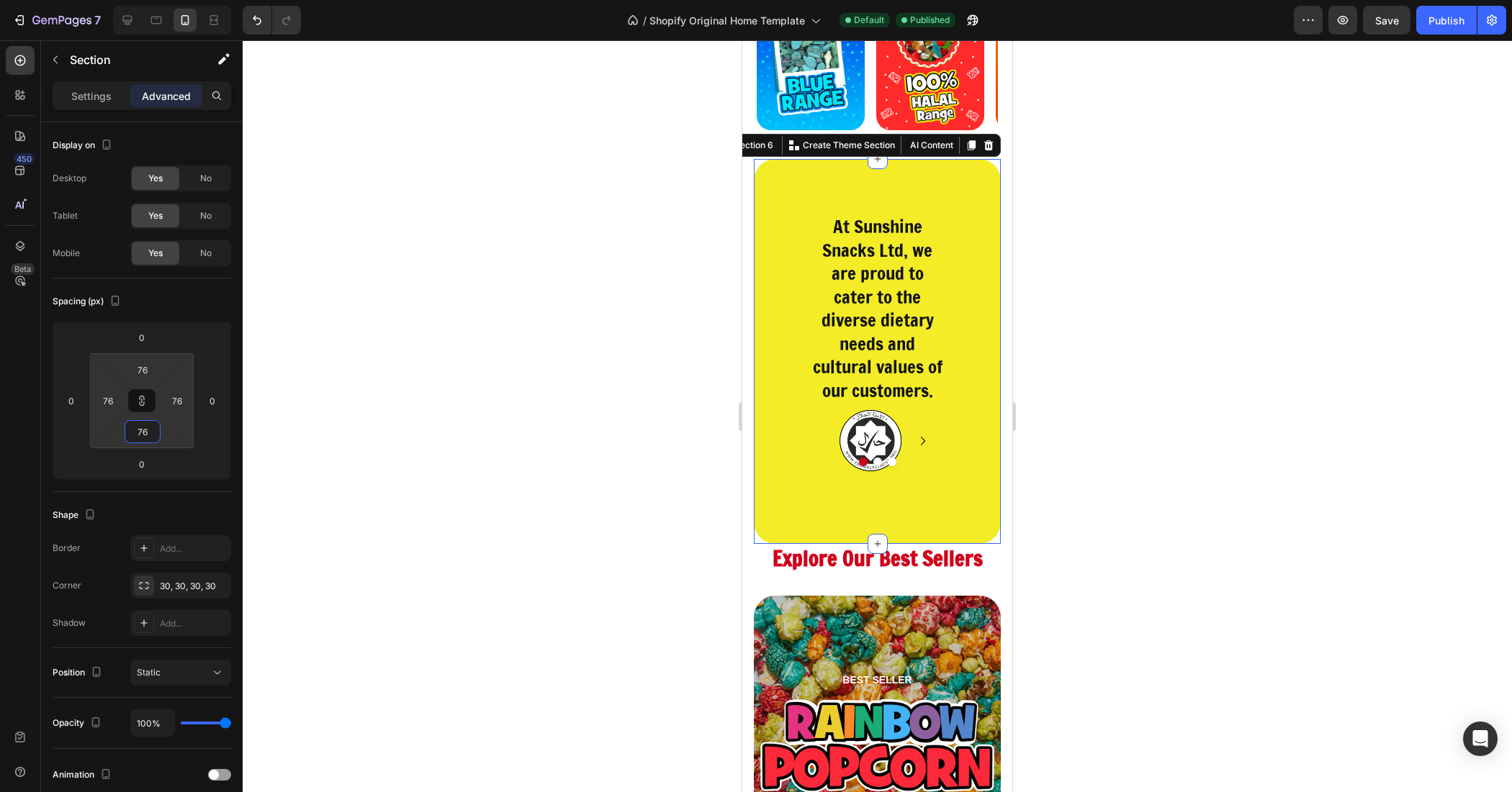
type input "66"
type input "52"
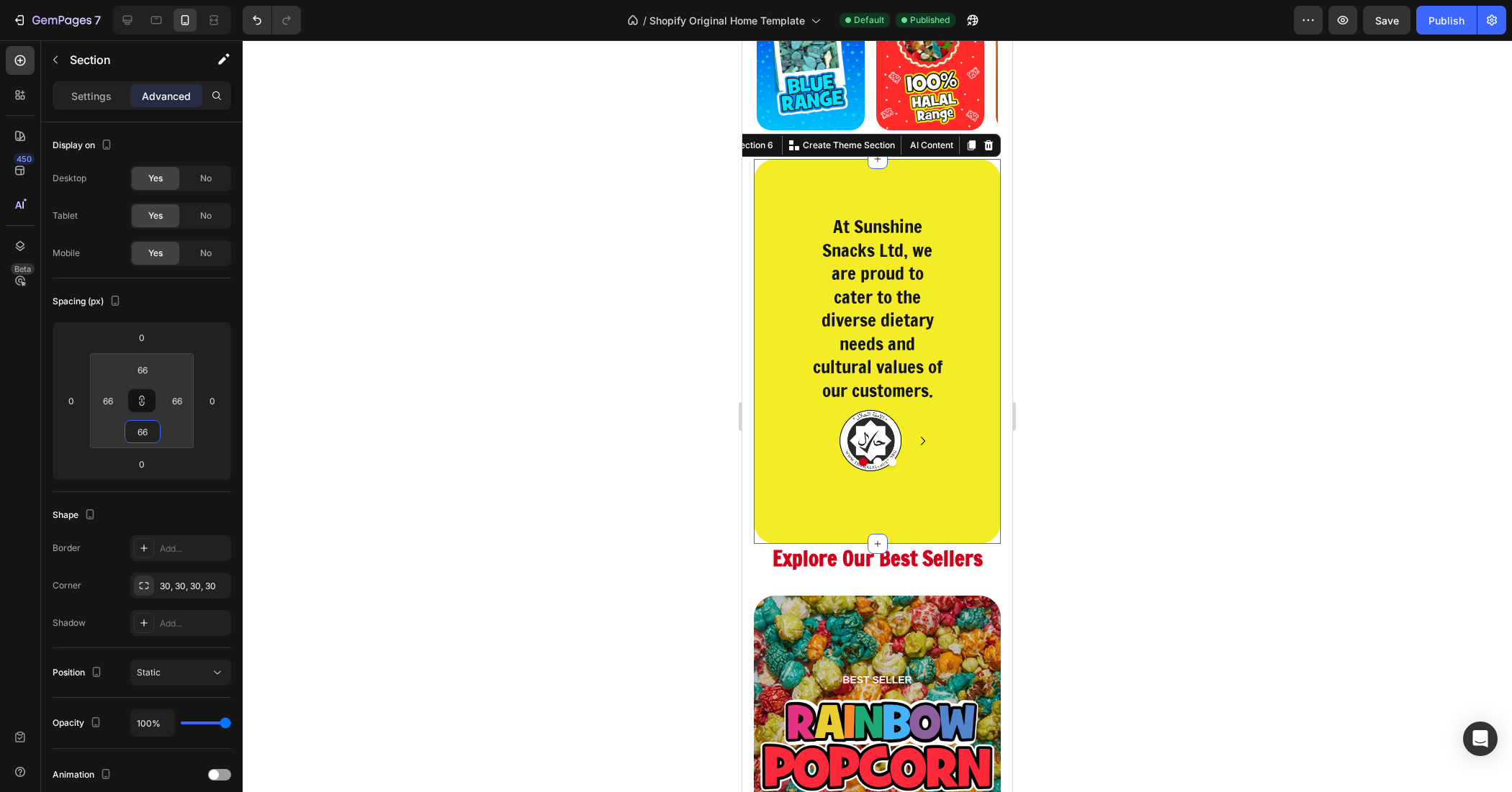
type input "52"
type input "44"
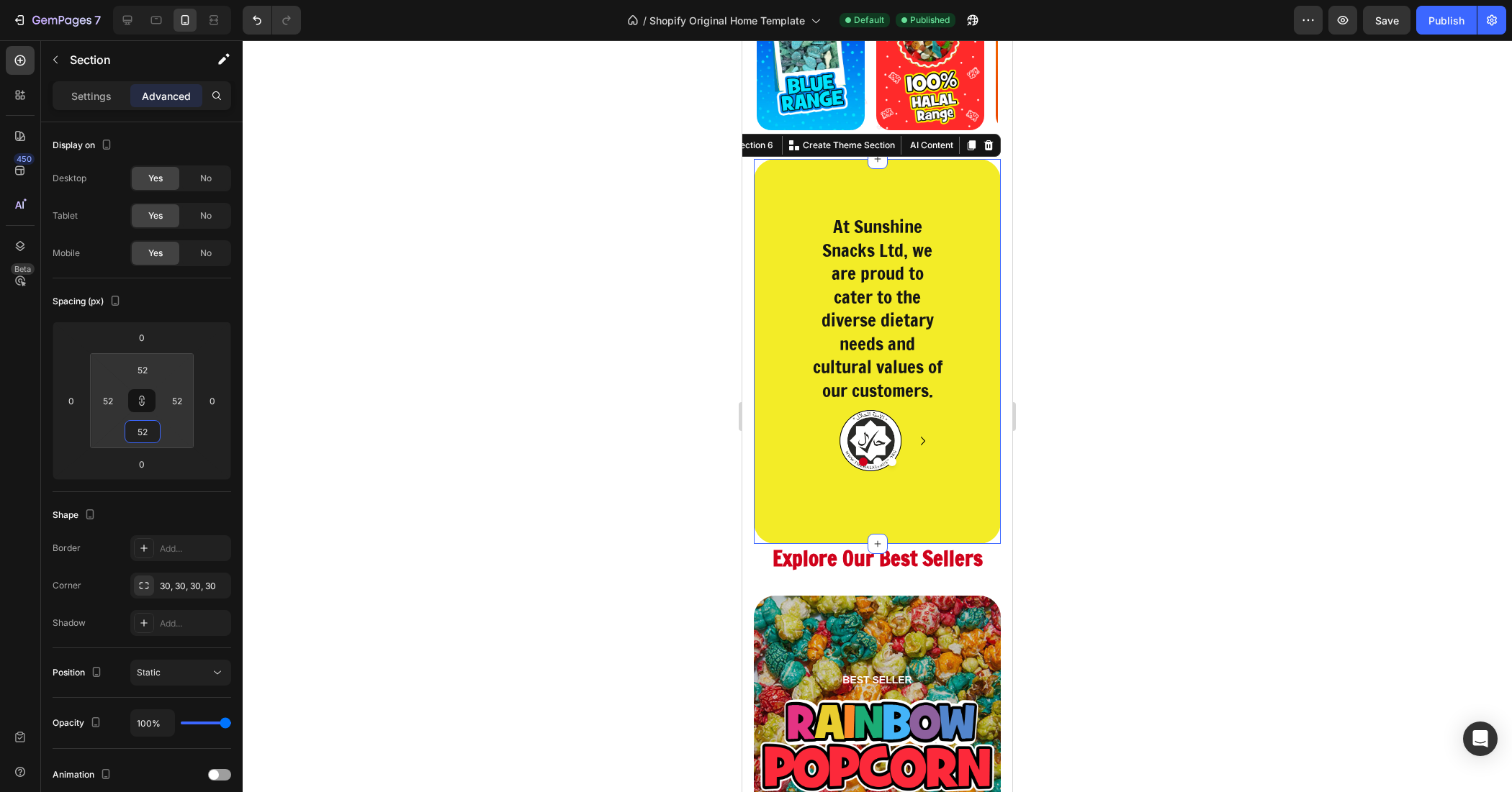
type input "44"
type input "38"
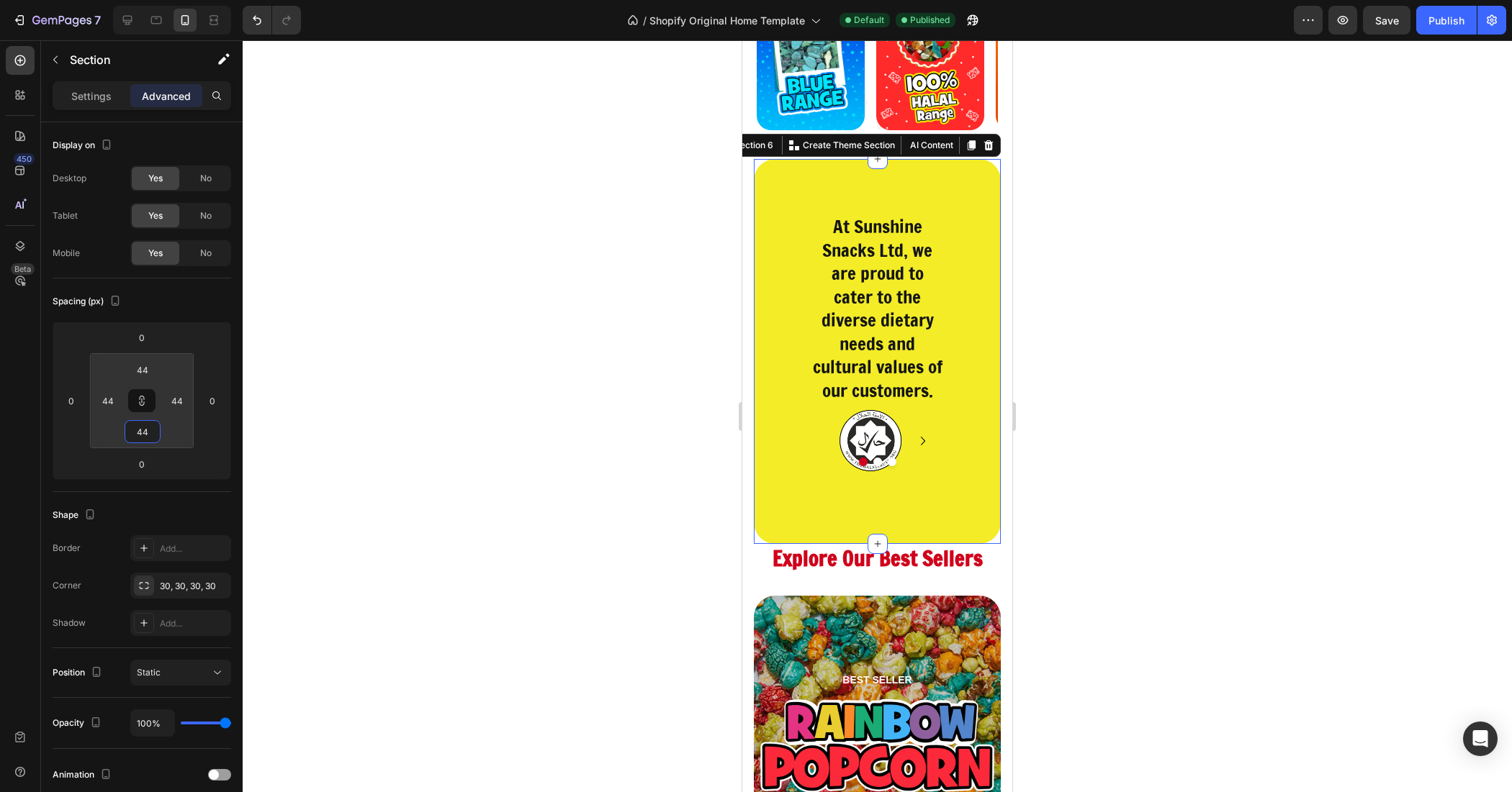
type input "38"
type input "34"
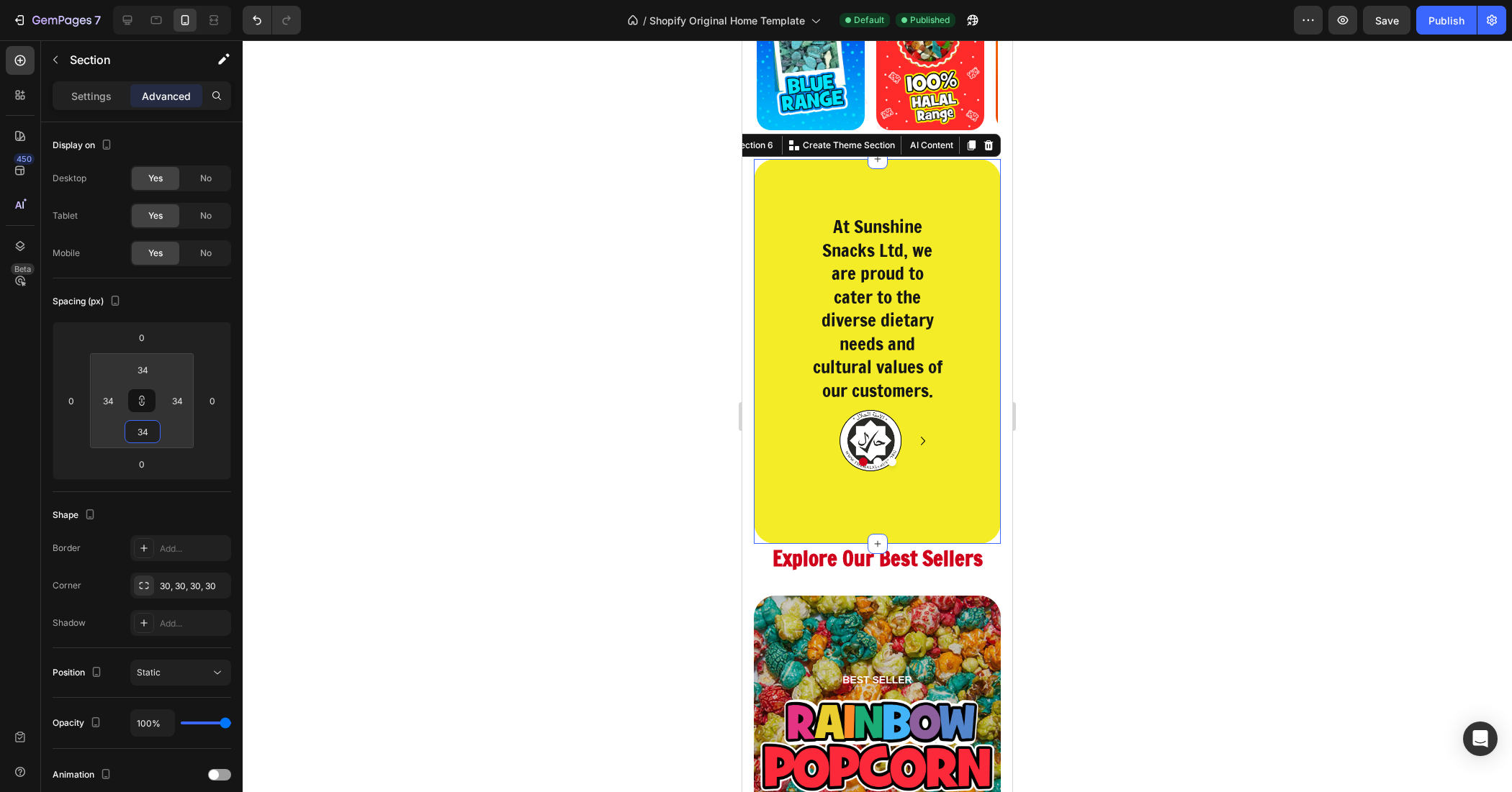
type input "32"
type input "0"
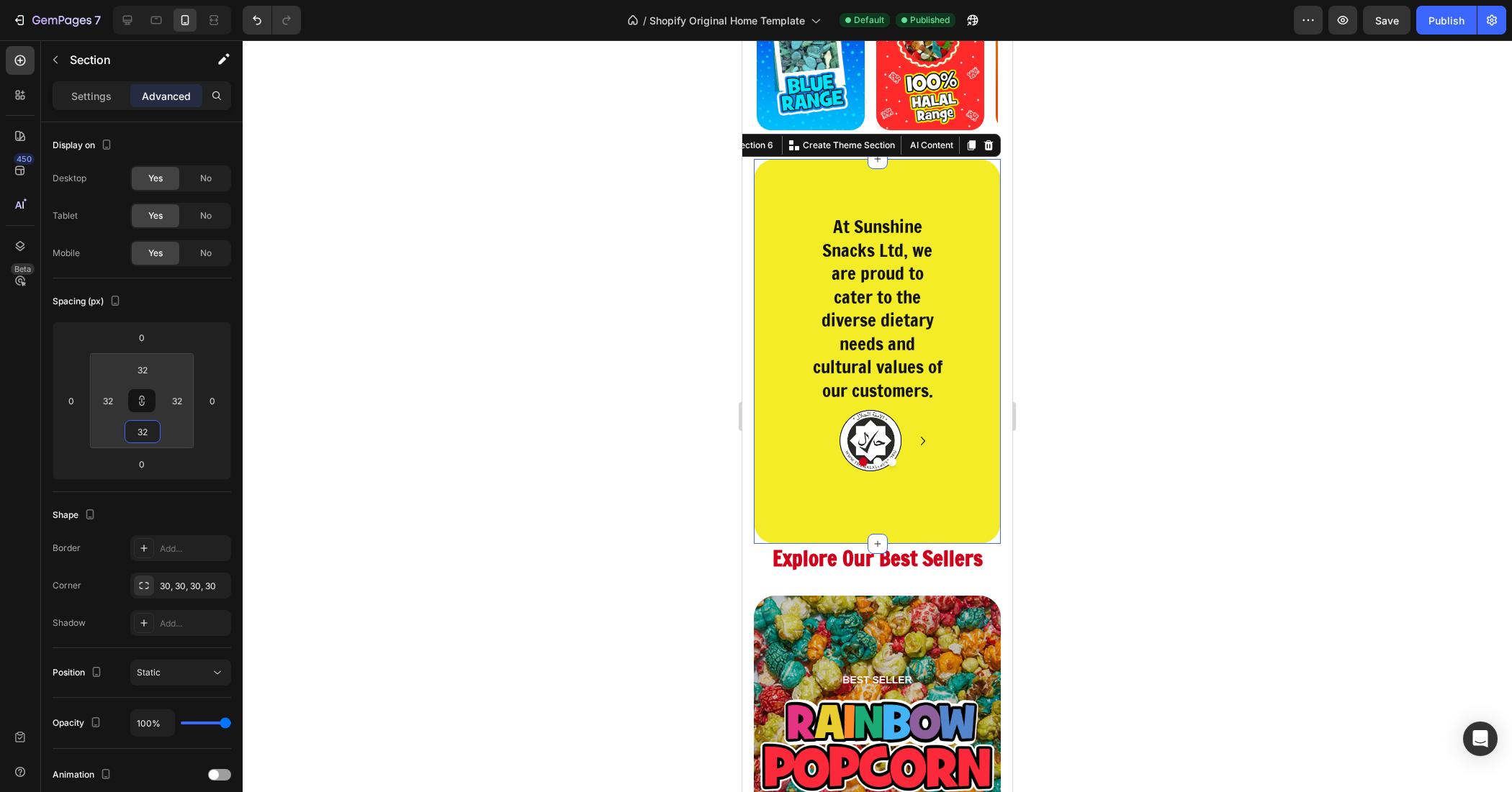
type input "0"
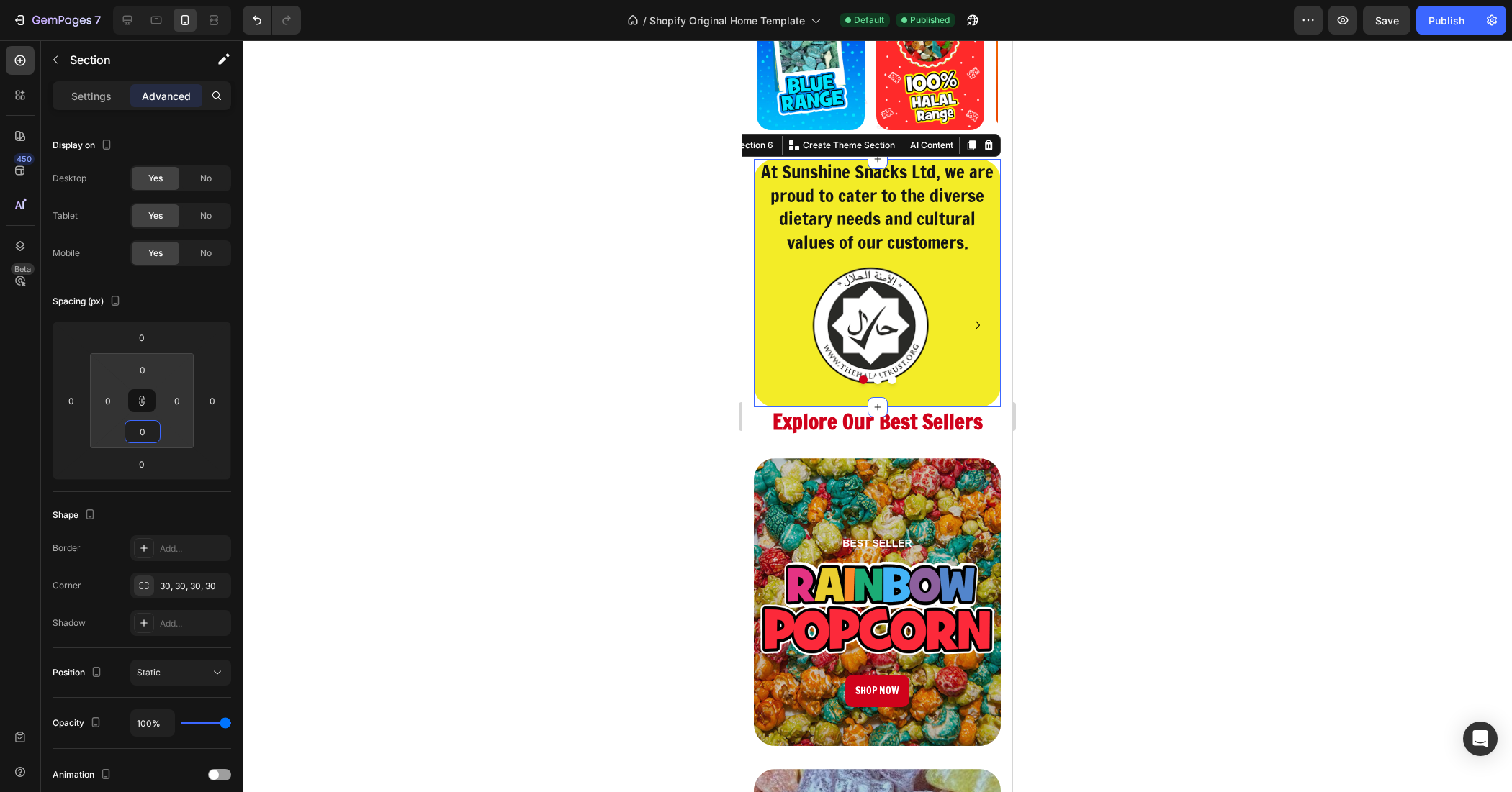
drag, startPoint x: 157, startPoint y: 419, endPoint x: 188, endPoint y: 454, distance: 46.8
click at [188, 0] on html "7 / Shopify Original Home Template Default Published Preview Save Publish 450 B…" at bounding box center [756, 0] width 1512 height 0
click at [408, 375] on div at bounding box center [877, 417] width 1269 height 752
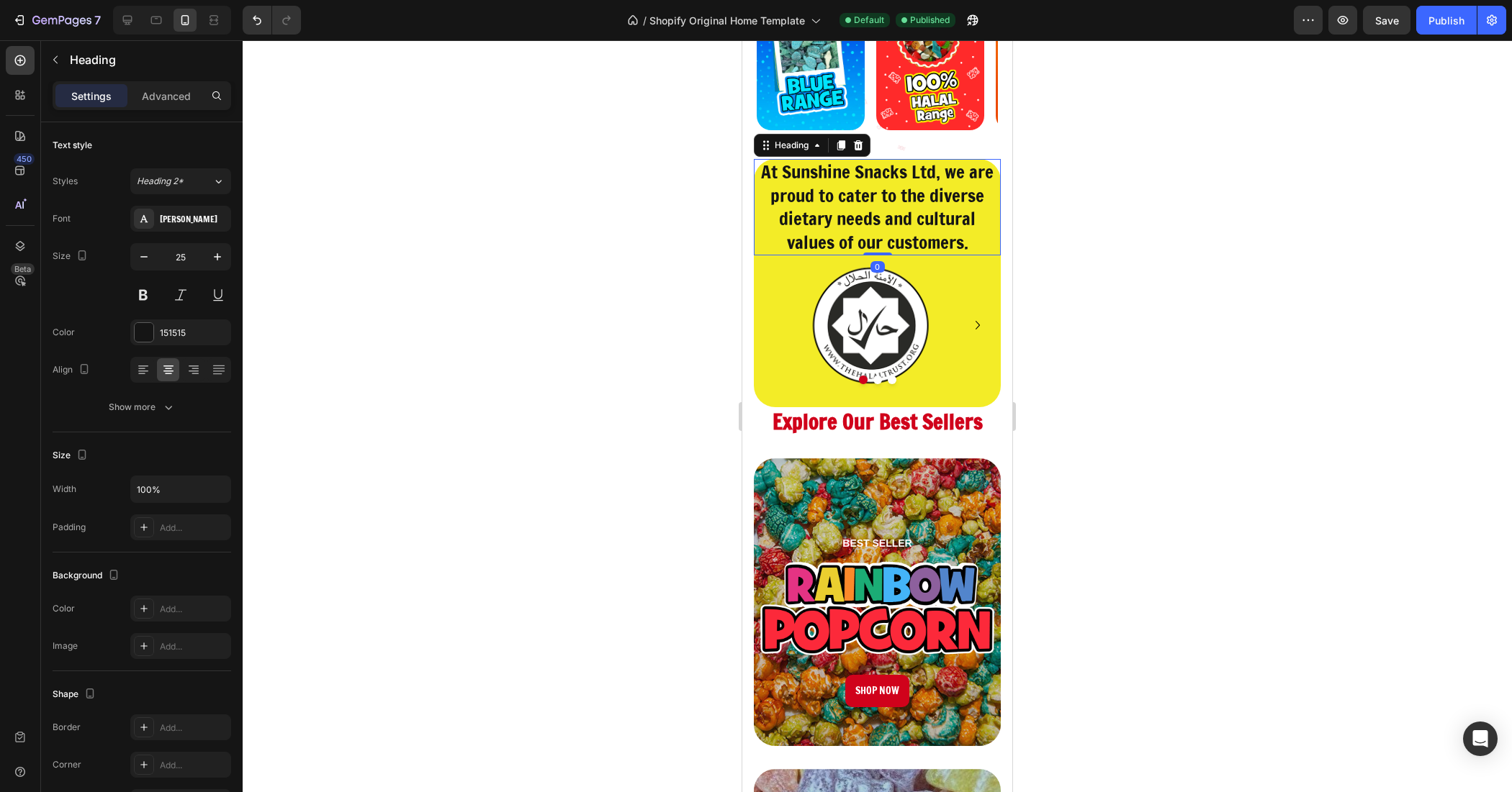
click at [770, 255] on h2 "At Sunshine Snacks Ltd, we are proud to cater to the diverse dietary needs and …" at bounding box center [877, 207] width 247 height 97
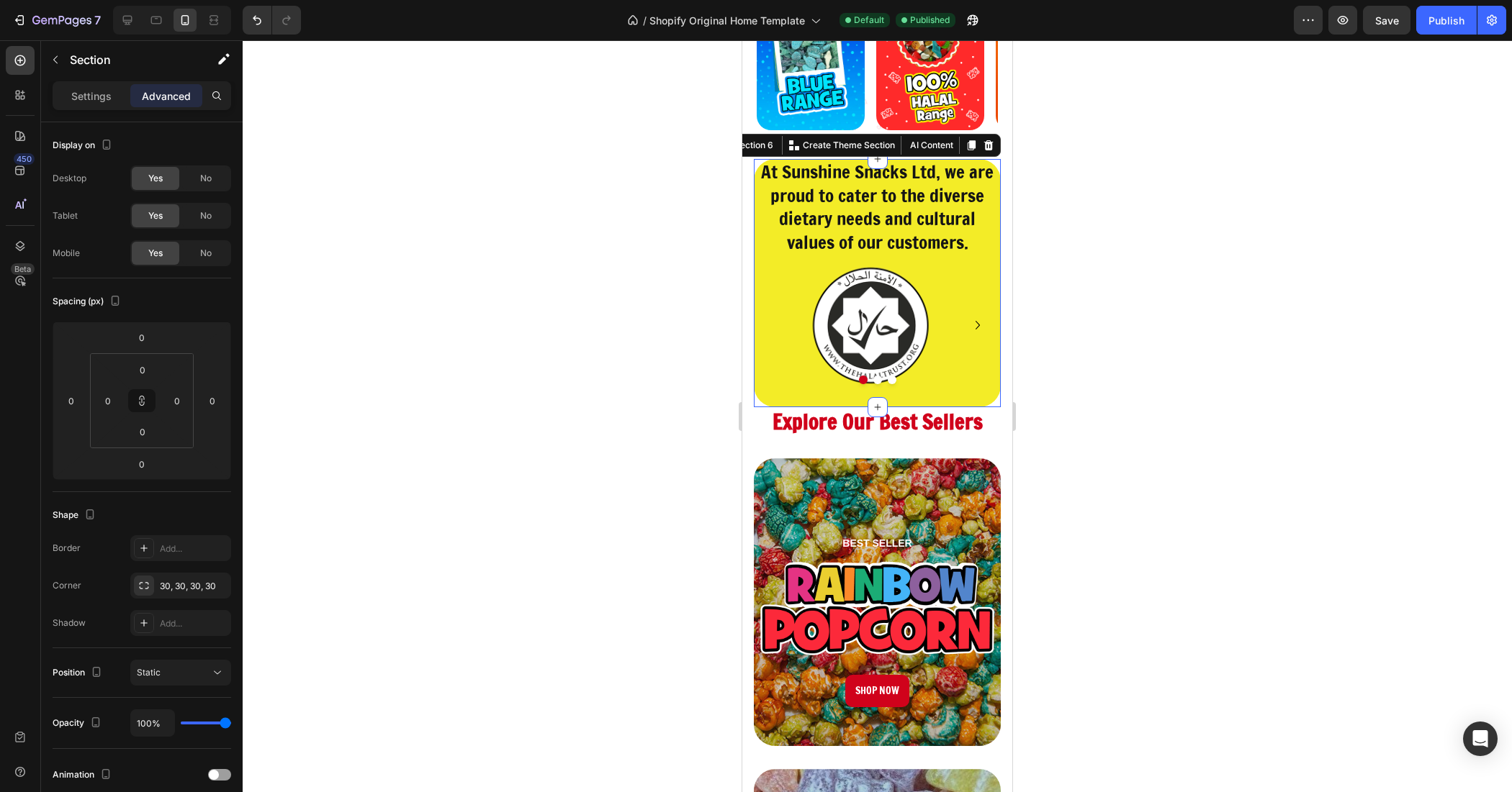
click at [957, 408] on div "At Sunshine Snacks Ltd, we are proud to cater to the diverse dietary needs and …" at bounding box center [877, 282] width 247 height 248
click at [156, 0] on html "7 / Shopify Original Home Template Default Published Preview Save Publish 450 B…" at bounding box center [756, 0] width 1512 height 0
click at [146, 398] on icon at bounding box center [142, 401] width 12 height 12
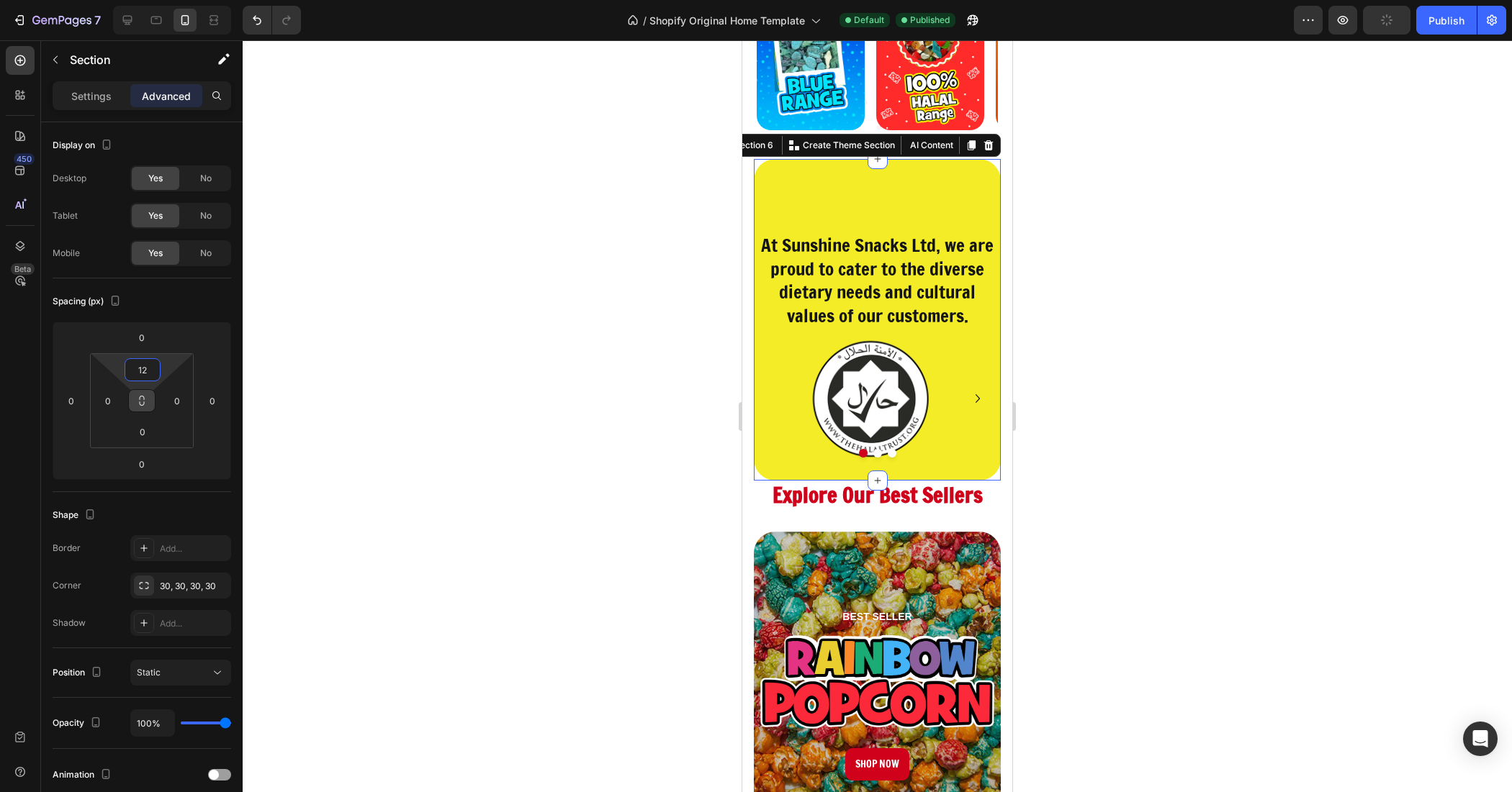
type input "0"
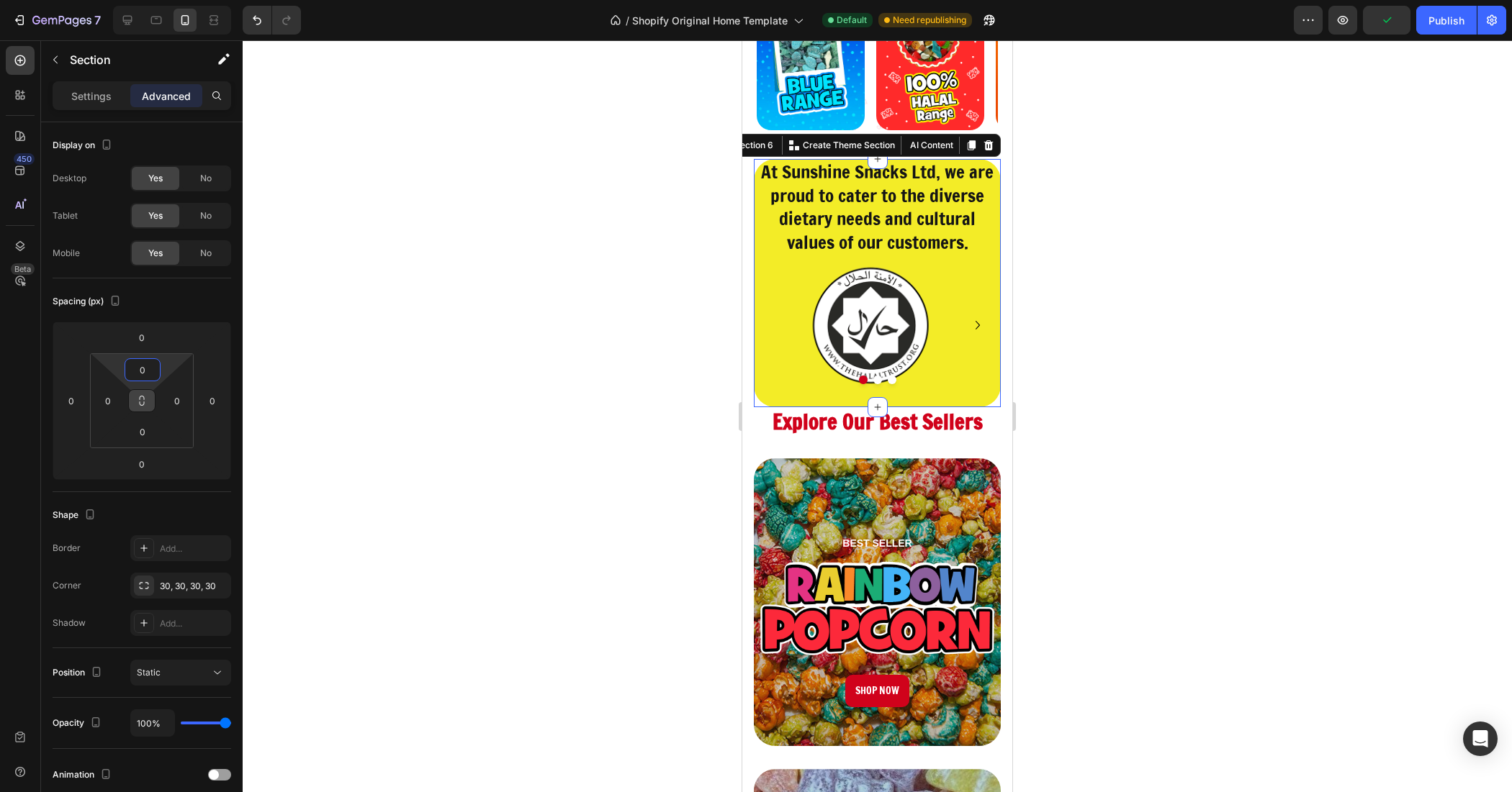
drag, startPoint x: 168, startPoint y: 367, endPoint x: 184, endPoint y: 430, distance: 65.0
click at [184, 0] on html "7 / Shopify Original Home Template Default Need republishing Preview Publish 45…" at bounding box center [756, 0] width 1512 height 0
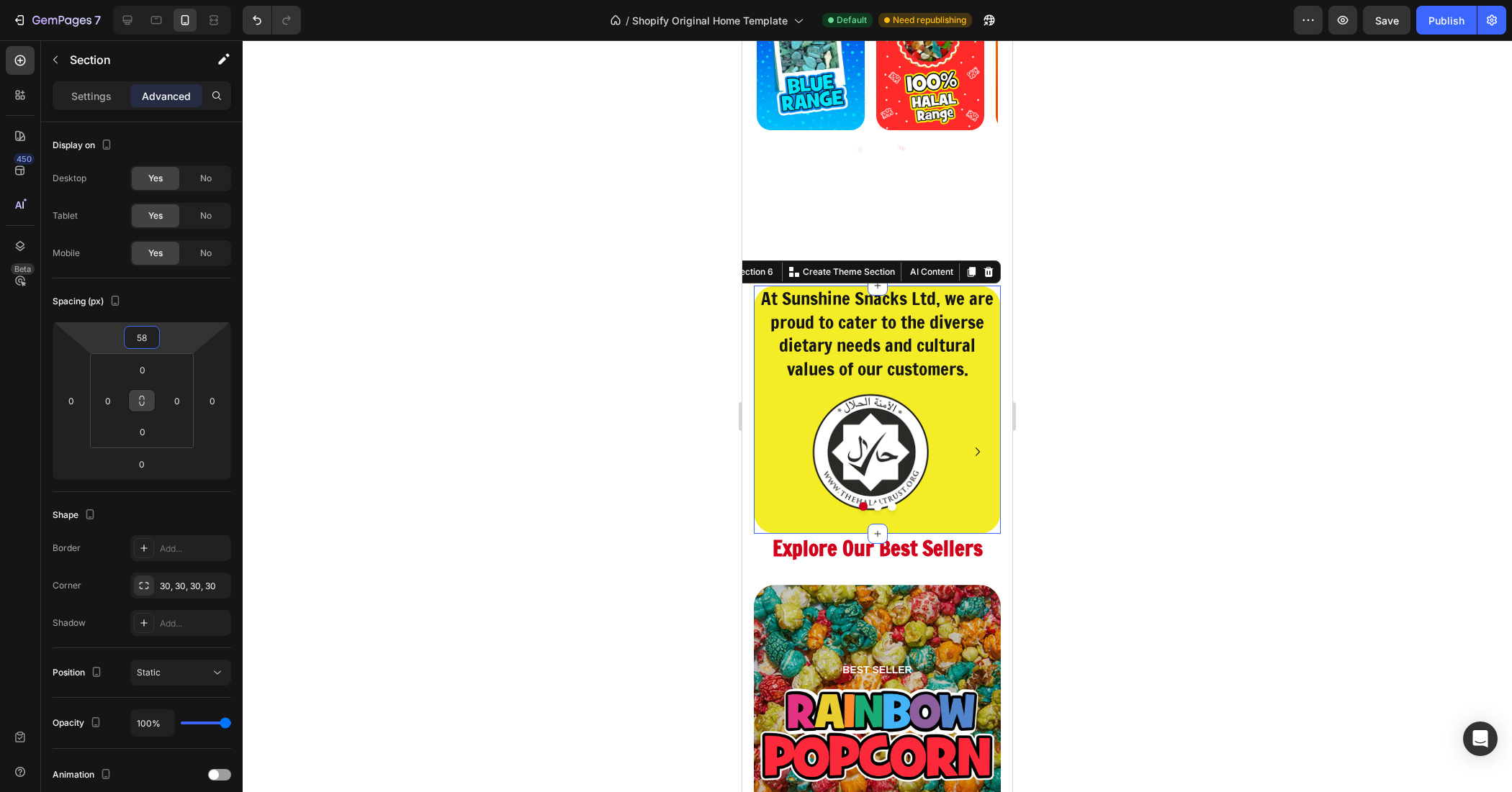
drag, startPoint x: 173, startPoint y: 343, endPoint x: 275, endPoint y: 327, distance: 103.2
click at [270, 0] on div "7 / Shopify Original Home Template Default Need republishing Preview Save Publi…" at bounding box center [756, 0] width 1512 height 0
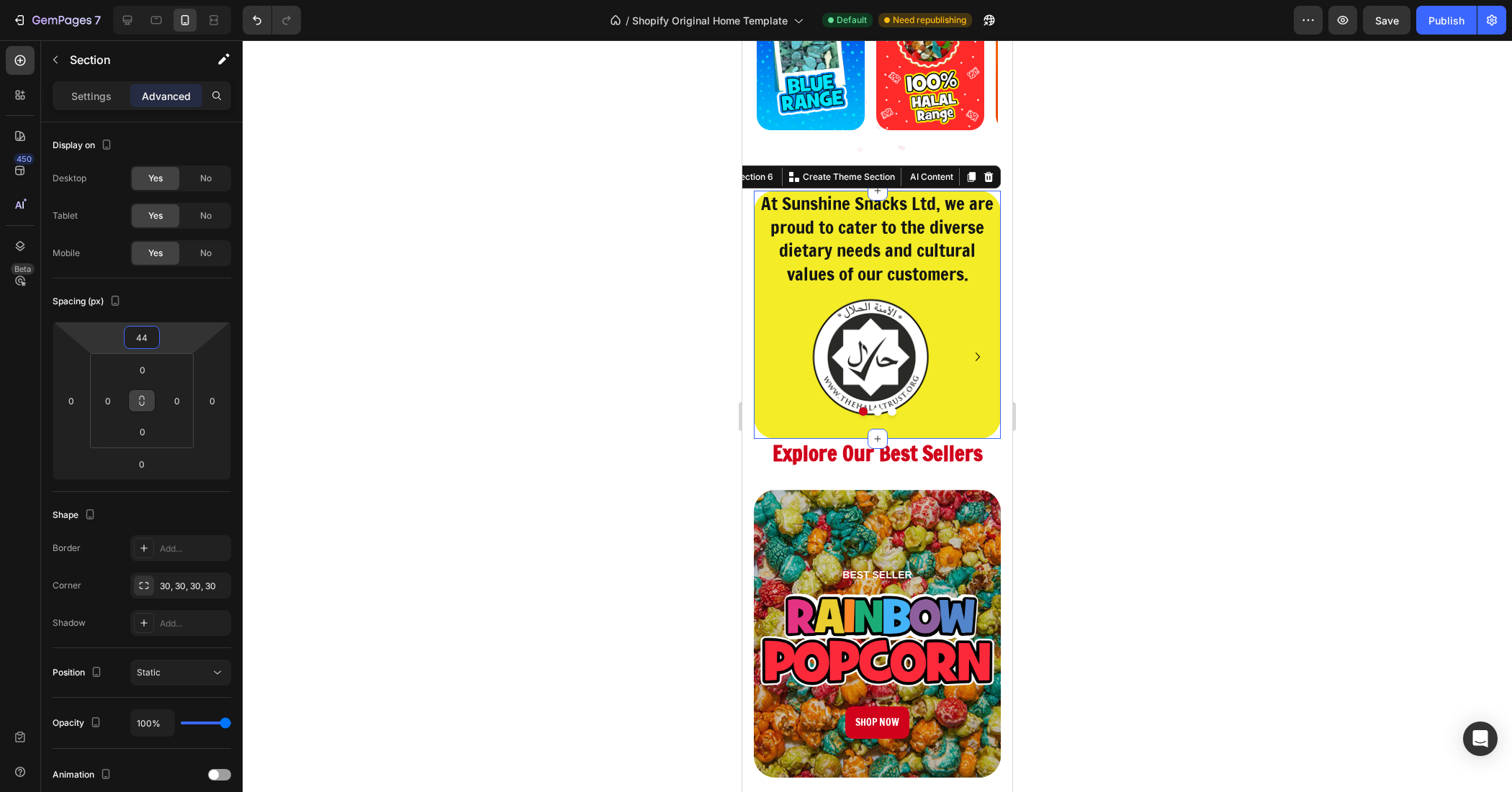
type input "0"
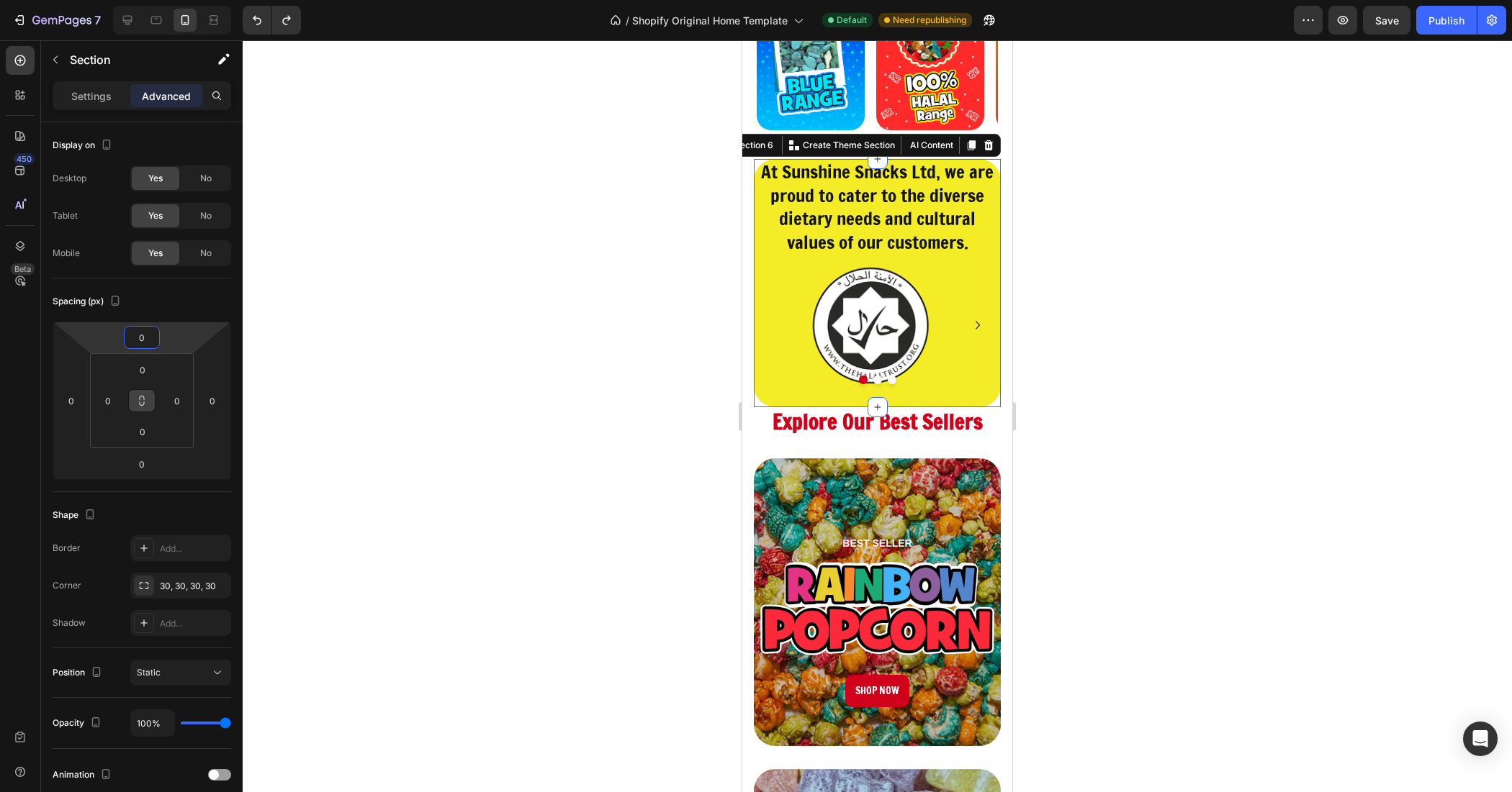
click at [401, 325] on div at bounding box center [877, 417] width 1269 height 752
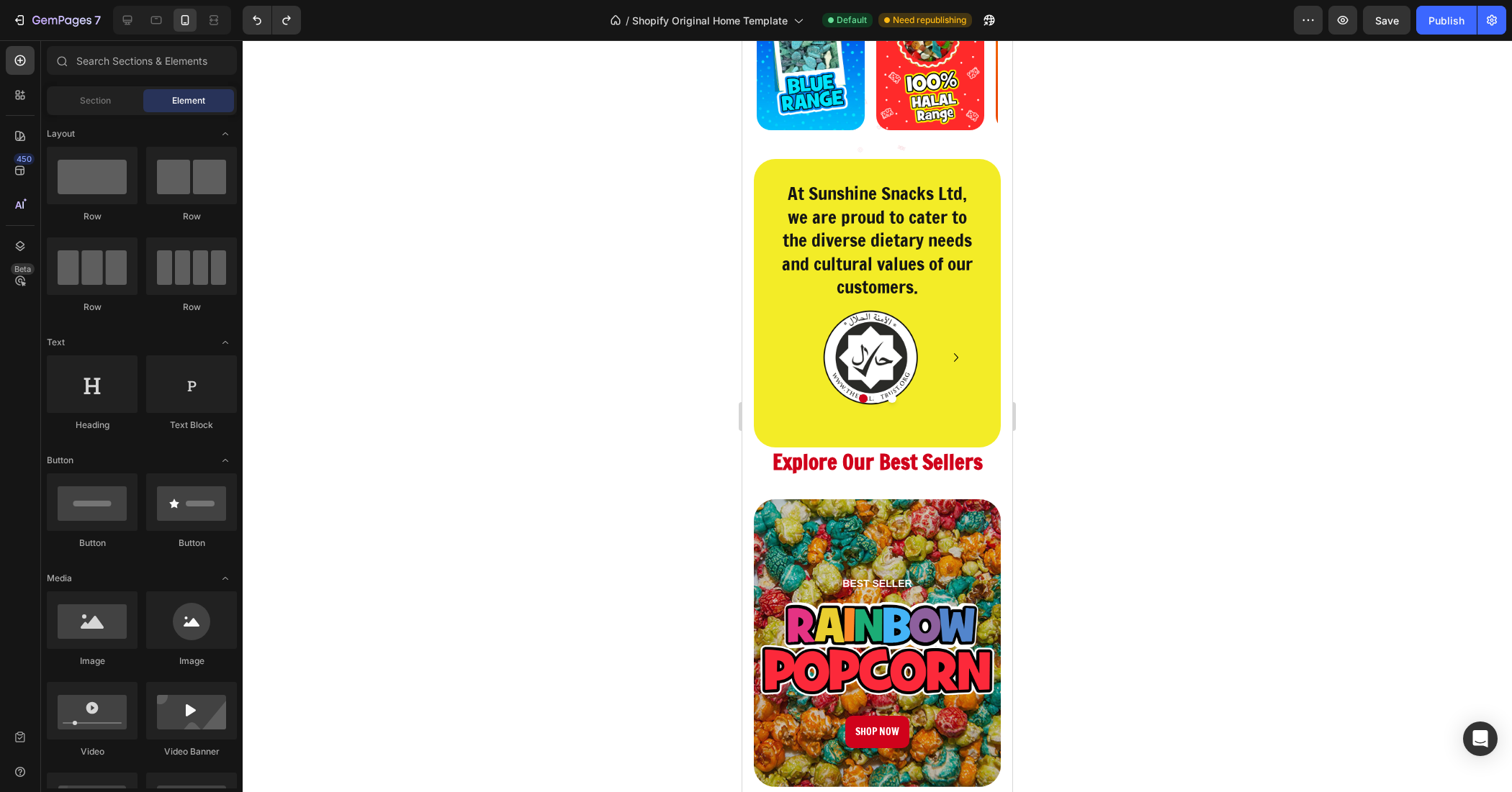
click at [677, 355] on div at bounding box center [877, 417] width 1269 height 752
click at [973, 269] on div "At Sunshine Snacks Ltd, we are proud to cater to the diverse dietary needs and …" at bounding box center [877, 303] width 247 height 289
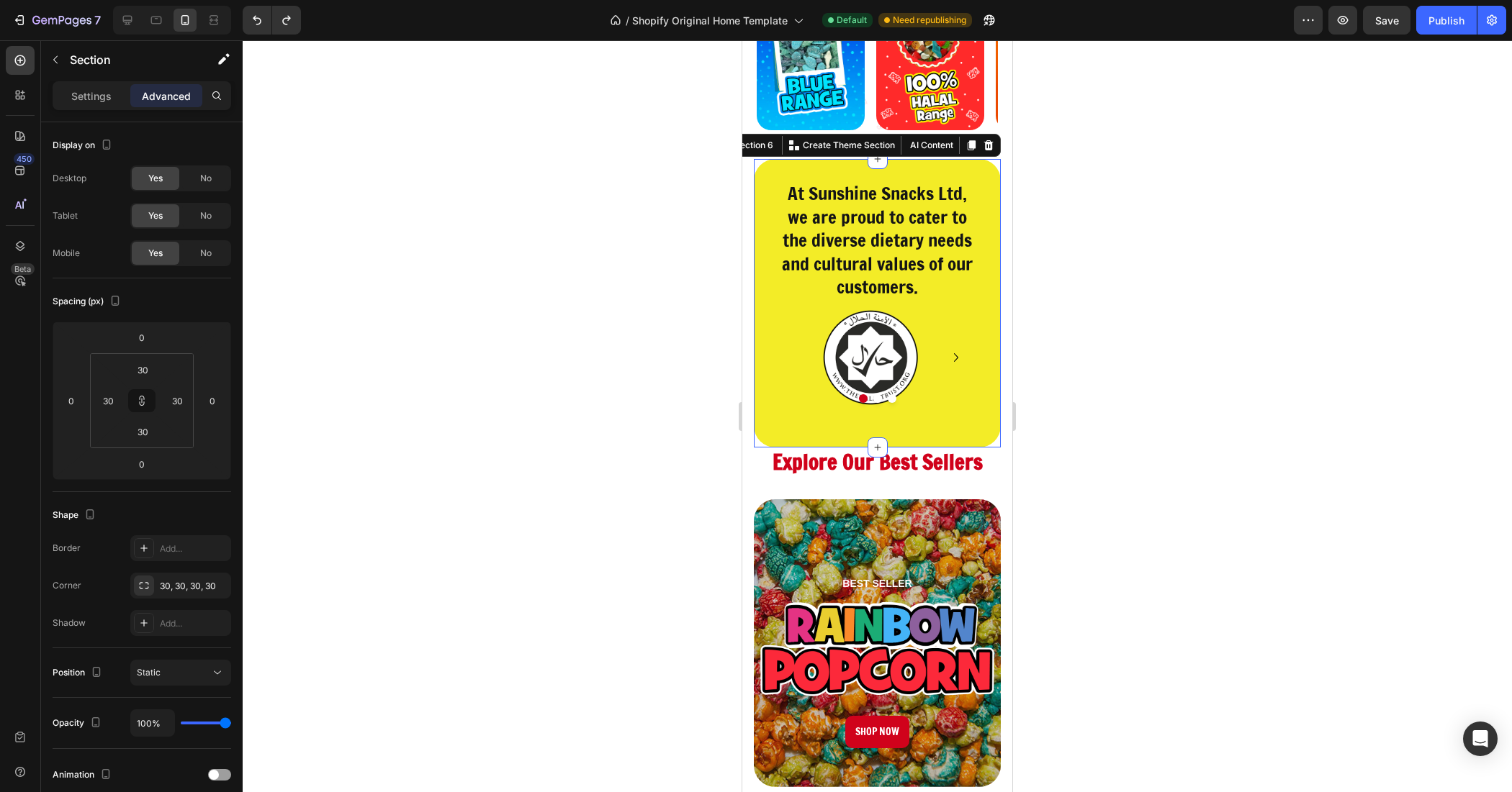
click at [704, 306] on div at bounding box center [877, 417] width 1269 height 752
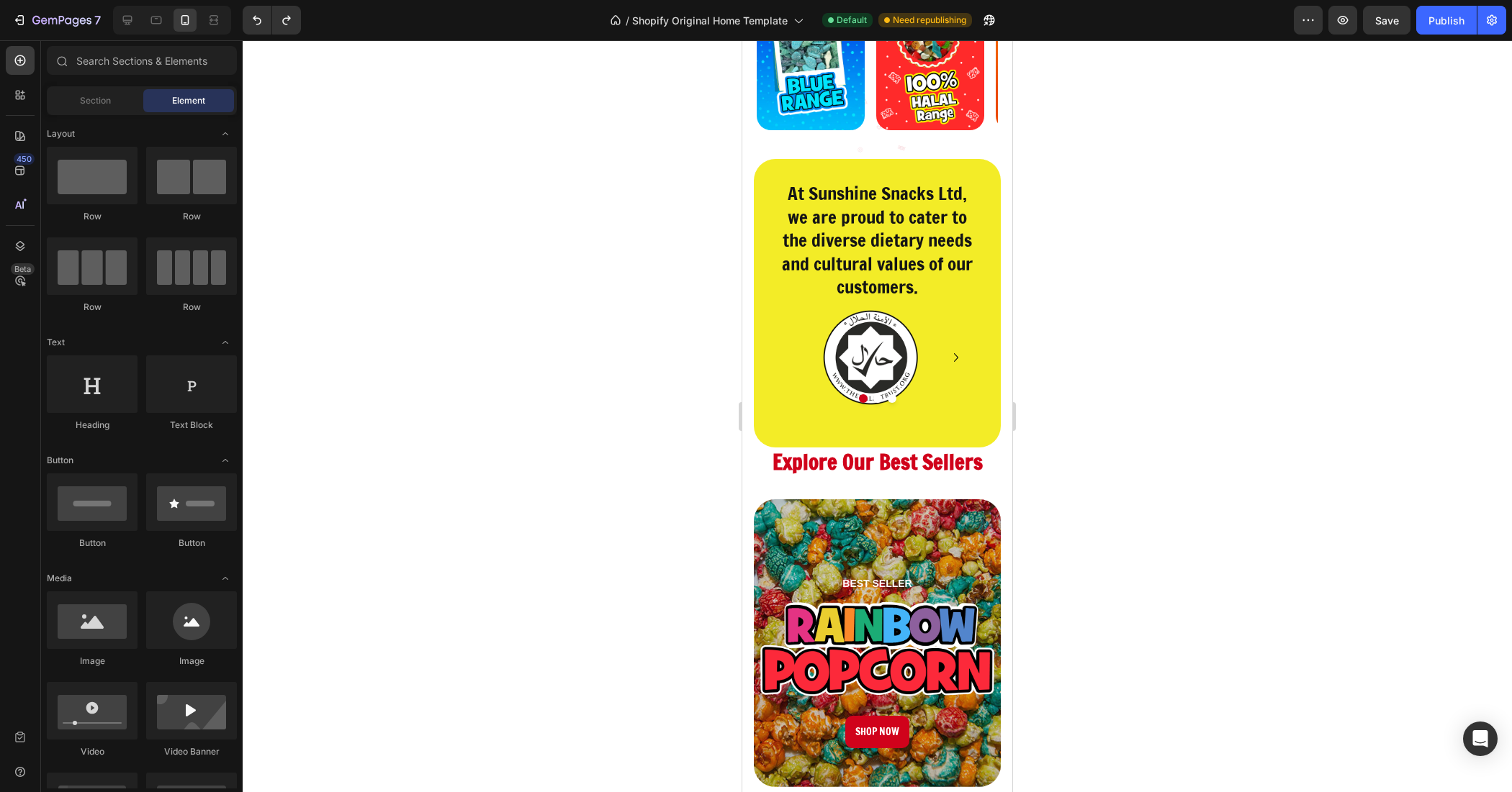
click at [764, 328] on div "At Sunshine Snacks Ltd, we are proud to cater to the diverse dietary needs and …" at bounding box center [877, 303] width 247 height 289
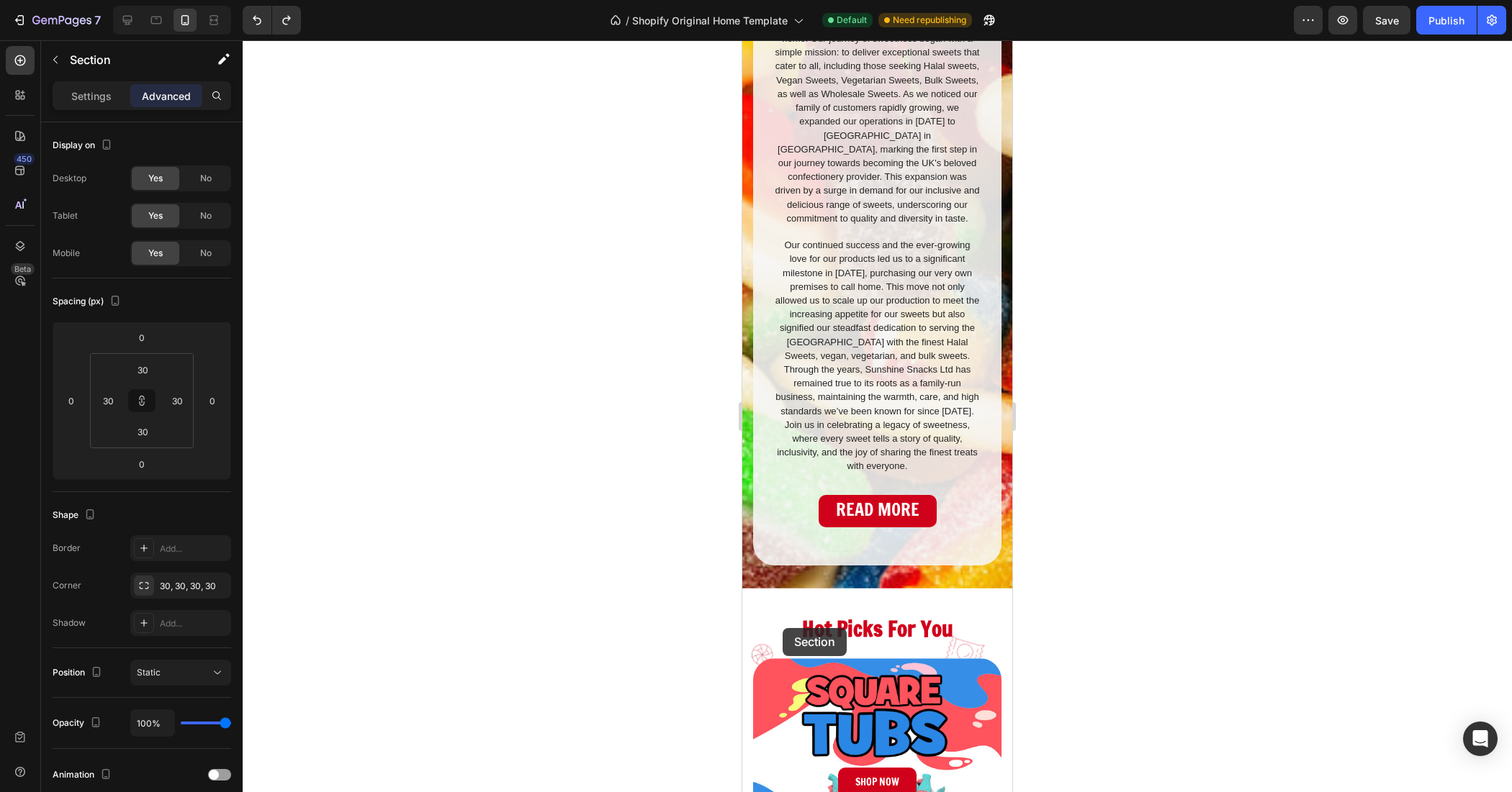
scroll to position [2777, 0]
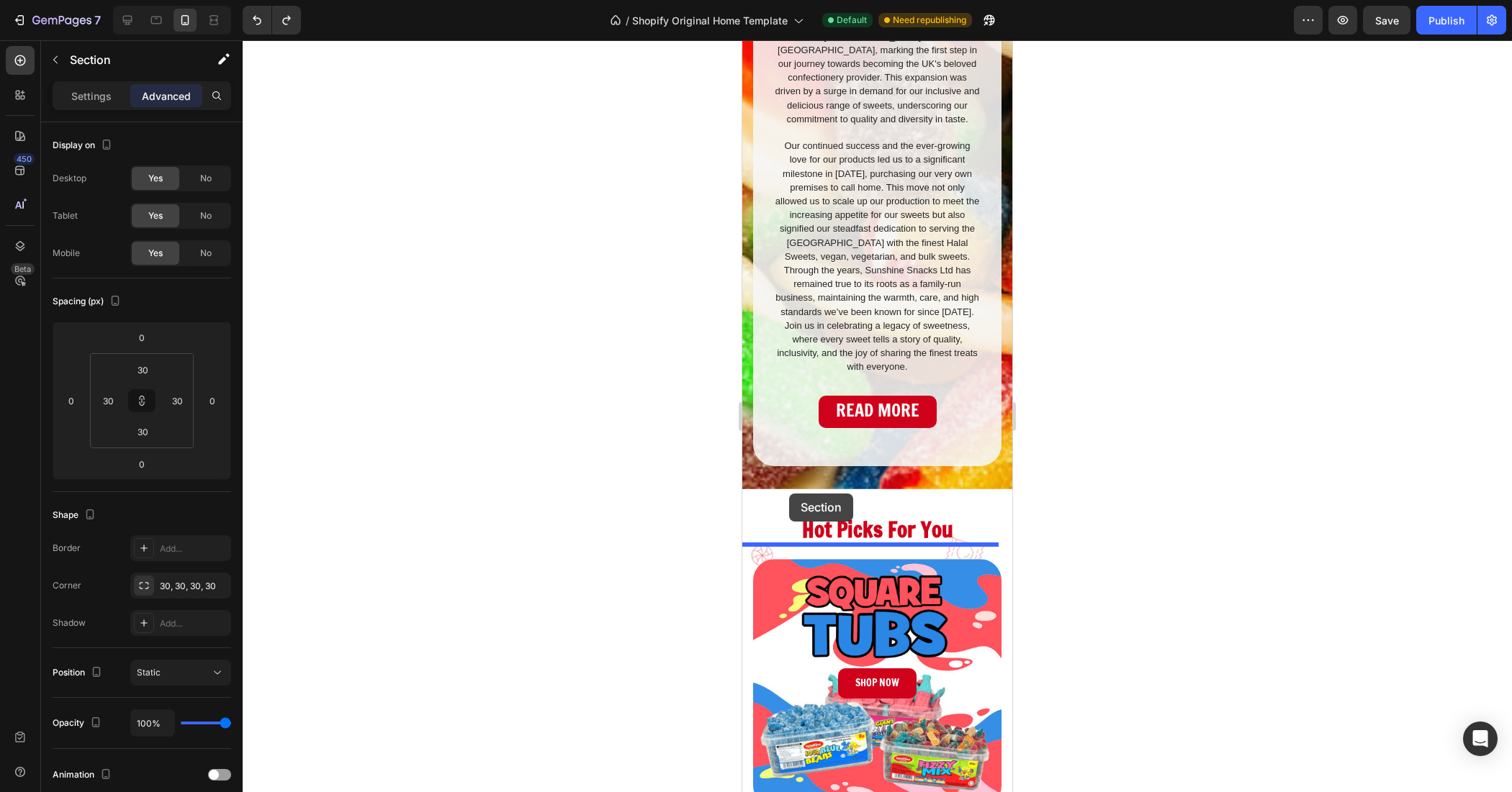
drag, startPoint x: 749, startPoint y: 137, endPoint x: 775, endPoint y: 504, distance: 367.9
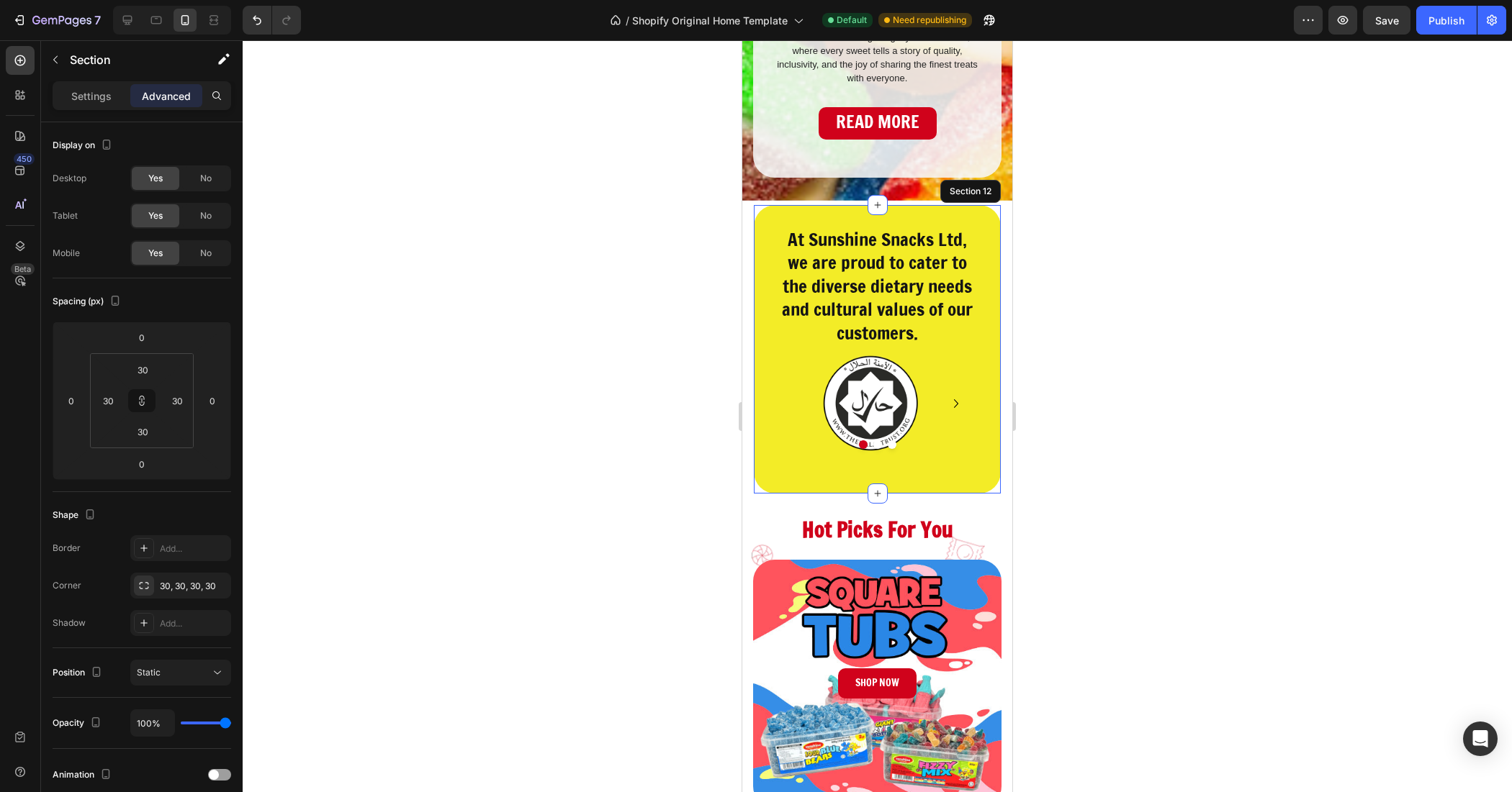
scroll to position [2488, 0]
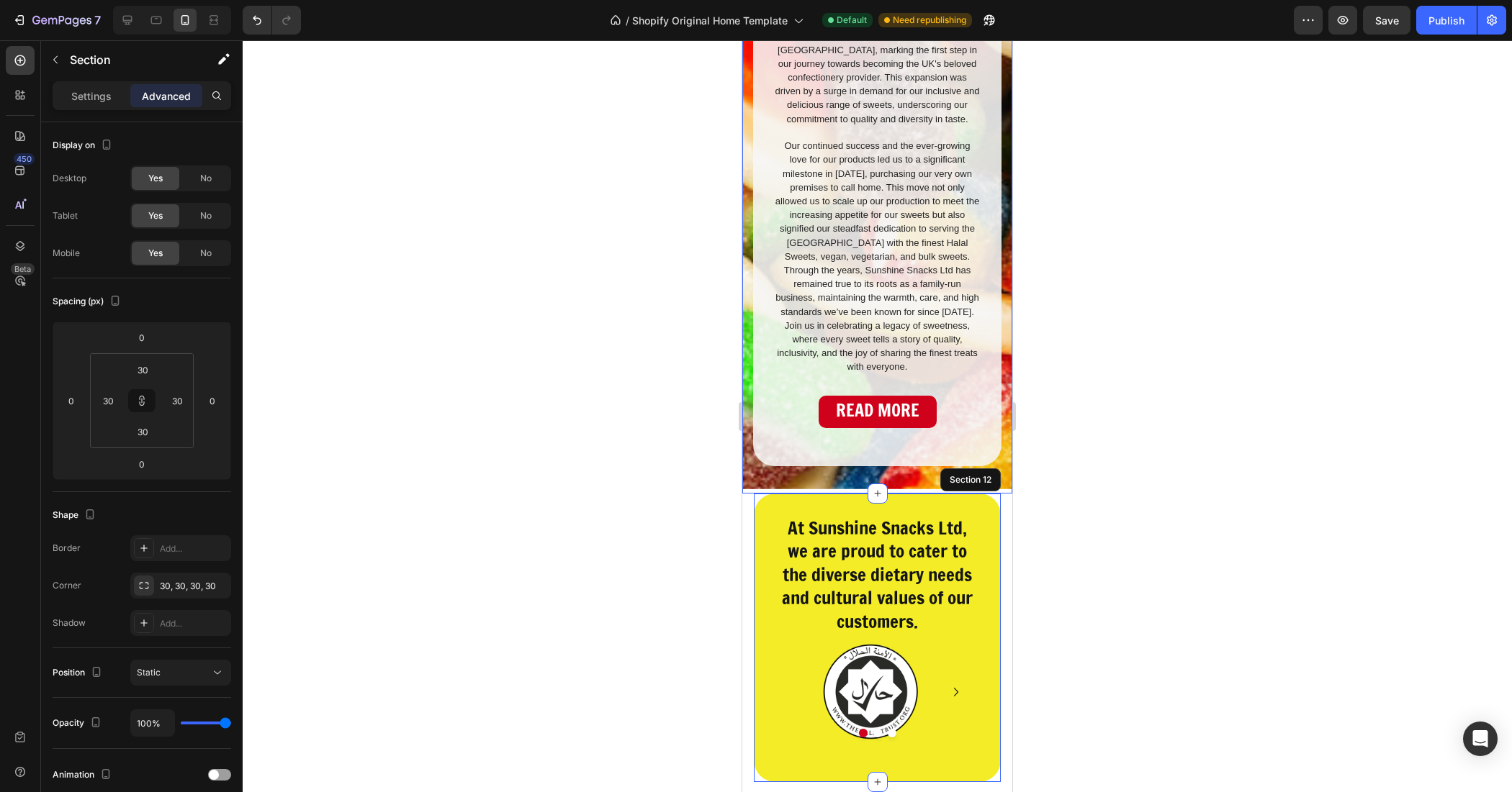
click at [1088, 447] on div at bounding box center [877, 417] width 1269 height 752
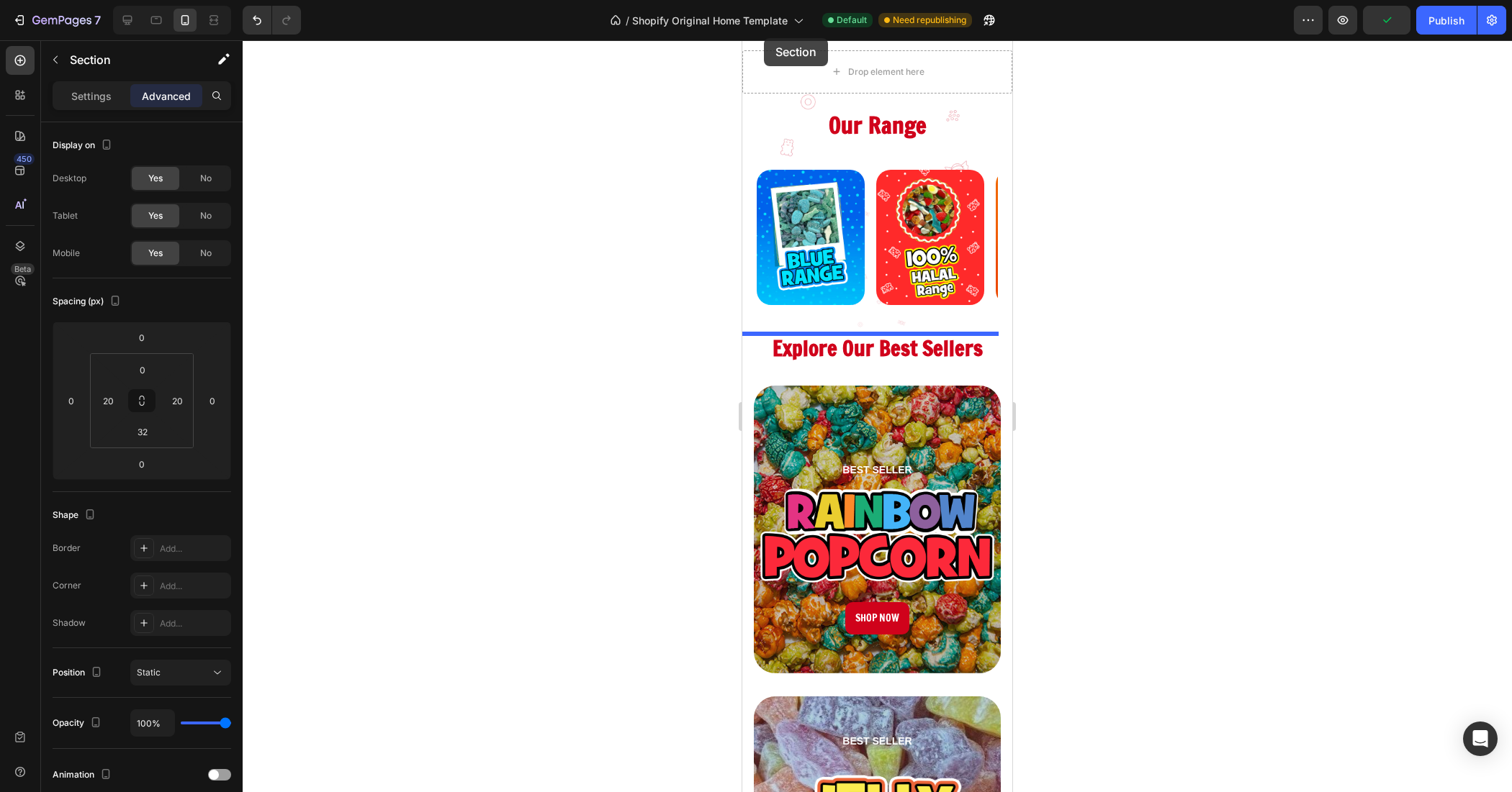
scroll to position [0, 0]
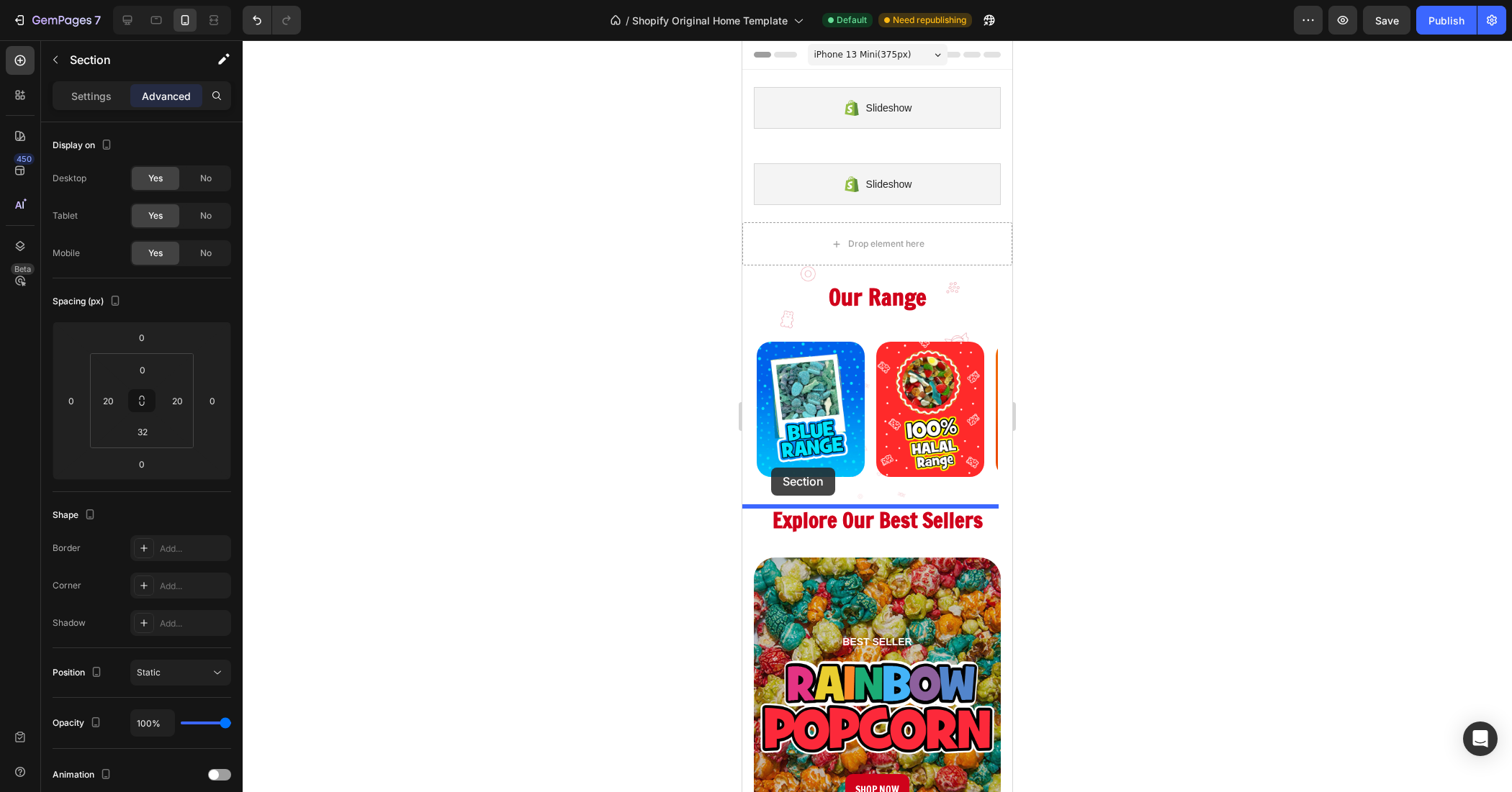
drag, startPoint x: 746, startPoint y: 484, endPoint x: 765, endPoint y: 486, distance: 19.1
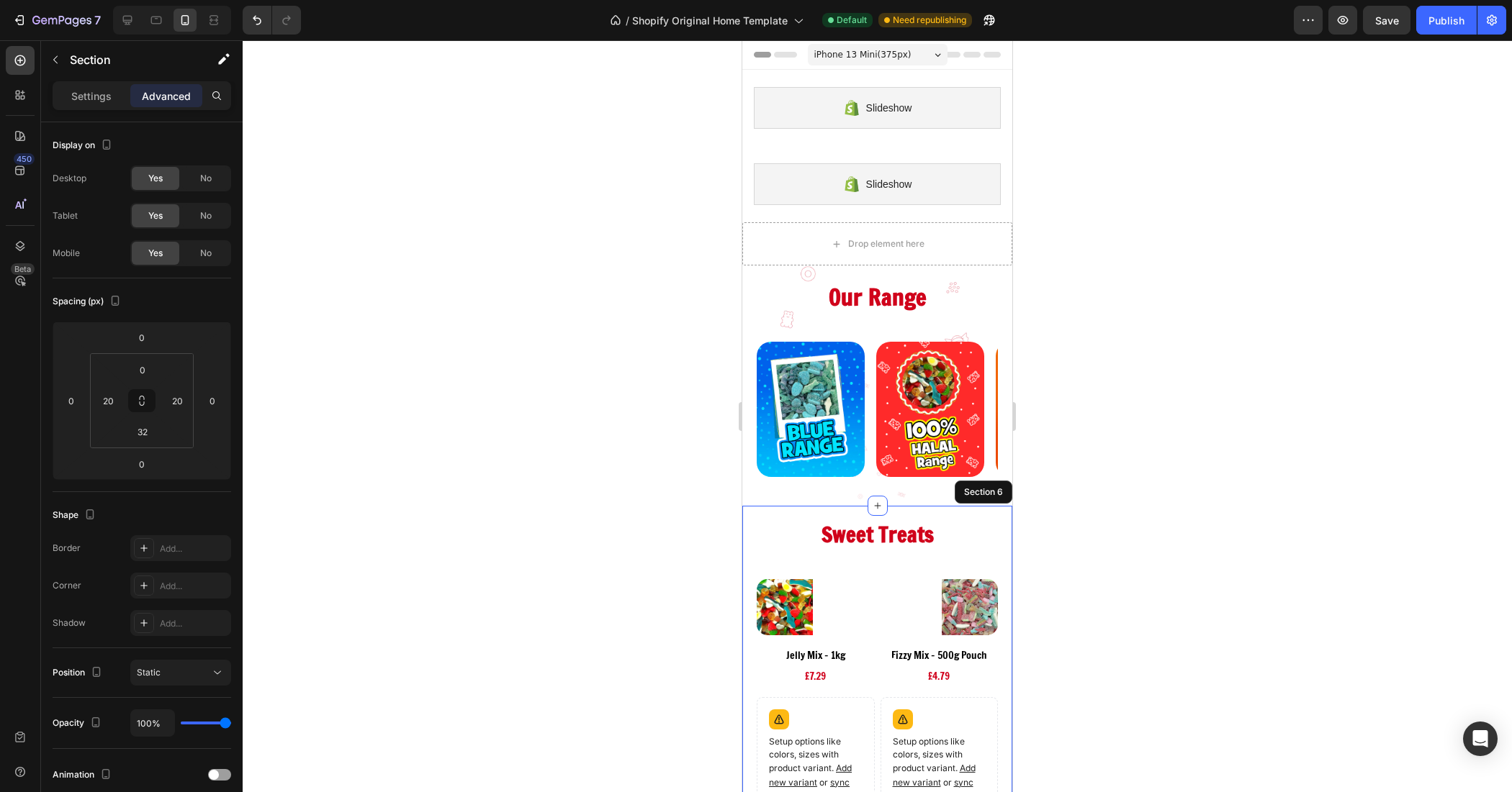
click at [1106, 476] on div at bounding box center [877, 417] width 1269 height 752
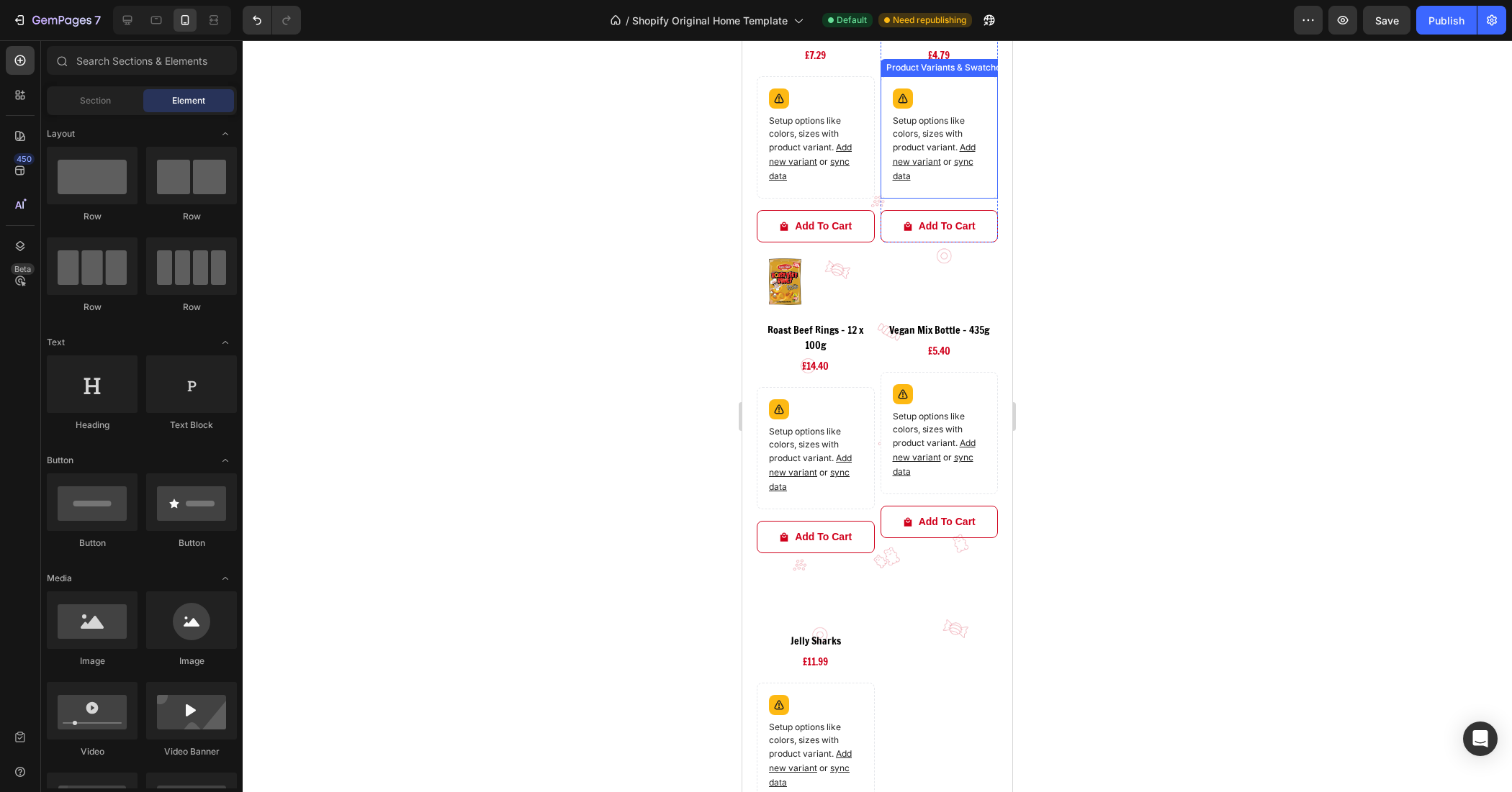
scroll to position [720, 0]
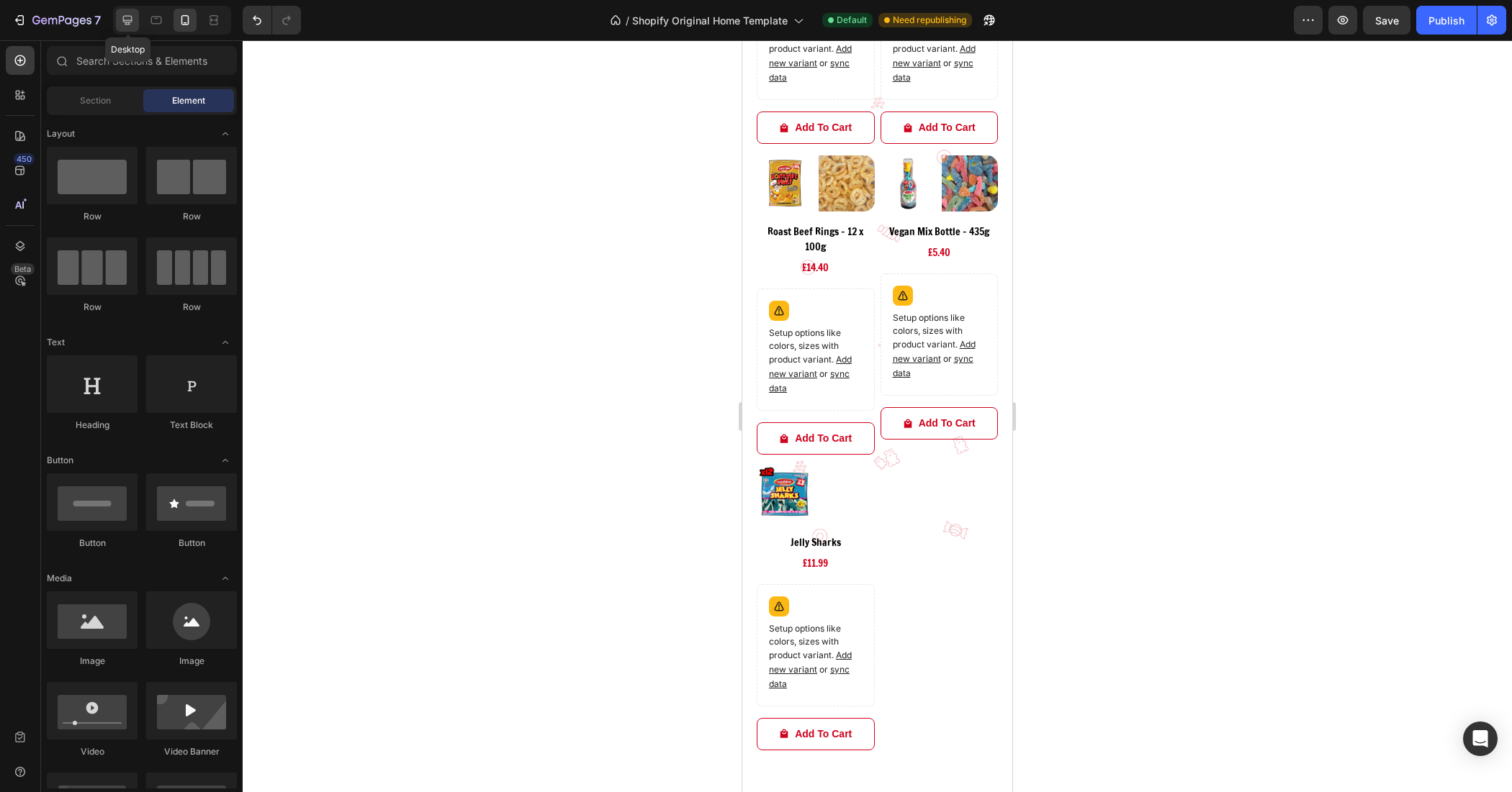
click at [127, 11] on div at bounding box center [127, 21] width 23 height 23
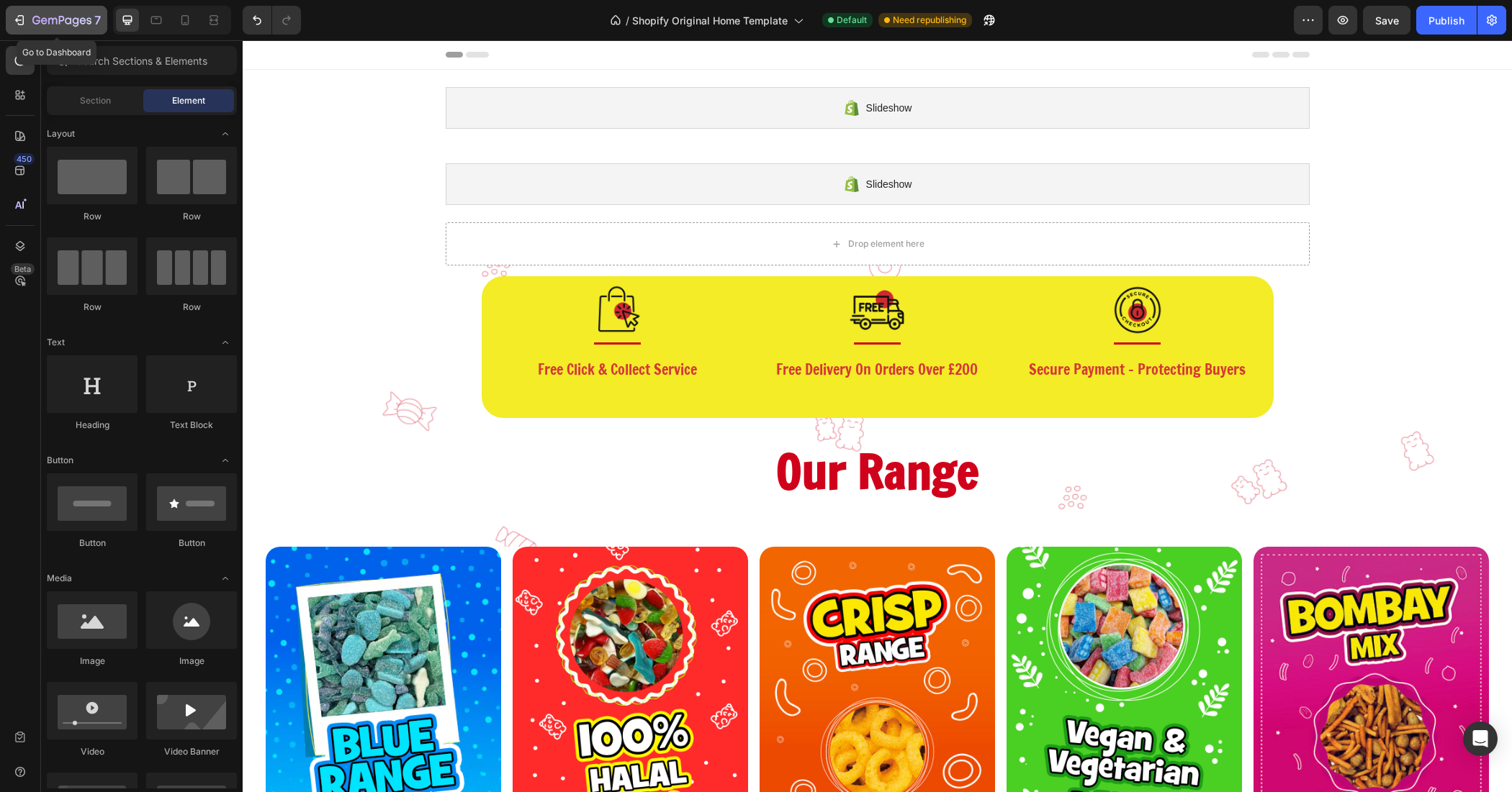
drag, startPoint x: 31, startPoint y: 19, endPoint x: 97, endPoint y: 118, distance: 119.0
click at [31, 19] on div "7" at bounding box center [57, 20] width 88 height 17
